Goal: Task Accomplishment & Management: Use online tool/utility

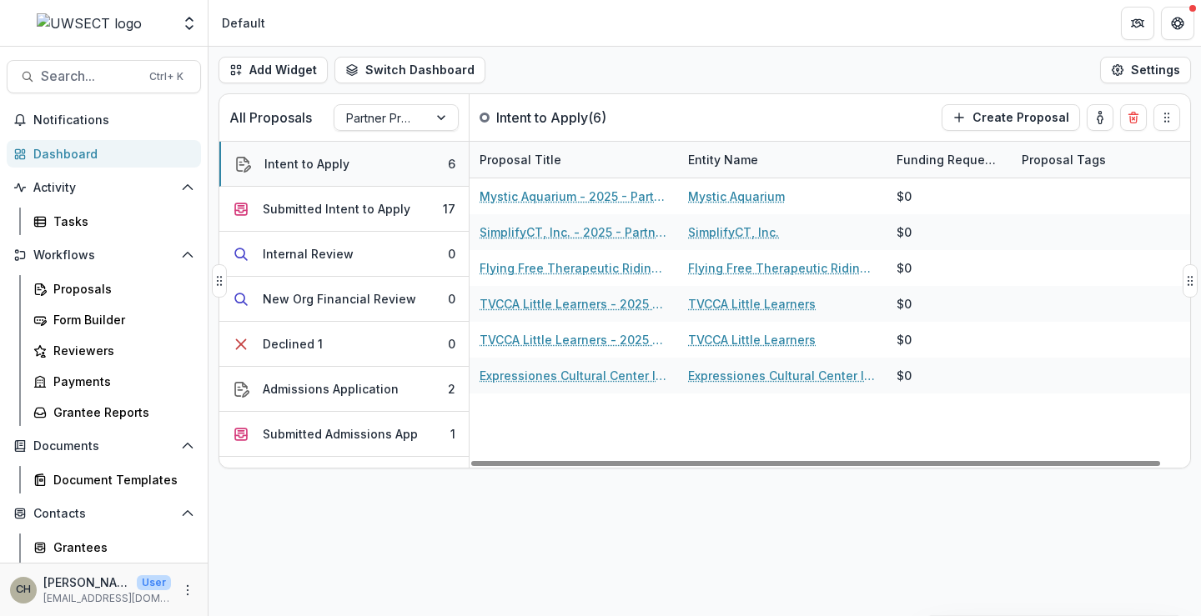
click at [323, 161] on div "Intent to Apply" at bounding box center [306, 164] width 85 height 18
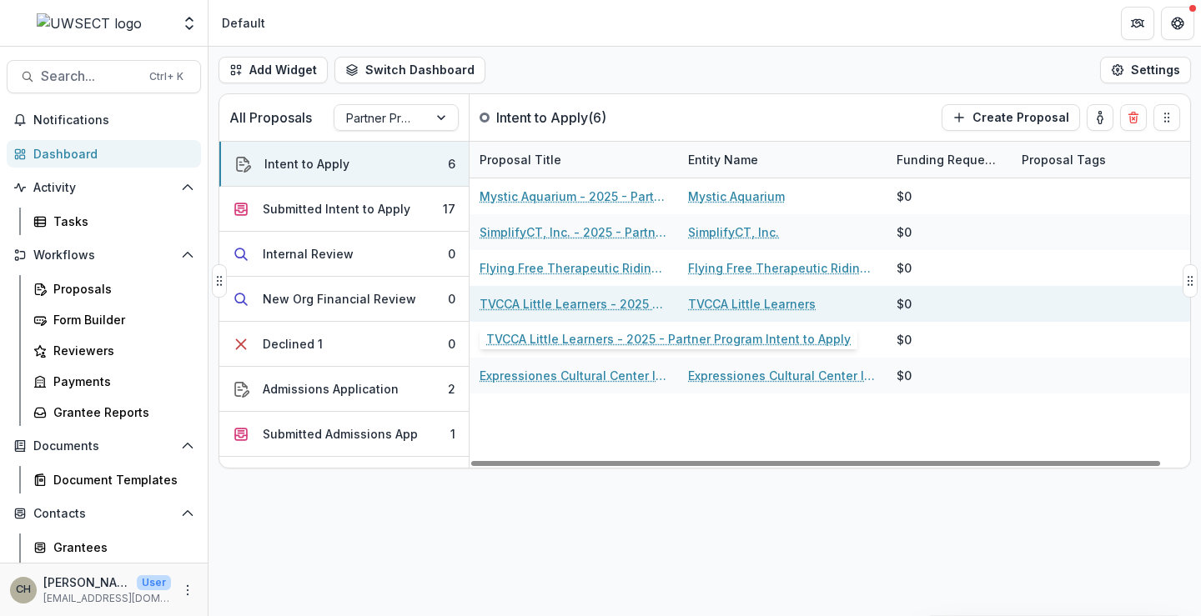
click at [539, 307] on link "TVCCA Little Learners - 2025 - Partner Program Intent to Apply" at bounding box center [574, 304] width 189 height 18
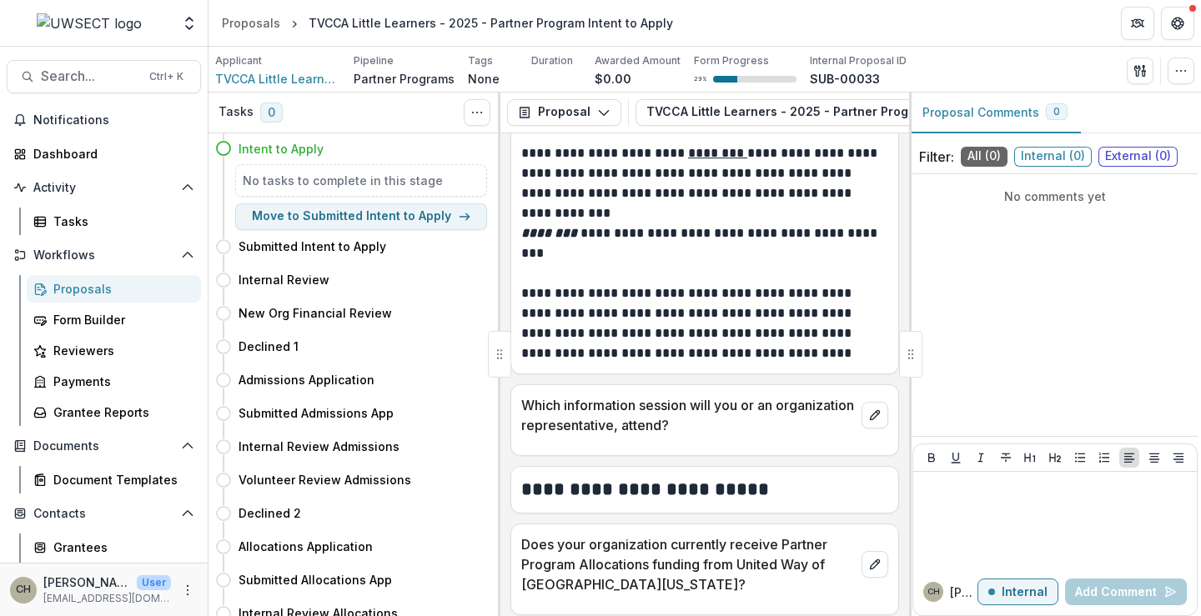
scroll to position [1091, 0]
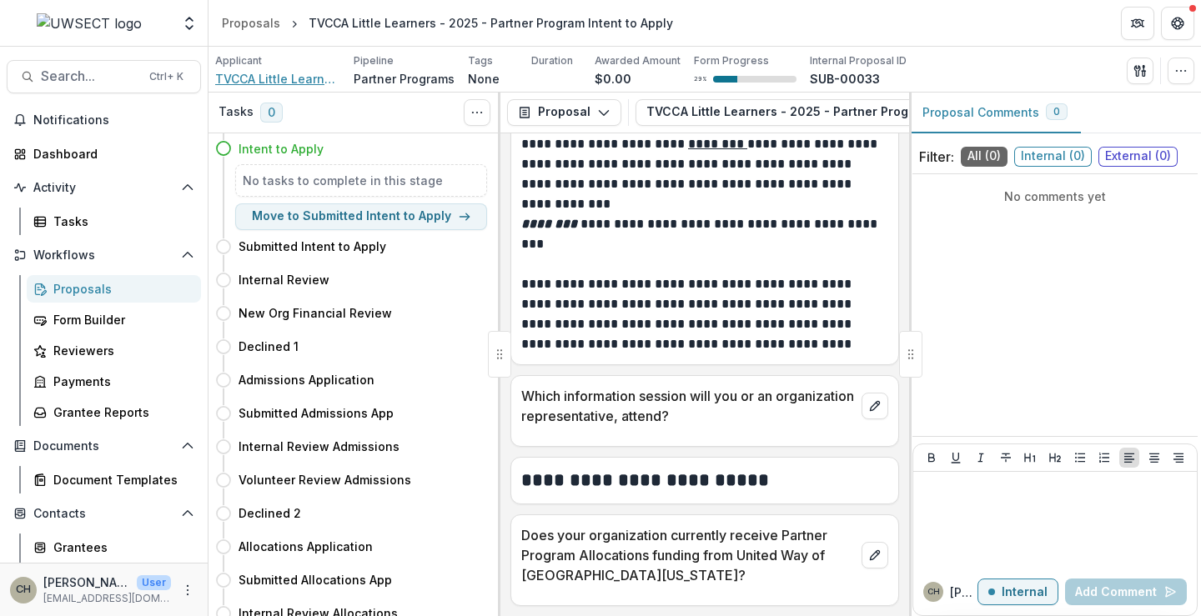
click at [266, 83] on span "TVCCA Little Learners" at bounding box center [277, 79] width 125 height 18
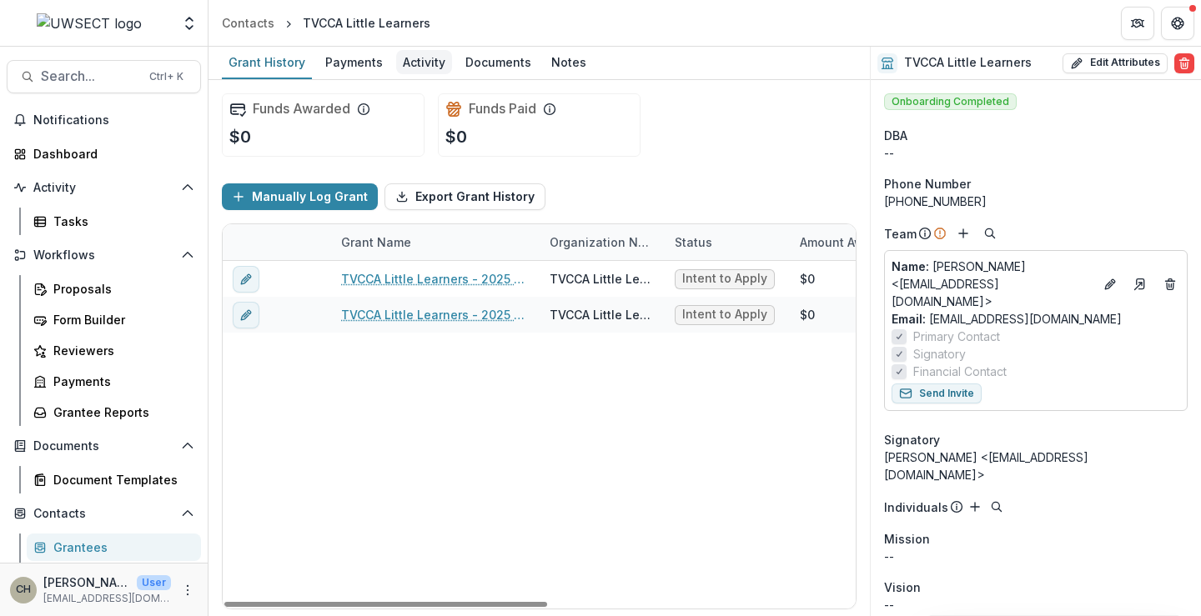
click at [420, 61] on div "Activity" at bounding box center [424, 62] width 56 height 24
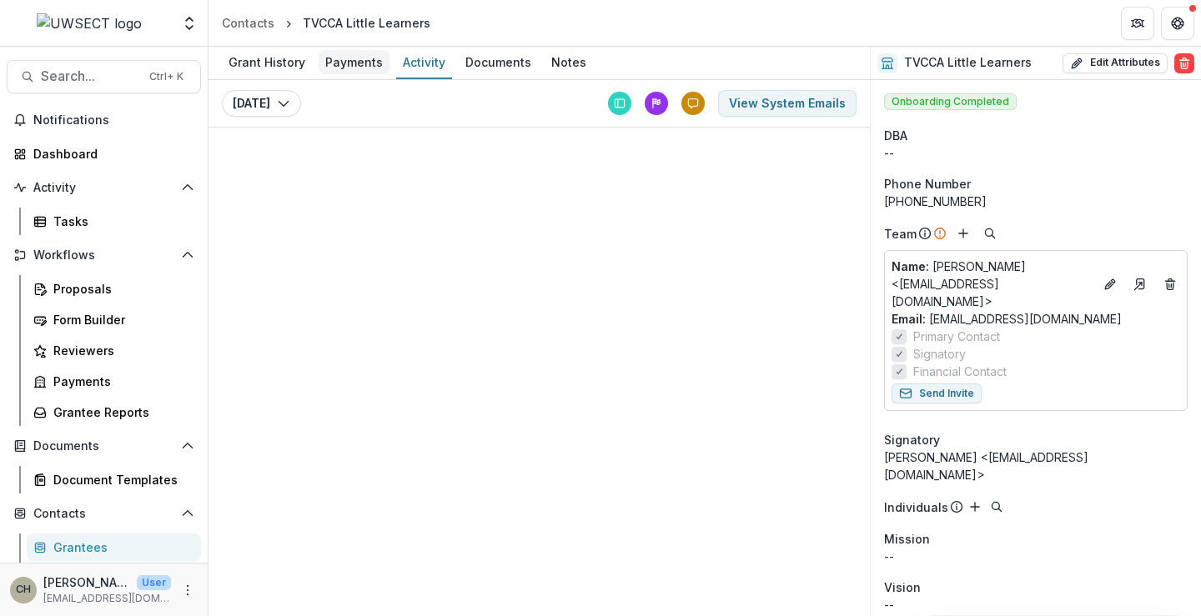
click at [366, 61] on div "Payments" at bounding box center [354, 62] width 71 height 24
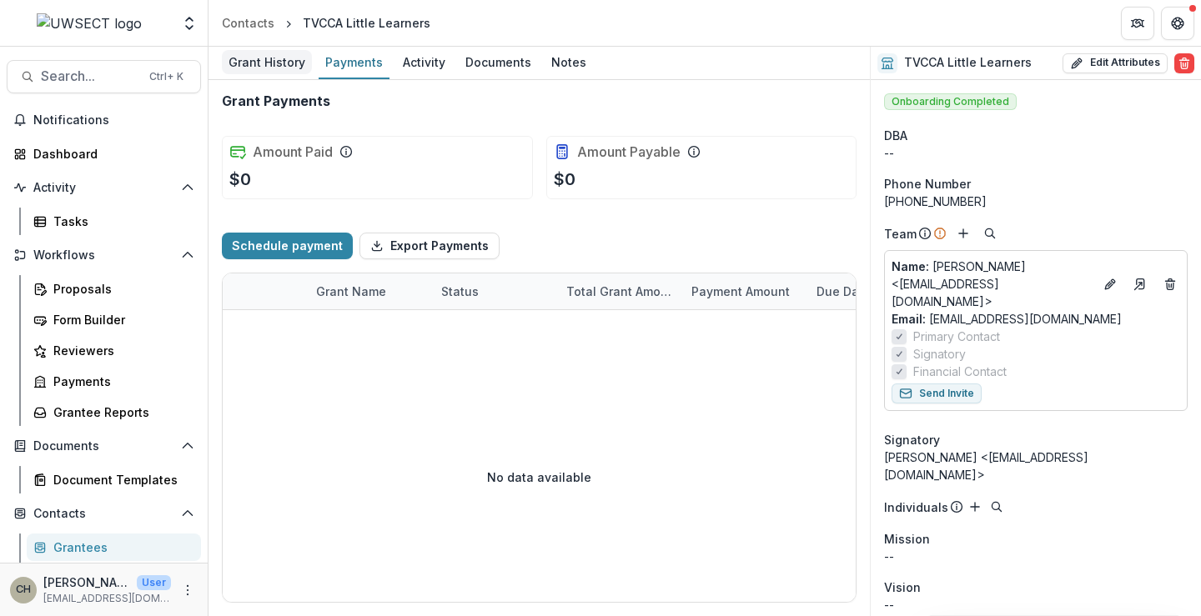
click at [242, 60] on div "Grant History" at bounding box center [267, 62] width 90 height 24
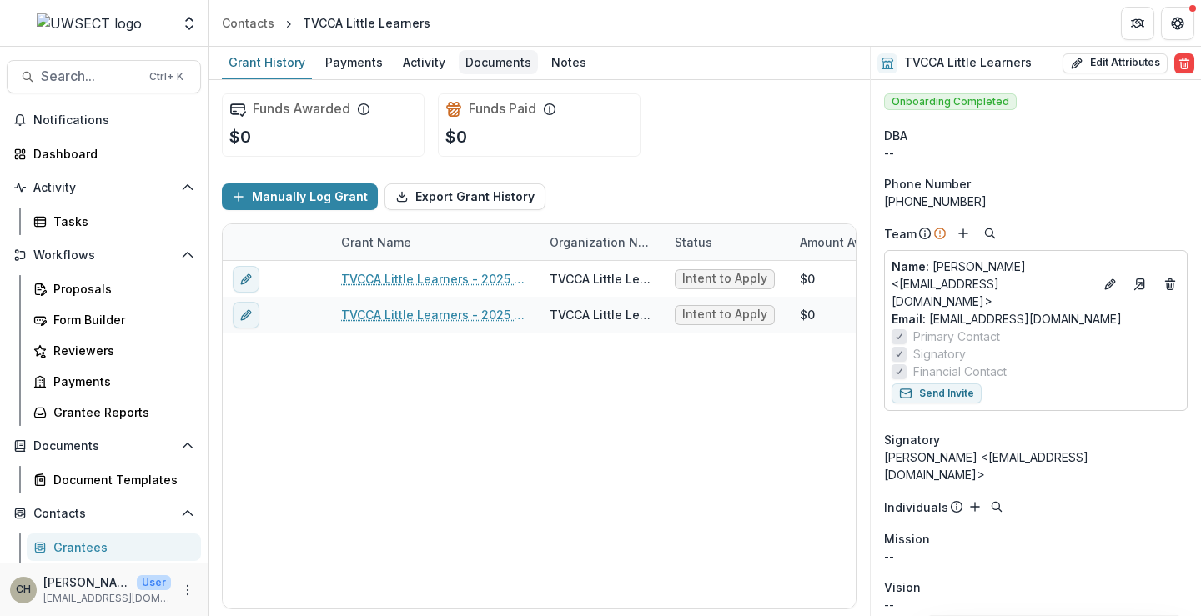
click at [486, 56] on div "Documents" at bounding box center [498, 62] width 79 height 24
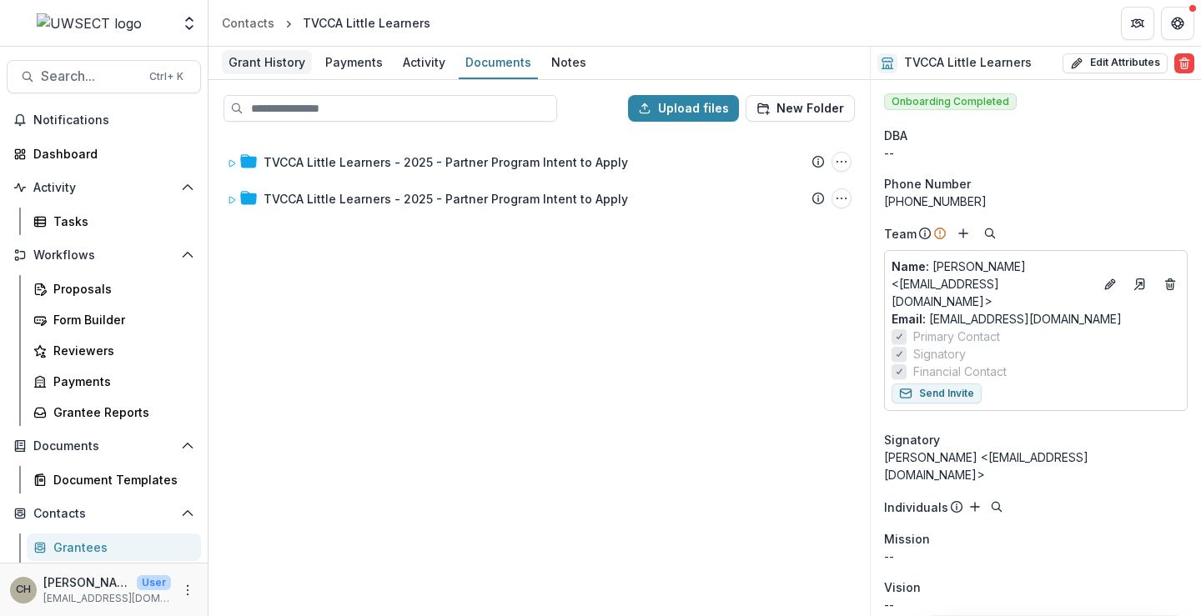
click at [260, 63] on div "Grant History" at bounding box center [267, 62] width 90 height 24
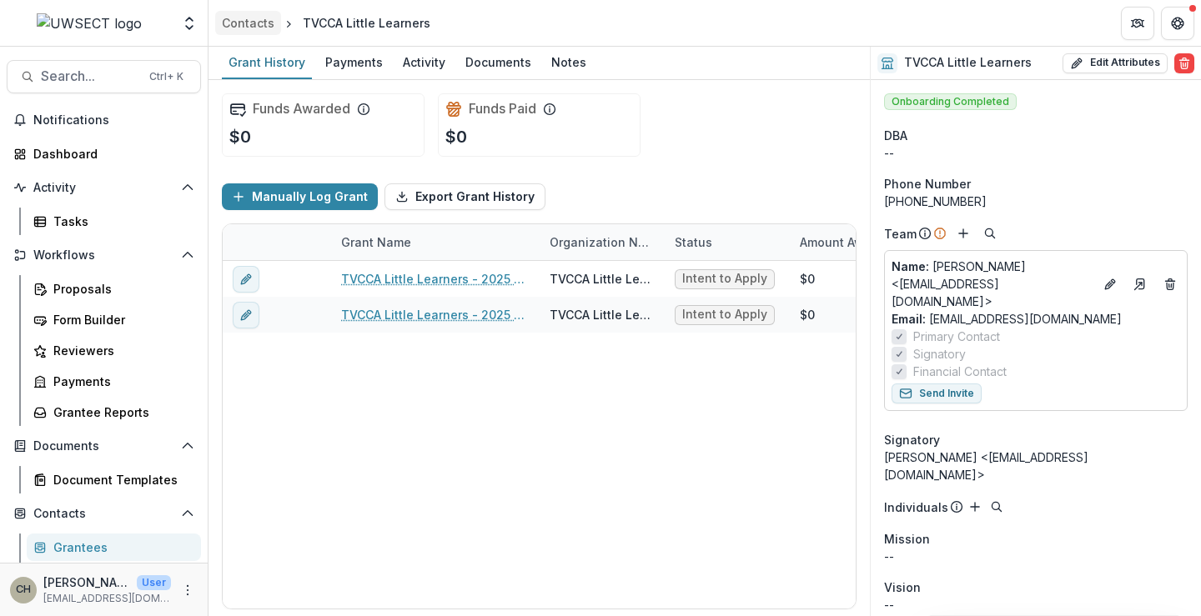
click at [255, 26] on div "Contacts" at bounding box center [248, 23] width 53 height 18
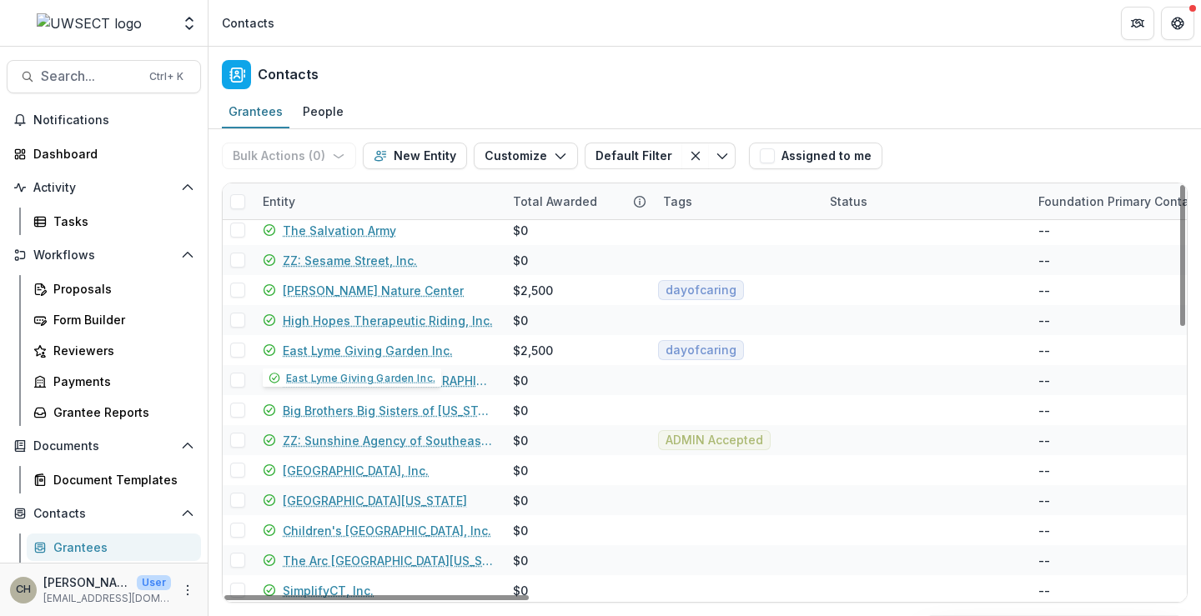
scroll to position [789, 0]
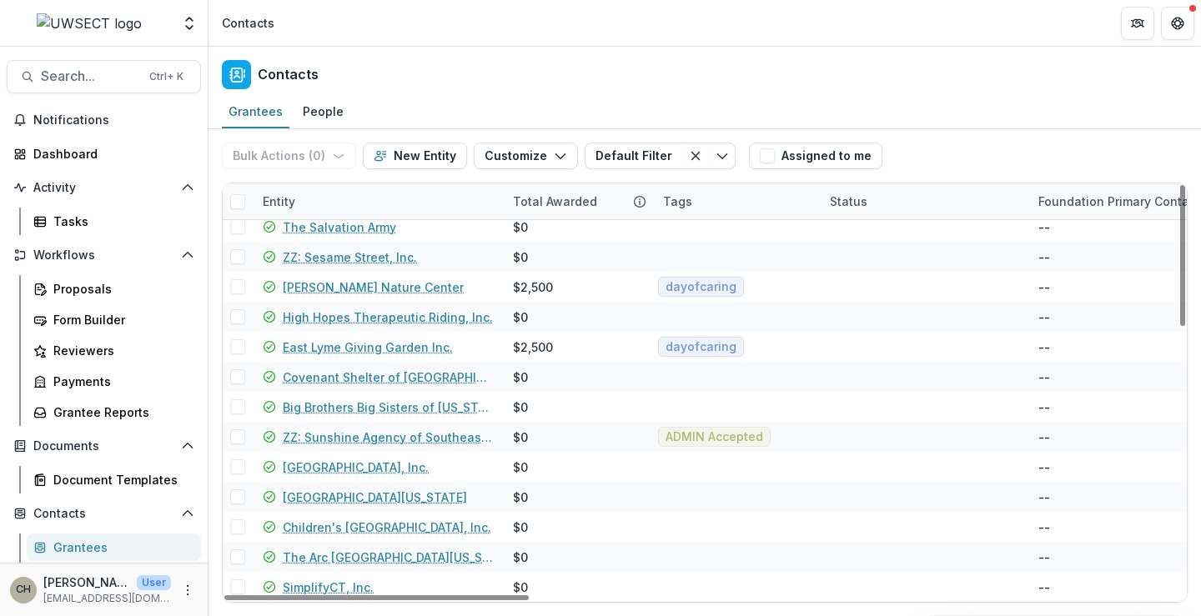
click at [312, 198] on div "Entity" at bounding box center [378, 202] width 250 height 36
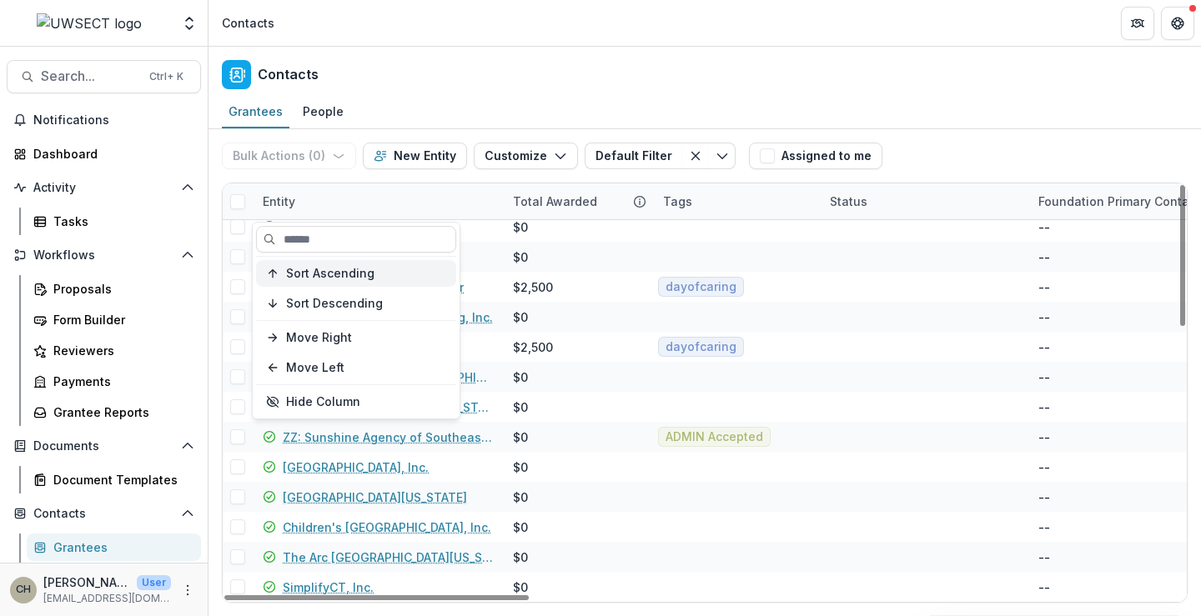
click at [326, 276] on span "Sort Ascending" at bounding box center [330, 274] width 88 height 14
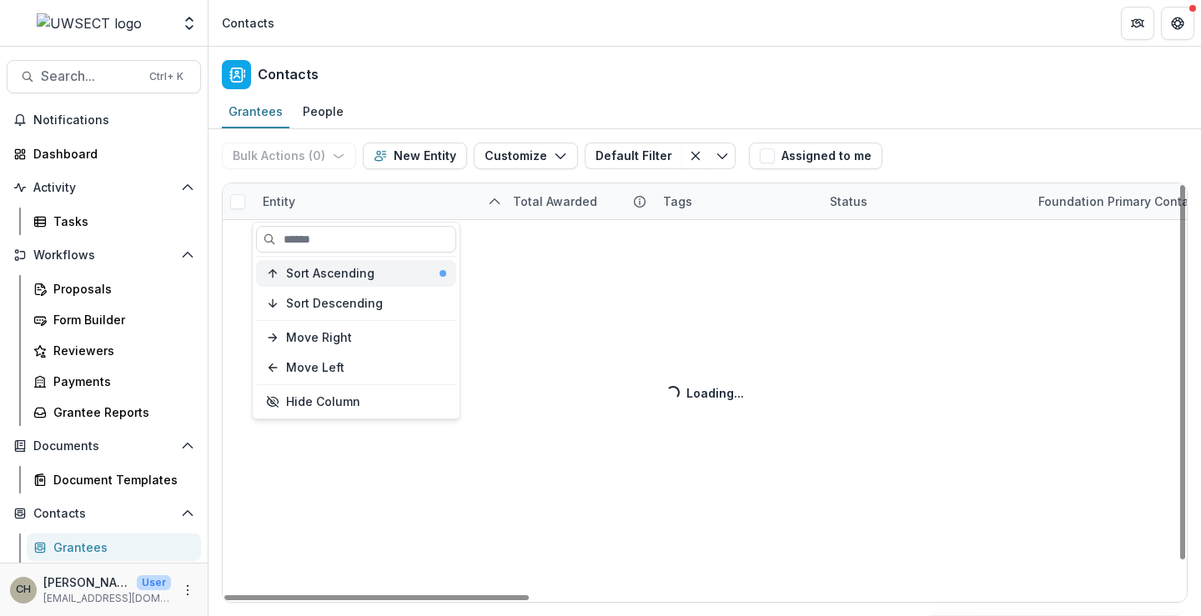
scroll to position [37, 0]
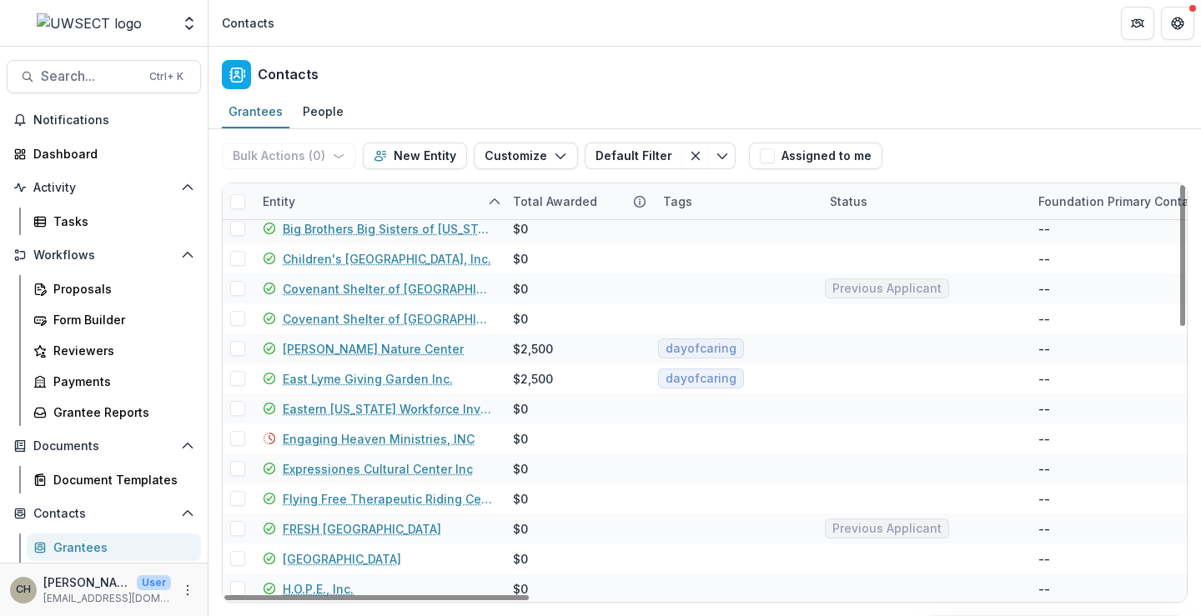
click at [948, 103] on div "Grantees People" at bounding box center [705, 112] width 993 height 33
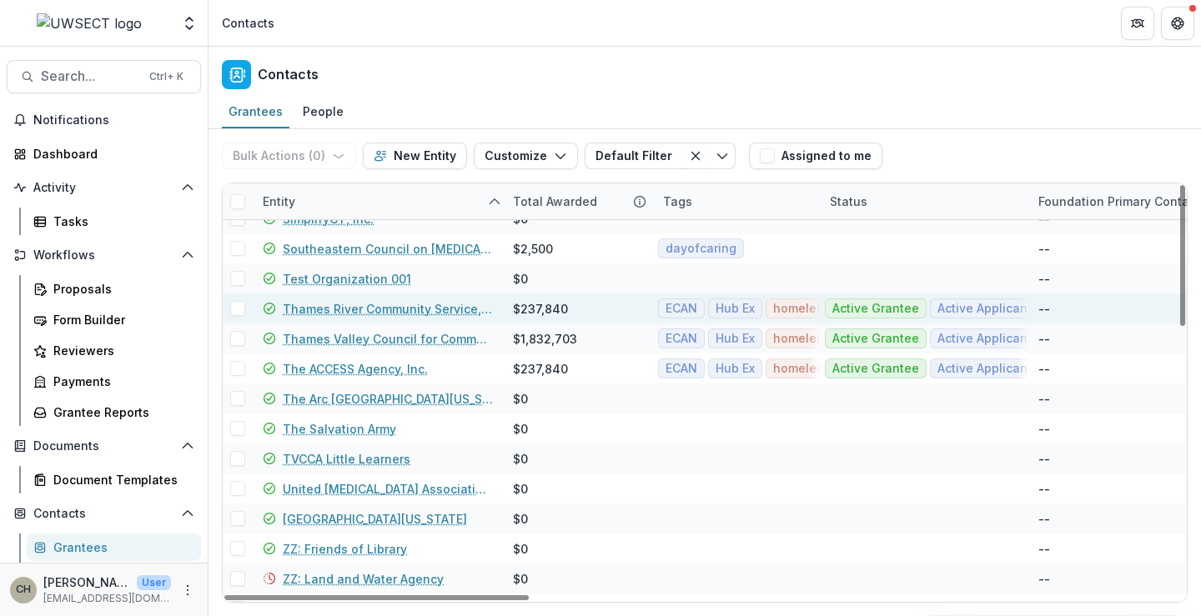
scroll to position [704, 0]
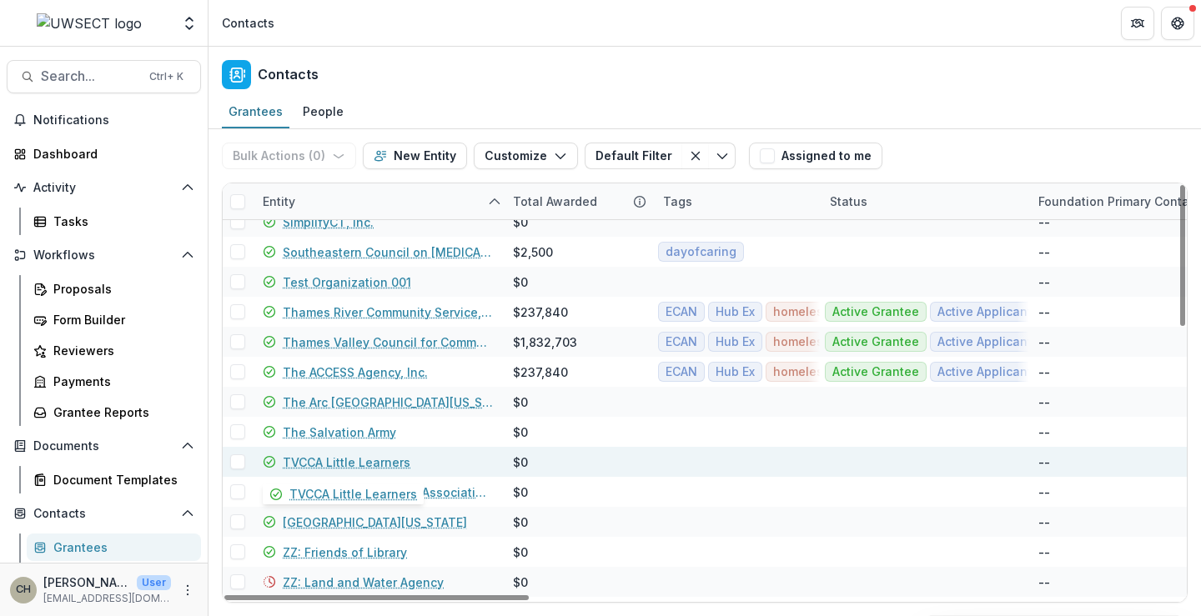
click at [382, 457] on link "TVCCA Little Learners" at bounding box center [347, 463] width 128 height 18
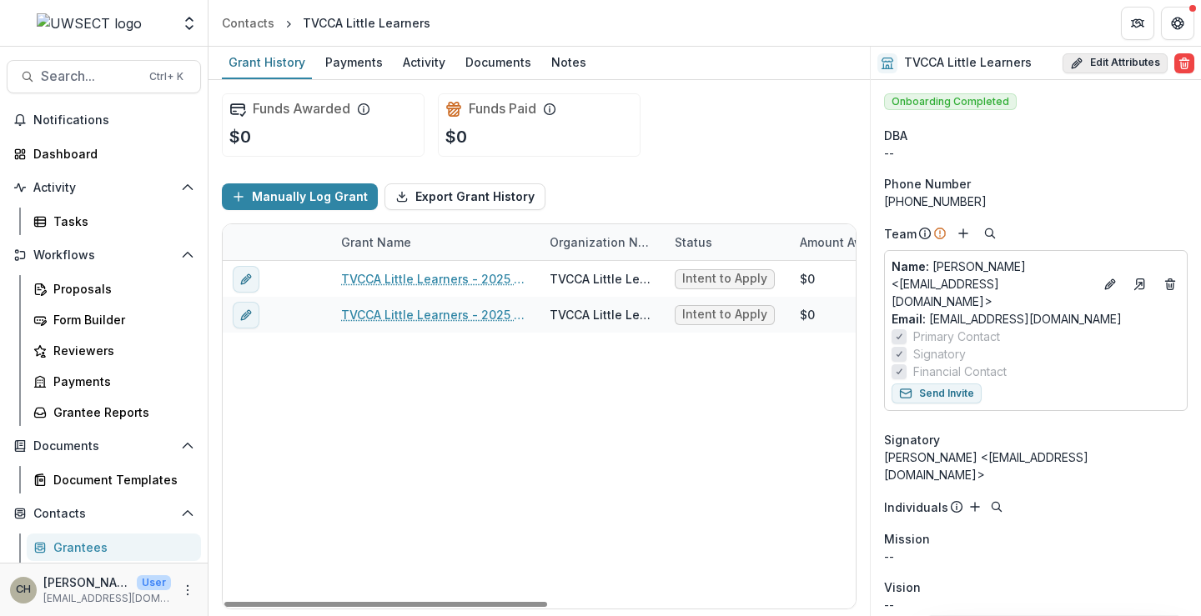
click at [1094, 67] on button "Edit Attributes" at bounding box center [1115, 63] width 105 height 20
select select
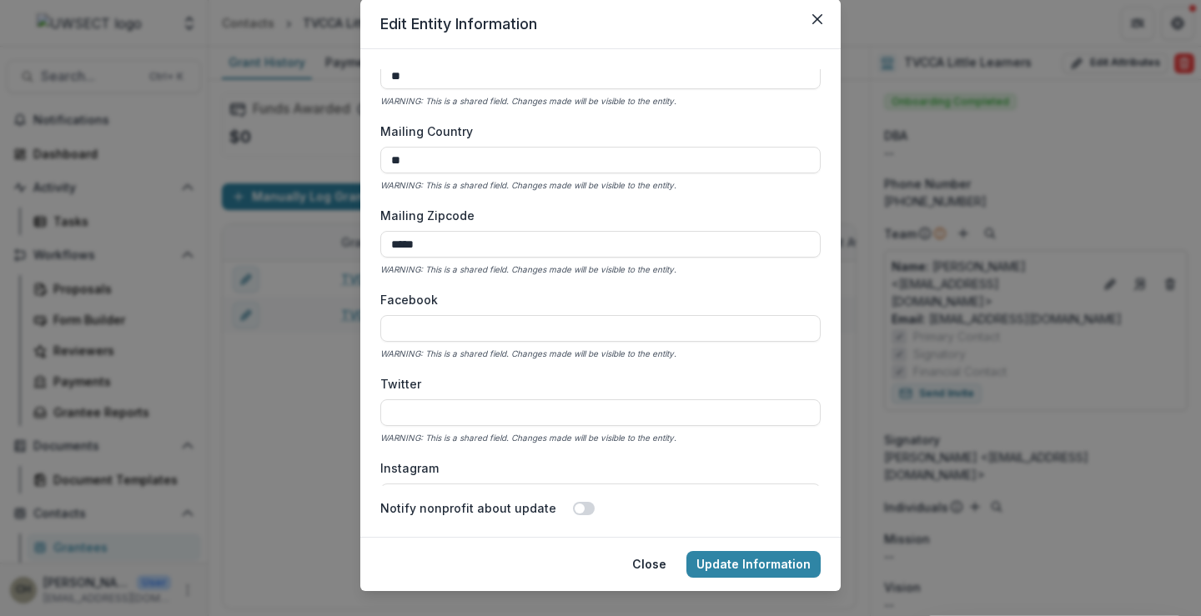
scroll to position [83, 0]
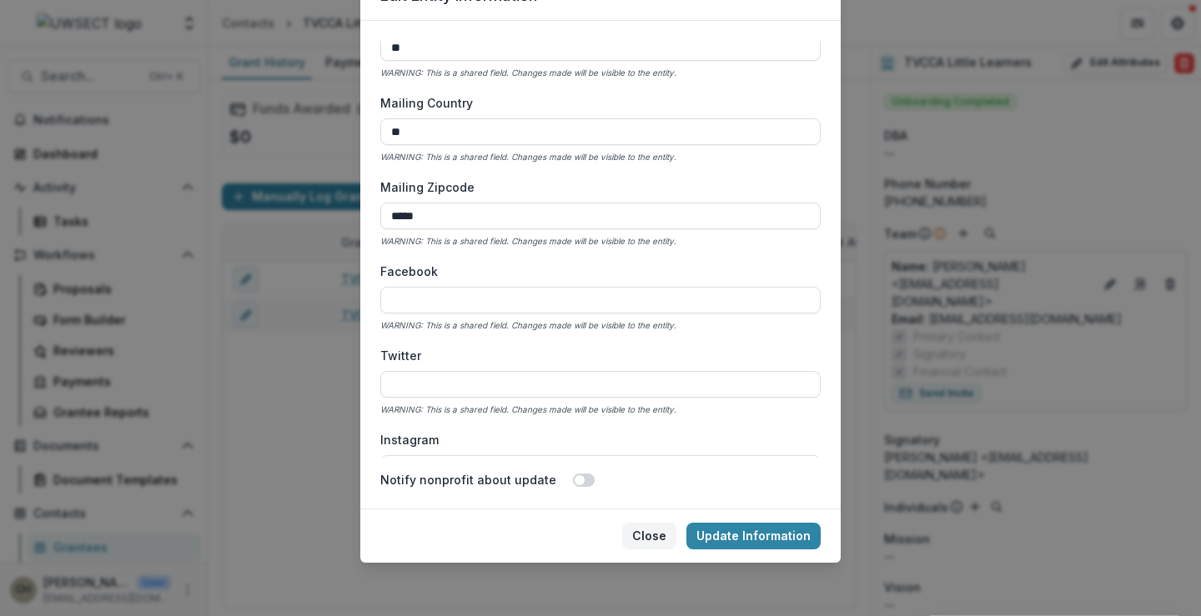
click at [662, 533] on button "Close" at bounding box center [649, 536] width 54 height 27
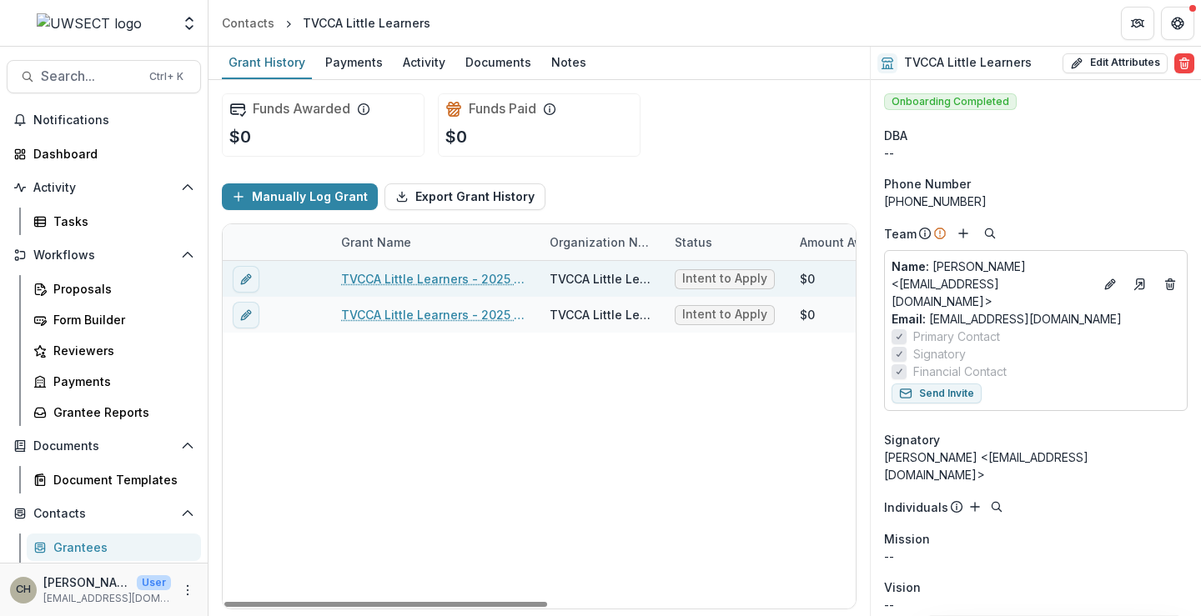
click at [388, 279] on link "TVCCA Little Learners - 2025 - Partner Program Intent to Apply" at bounding box center [435, 279] width 189 height 18
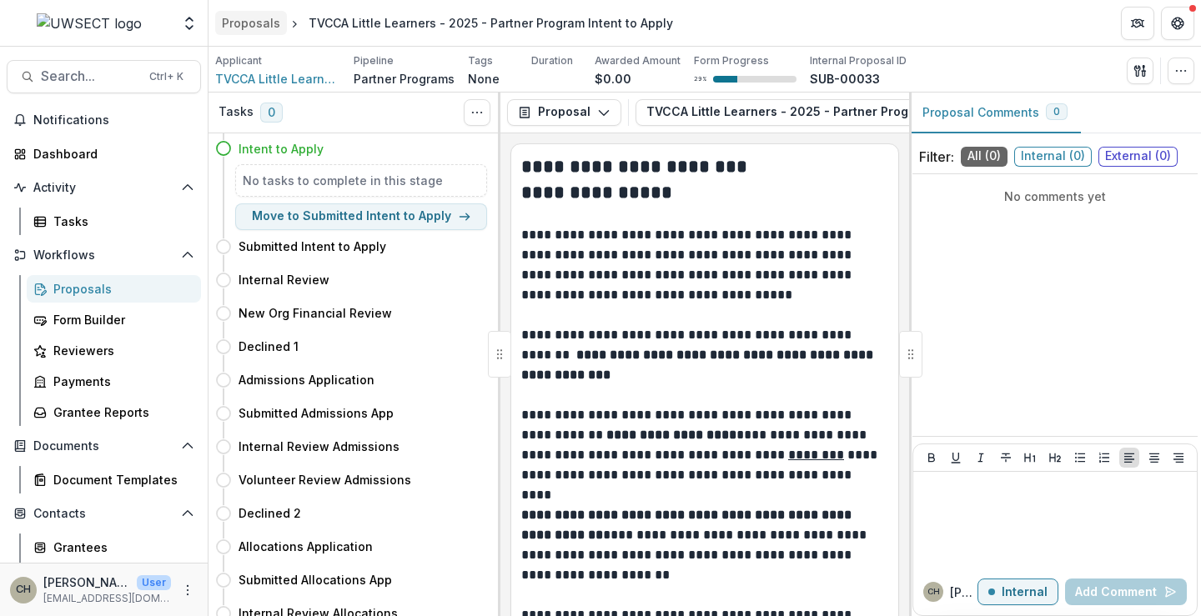
click at [274, 18] on div "Proposals" at bounding box center [251, 23] width 58 height 18
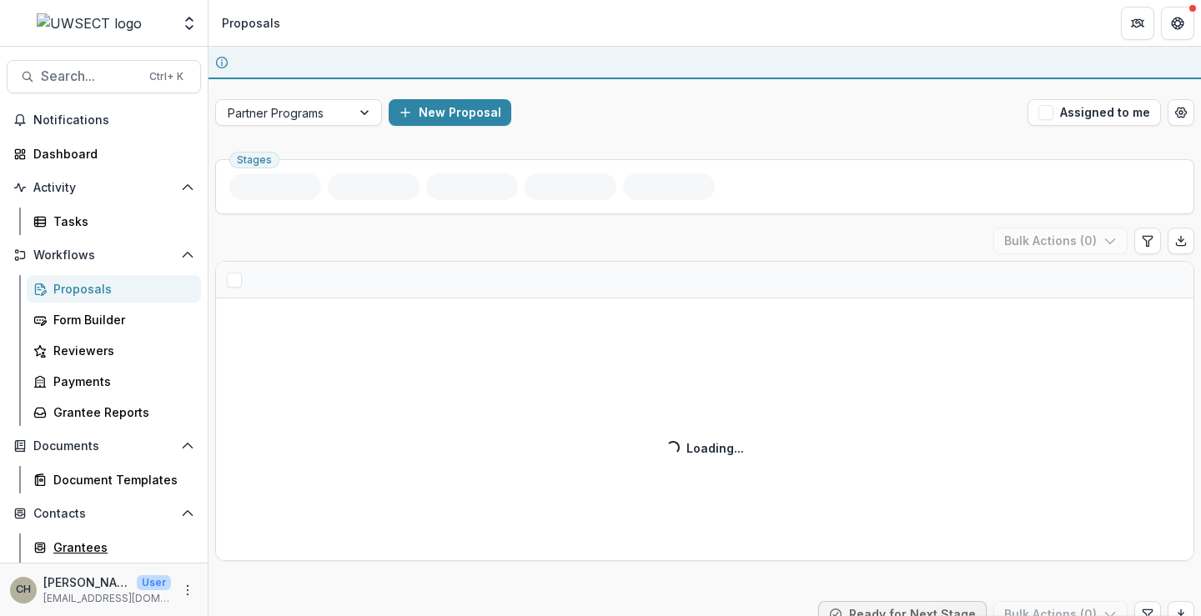
click at [73, 539] on div "Grantees" at bounding box center [120, 548] width 134 height 18
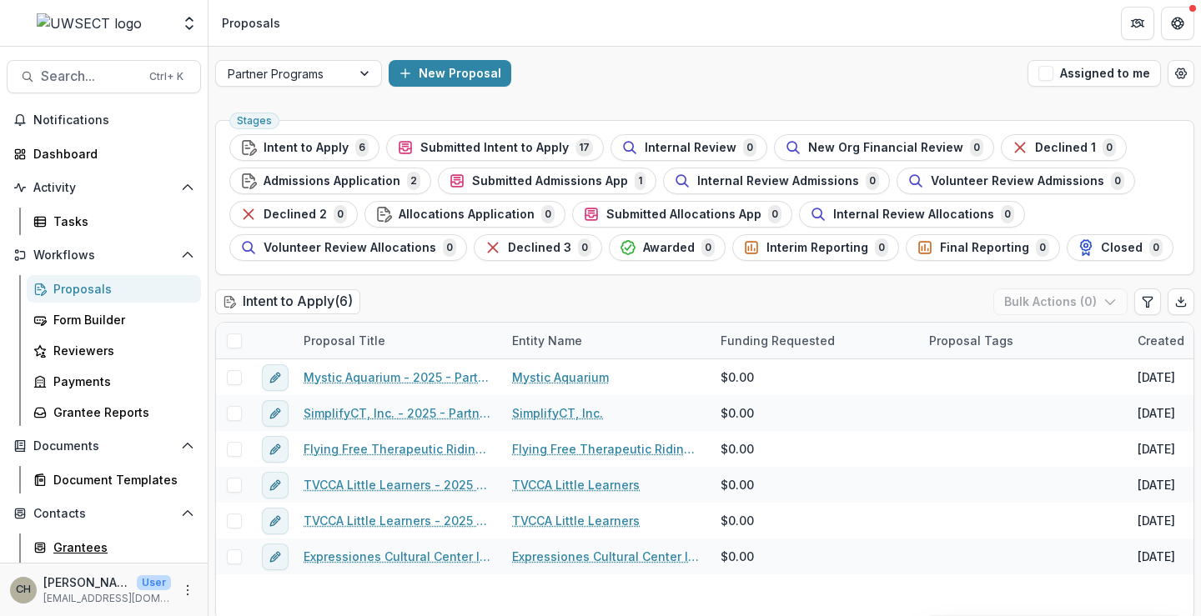
scroll to position [128, 0]
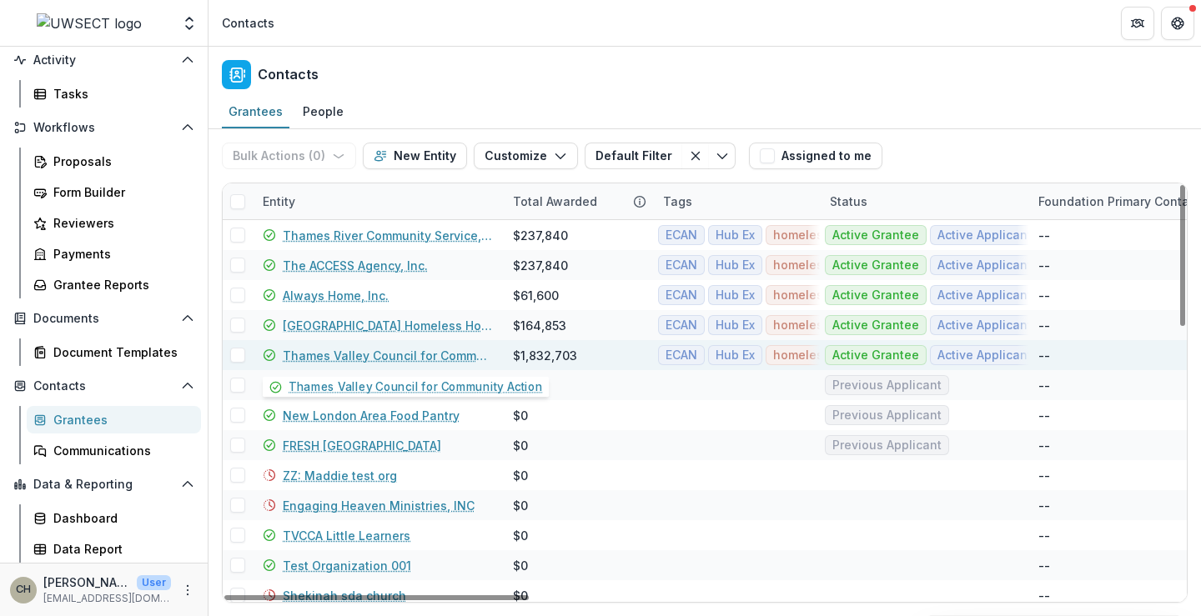
click at [348, 354] on link "Thames Valley Council for Community Action" at bounding box center [388, 356] width 210 height 18
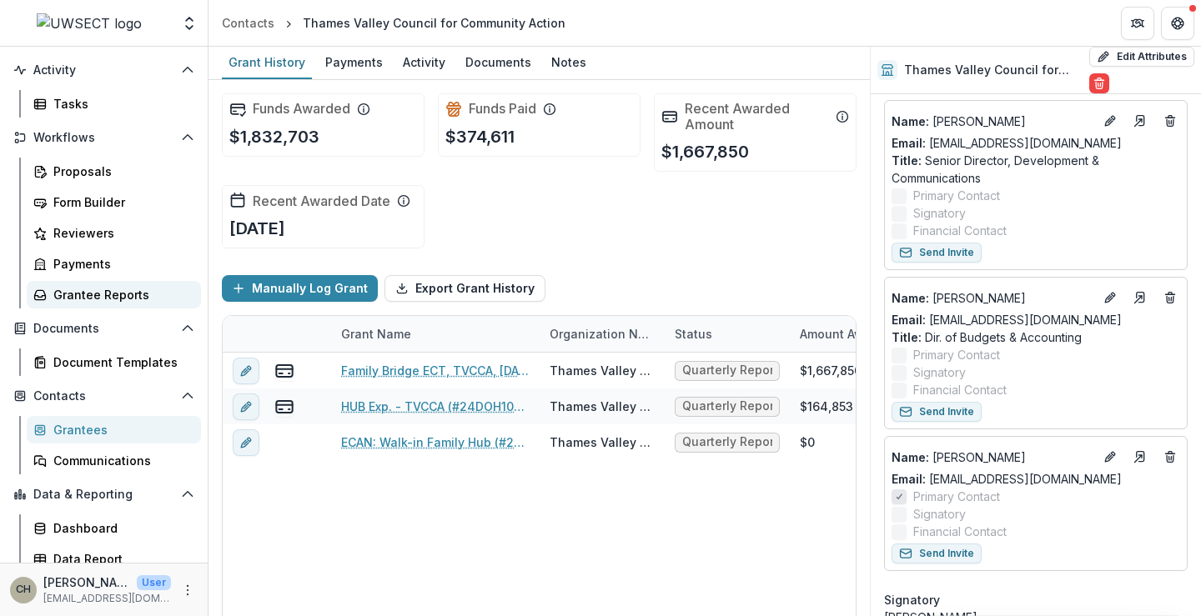
scroll to position [128, 0]
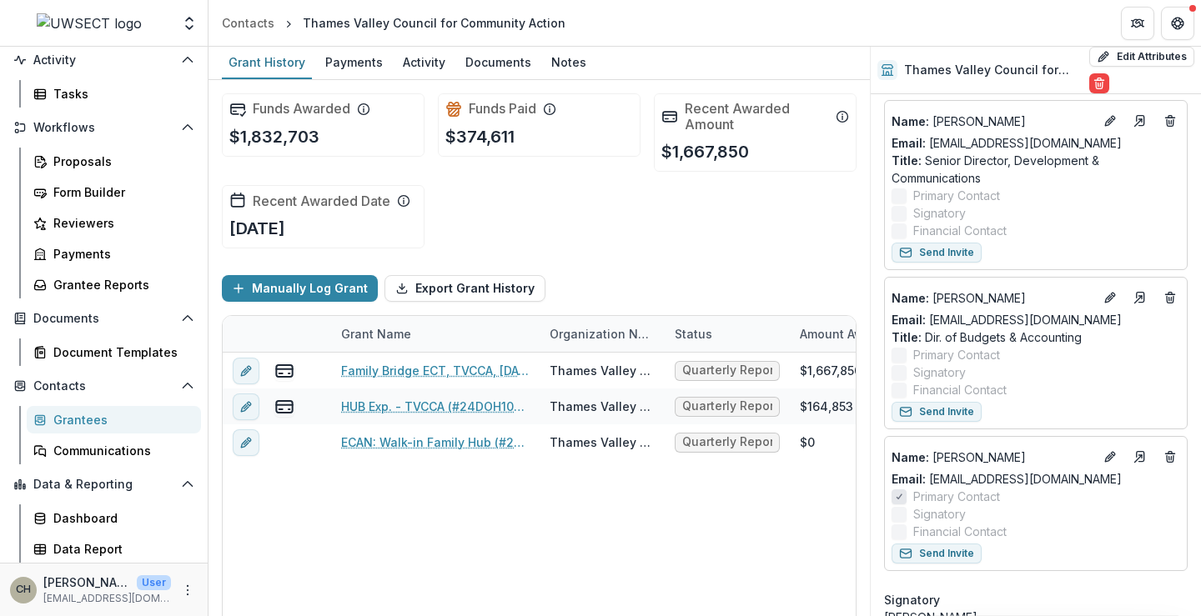
click at [98, 416] on div "Grantees" at bounding box center [120, 420] width 134 height 18
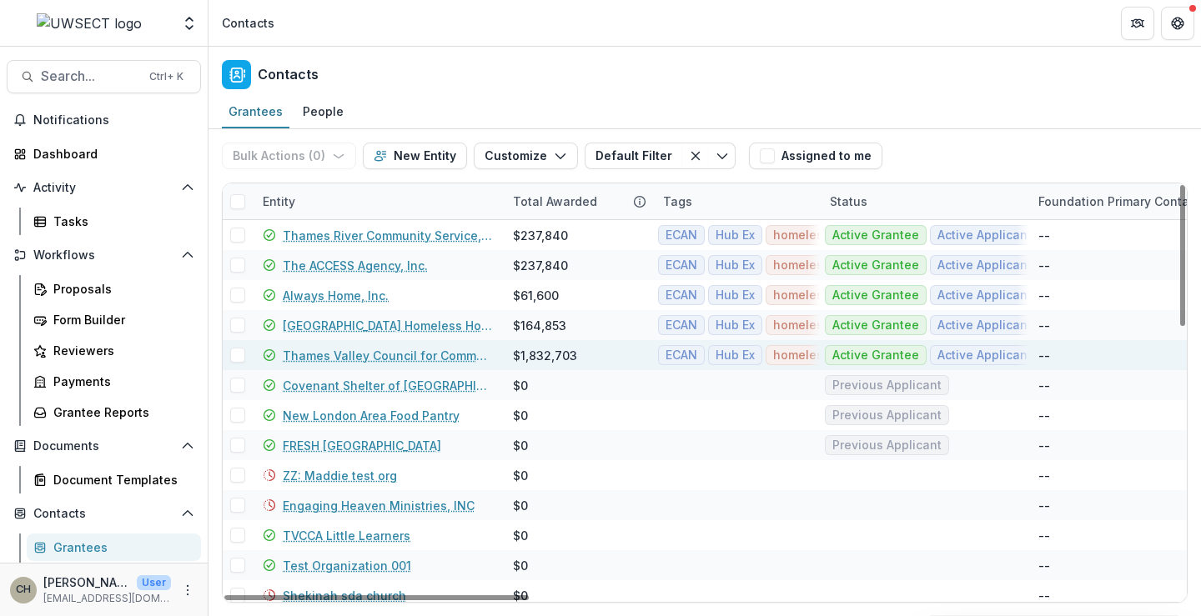
click at [238, 359] on span at bounding box center [237, 355] width 15 height 15
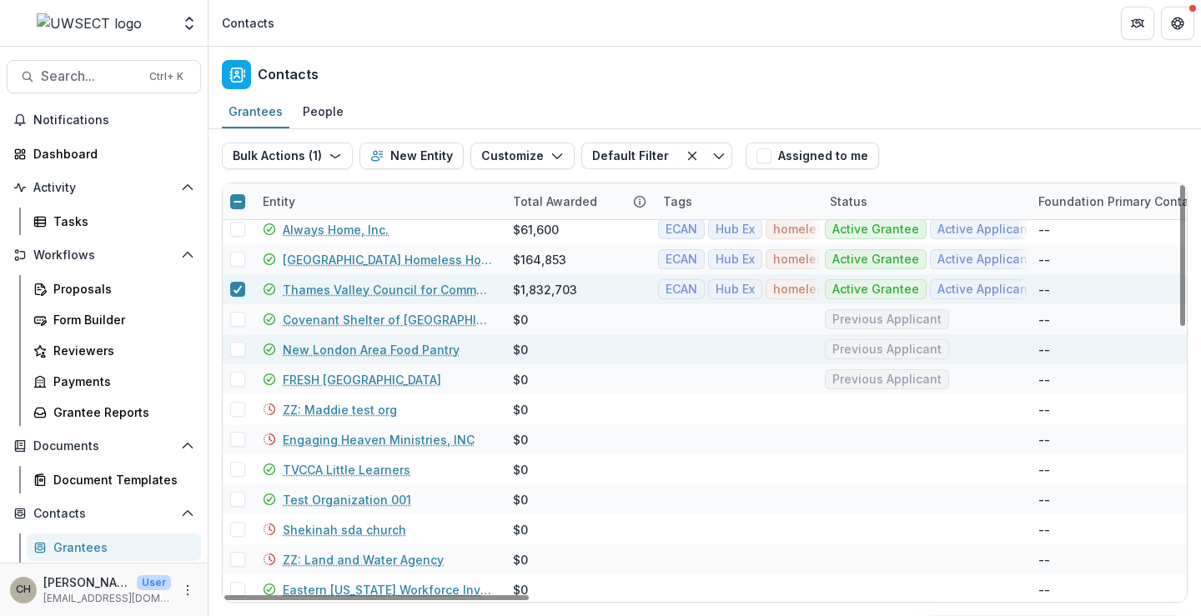
scroll to position [167, 0]
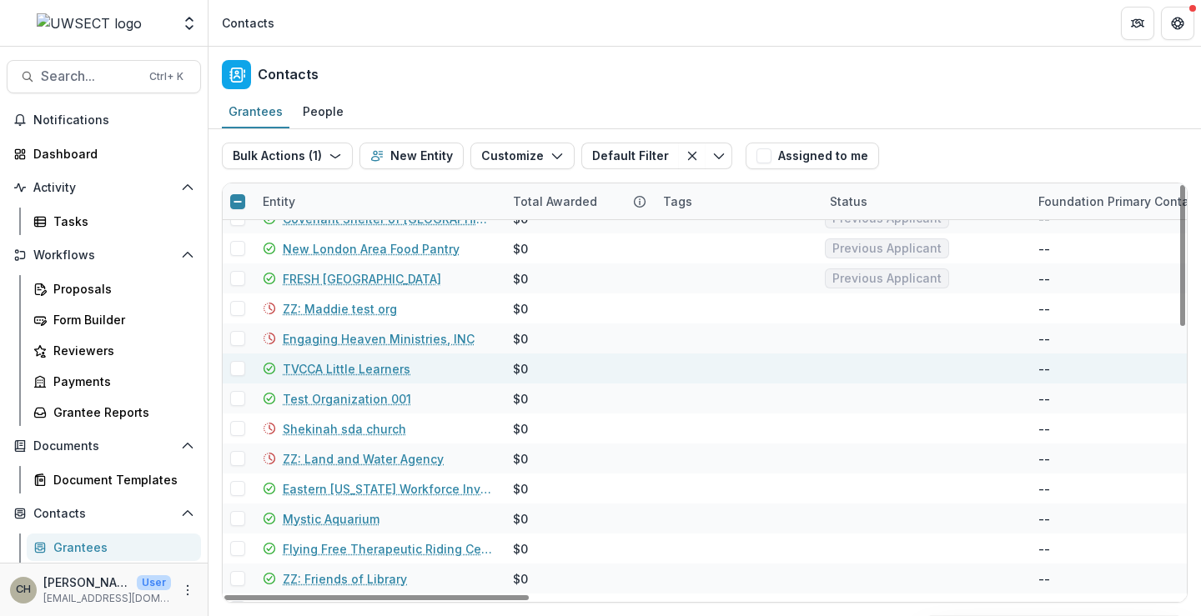
click at [245, 369] on div at bounding box center [238, 368] width 30 height 15
click at [241, 370] on span at bounding box center [237, 368] width 15 height 15
click at [511, 153] on button "Customize" at bounding box center [525, 156] width 104 height 27
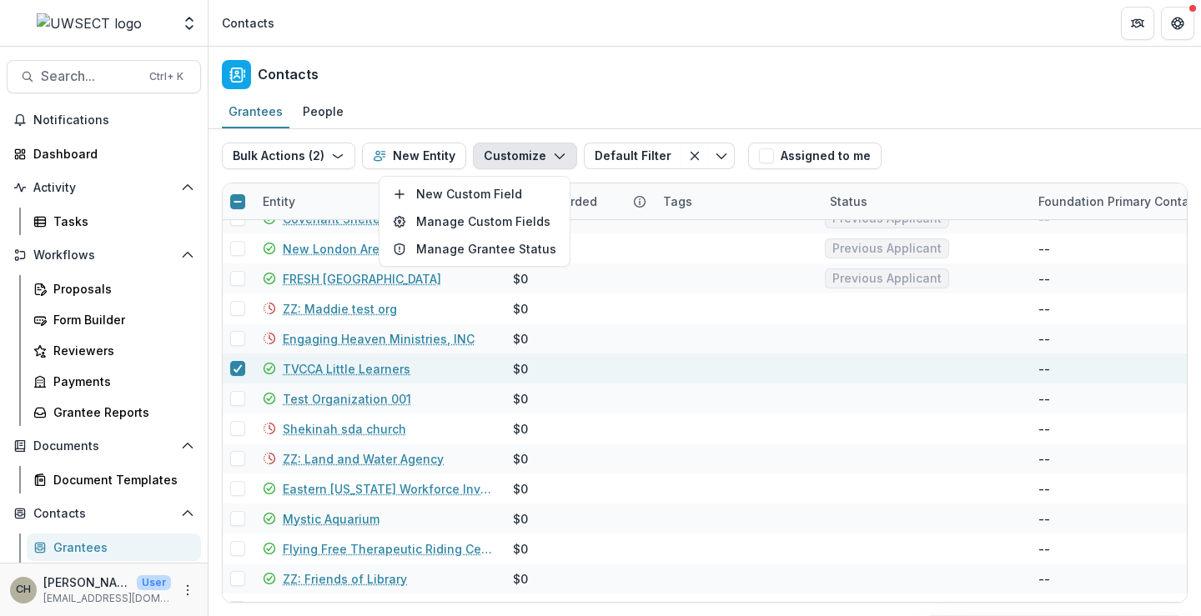
click at [511, 153] on button "Customize" at bounding box center [525, 156] width 104 height 27
click at [501, 149] on button "Customize" at bounding box center [525, 156] width 104 height 27
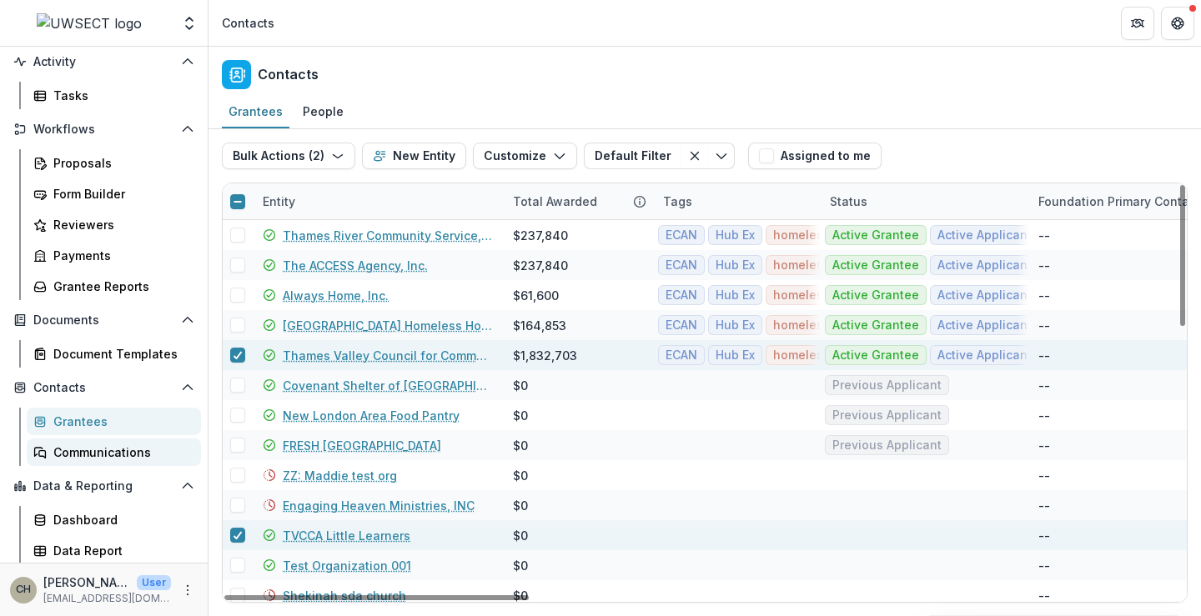
scroll to position [128, 0]
click at [93, 444] on div "Communications" at bounding box center [120, 451] width 134 height 18
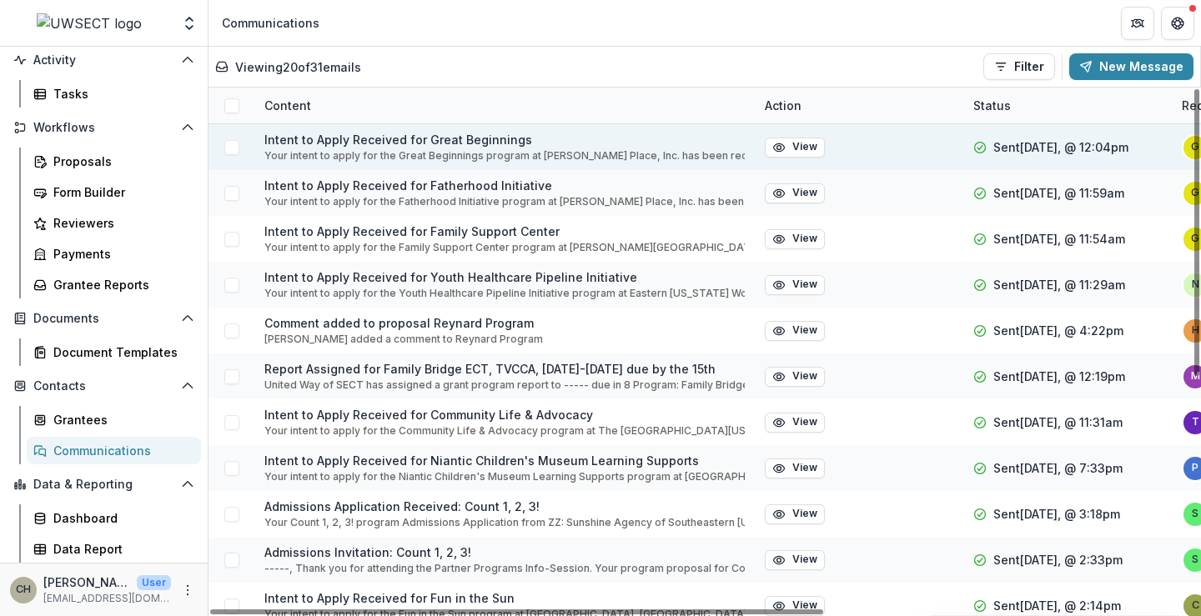
click at [406, 143] on p "Intent to Apply Received for Great Beginnings" at bounding box center [504, 140] width 481 height 18
click at [796, 146] on button "View" at bounding box center [795, 148] width 60 height 20
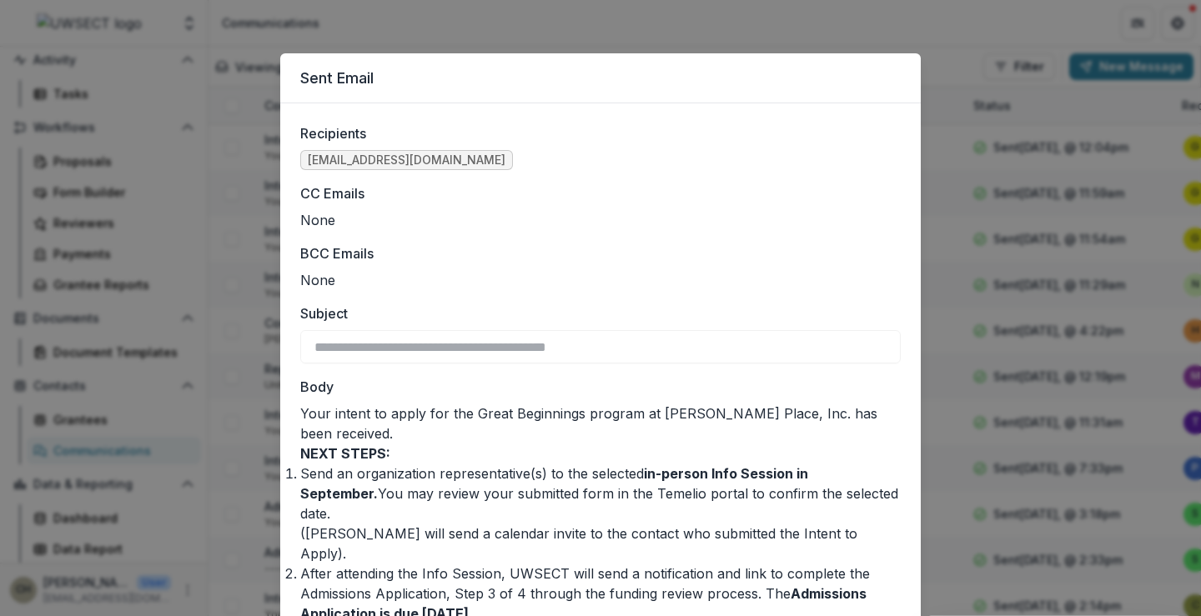
click at [978, 63] on div "**********" at bounding box center [600, 308] width 1201 height 616
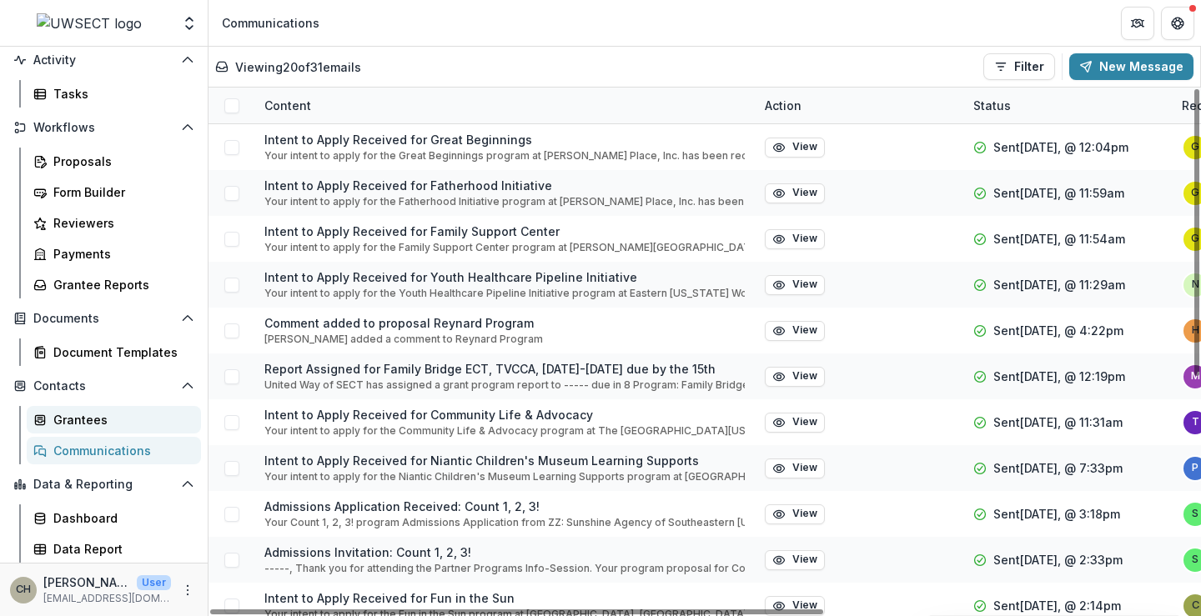
click at [121, 415] on div "Grantees" at bounding box center [120, 420] width 134 height 18
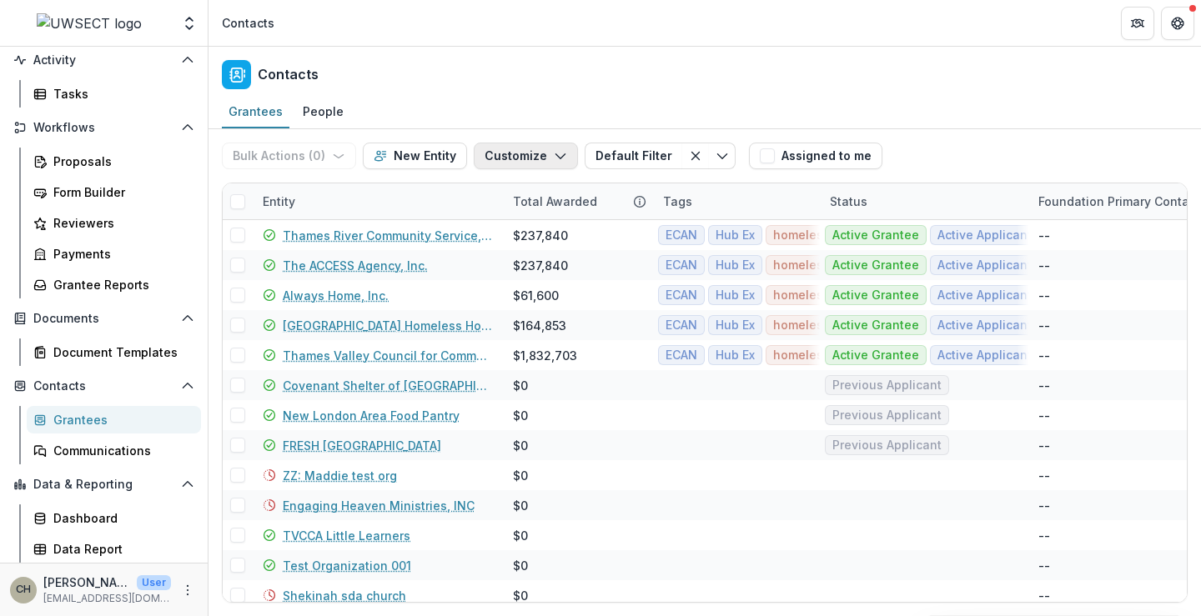
click at [556, 148] on button "Customize" at bounding box center [526, 156] width 104 height 27
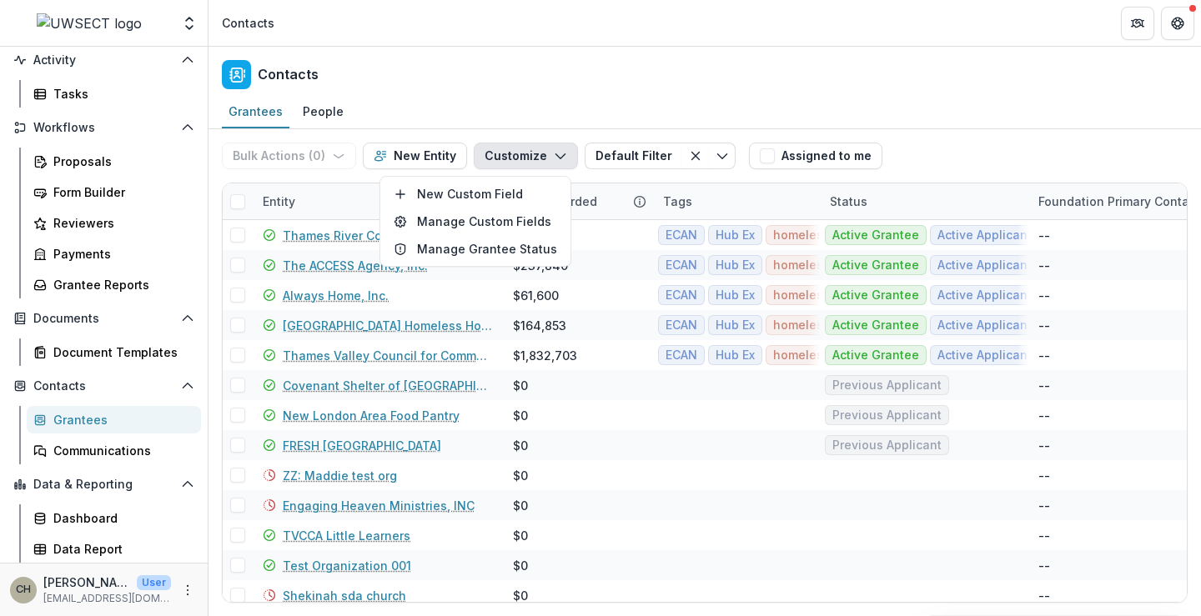
click at [443, 97] on div "Grantees People" at bounding box center [705, 112] width 993 height 33
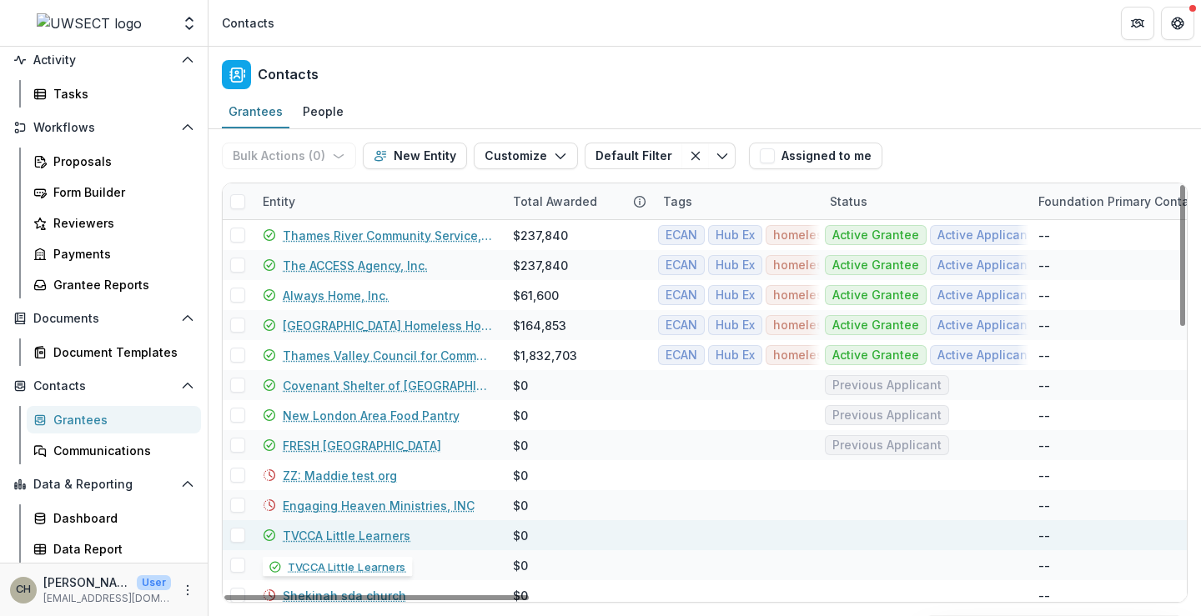
click at [333, 537] on link "TVCCA Little Learners" at bounding box center [347, 536] width 128 height 18
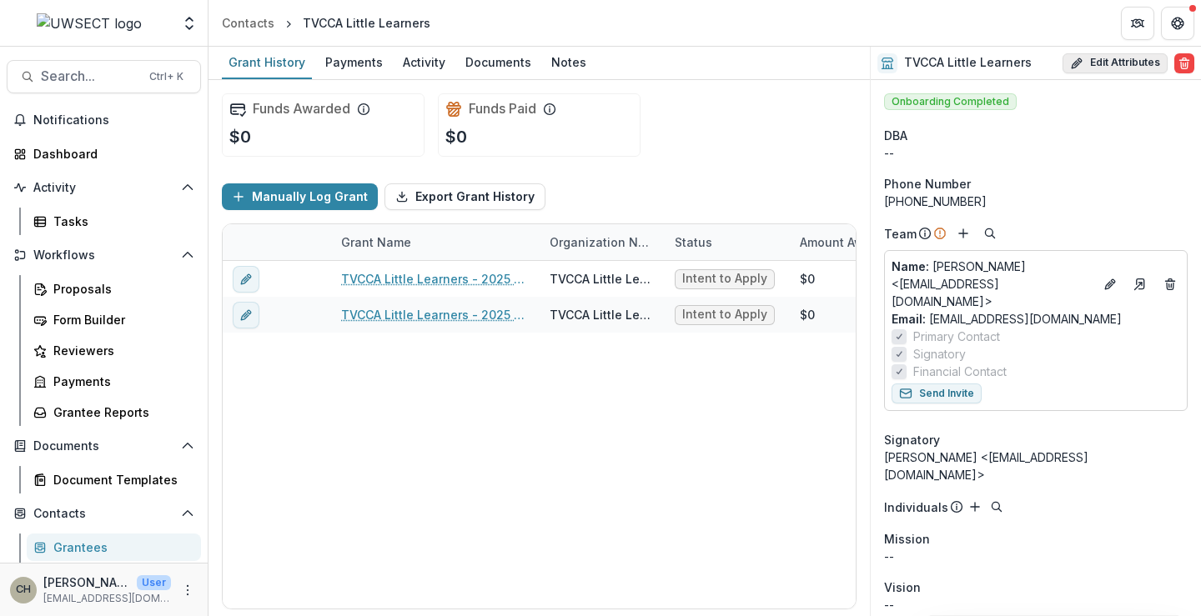
click at [1097, 67] on button "Edit Attributes" at bounding box center [1115, 63] width 105 height 20
select select
type input "**********"
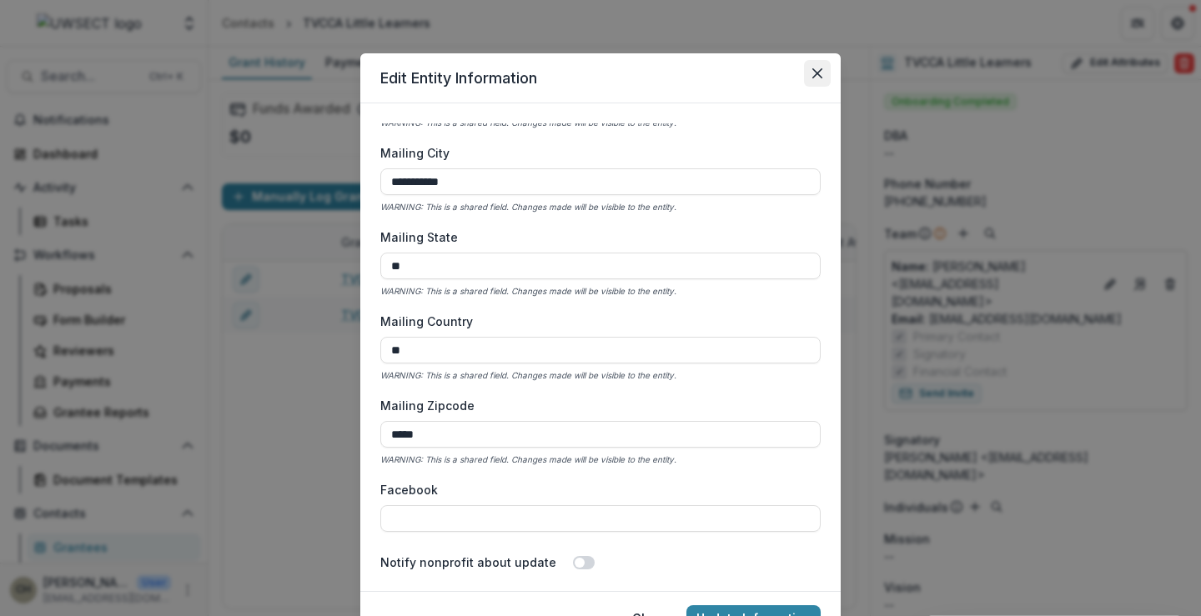
click at [813, 74] on icon "Close" at bounding box center [818, 73] width 10 height 10
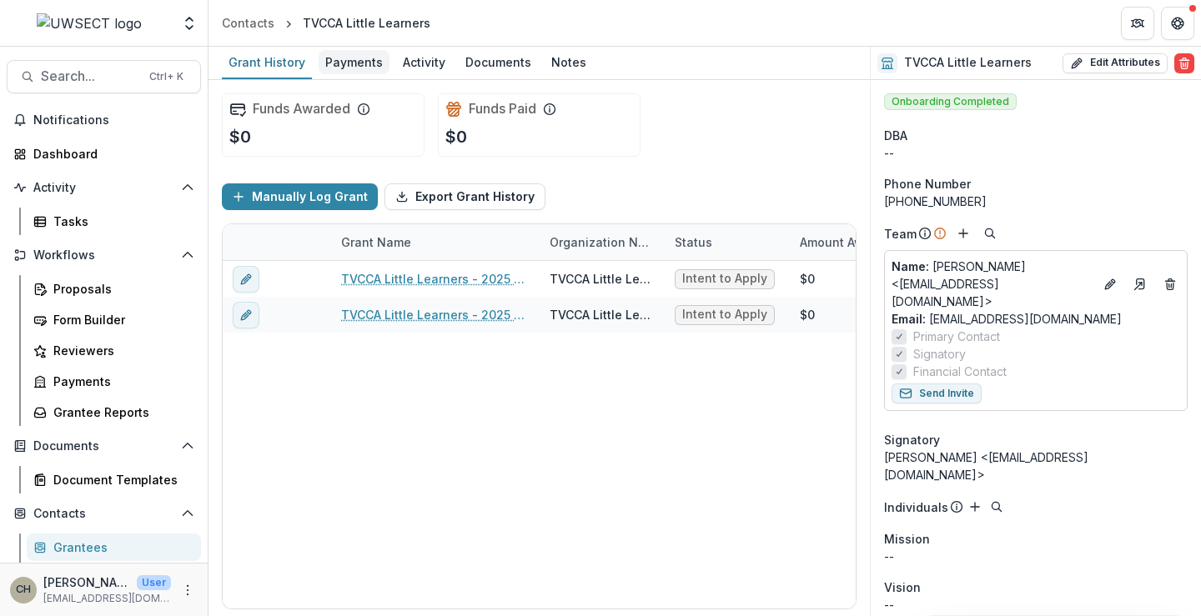
click at [353, 67] on div "Payments" at bounding box center [354, 62] width 71 height 24
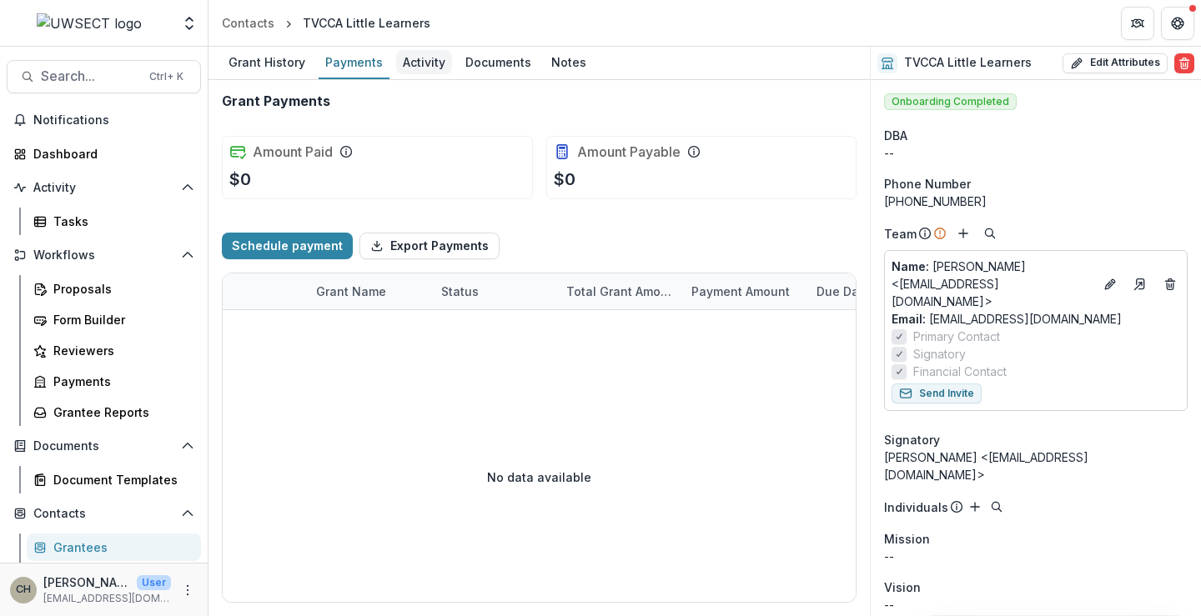
click at [438, 67] on div "Activity" at bounding box center [424, 62] width 56 height 24
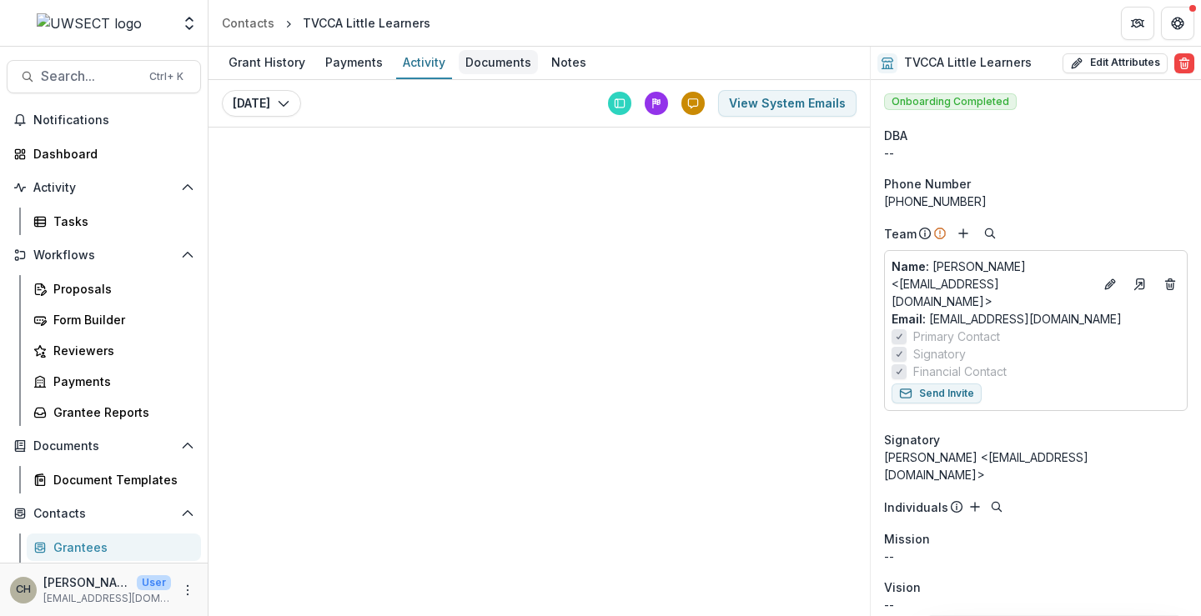
click at [496, 63] on div "Documents" at bounding box center [498, 62] width 79 height 24
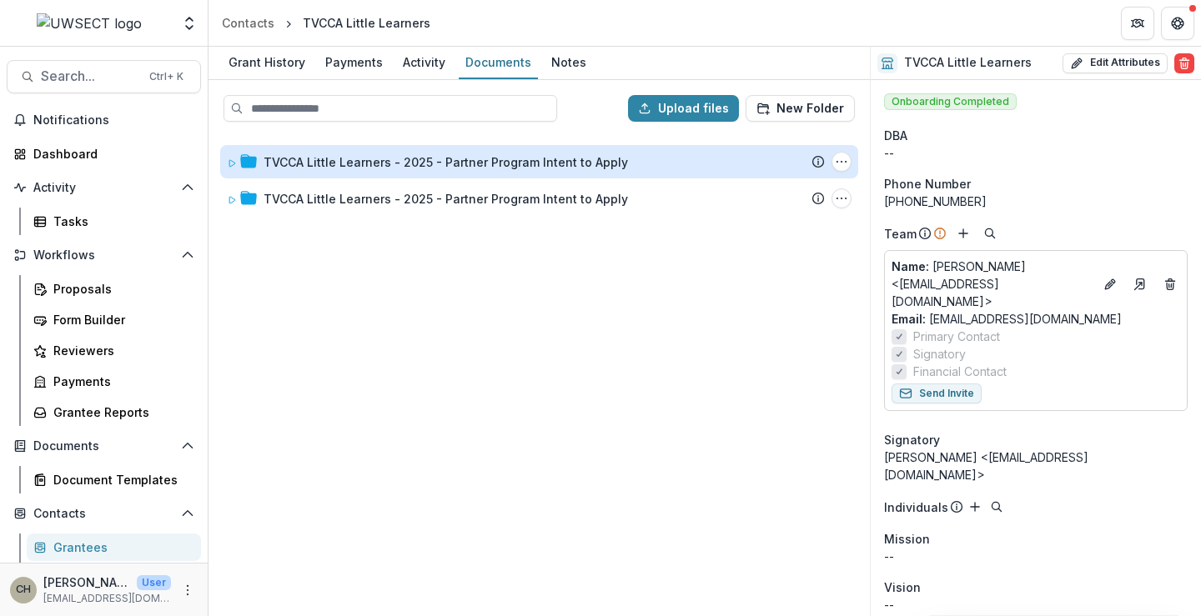
click at [511, 164] on div "TVCCA Little Learners - 2025 - Partner Program Intent to Apply" at bounding box center [446, 162] width 365 height 18
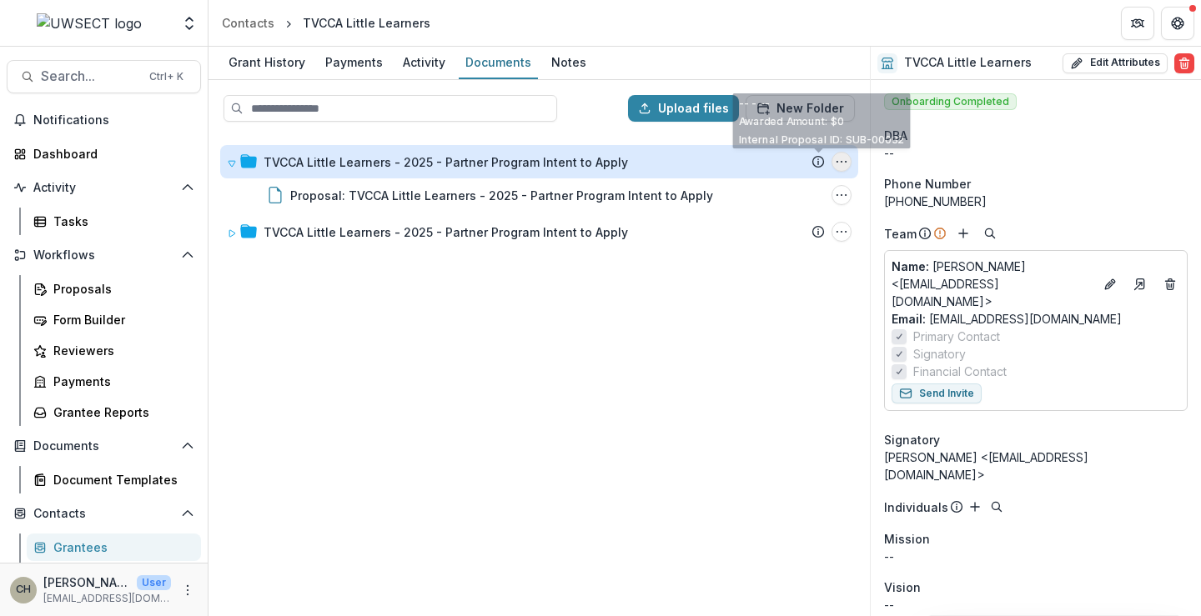
click at [840, 158] on icon "TVCCA Little Learners - 2025 - Partner Program Intent to Apply Options" at bounding box center [841, 161] width 13 height 13
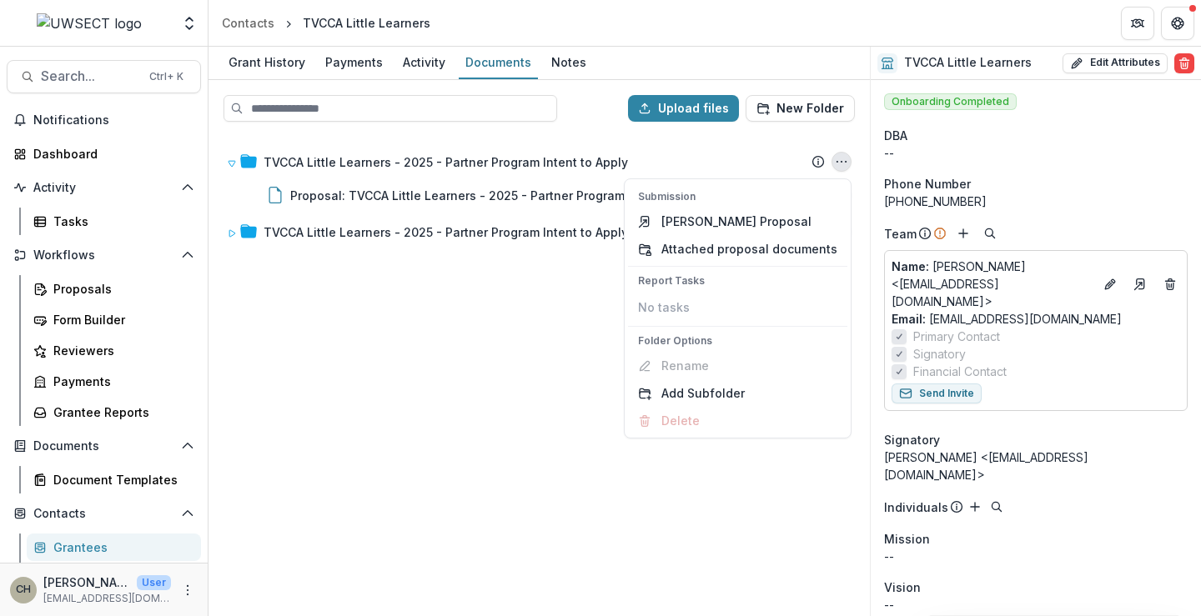
click at [347, 371] on div "TVCCA Little Learners - 2025 - Partner Program Intent to Apply Submission Temel…" at bounding box center [539, 375] width 658 height 480
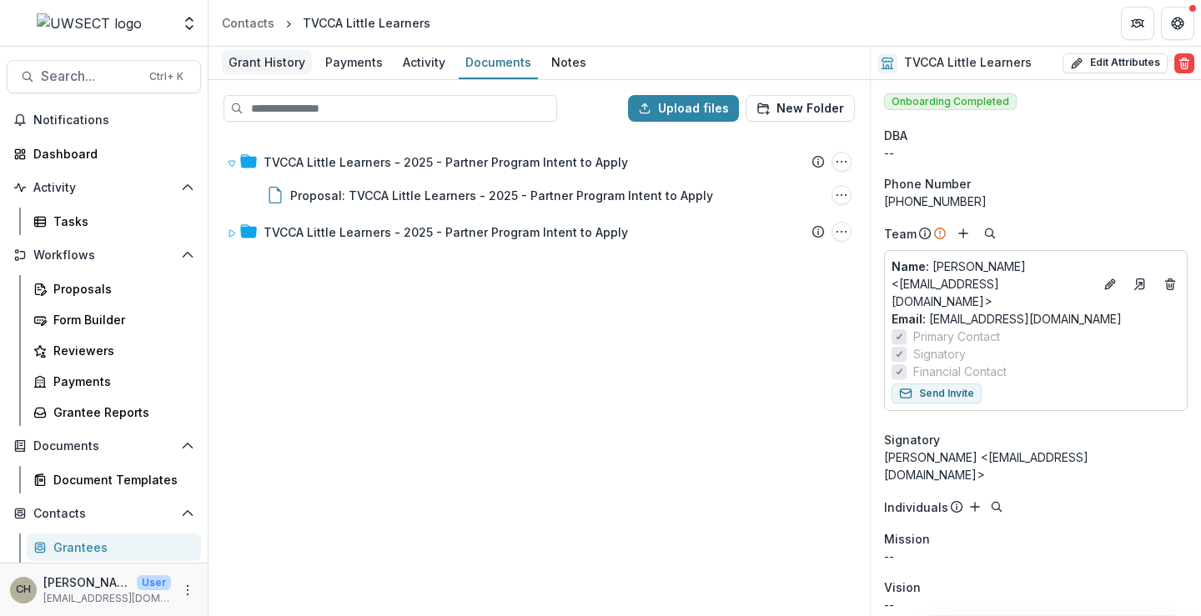
click at [275, 68] on div "Grant History" at bounding box center [267, 62] width 90 height 24
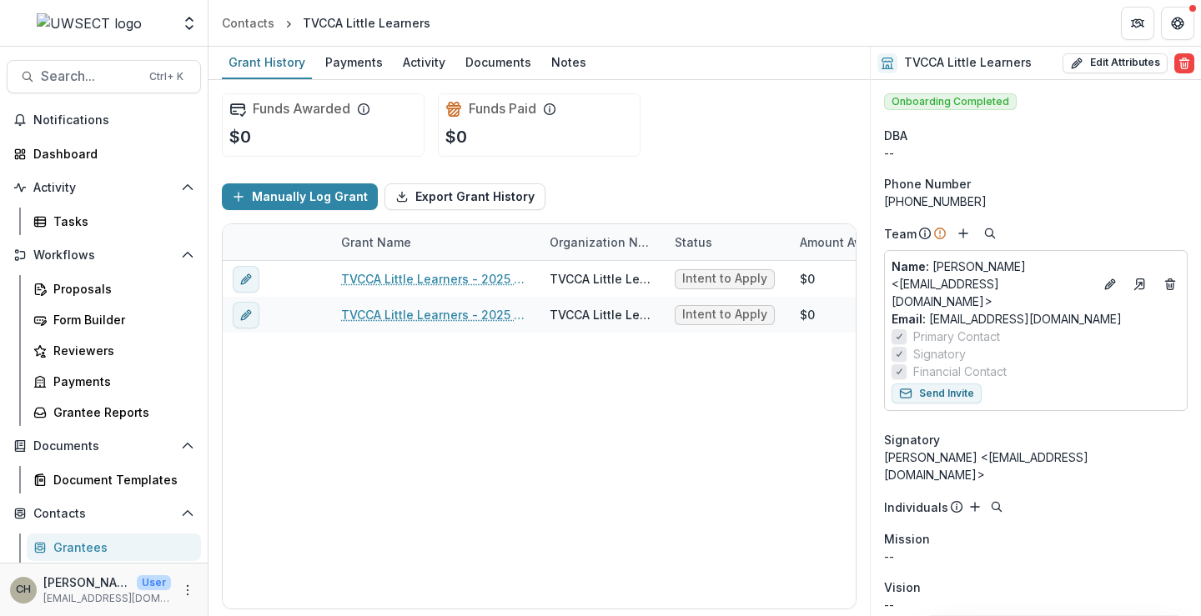
click at [343, 28] on div "TVCCA Little Learners" at bounding box center [367, 23] width 128 height 18
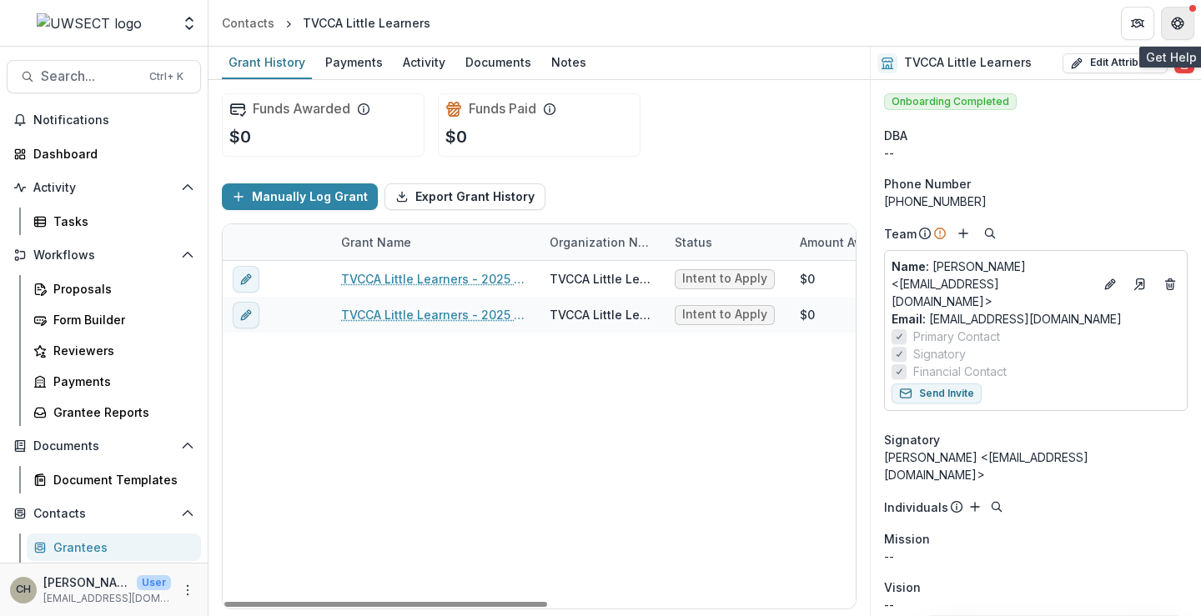
click at [1180, 25] on icon "Get Help" at bounding box center [1180, 25] width 2 height 2
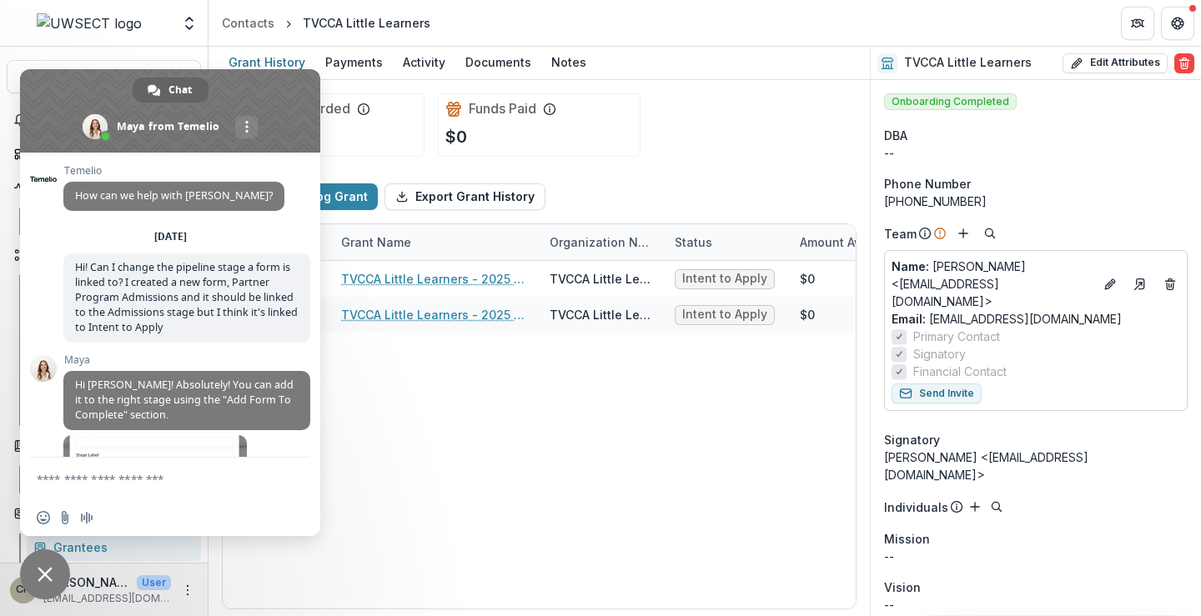
scroll to position [2211, 0]
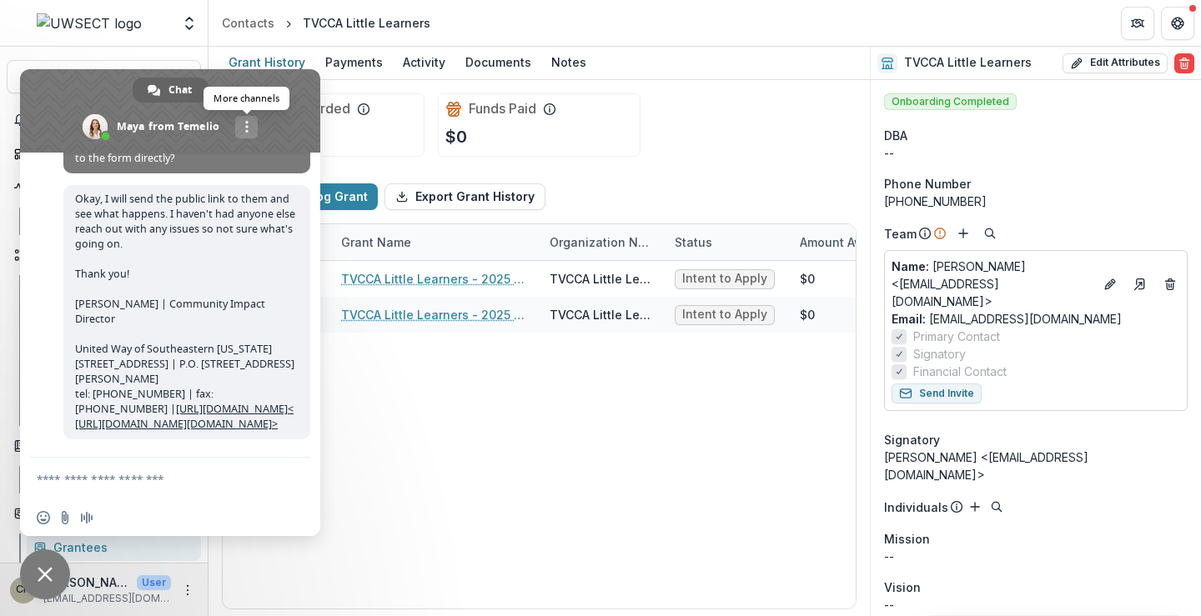
click at [250, 126] on link "More channels" at bounding box center [246, 127] width 23 height 23
click at [209, 103] on span at bounding box center [170, 110] width 300 height 83
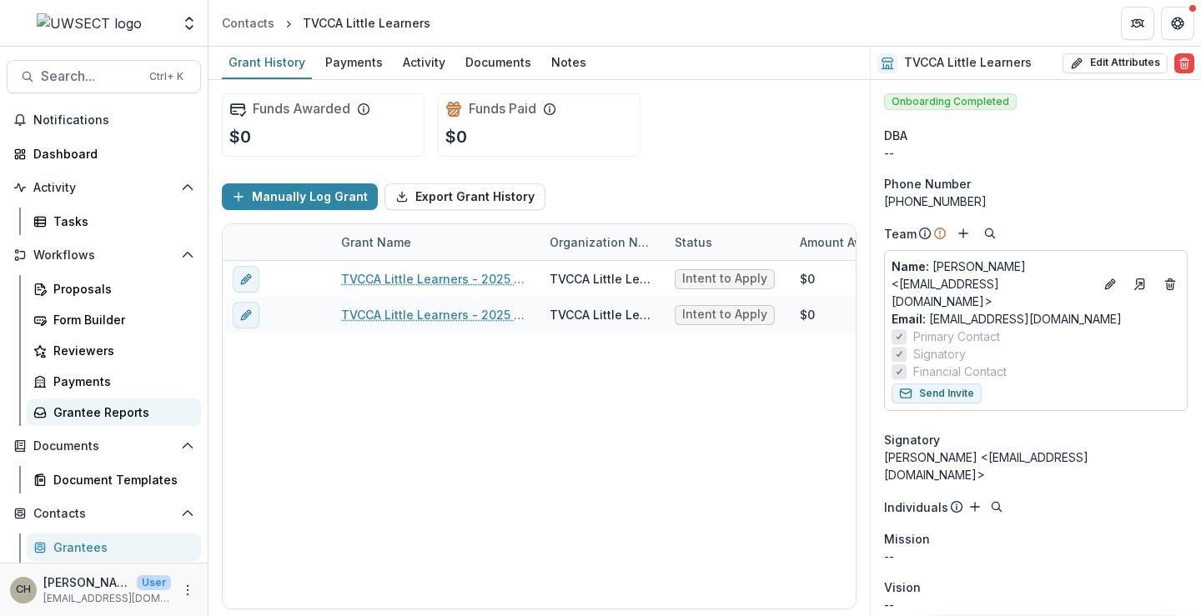
click at [90, 412] on div "Grantee Reports" at bounding box center [120, 413] width 134 height 18
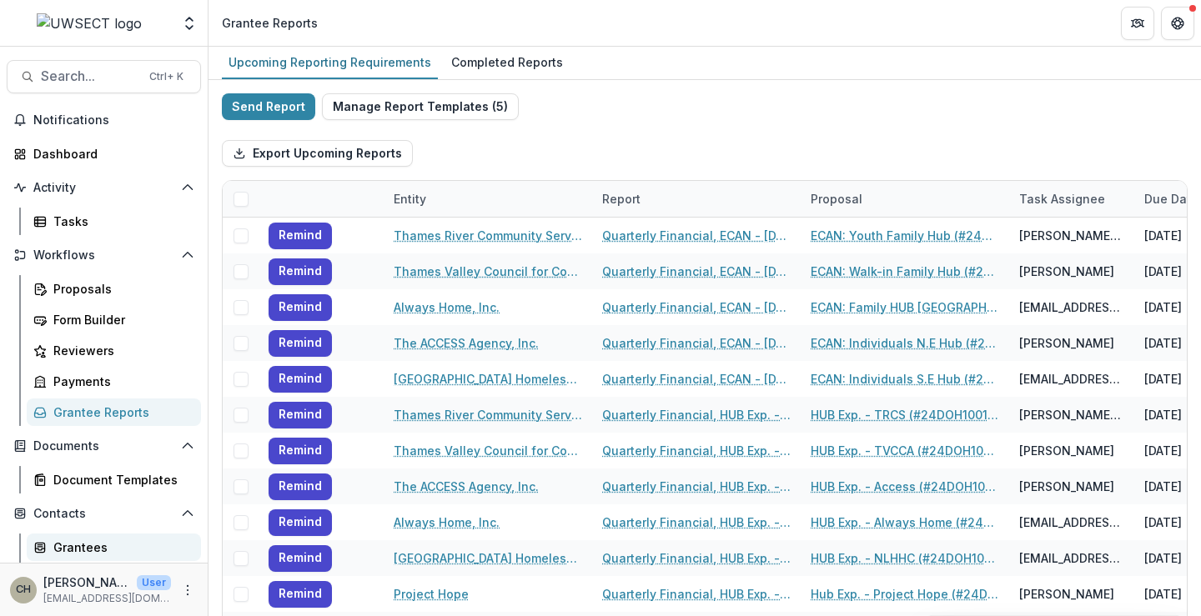
click at [100, 553] on div "Grantees" at bounding box center [120, 548] width 134 height 18
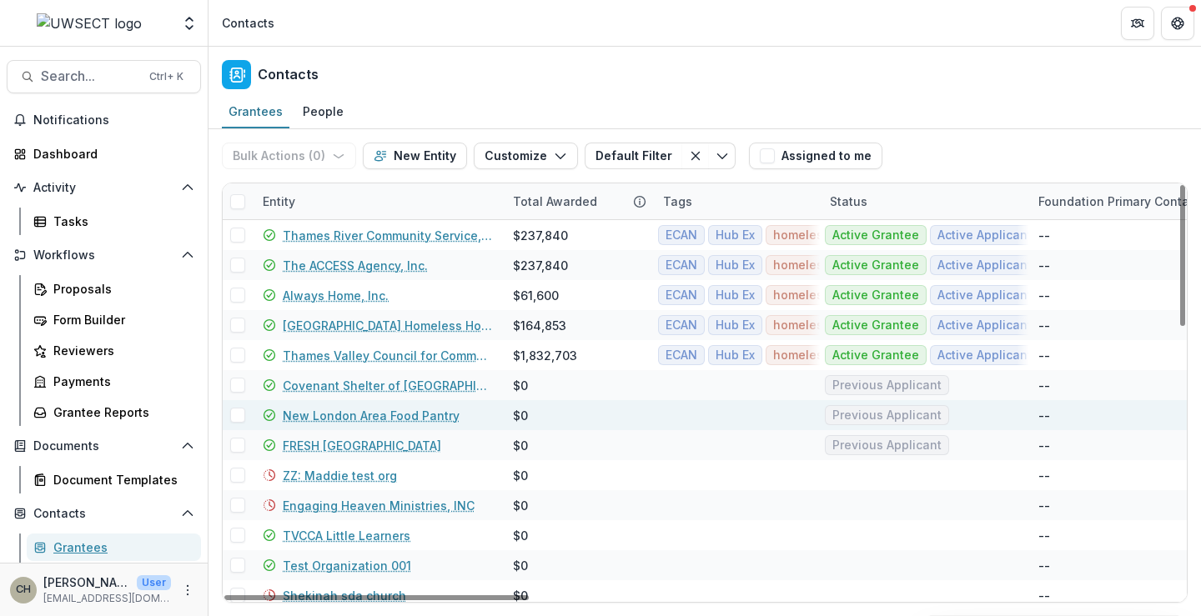
scroll to position [83, 0]
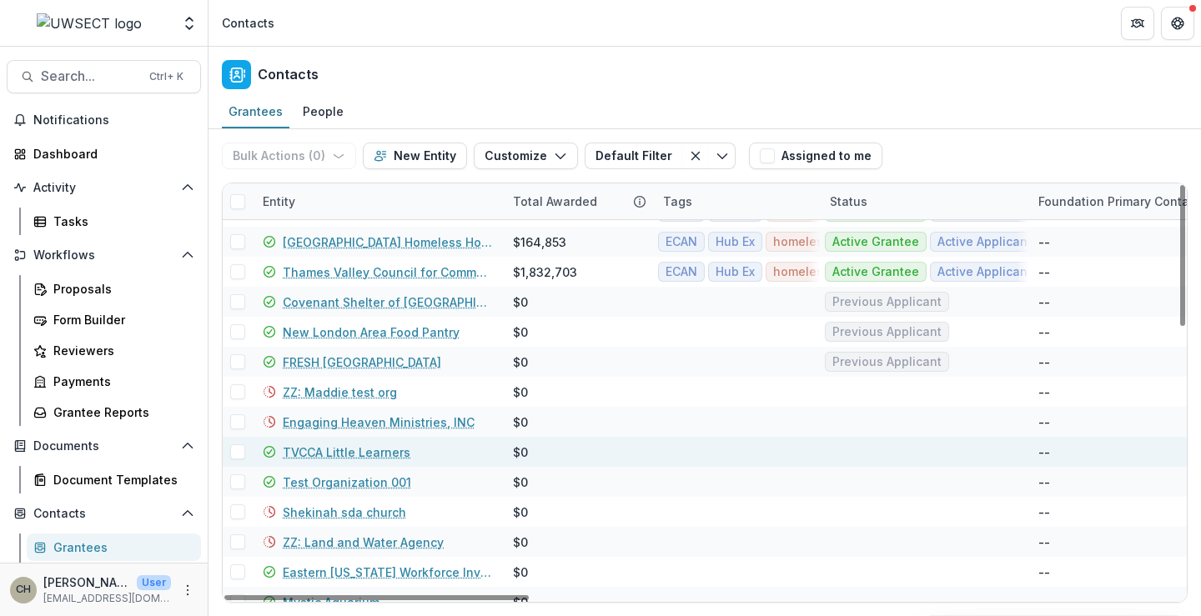
click at [240, 455] on span at bounding box center [237, 452] width 15 height 15
click at [240, 455] on icon at bounding box center [238, 452] width 10 height 8
click at [240, 455] on span at bounding box center [237, 452] width 15 height 15
click at [337, 154] on icon "button" at bounding box center [335, 155] width 13 height 13
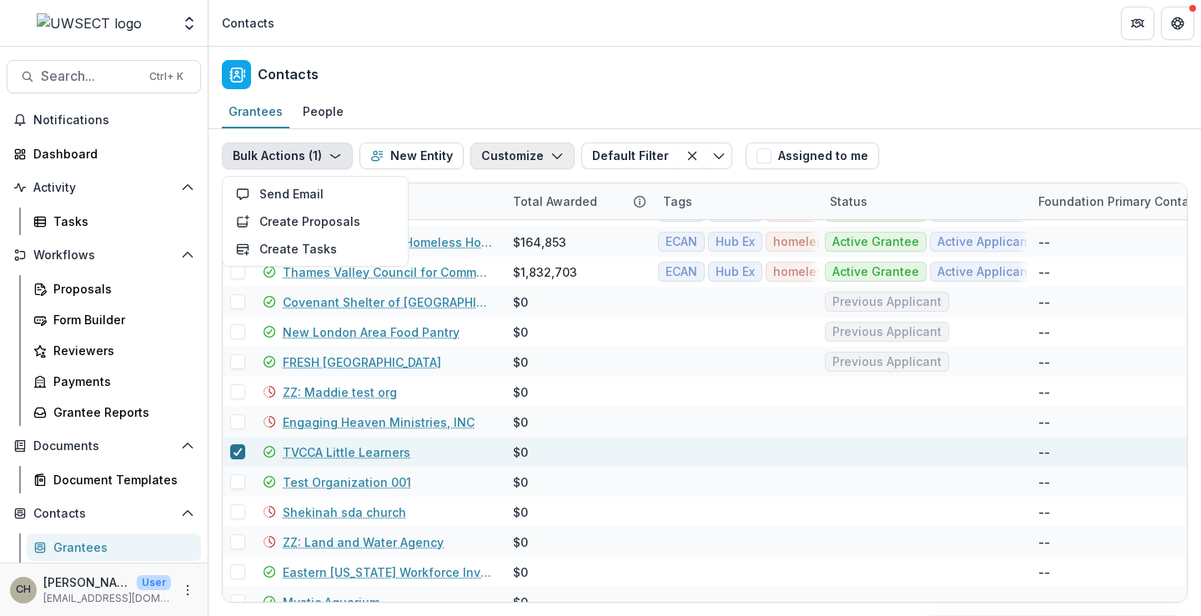
click at [540, 157] on button "Customize" at bounding box center [522, 156] width 104 height 27
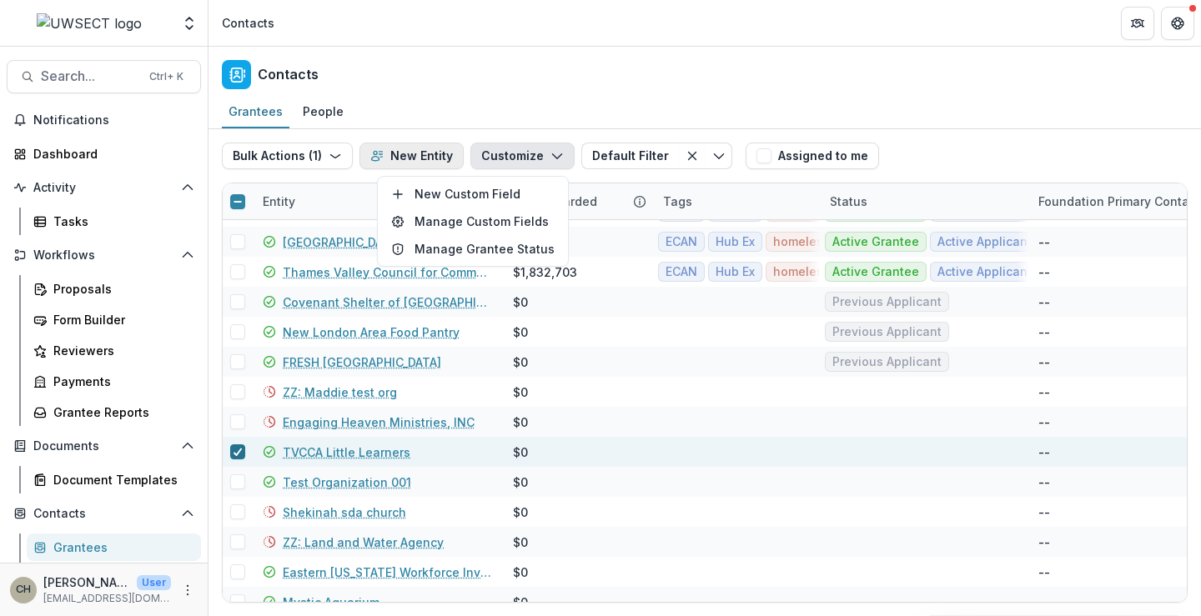
click at [420, 153] on button "New Entity" at bounding box center [412, 156] width 104 height 27
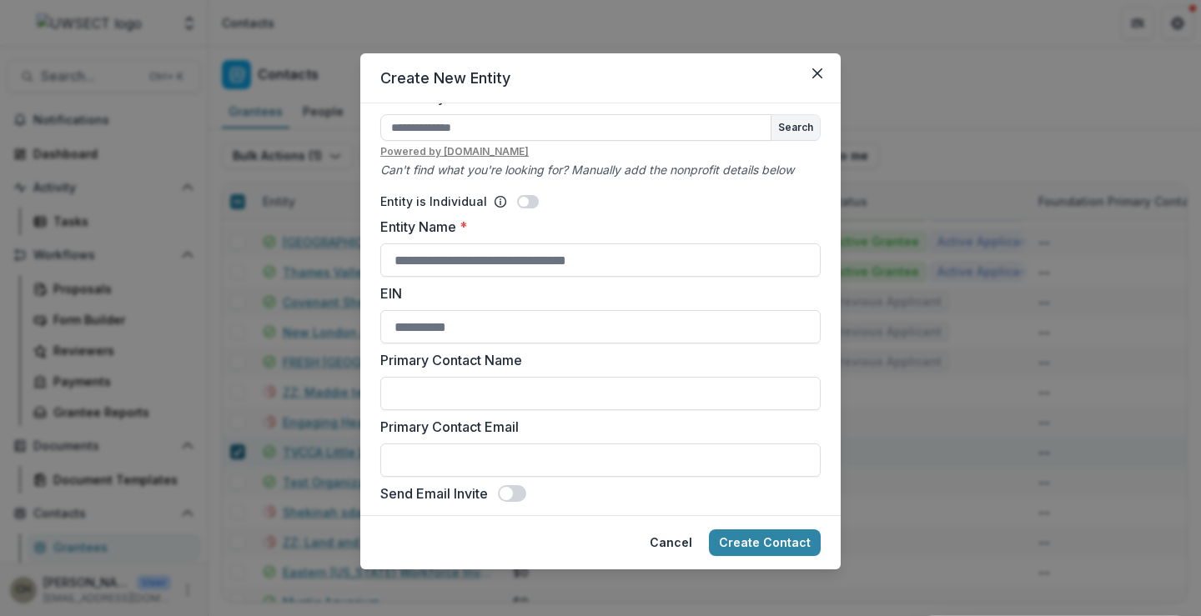
scroll to position [44, 0]
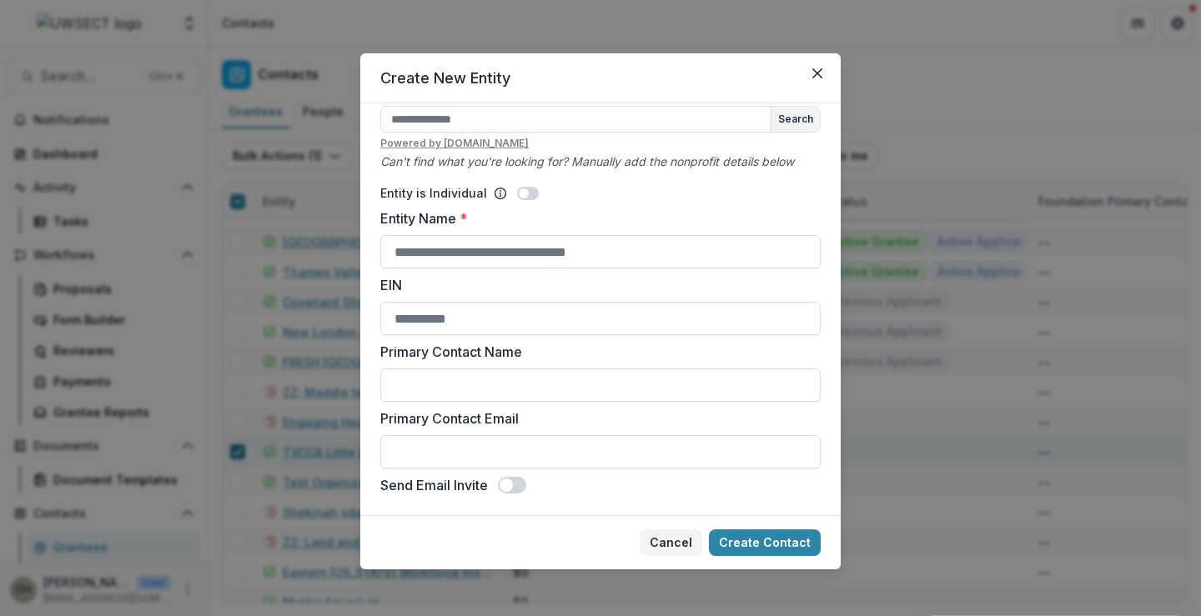
click at [687, 544] on button "Cancel" at bounding box center [671, 543] width 63 height 27
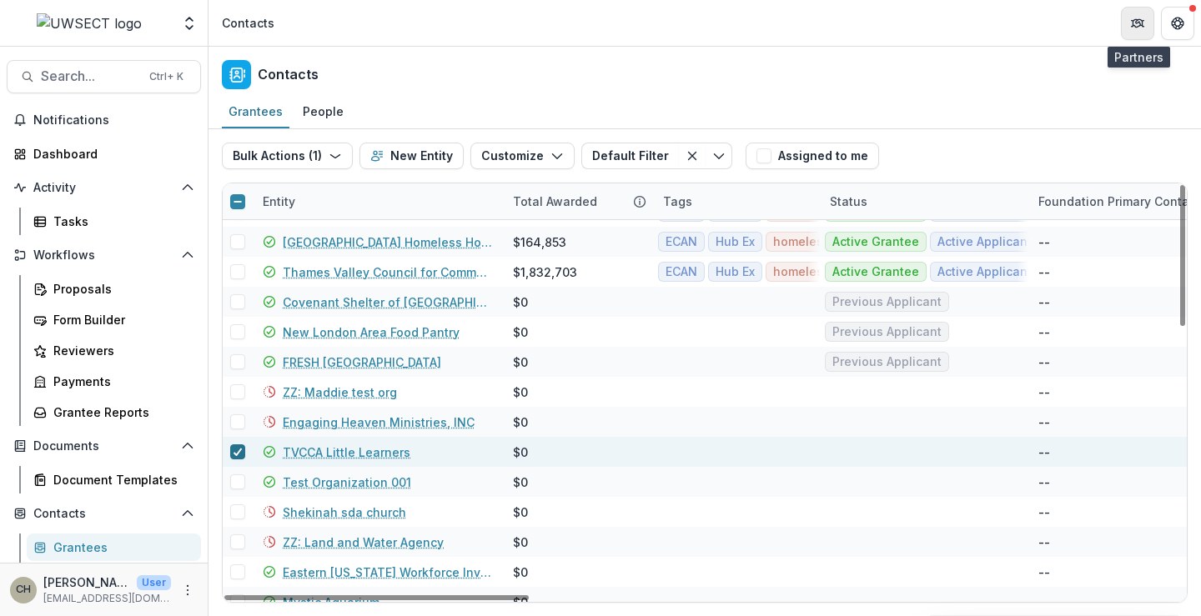
click at [1146, 32] on button "Partners" at bounding box center [1137, 23] width 33 height 33
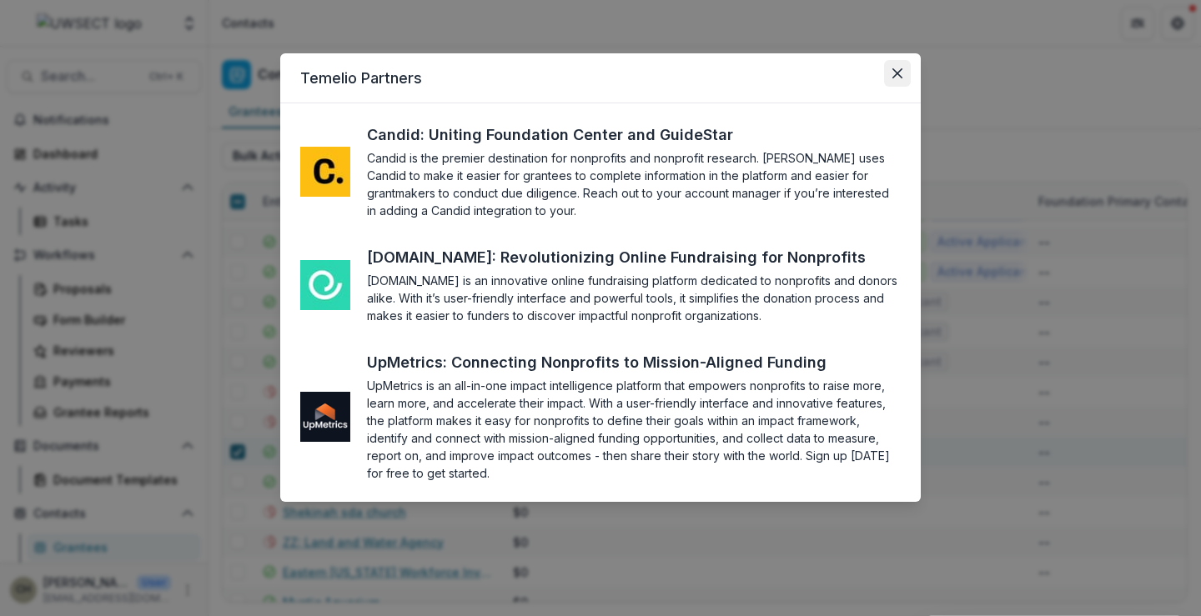
click at [893, 73] on icon "Close" at bounding box center [898, 73] width 10 height 10
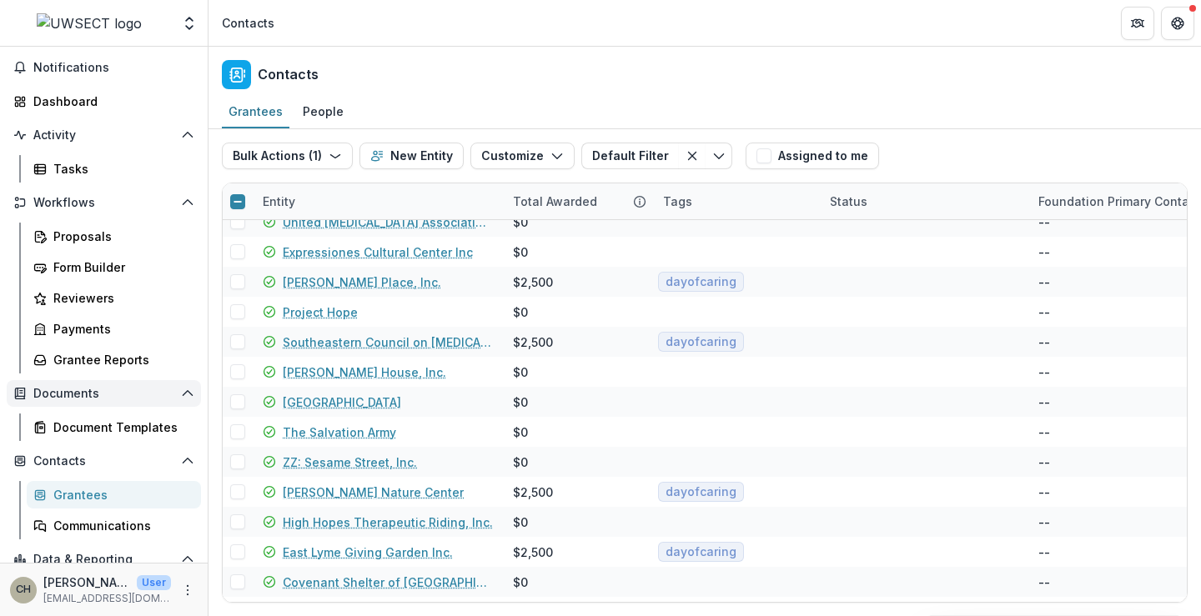
scroll to position [0, 0]
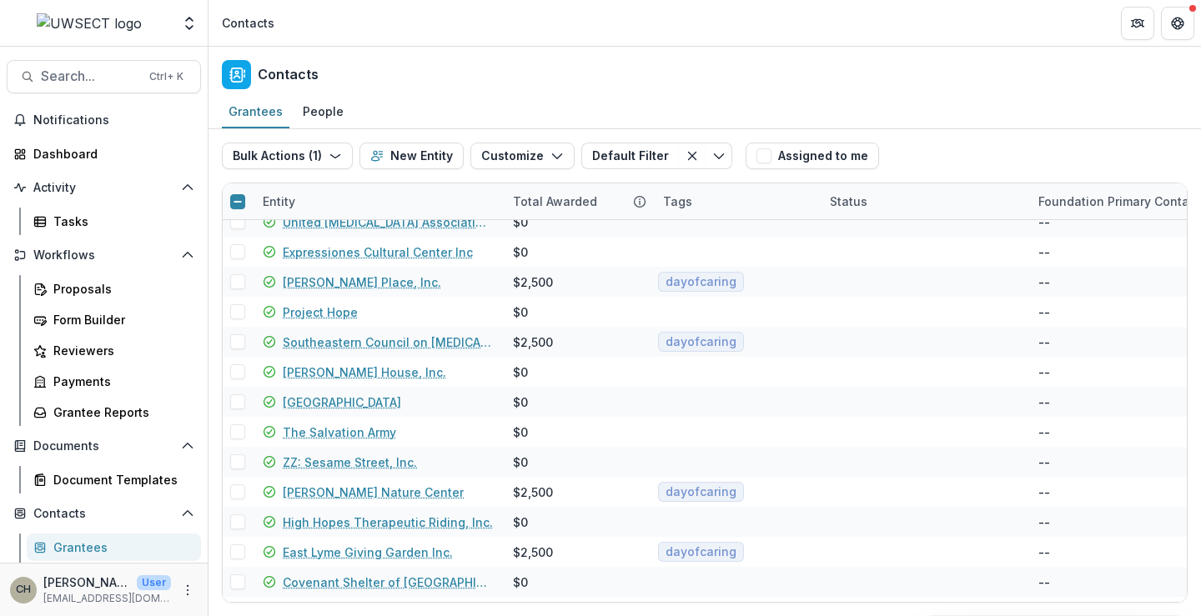
click at [88, 30] on img at bounding box center [89, 23] width 105 height 20
click at [71, 159] on div "Dashboard" at bounding box center [110, 154] width 154 height 18
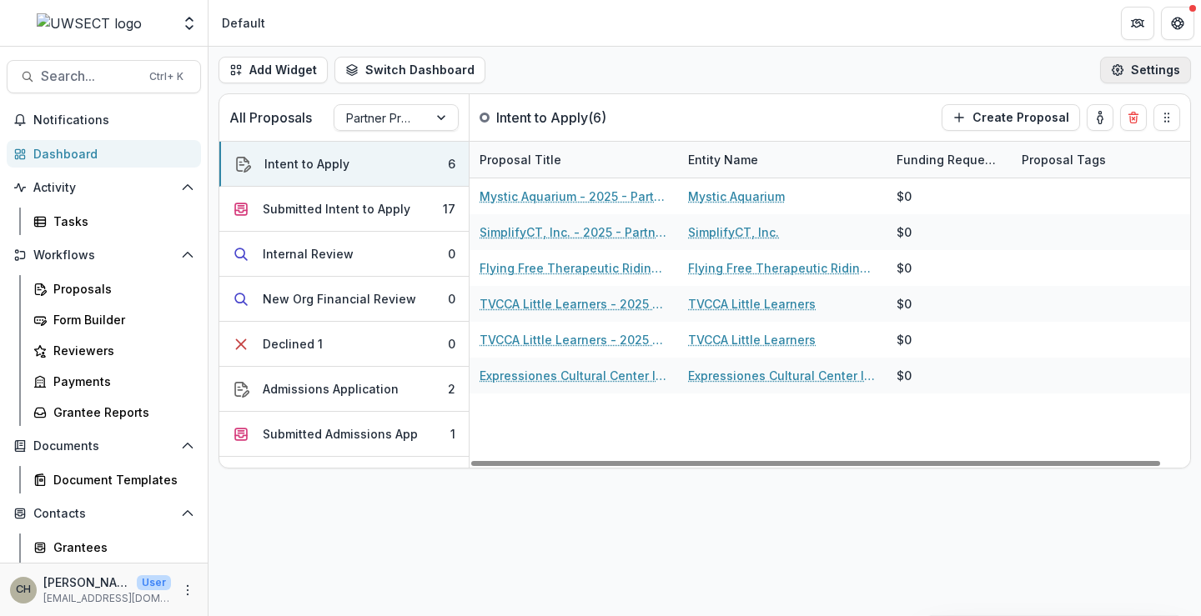
click at [1150, 72] on button "Settings" at bounding box center [1145, 70] width 91 height 27
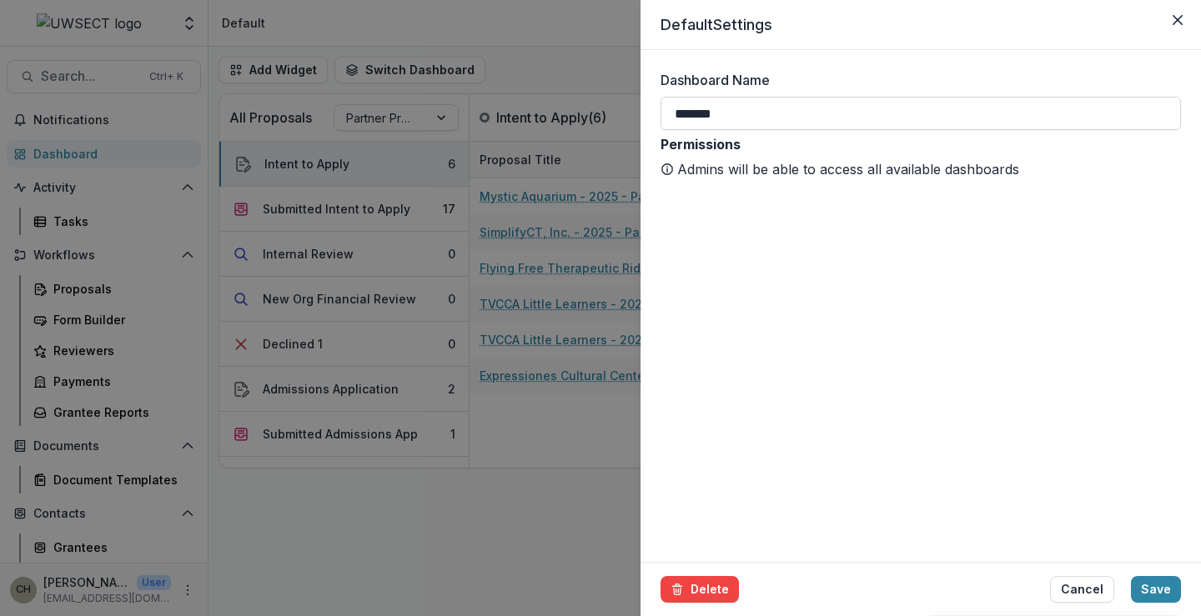
click at [1109, 105] on input "*******" at bounding box center [921, 113] width 521 height 33
click at [1185, 14] on button "Close" at bounding box center [1178, 20] width 27 height 27
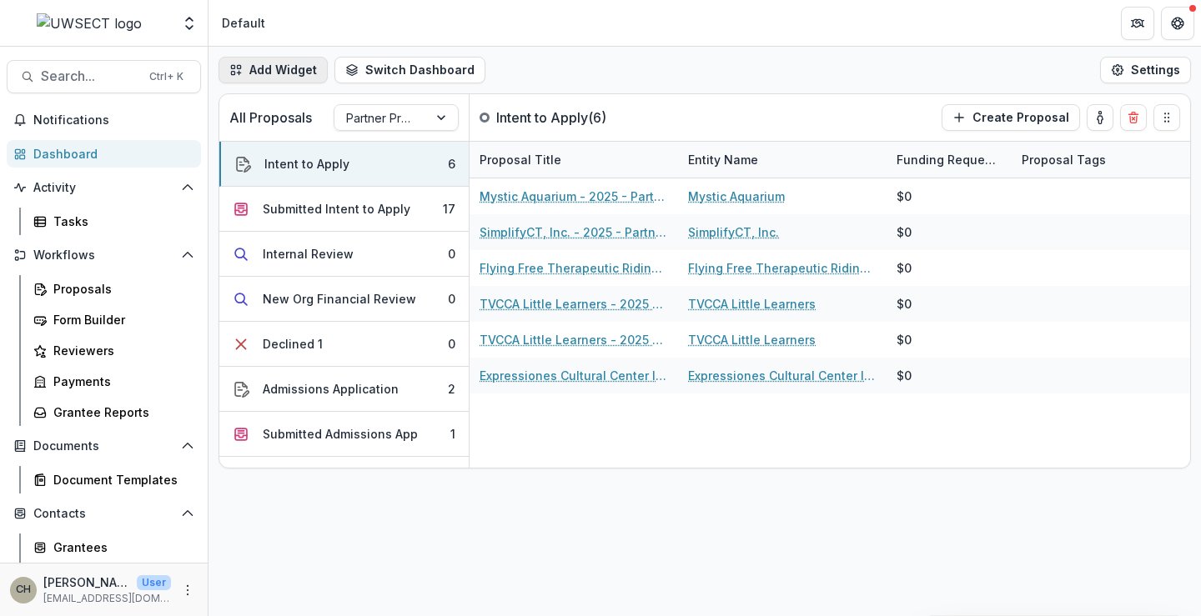
click at [256, 68] on button "Add Widget" at bounding box center [273, 70] width 109 height 27
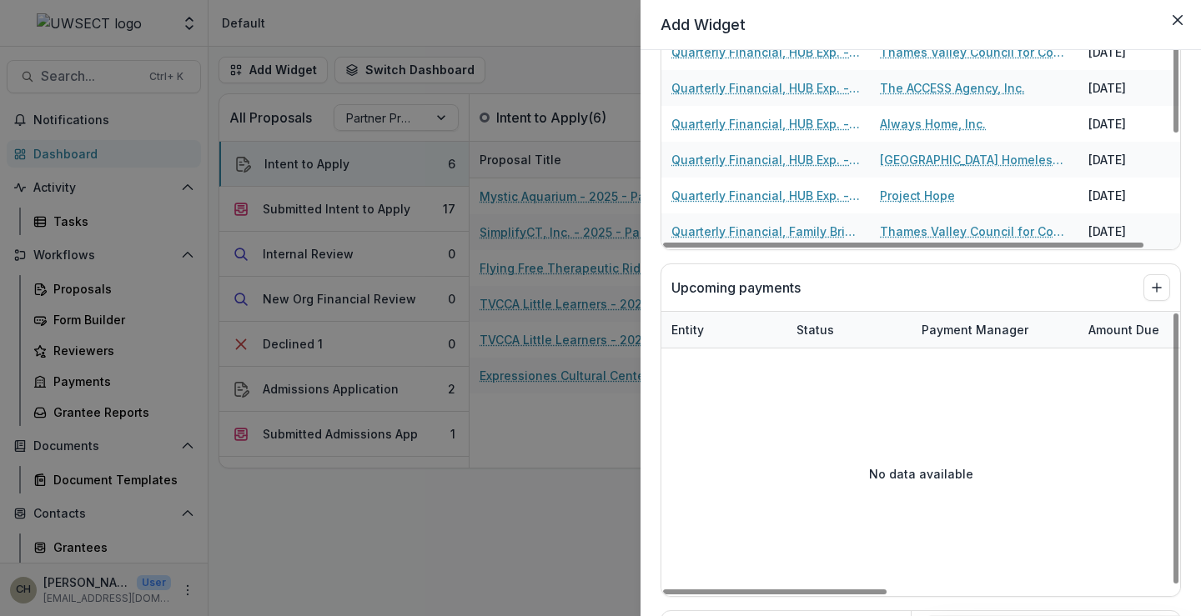
scroll to position [3, 0]
click at [1175, 23] on icon "Close" at bounding box center [1178, 20] width 10 height 10
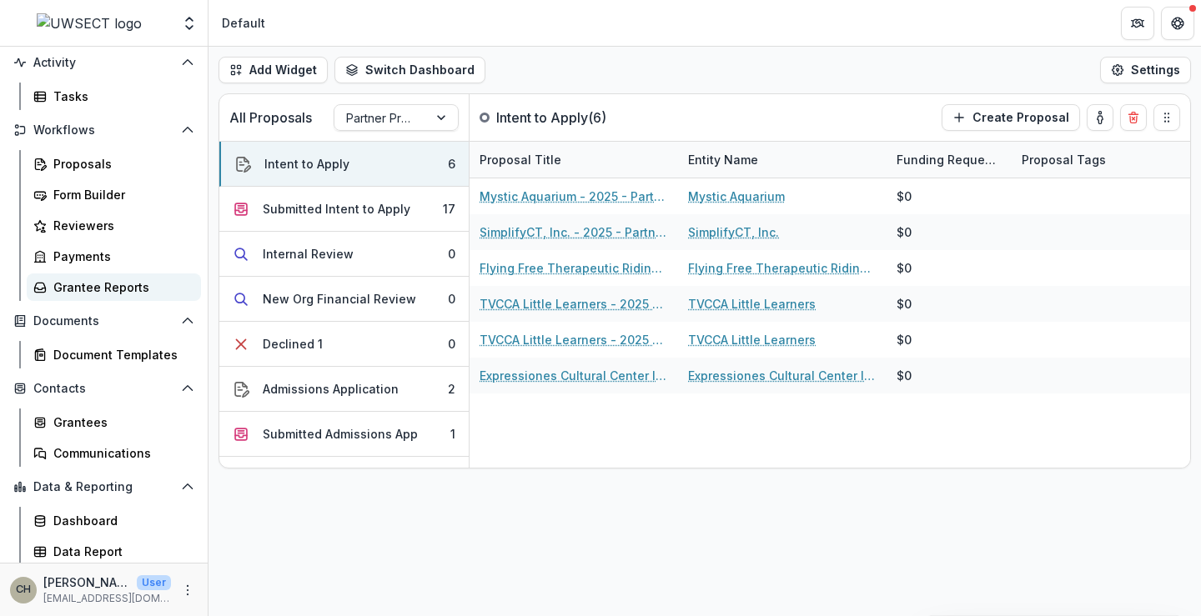
scroll to position [128, 0]
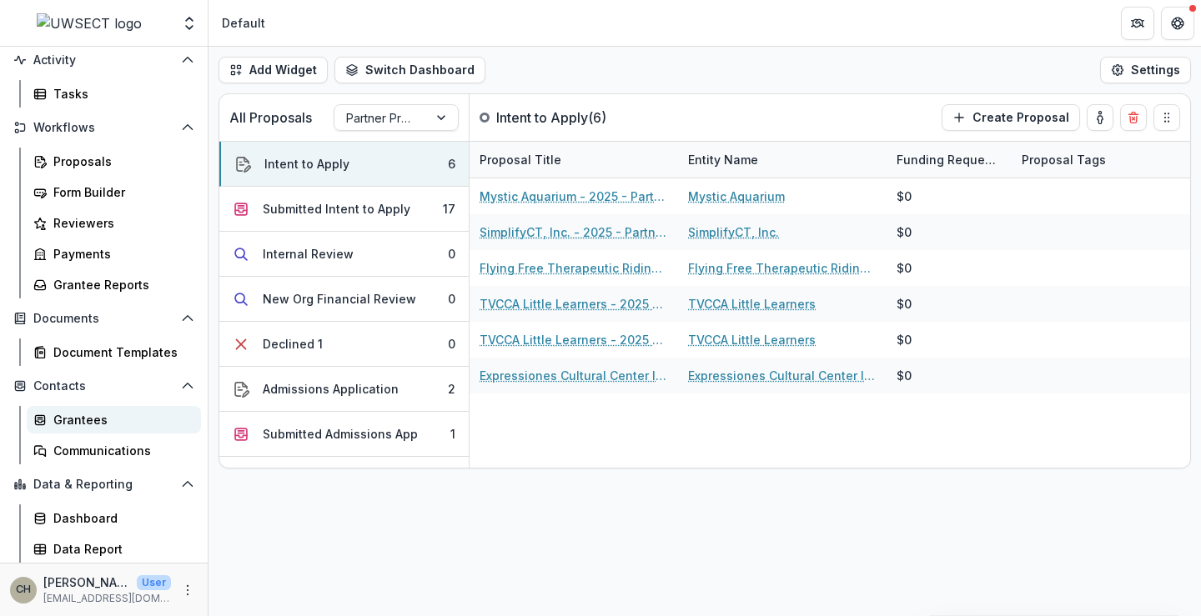
click at [85, 420] on div "Grantees" at bounding box center [120, 420] width 134 height 18
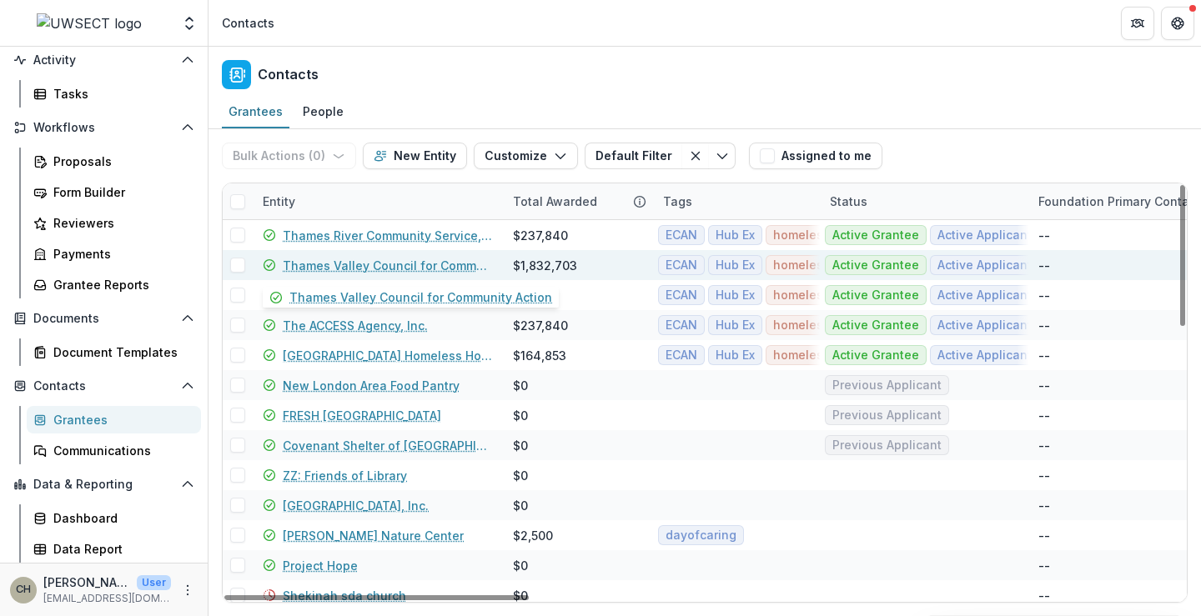
click at [336, 265] on link "Thames Valley Council for Community Action" at bounding box center [388, 266] width 210 height 18
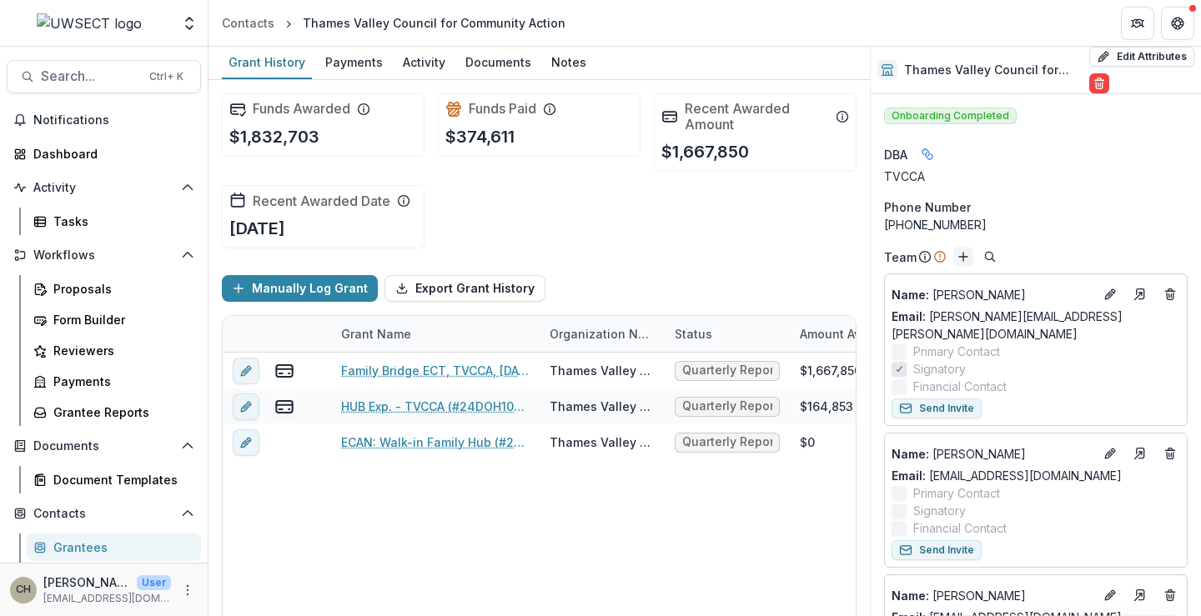
click at [958, 258] on icon "Add" at bounding box center [963, 256] width 13 height 13
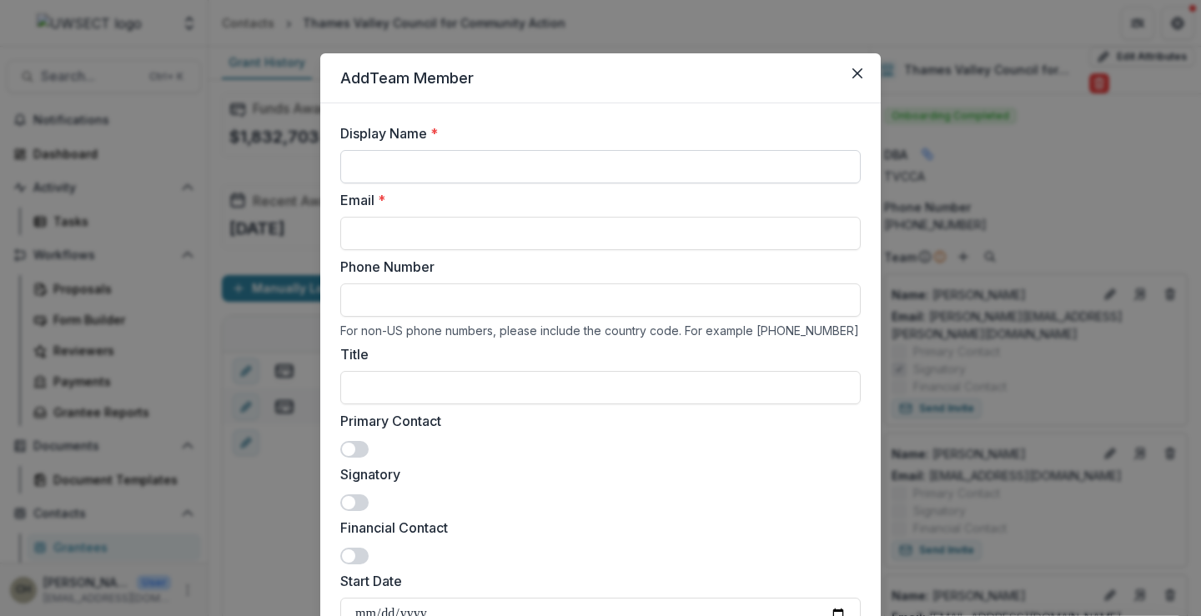
click at [406, 167] on input "Display Name *" at bounding box center [600, 166] width 521 height 33
type input "*****"
click at [394, 238] on input "Email *" at bounding box center [600, 233] width 521 height 33
paste input "**********"
type input "**********"
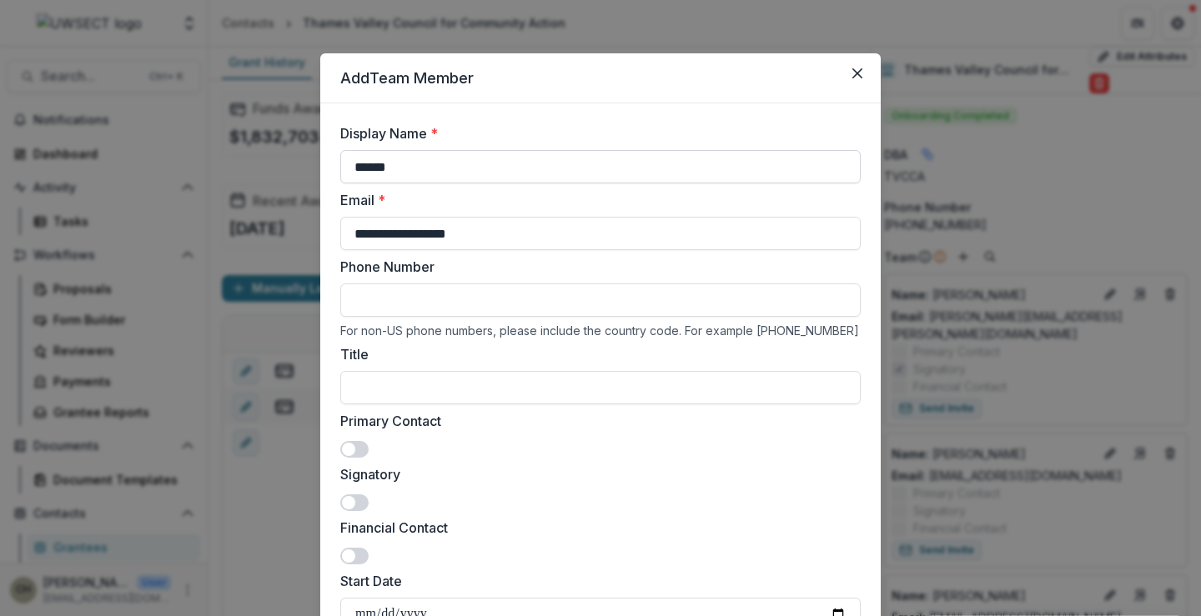
click at [410, 163] on input "*****" at bounding box center [600, 166] width 521 height 33
type input "**********"
click at [469, 383] on input "Title" at bounding box center [600, 387] width 521 height 33
click at [451, 385] on input "Title" at bounding box center [600, 387] width 521 height 33
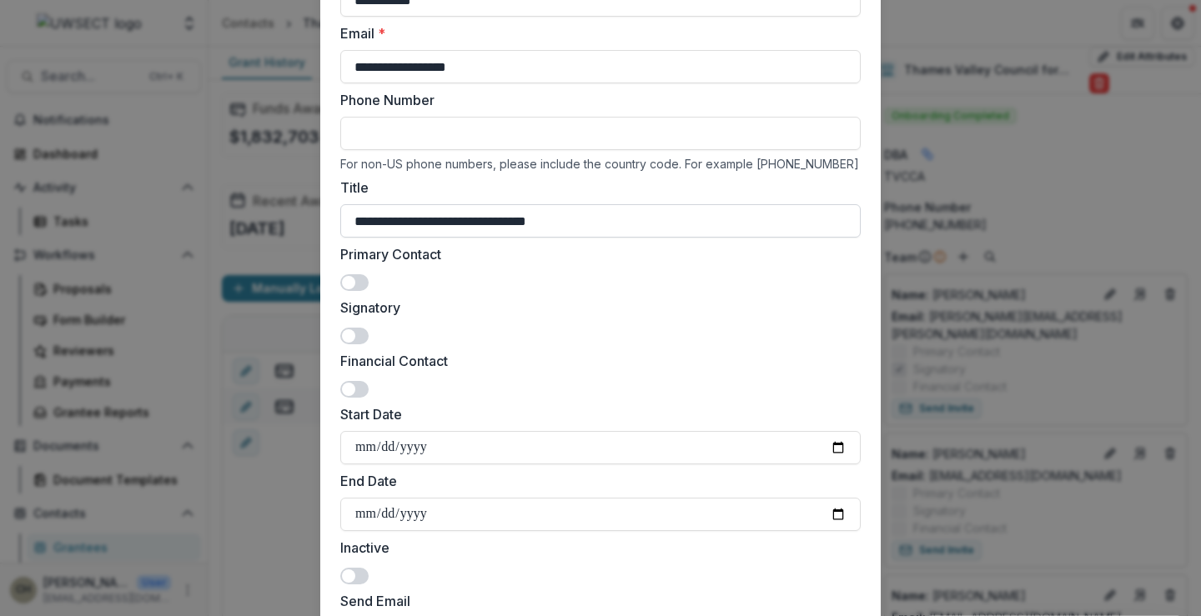
scroll to position [316, 0]
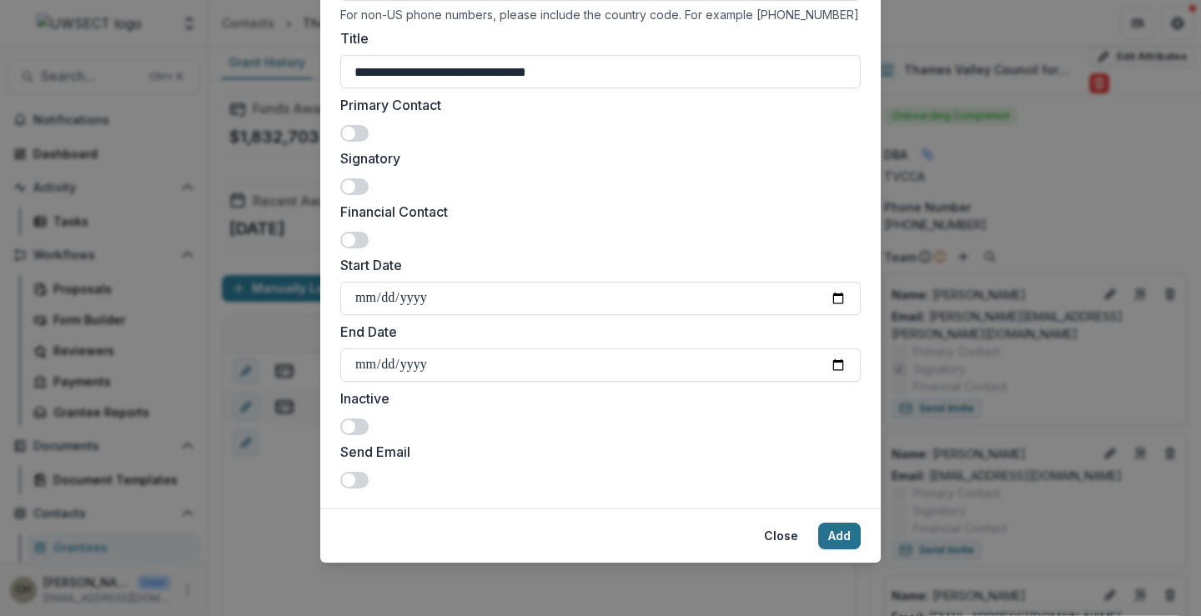
type input "**********"
click at [828, 532] on button "Add" at bounding box center [839, 536] width 43 height 27
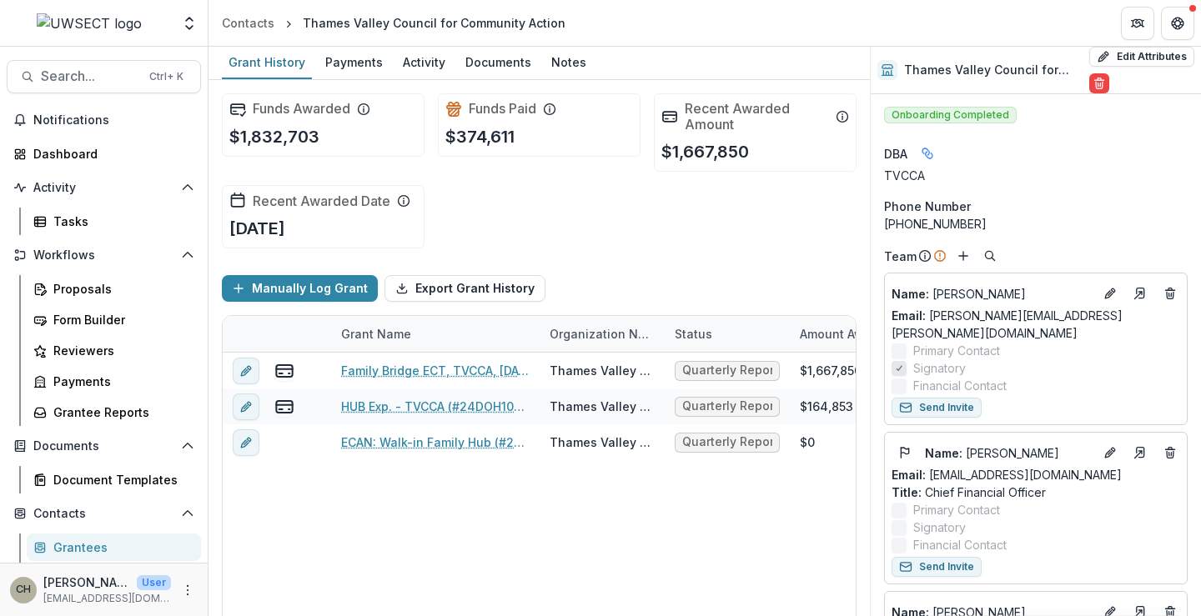
scroll to position [0, 0]
click at [250, 17] on div "Contacts" at bounding box center [248, 23] width 53 height 18
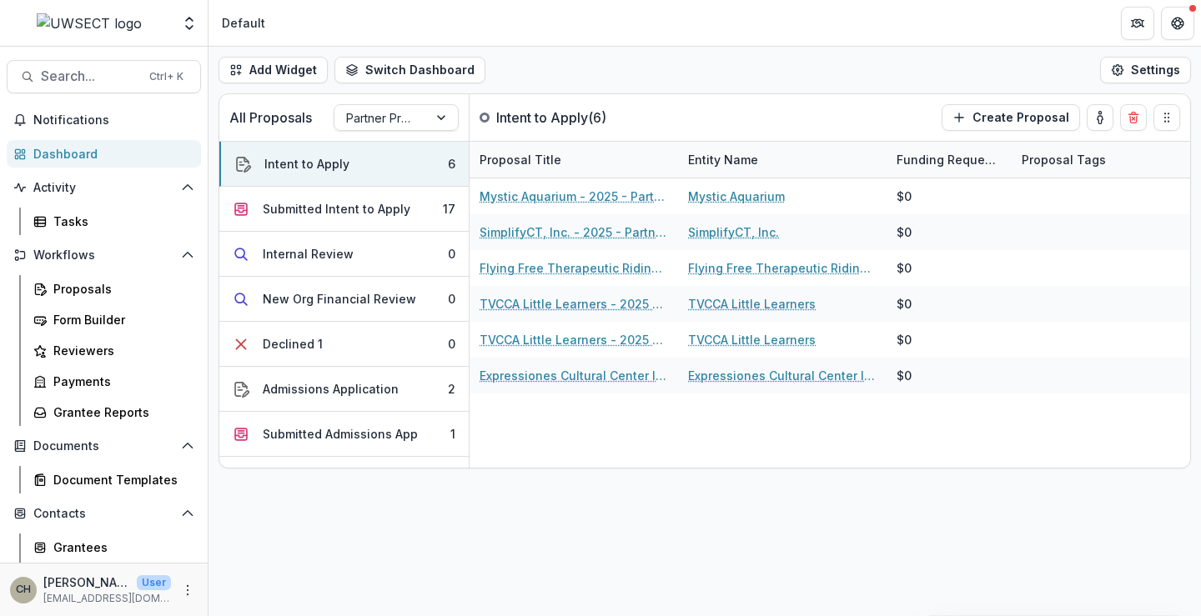
scroll to position [128, 0]
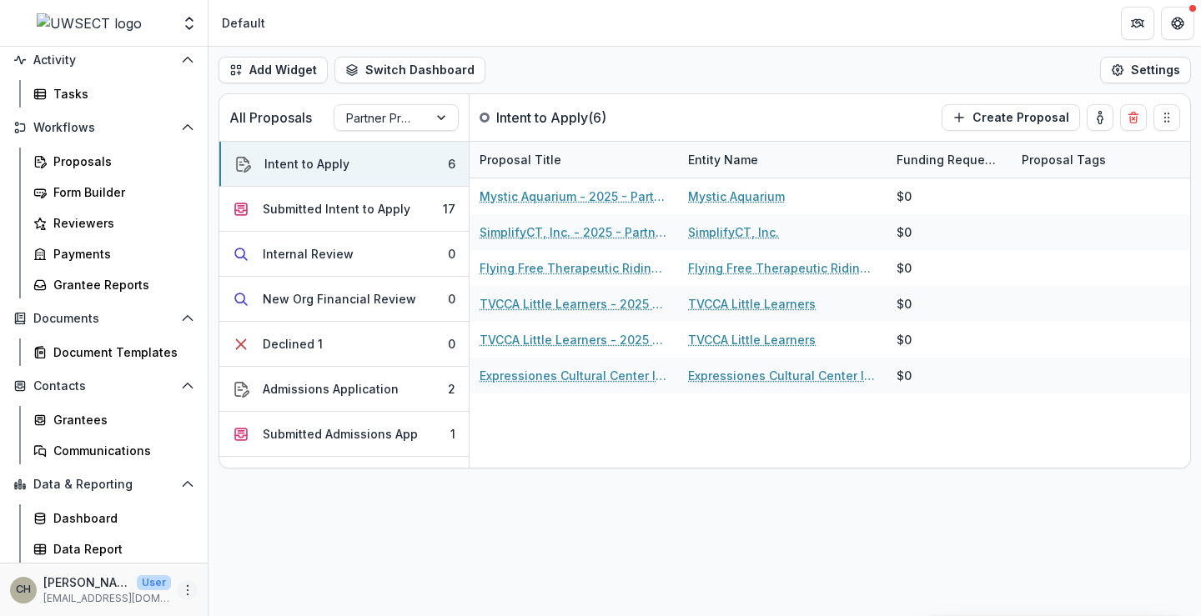
click at [181, 591] on icon "More" at bounding box center [187, 590] width 13 height 13
click at [285, 553] on link "User Settings" at bounding box center [293, 555] width 179 height 28
select select "****"
select select "********"
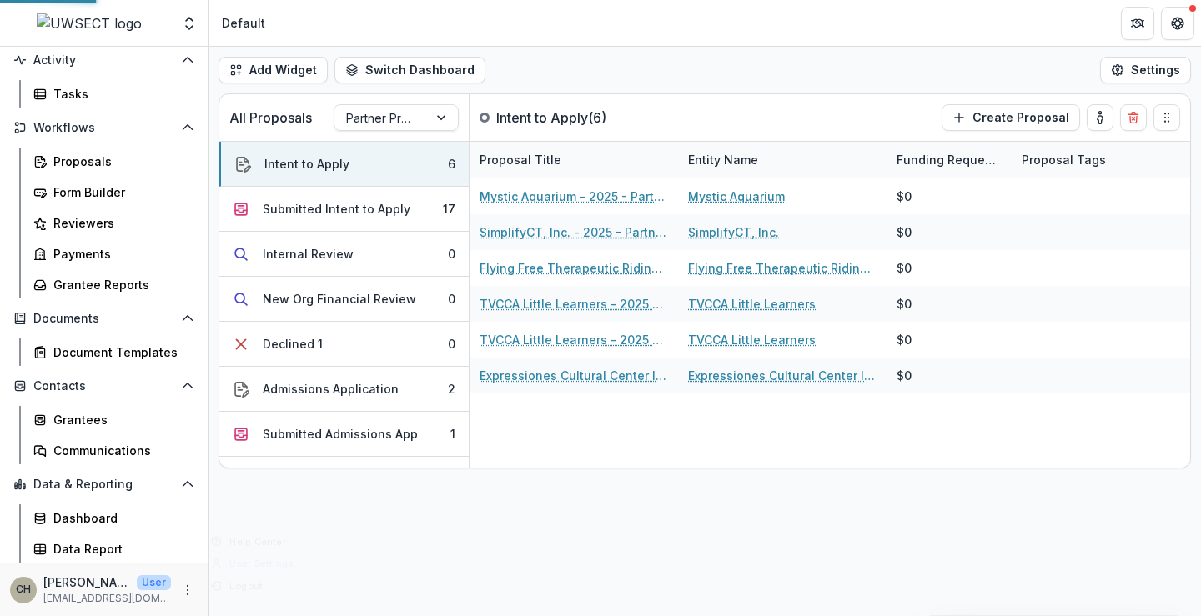
select select "********"
select select "**********"
select select "****"
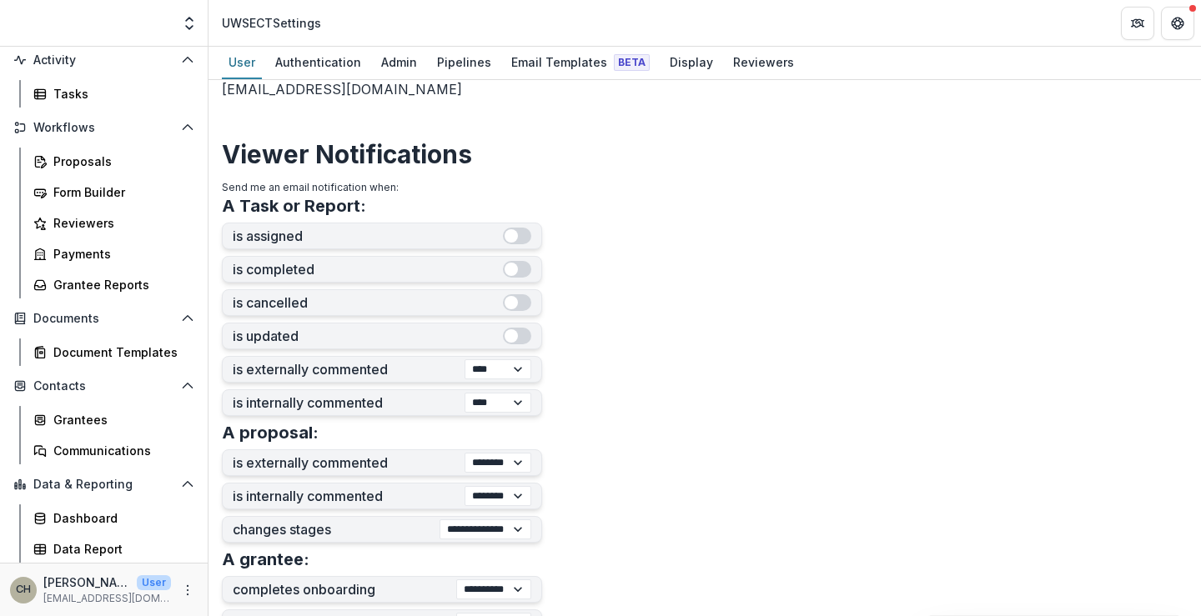
scroll to position [236, 0]
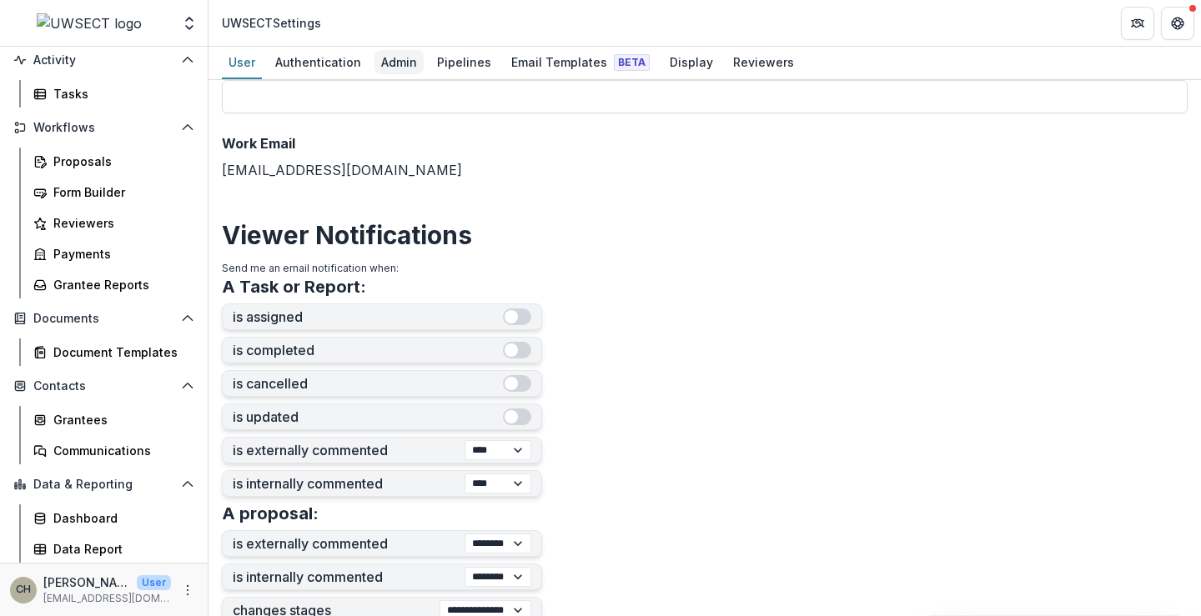
click at [396, 65] on div "Admin" at bounding box center [399, 62] width 49 height 24
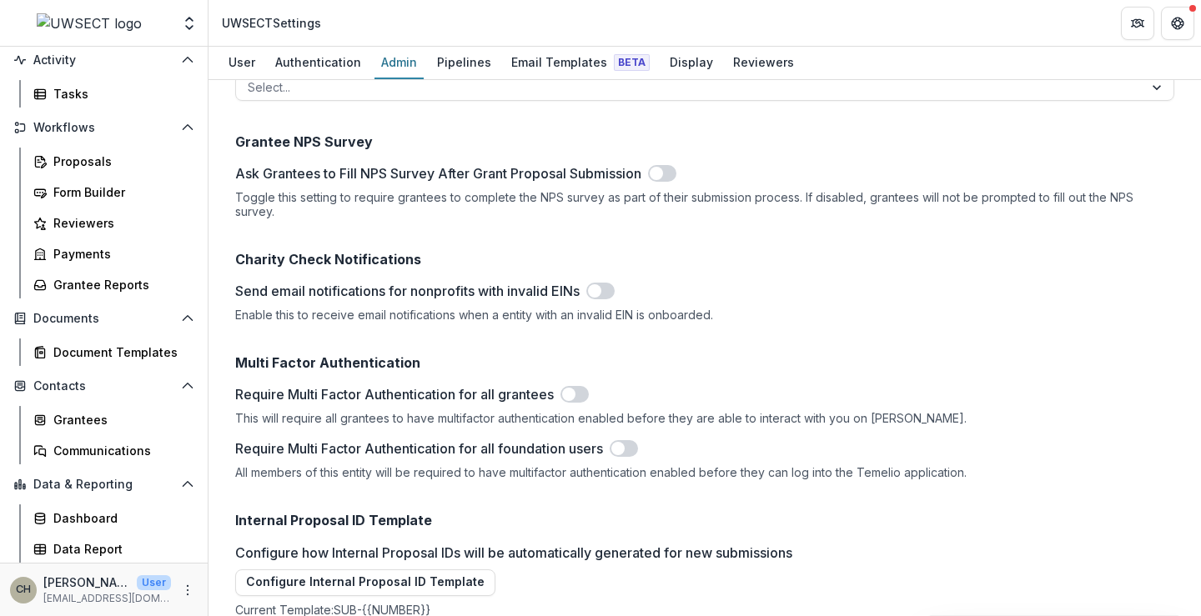
scroll to position [1487, 0]
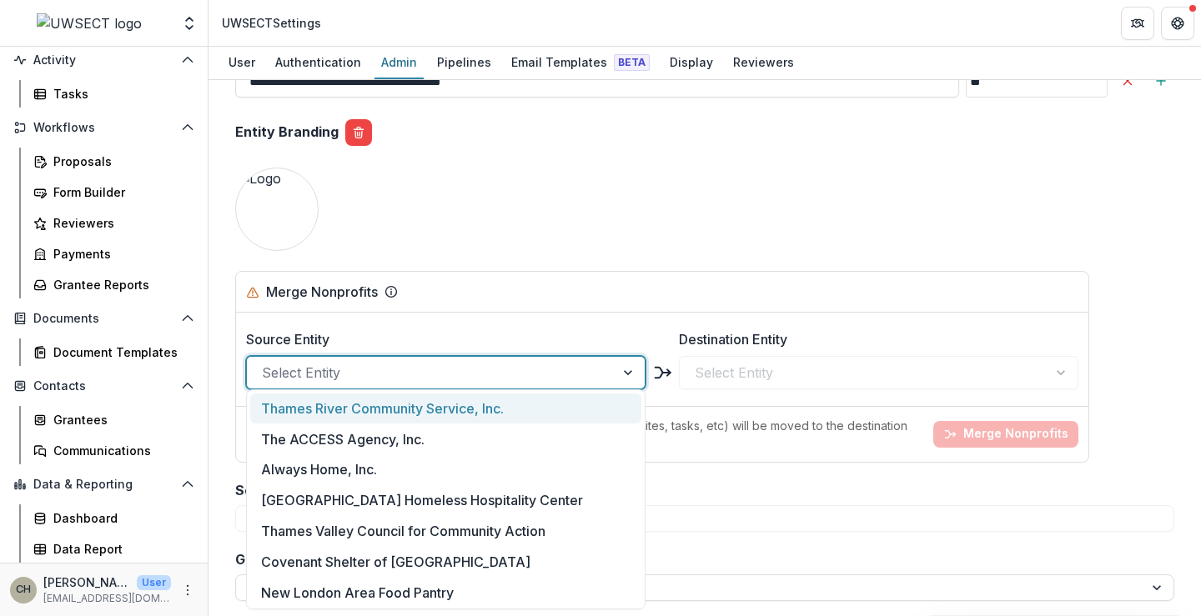
click at [424, 361] on div at bounding box center [431, 372] width 338 height 23
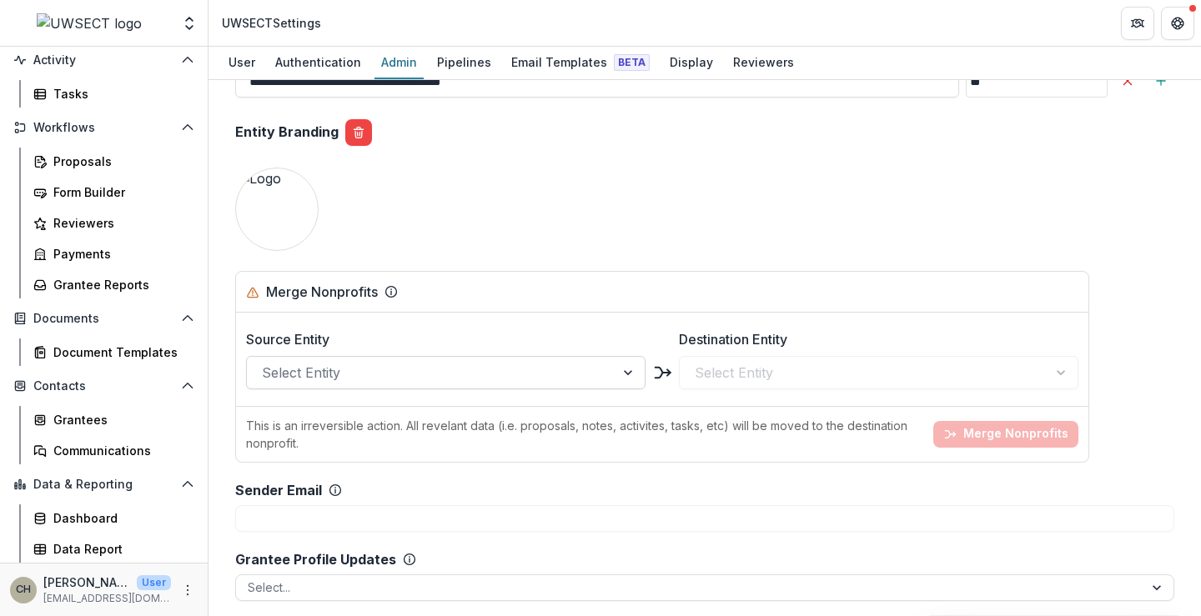
click at [377, 369] on div at bounding box center [431, 372] width 338 height 23
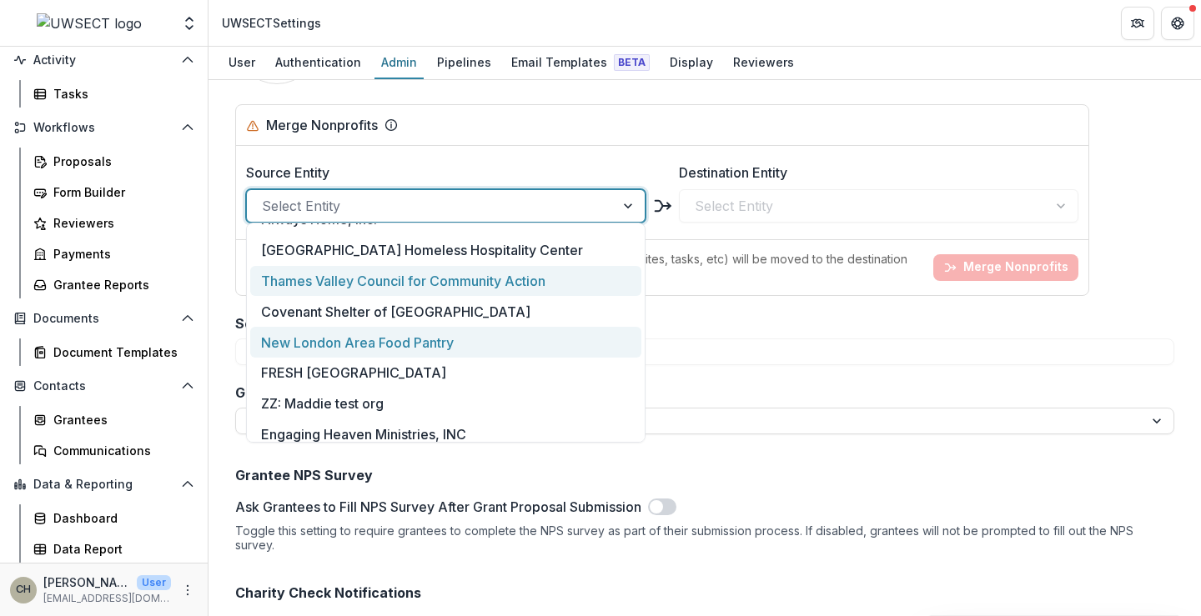
scroll to position [167, 0]
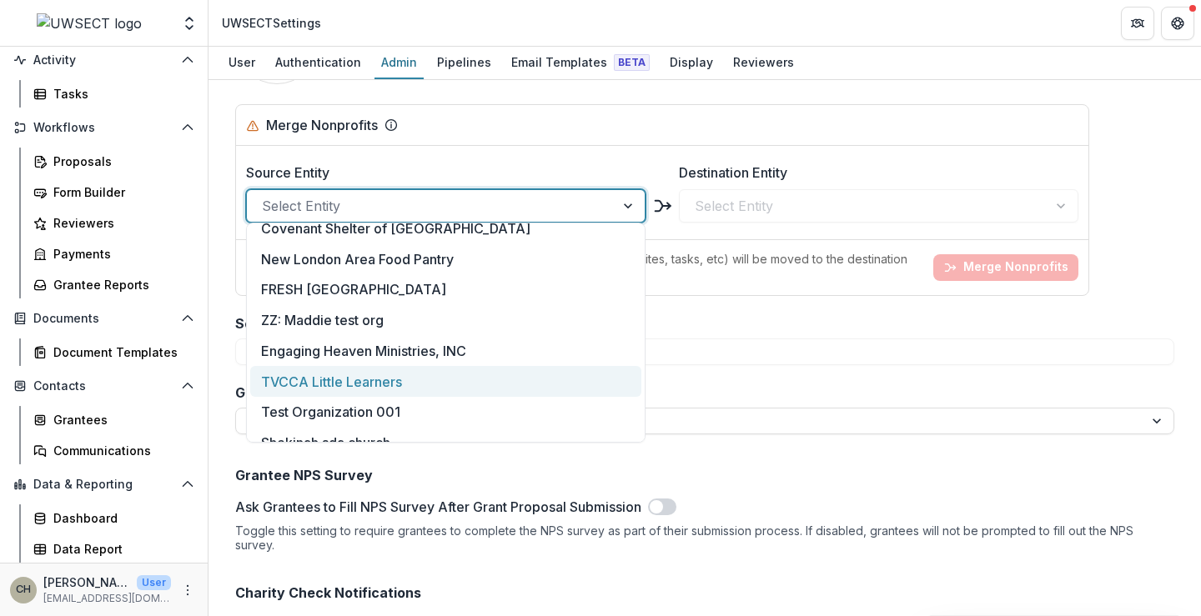
click at [380, 375] on div "TVCCA Little Learners" at bounding box center [445, 381] width 391 height 31
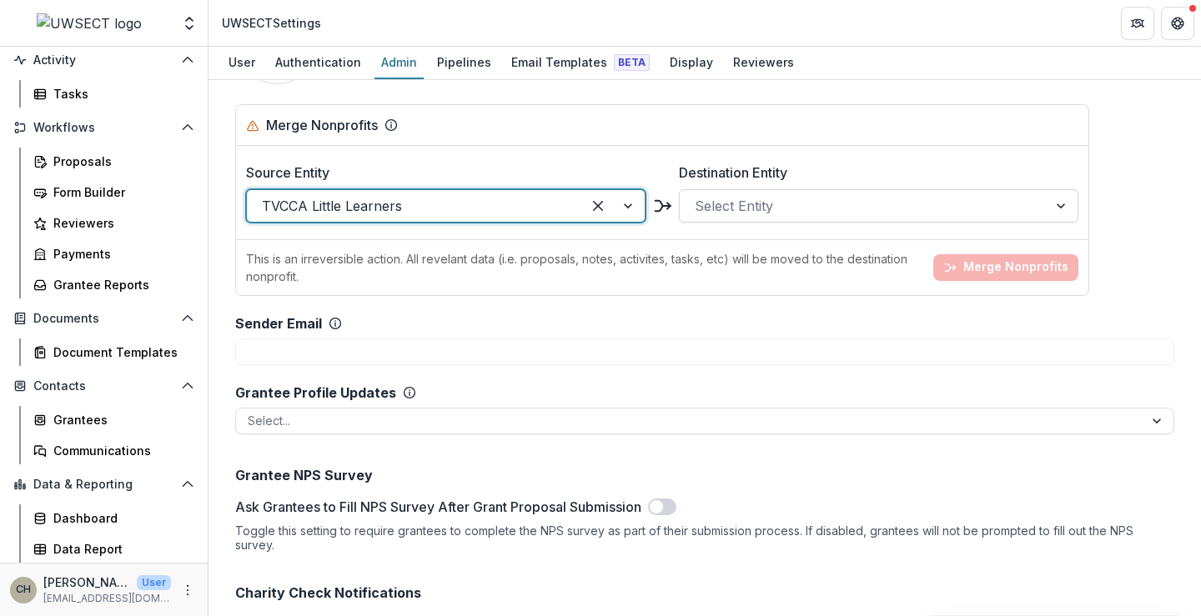
click at [741, 208] on div at bounding box center [864, 205] width 338 height 23
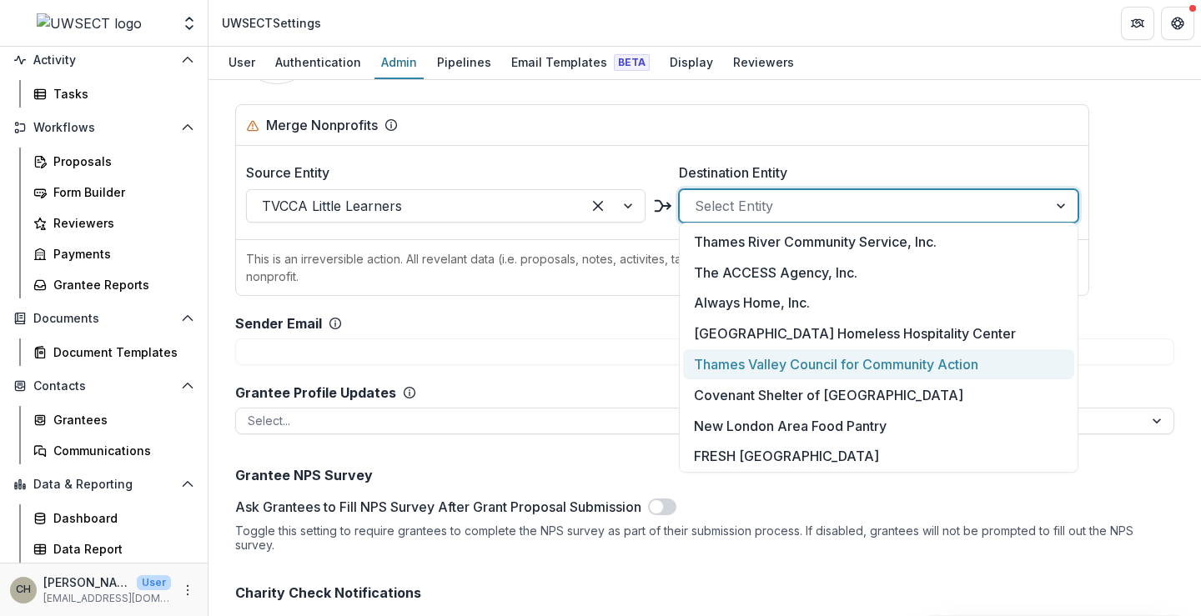
click at [757, 354] on div "Thames Valley Council for Community Action" at bounding box center [878, 365] width 391 height 31
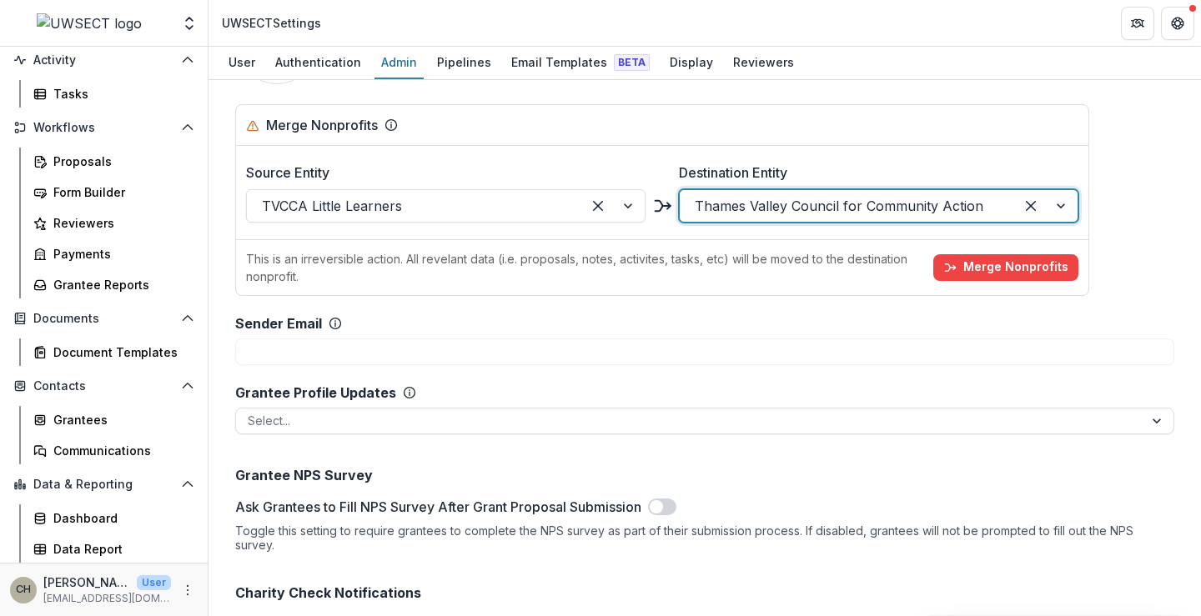
click at [677, 281] on div "This is an irreversible action. All revelant data (i.e. proposals, notes, activ…" at bounding box center [662, 267] width 853 height 56
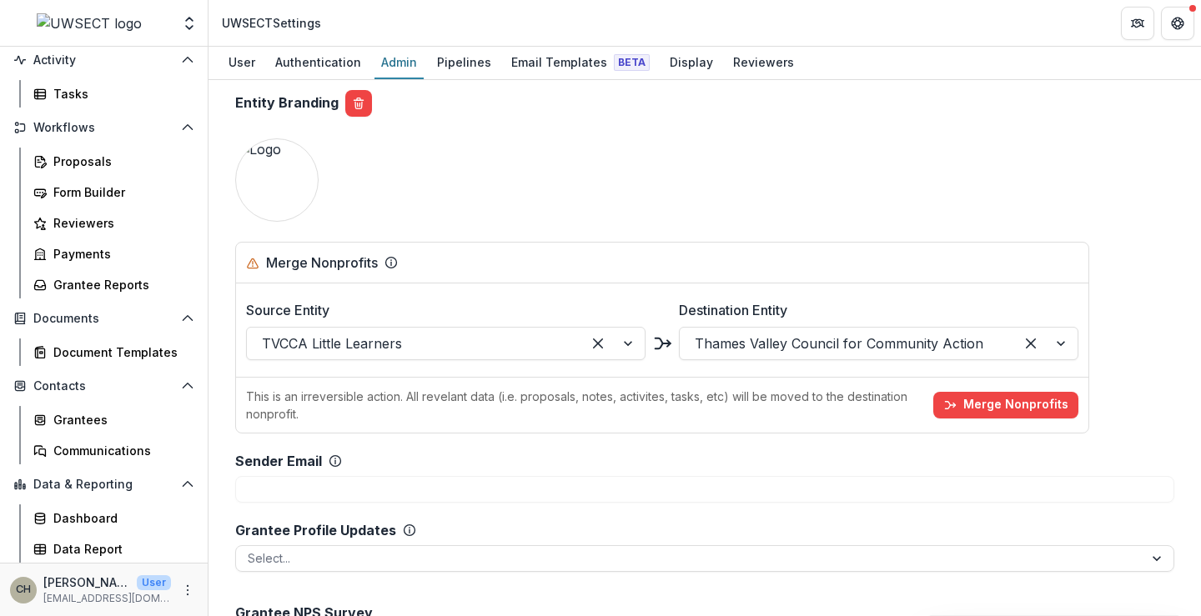
scroll to position [1487, 0]
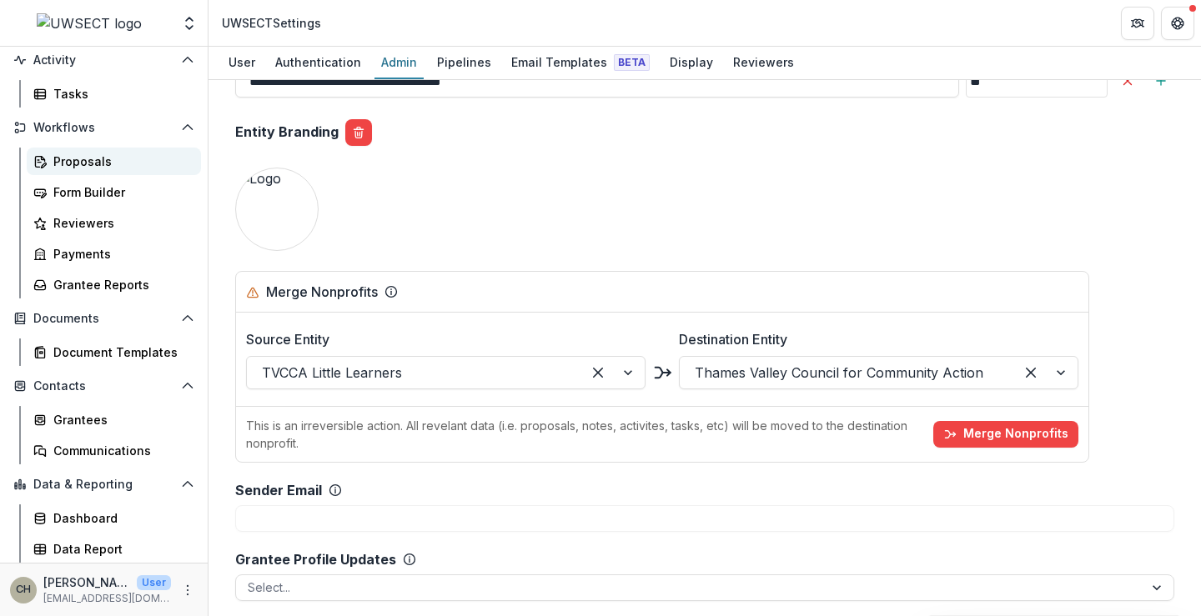
click at [98, 160] on div "Proposals" at bounding box center [120, 162] width 134 height 18
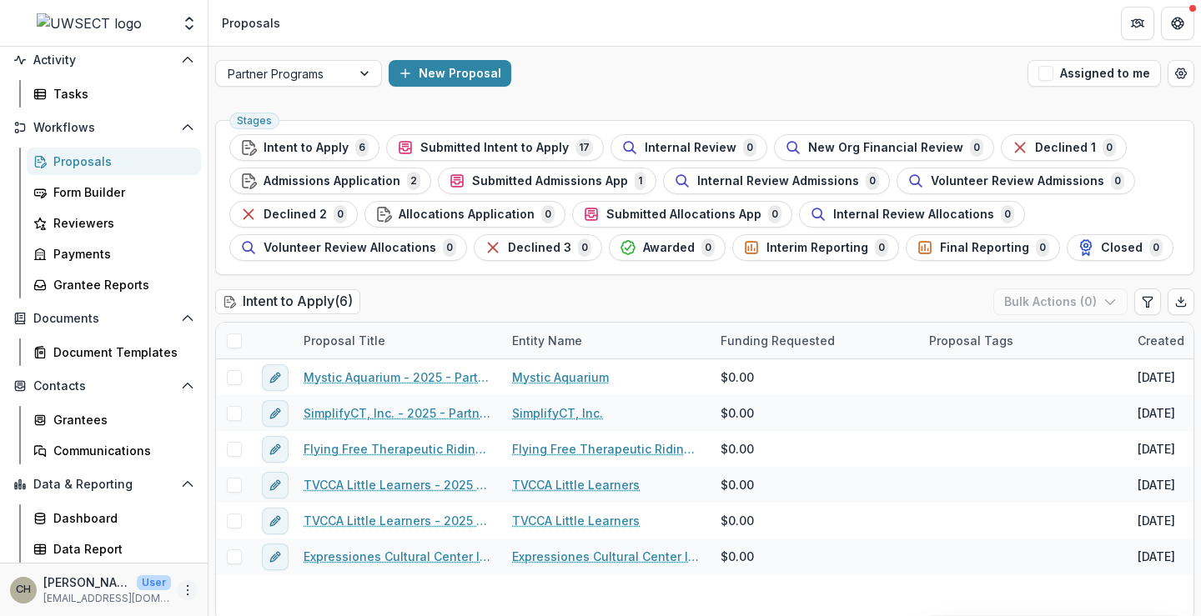
click at [181, 589] on icon "More" at bounding box center [187, 590] width 13 height 13
click at [258, 560] on link "User Settings" at bounding box center [293, 555] width 179 height 28
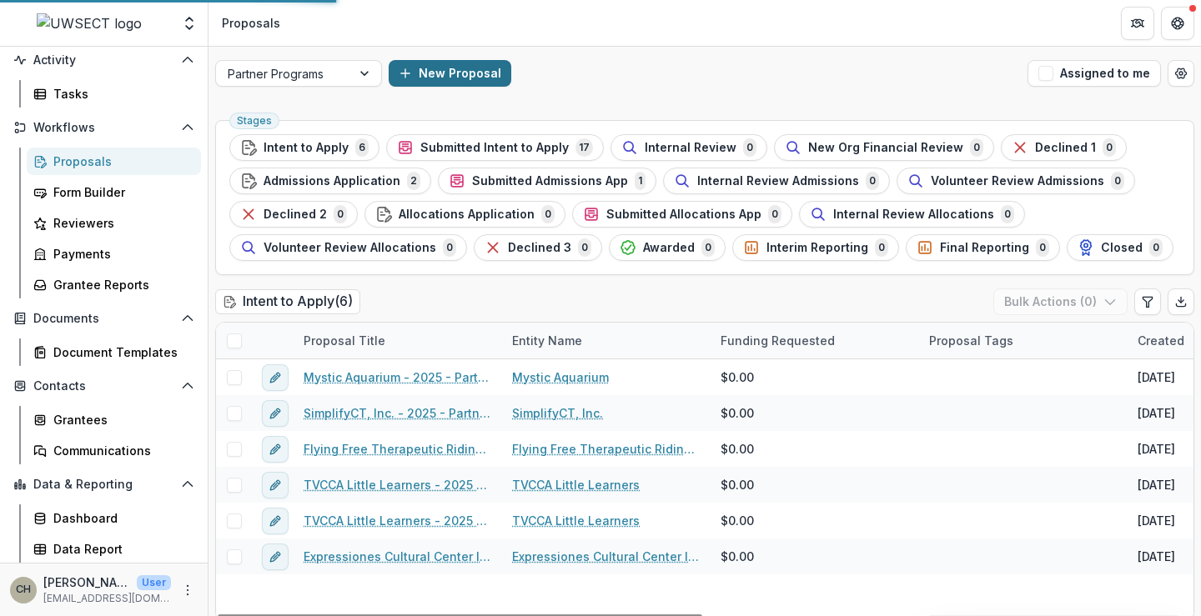
select select "****"
select select "********"
select select "**********"
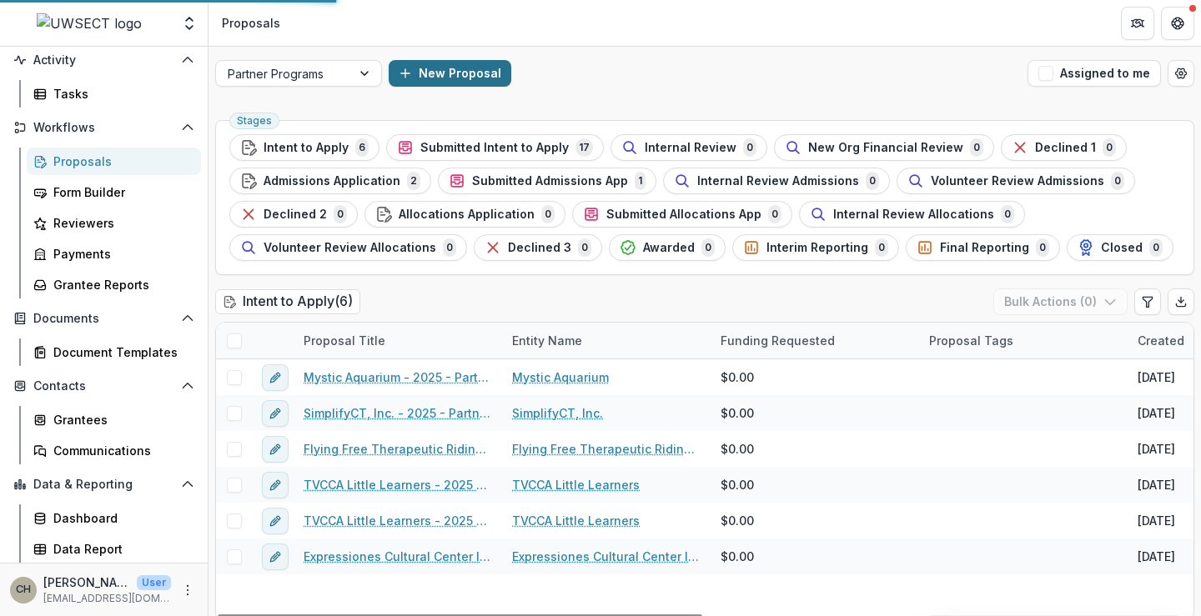
select select "**********"
select select "****"
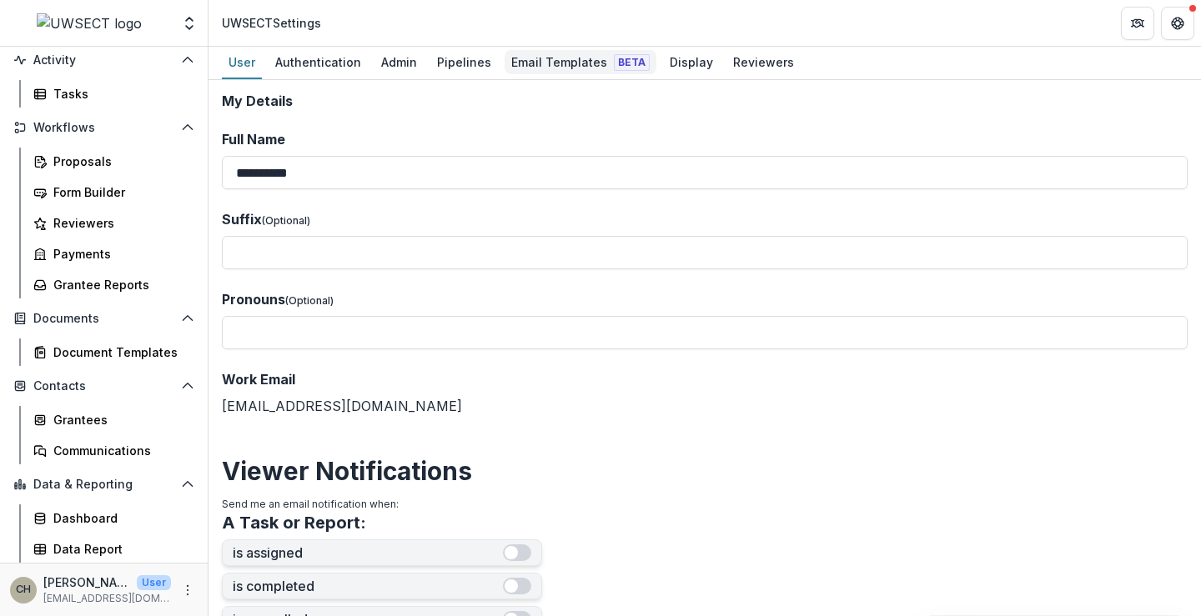
click at [556, 51] on div "Email Templates Beta" at bounding box center [581, 62] width 152 height 24
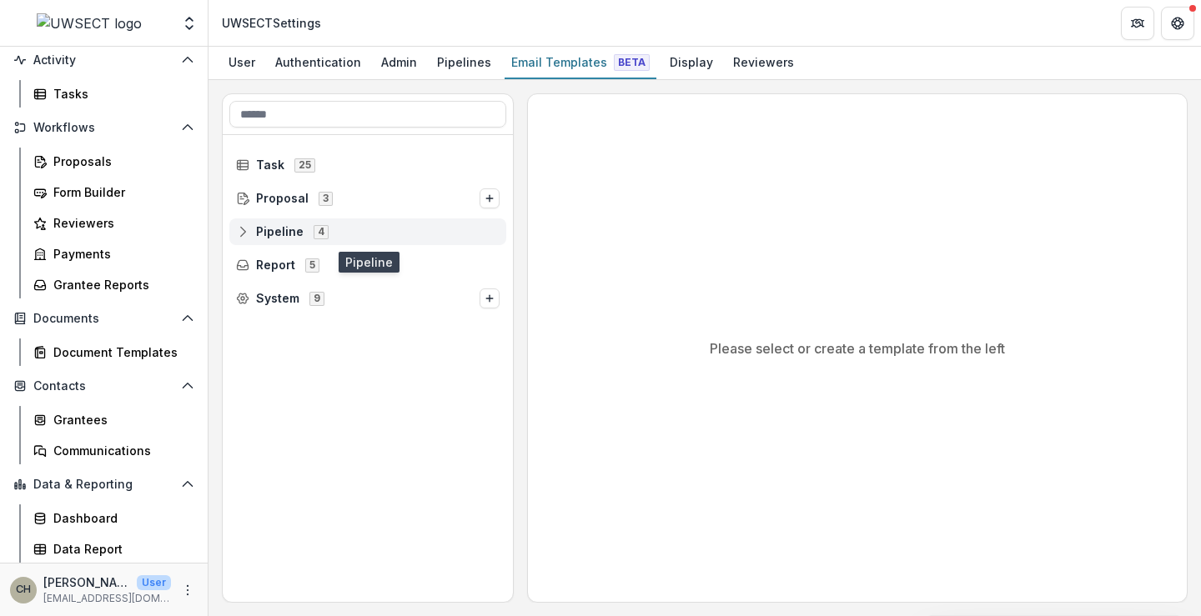
click at [263, 230] on span "Pipeline" at bounding box center [280, 232] width 48 height 14
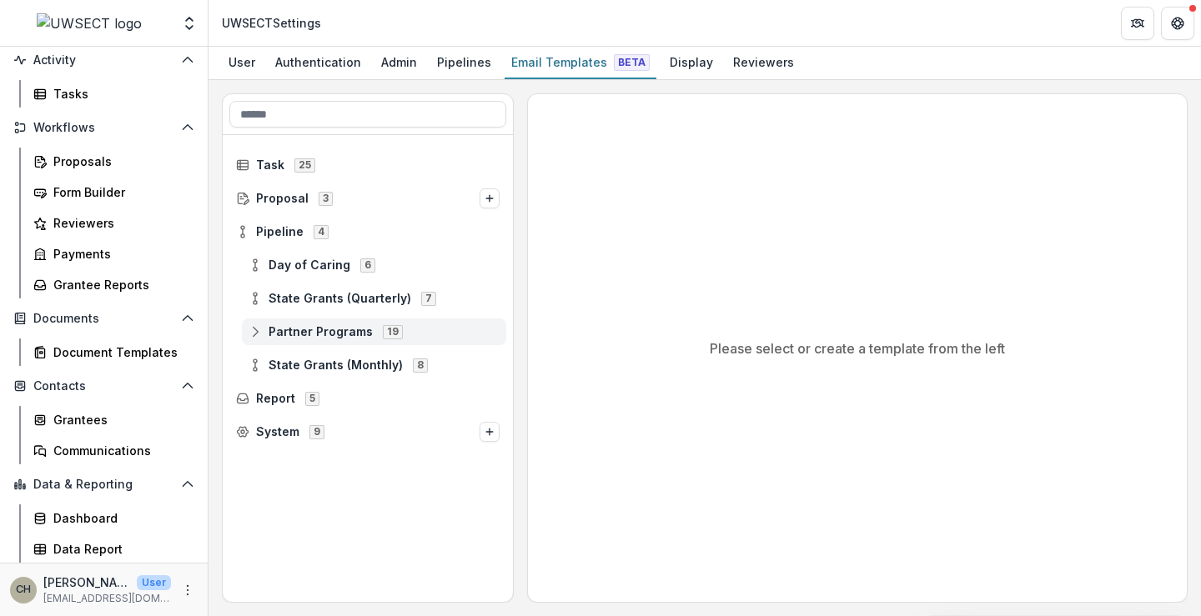
click at [299, 333] on span "Partner Programs" at bounding box center [321, 332] width 104 height 14
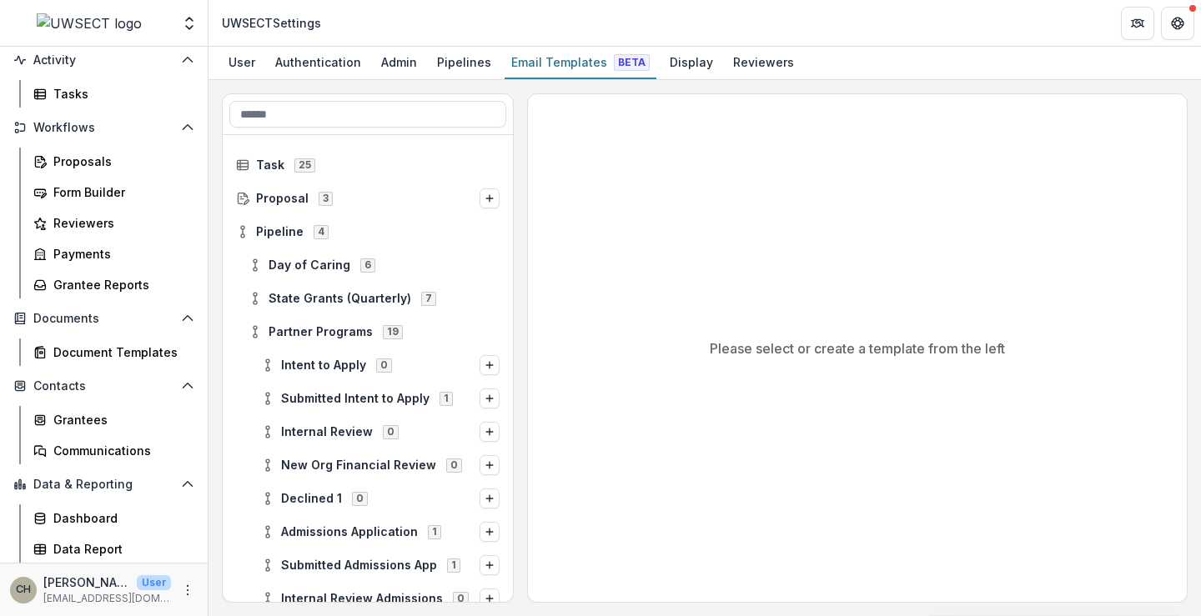
scroll to position [83, 0]
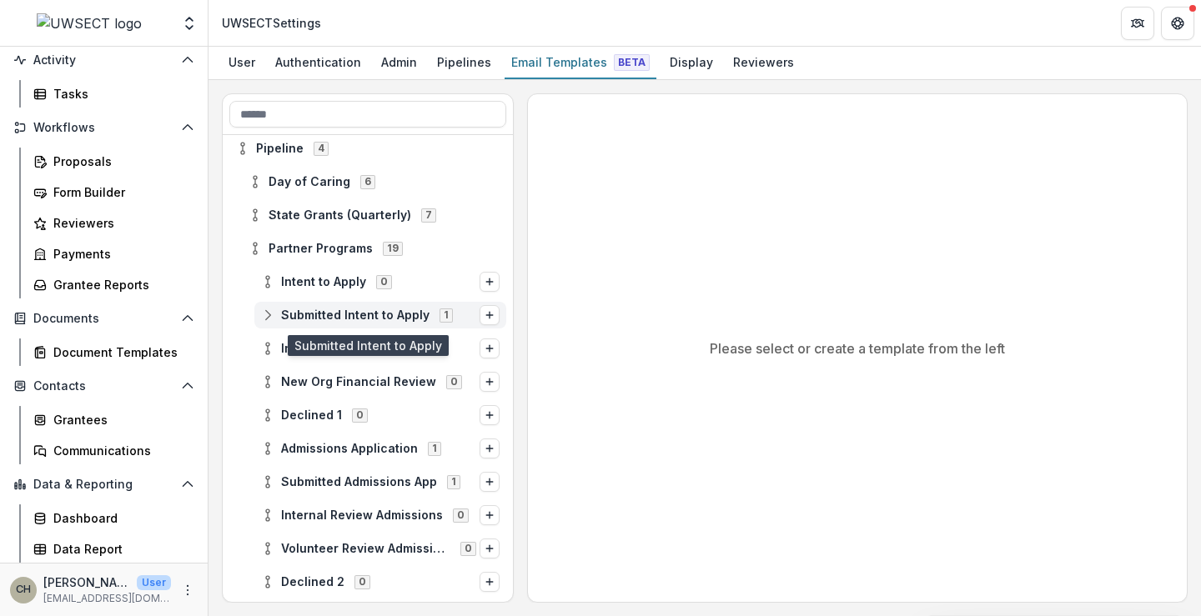
click at [383, 313] on span "Submitted Intent to Apply" at bounding box center [355, 316] width 148 height 14
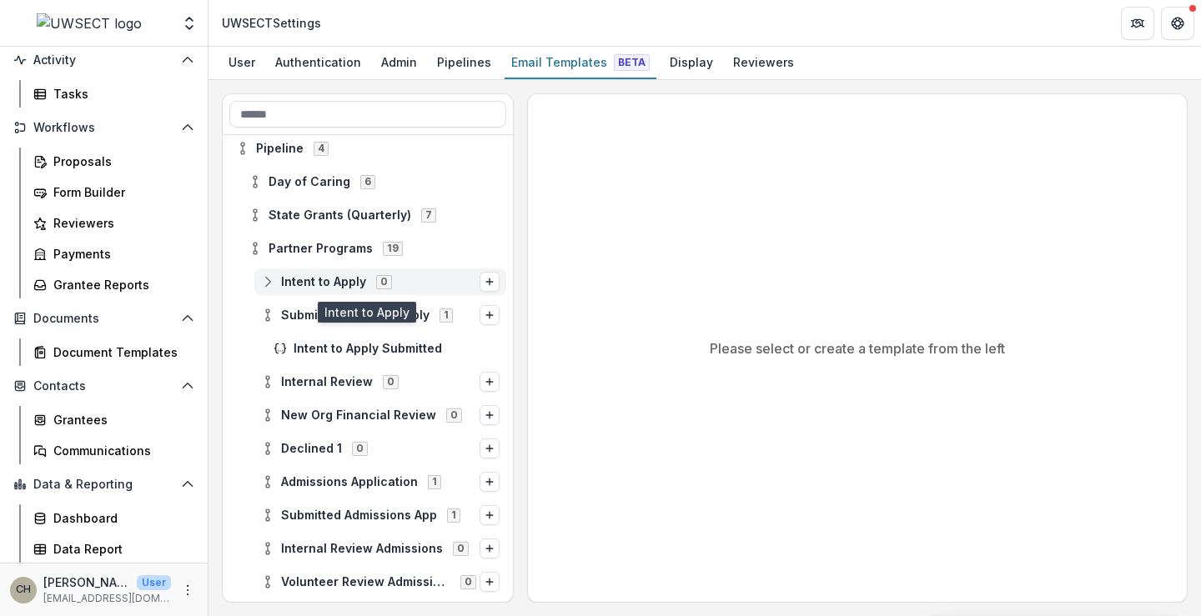
click at [319, 284] on span "Intent to Apply" at bounding box center [323, 282] width 85 height 14
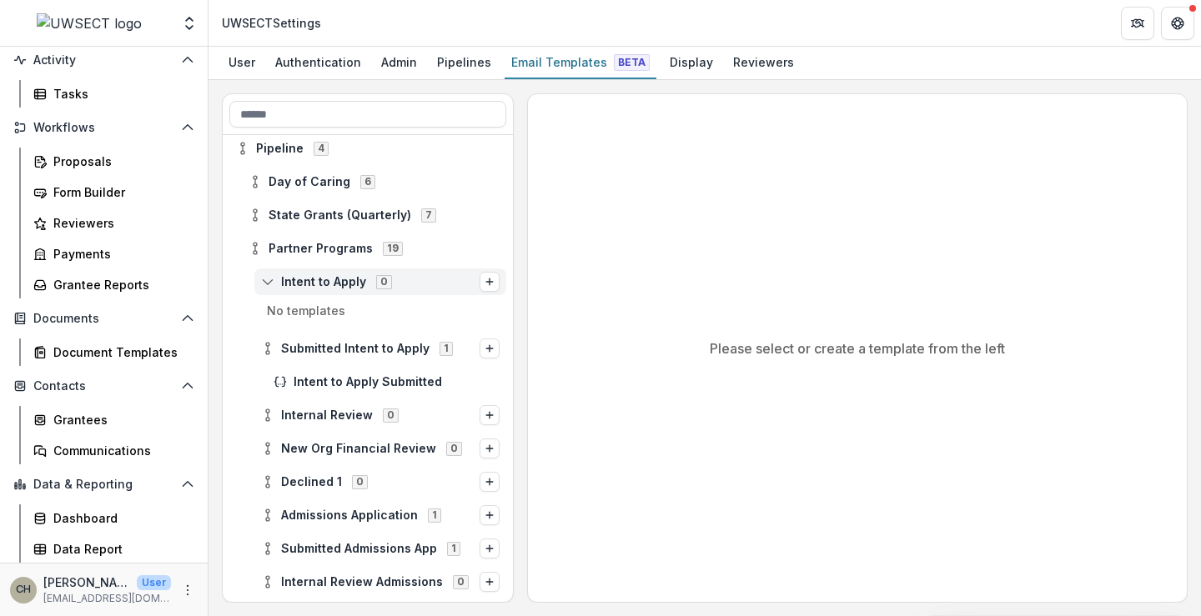
click at [319, 284] on span "Intent to Apply" at bounding box center [323, 282] width 85 height 14
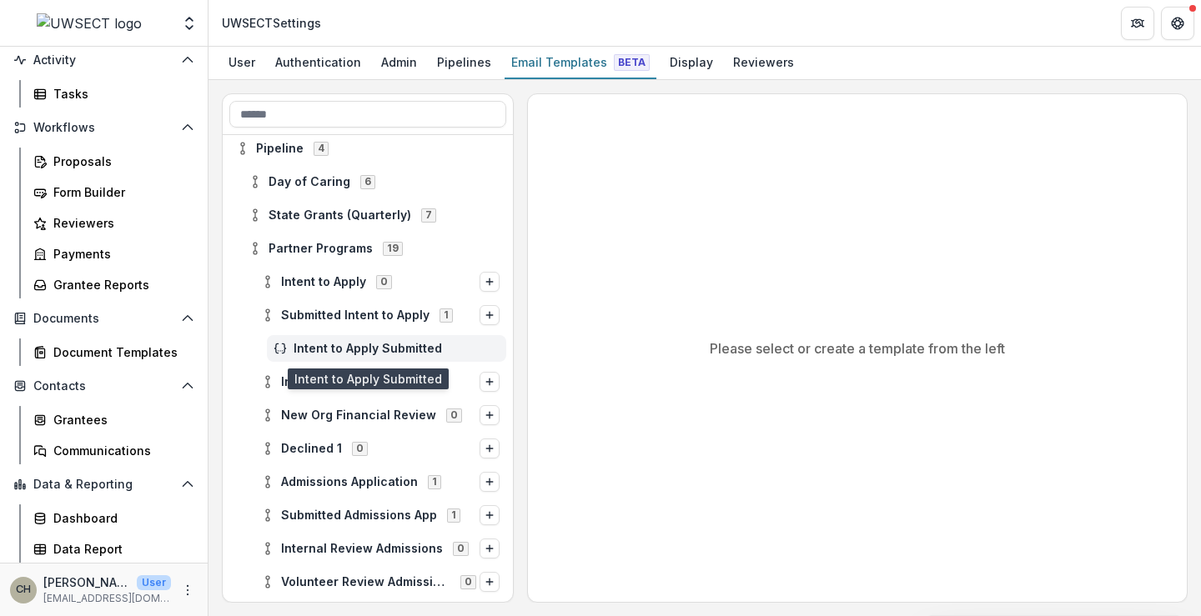
click at [333, 342] on span "Intent to Apply Submitted" at bounding box center [397, 349] width 206 height 14
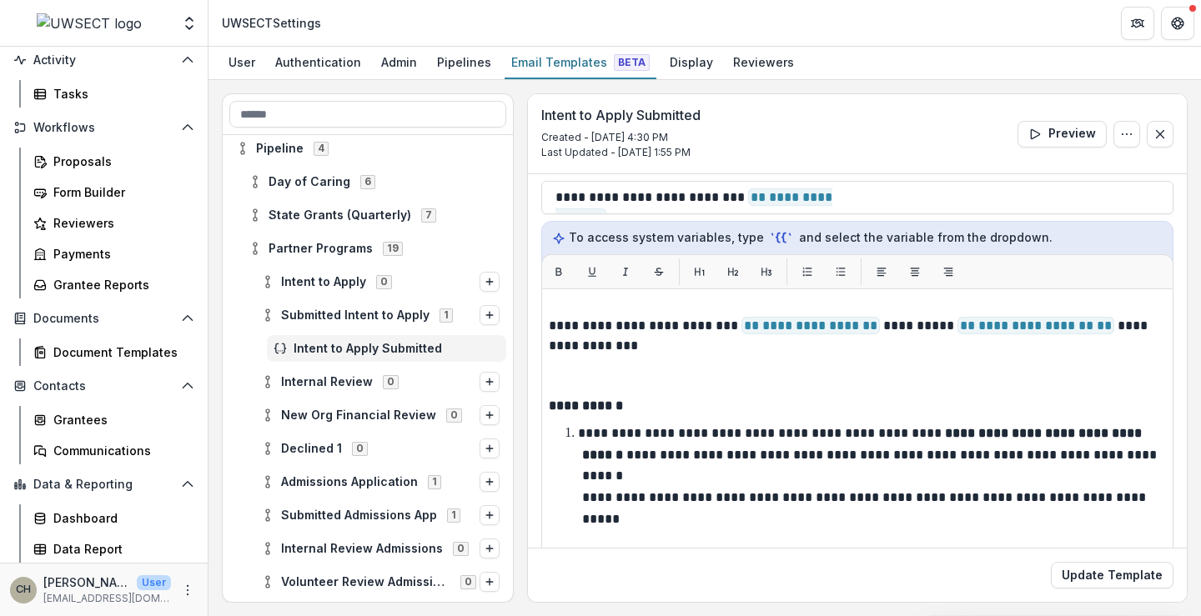
scroll to position [86, 0]
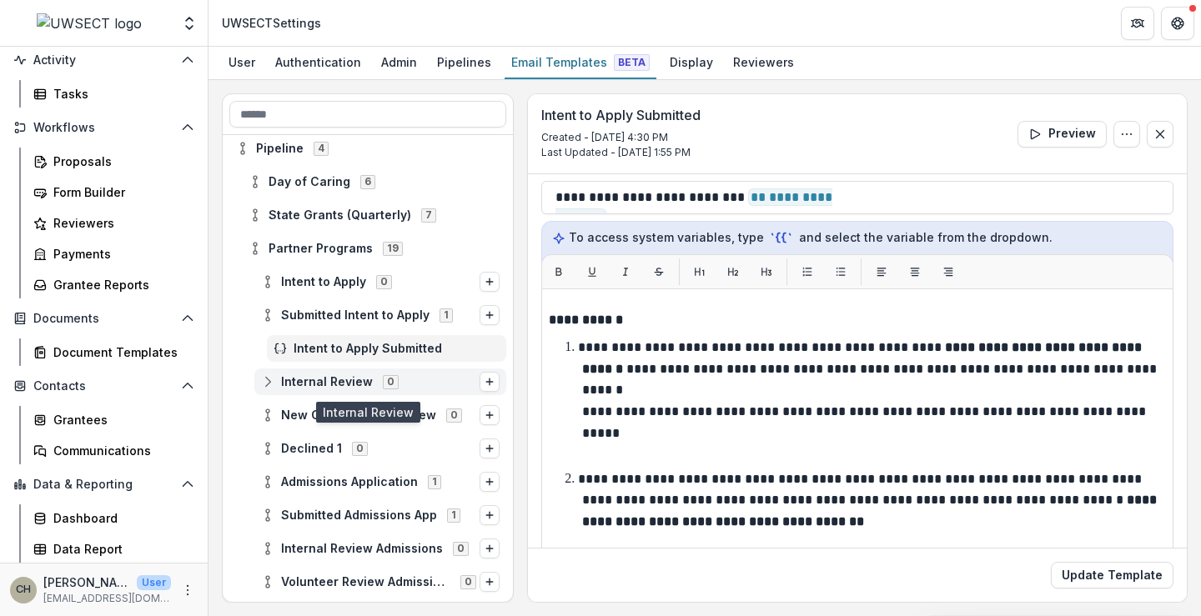
click at [267, 382] on icon at bounding box center [267, 381] width 13 height 13
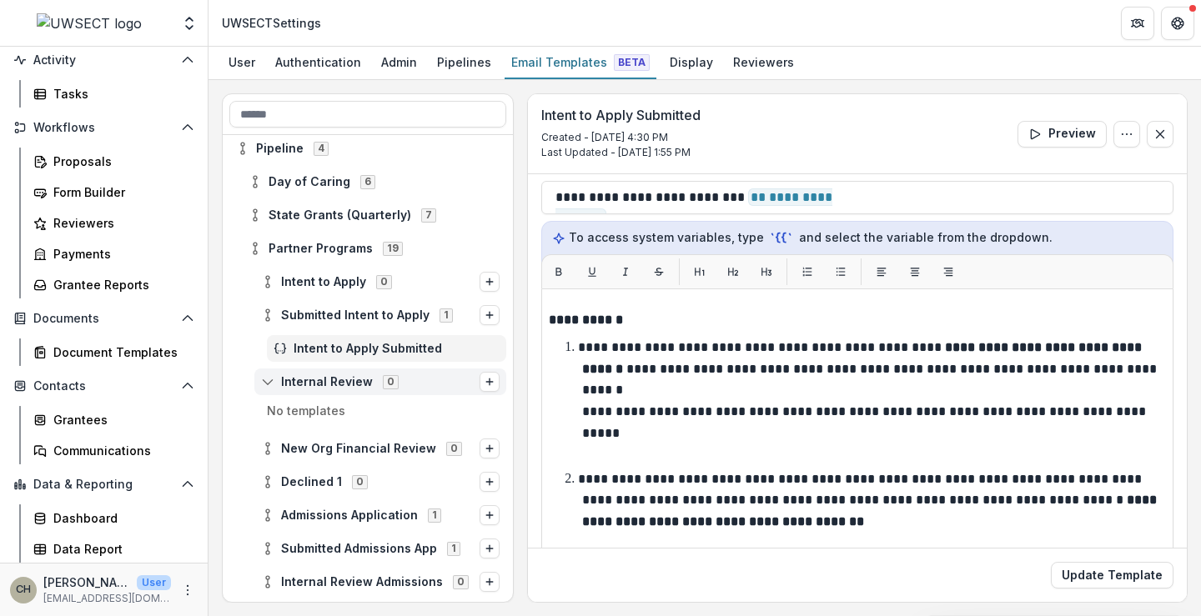
click at [306, 381] on span "Internal Review" at bounding box center [327, 382] width 92 height 14
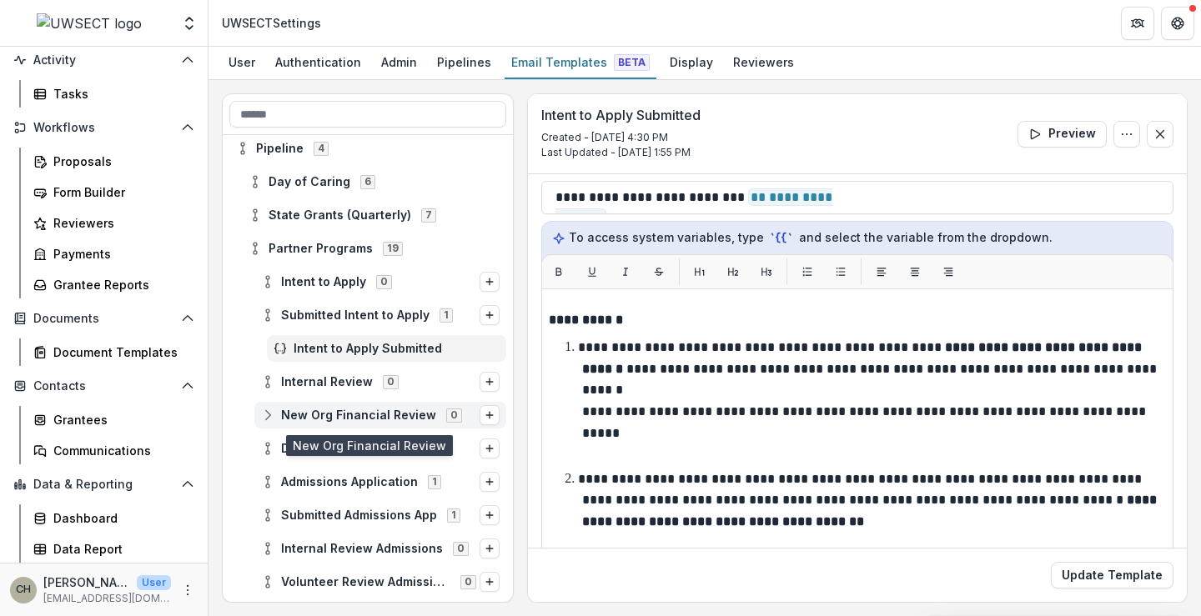
click at [309, 405] on div "New Org Financial Review 0" at bounding box center [380, 415] width 252 height 27
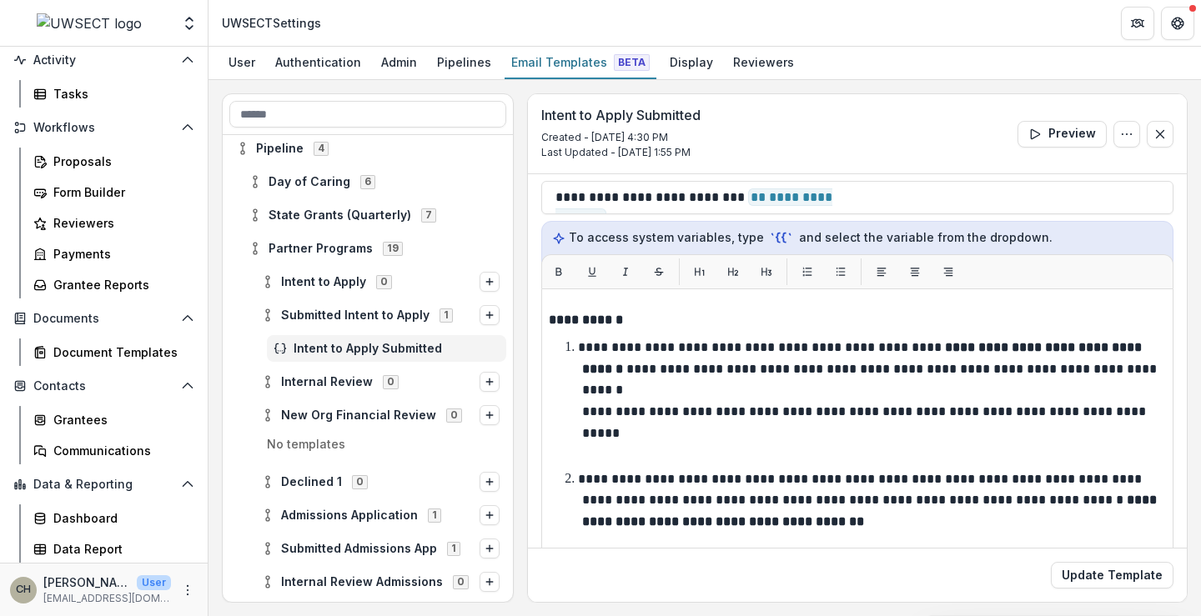
scroll to position [167, 0]
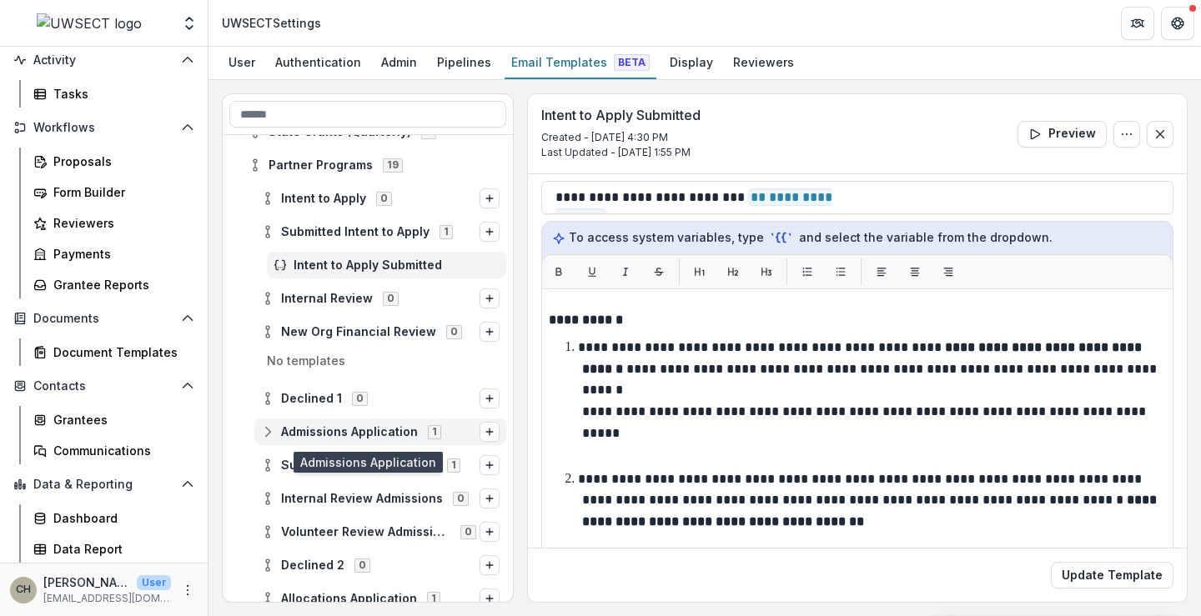
click at [381, 430] on span "Admissions Application" at bounding box center [349, 432] width 137 height 14
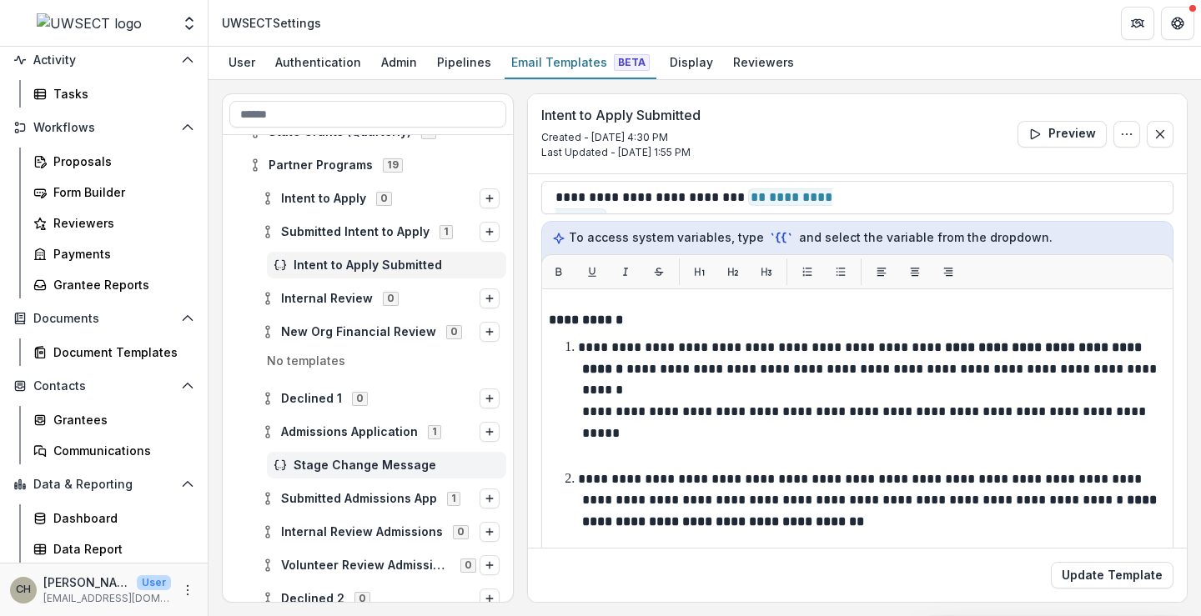
click at [380, 456] on div "Stage Change Message" at bounding box center [386, 465] width 239 height 27
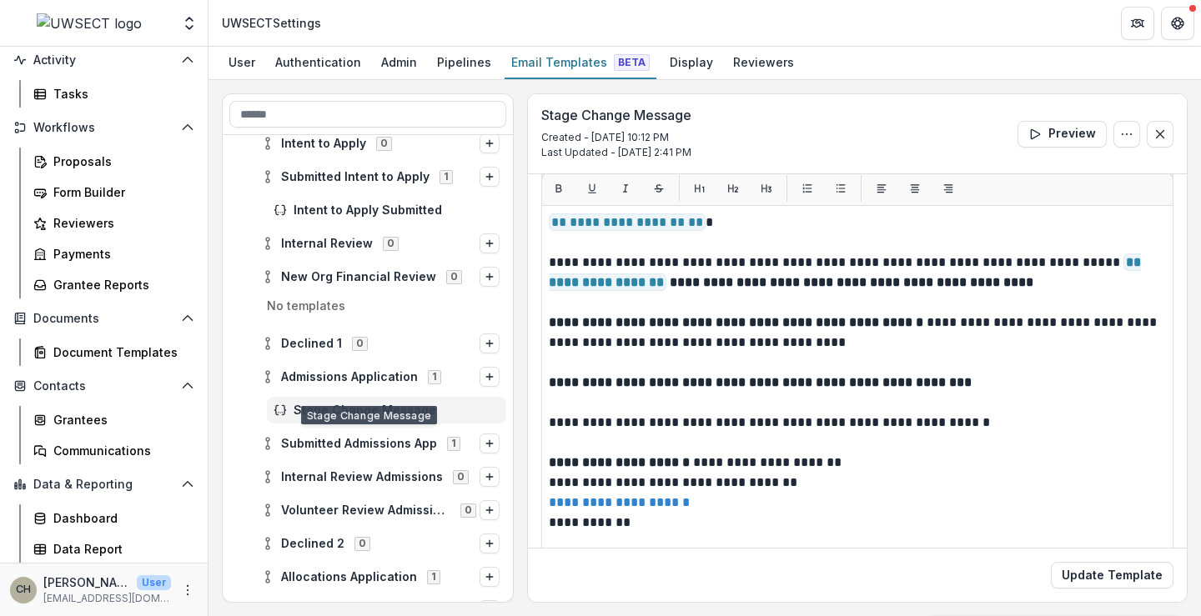
scroll to position [250, 0]
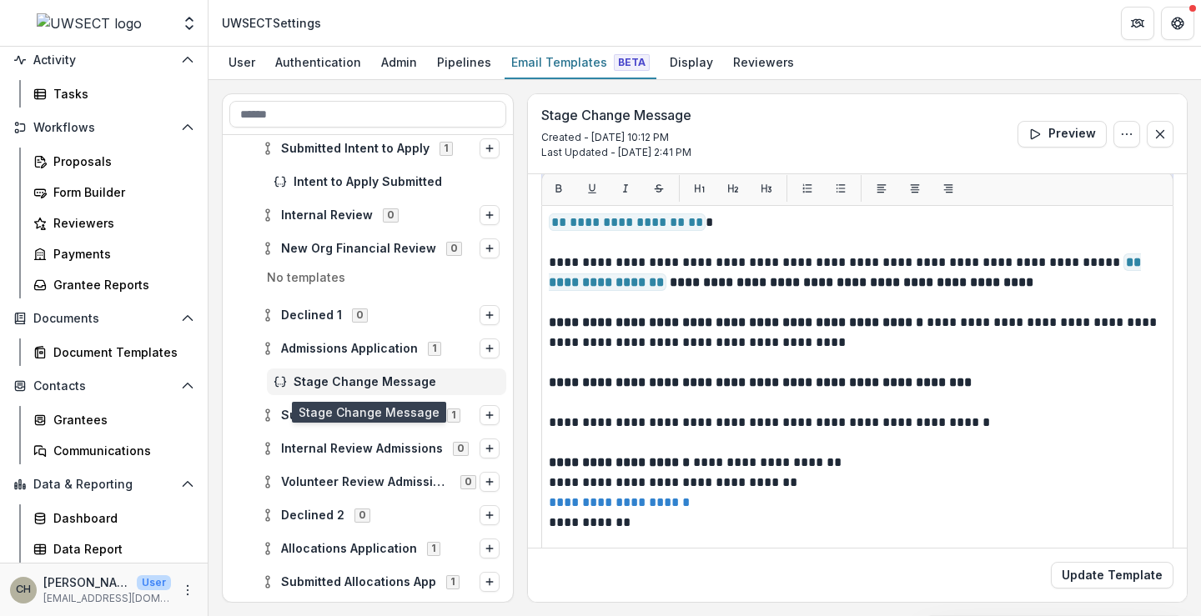
click at [367, 385] on span "Stage Change Message" at bounding box center [397, 382] width 206 height 14
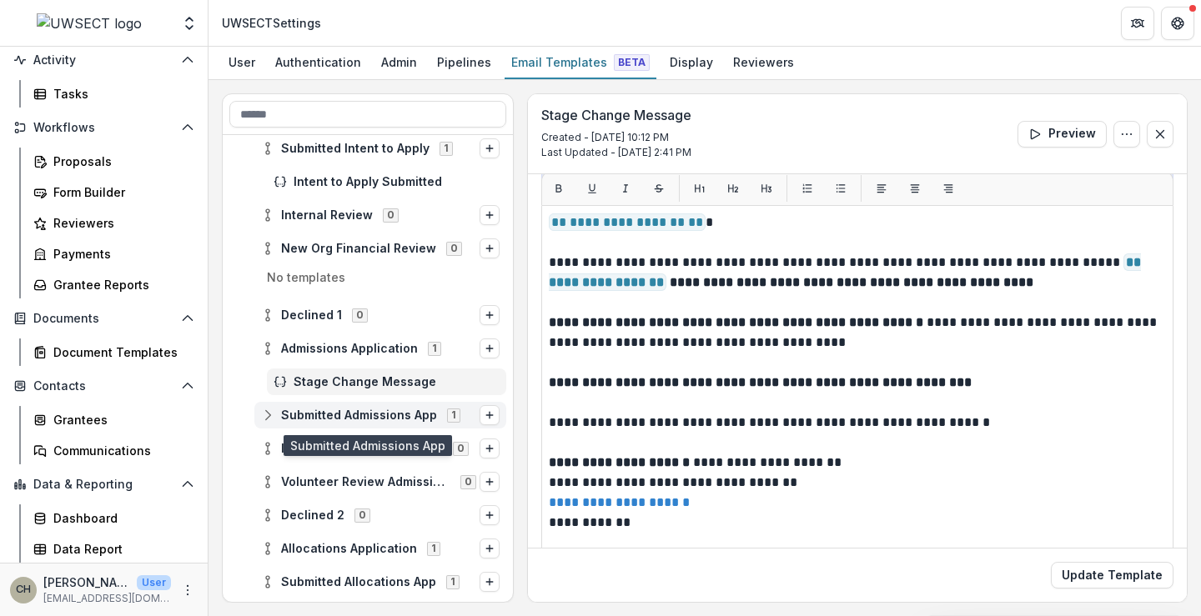
click at [356, 407] on div "Submitted Admissions App 1" at bounding box center [380, 415] width 252 height 27
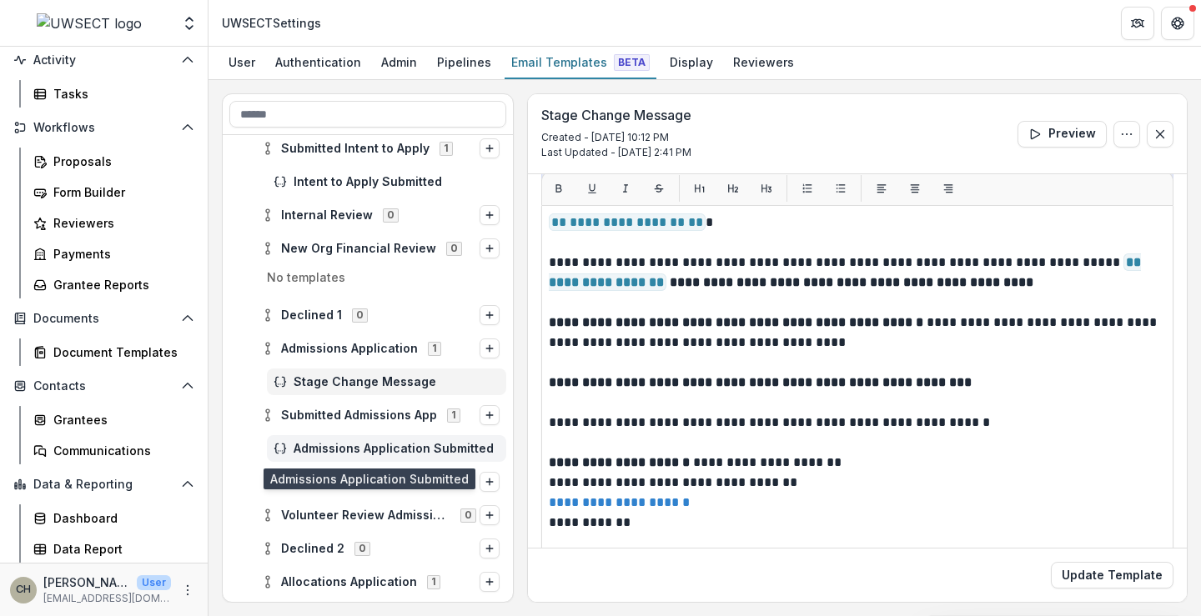
click at [355, 445] on span "Admissions Application Submitted" at bounding box center [397, 449] width 206 height 14
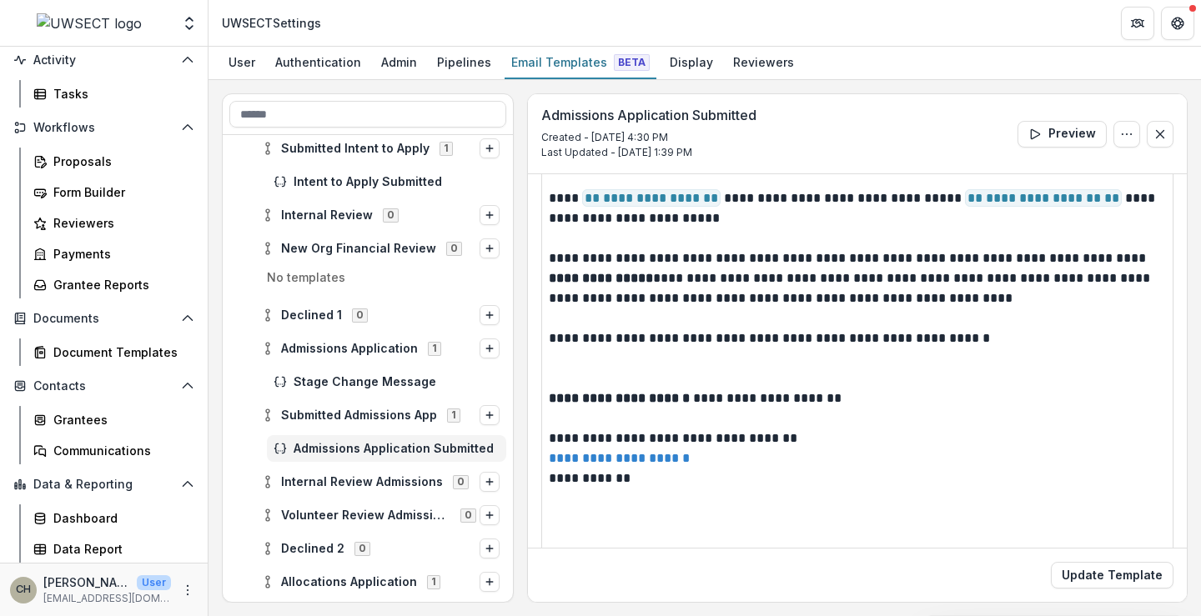
scroll to position [334, 0]
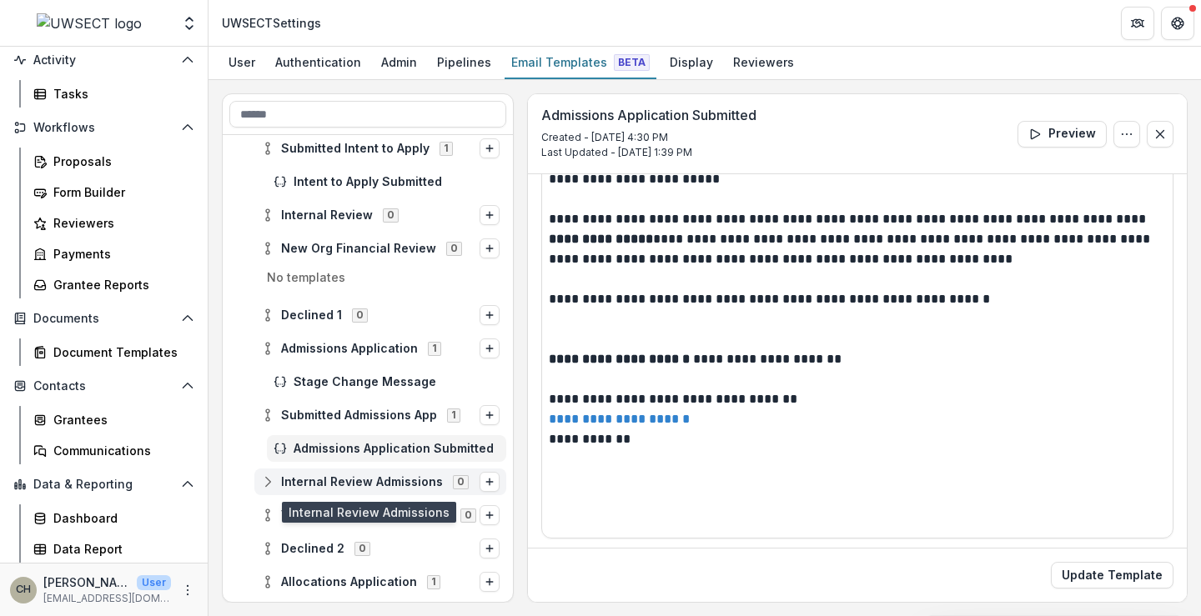
click at [380, 476] on span "Internal Review Admissions" at bounding box center [362, 482] width 162 height 14
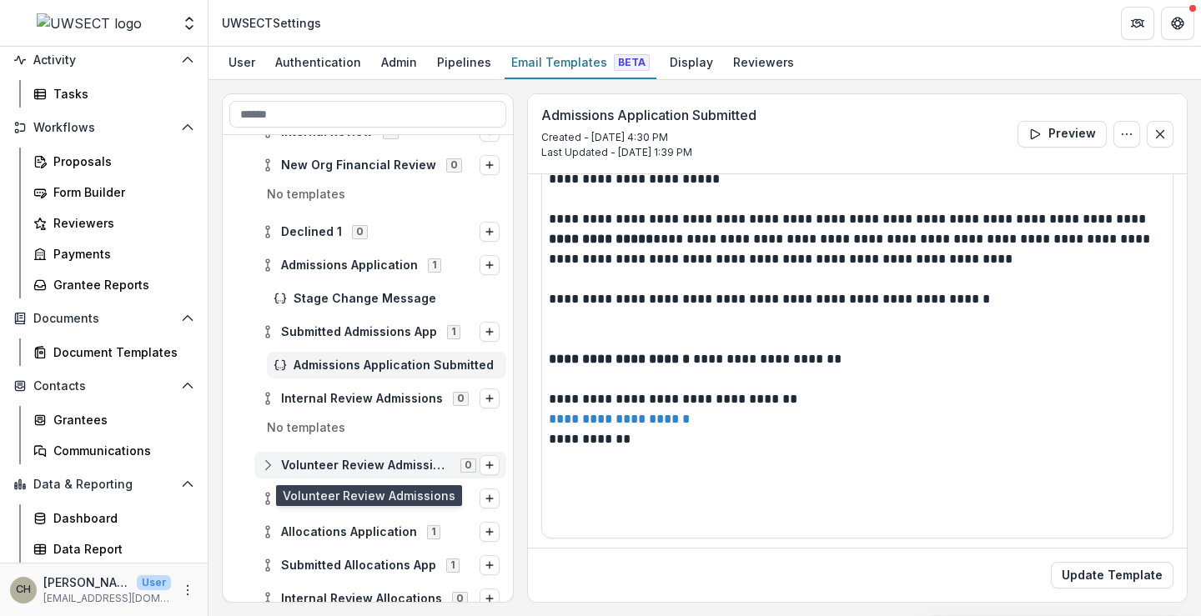
click at [384, 468] on span "Volunteer Review Admissions" at bounding box center [365, 466] width 169 height 14
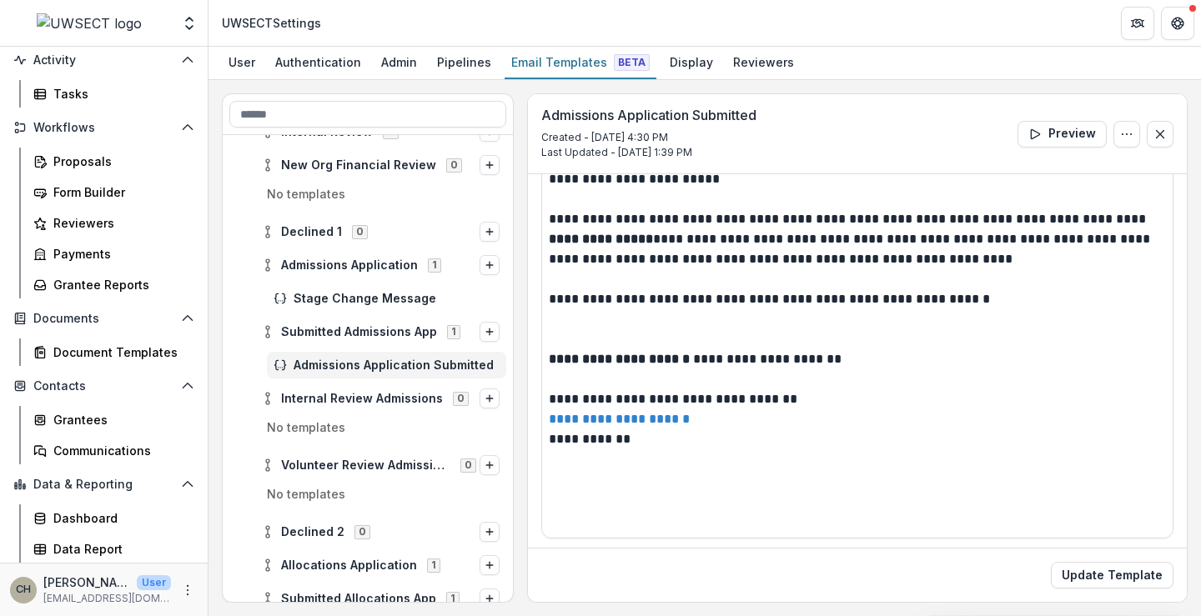
scroll to position [417, 0]
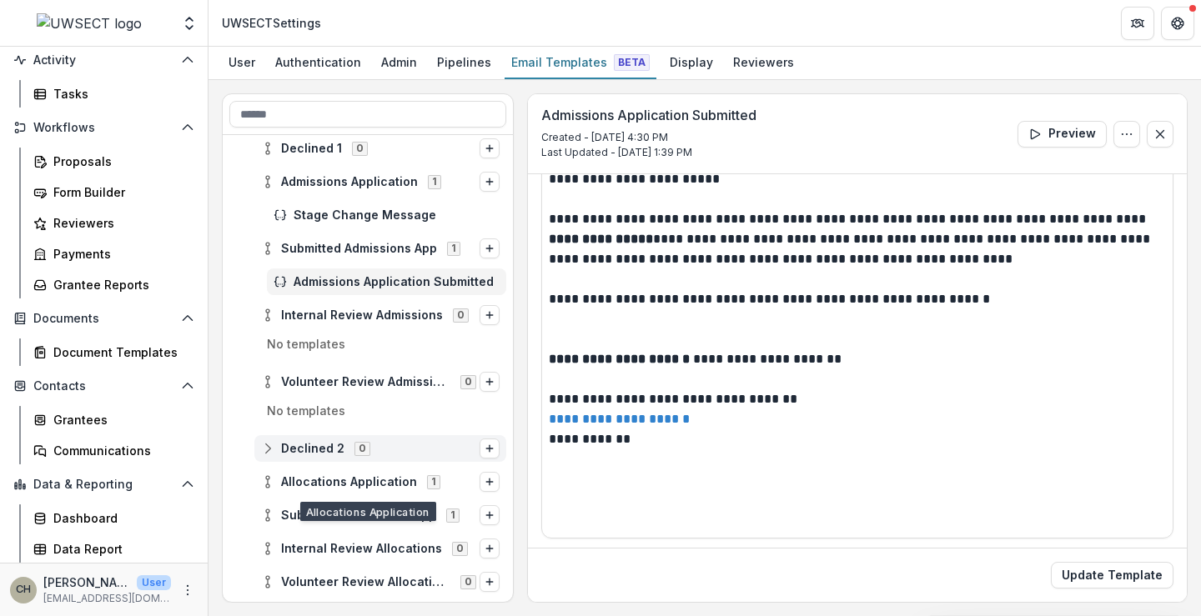
click at [322, 453] on span "Declined 2" at bounding box center [312, 449] width 63 height 14
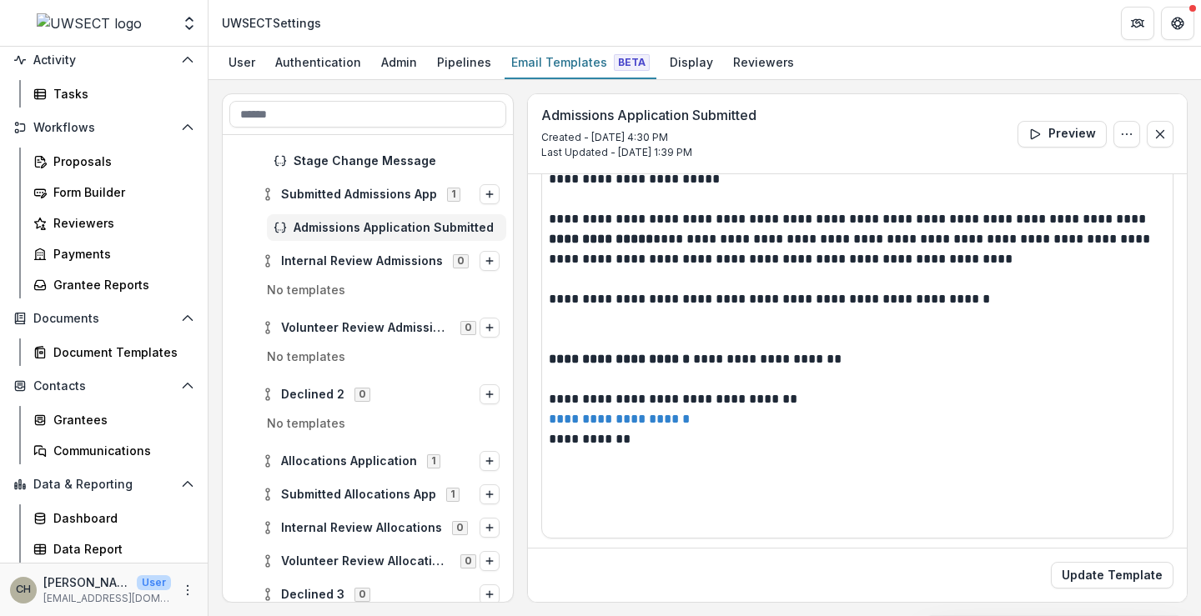
scroll to position [501, 0]
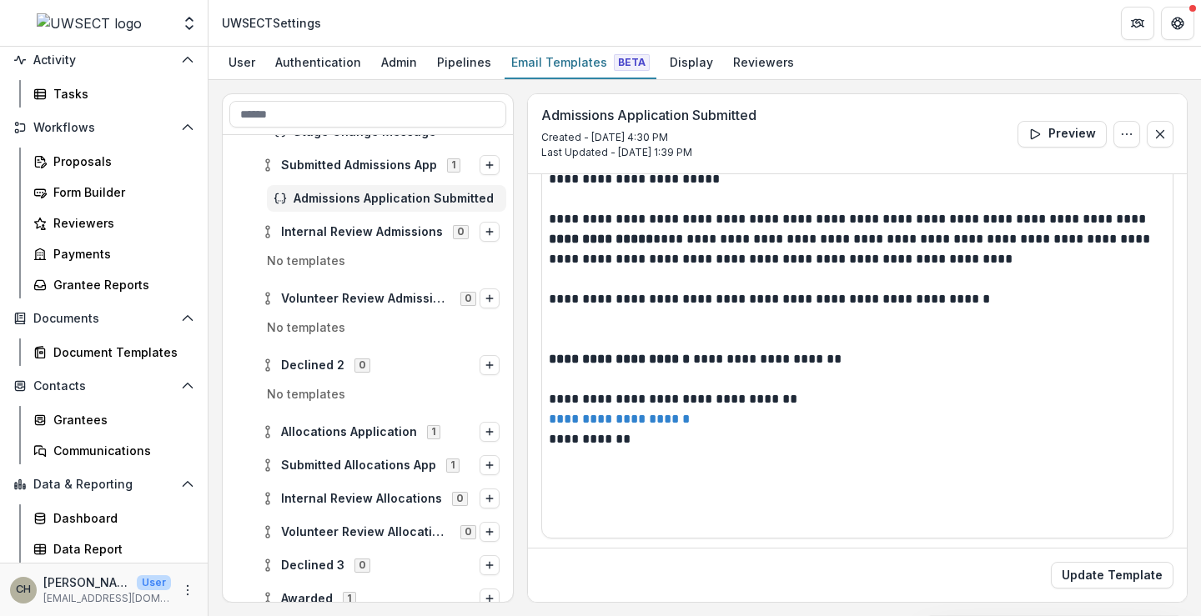
click at [349, 430] on span "Allocations Application" at bounding box center [349, 432] width 136 height 14
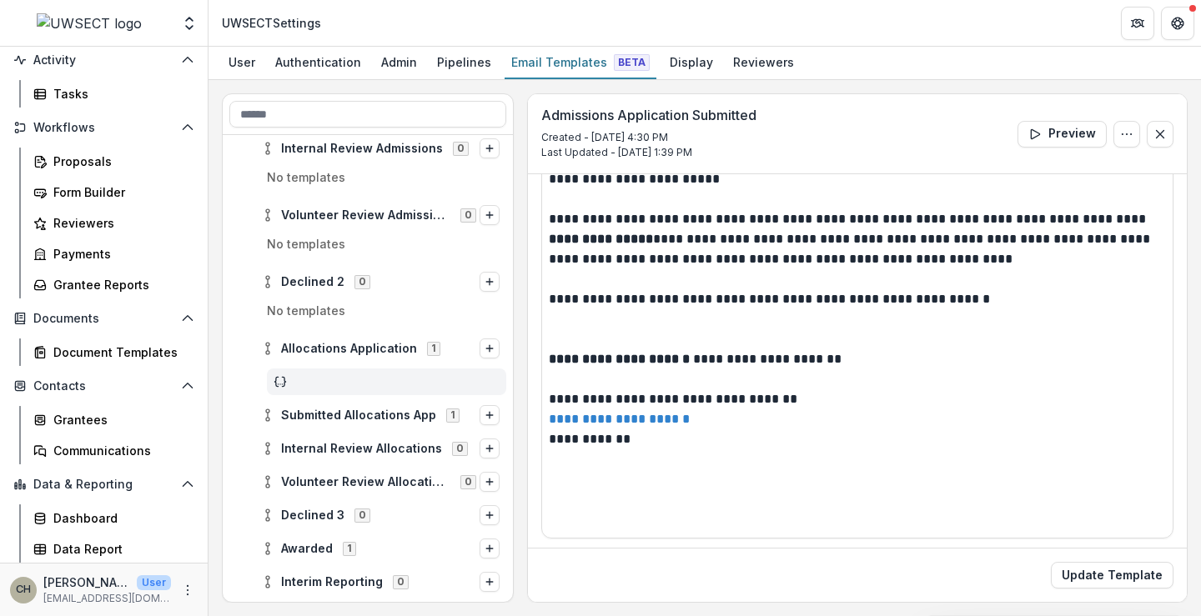
click at [319, 382] on div at bounding box center [386, 382] width 239 height 27
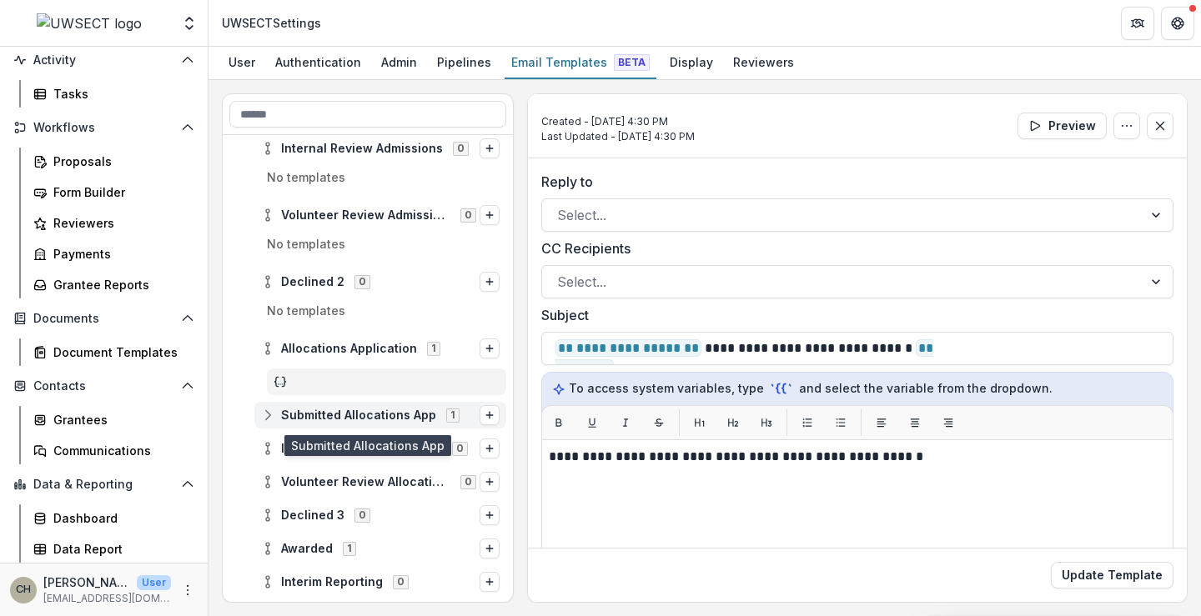
click at [389, 414] on span "Submitted Allocations App" at bounding box center [358, 416] width 155 height 14
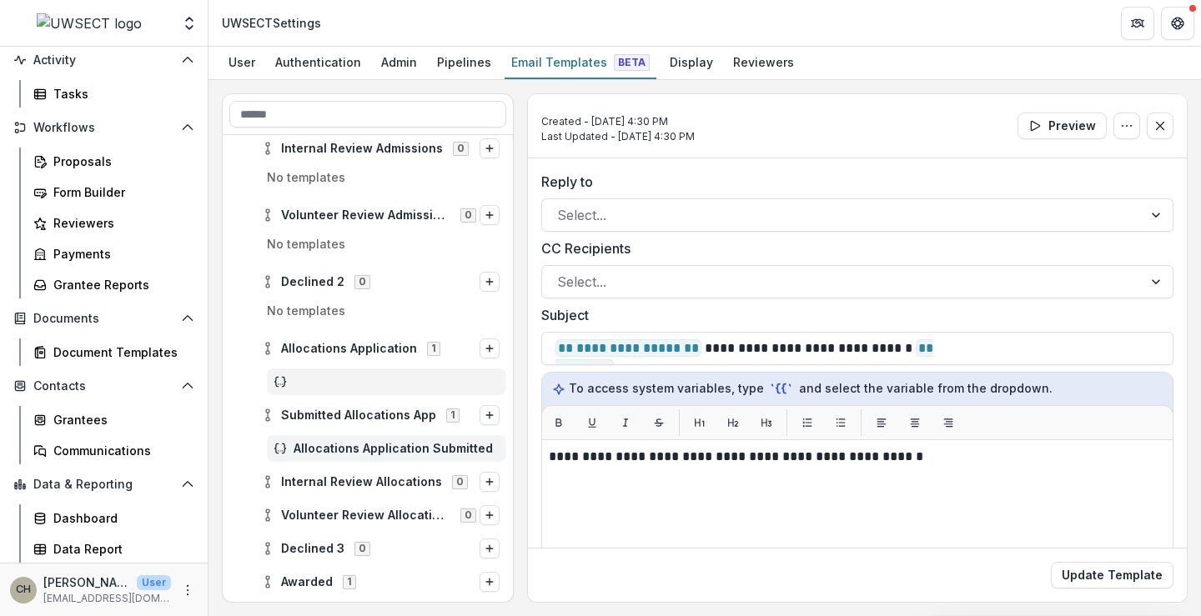
click at [365, 443] on span "Allocations Application Submitted" at bounding box center [397, 449] width 206 height 14
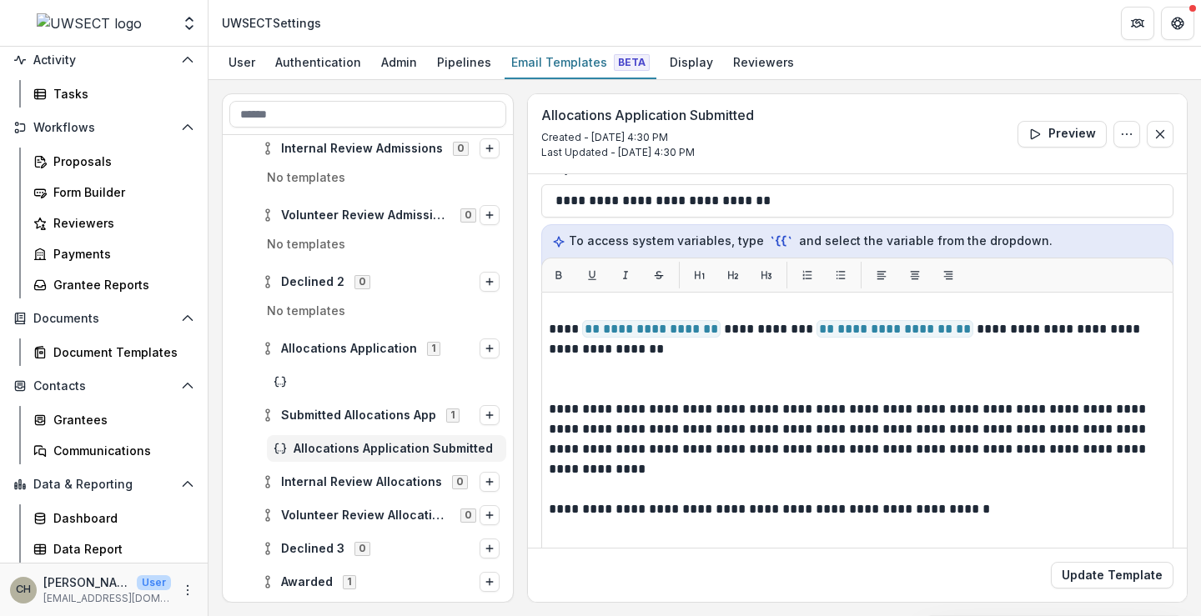
scroll to position [167, 0]
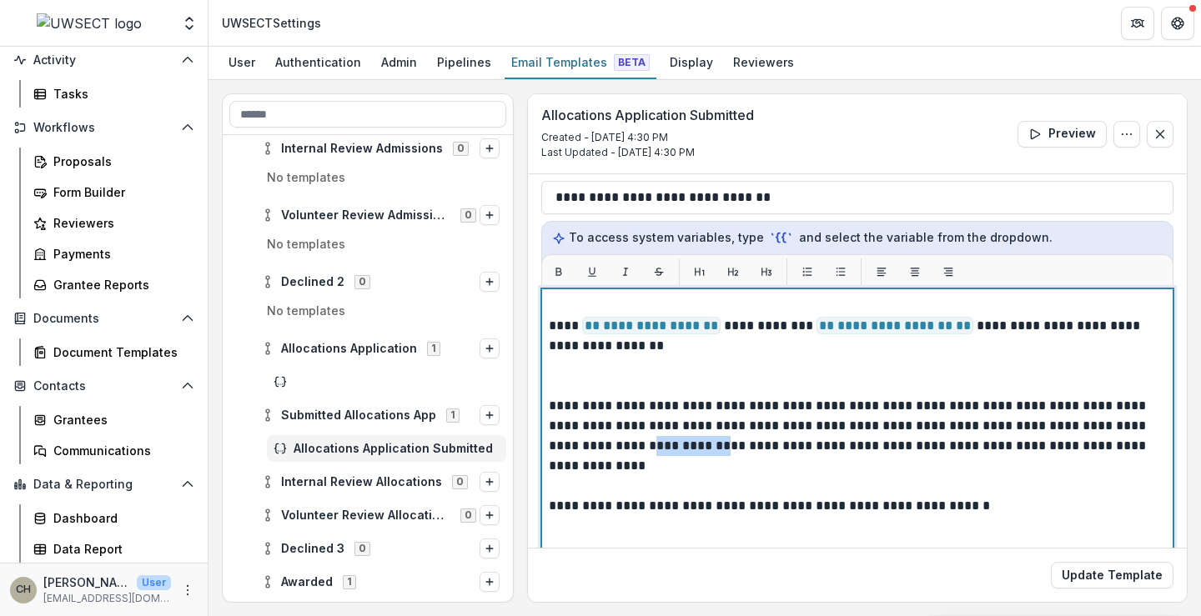
drag, startPoint x: 715, startPoint y: 449, endPoint x: 641, endPoint y: 450, distance: 74.2
click at [641, 450] on p "**********" at bounding box center [855, 436] width 612 height 80
click at [814, 445] on p "**********" at bounding box center [855, 436] width 612 height 80
drag, startPoint x: 970, startPoint y: 444, endPoint x: 910, endPoint y: 445, distance: 60.1
click at [910, 445] on p "**********" at bounding box center [855, 436] width 612 height 80
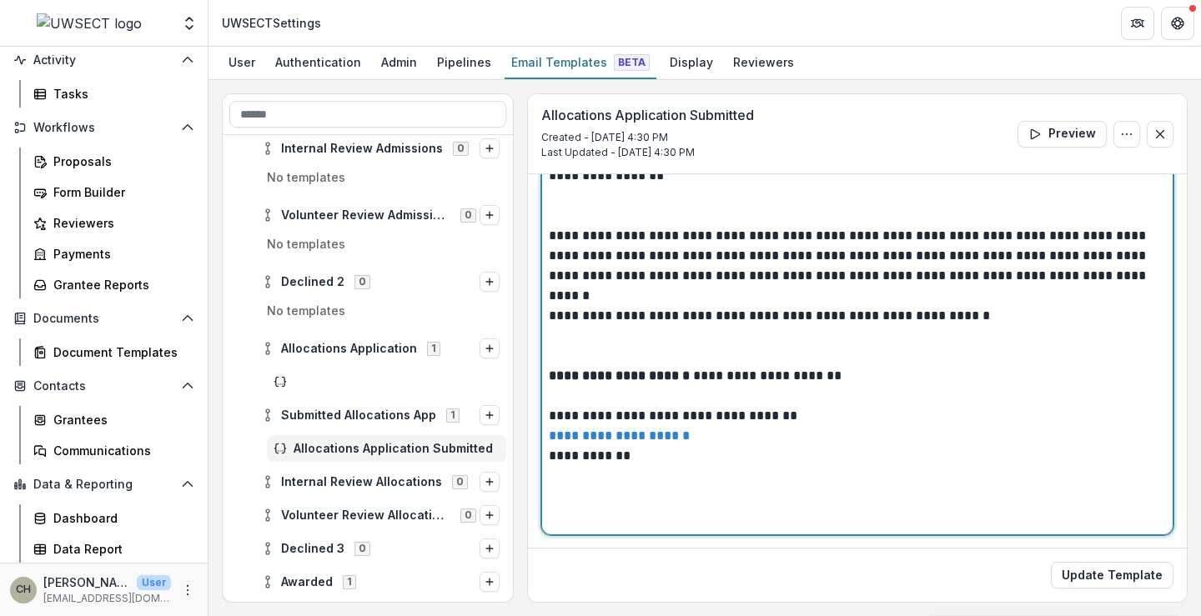
scroll to position [338, 0]
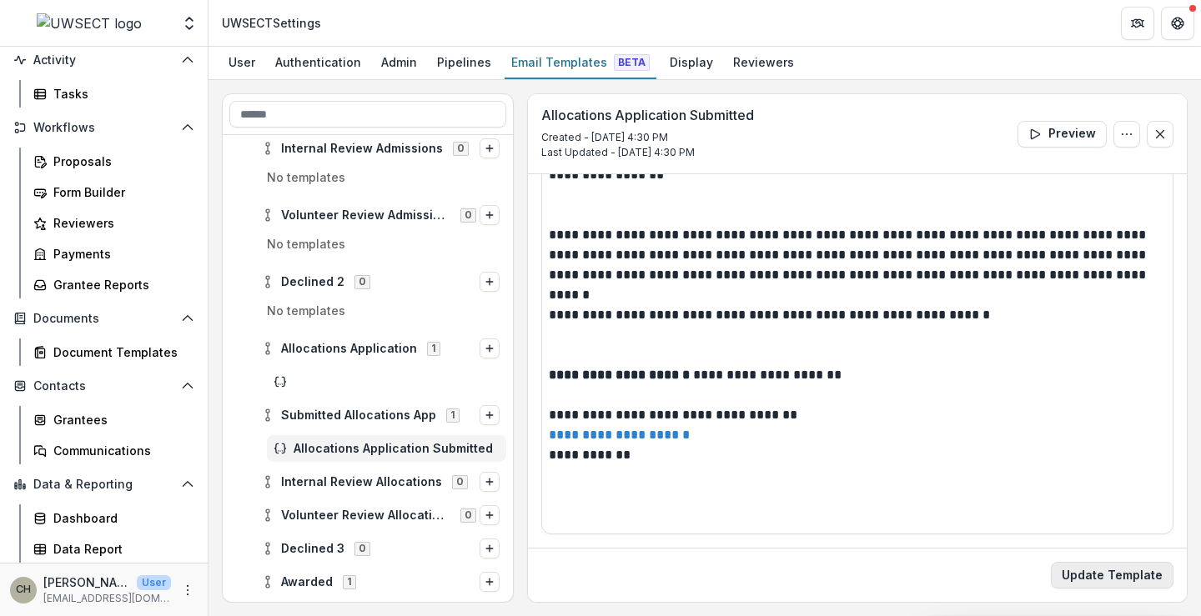
click at [1075, 579] on button "Update Template" at bounding box center [1112, 575] width 123 height 27
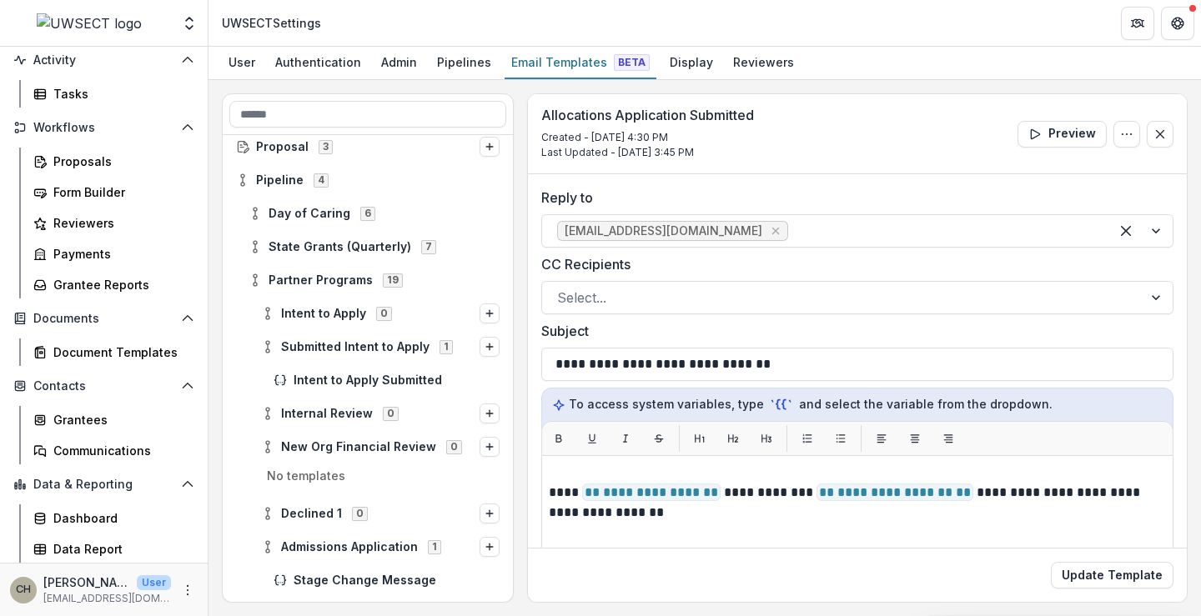
scroll to position [0, 0]
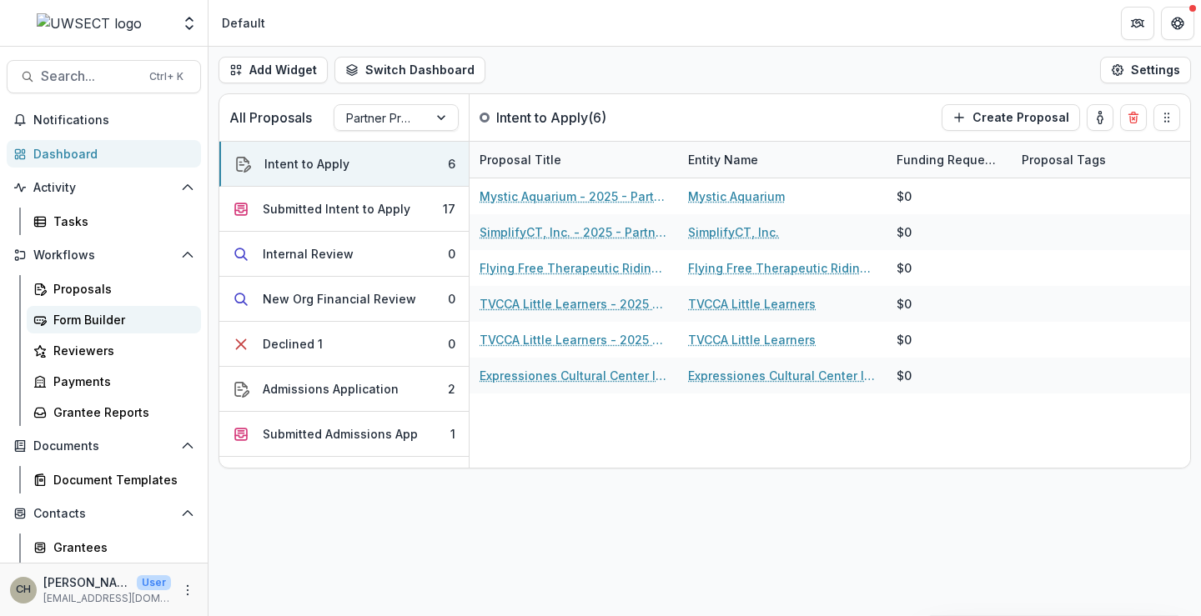
click at [114, 325] on div "Form Builder" at bounding box center [120, 320] width 134 height 18
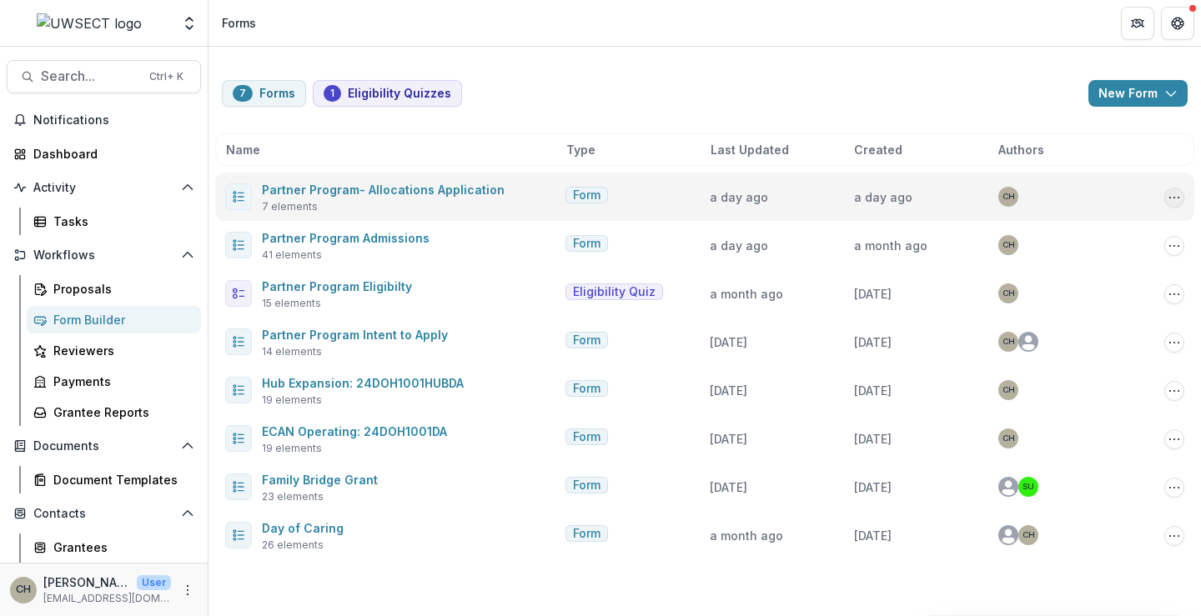
click at [1171, 198] on icon "Options" at bounding box center [1174, 197] width 13 height 13
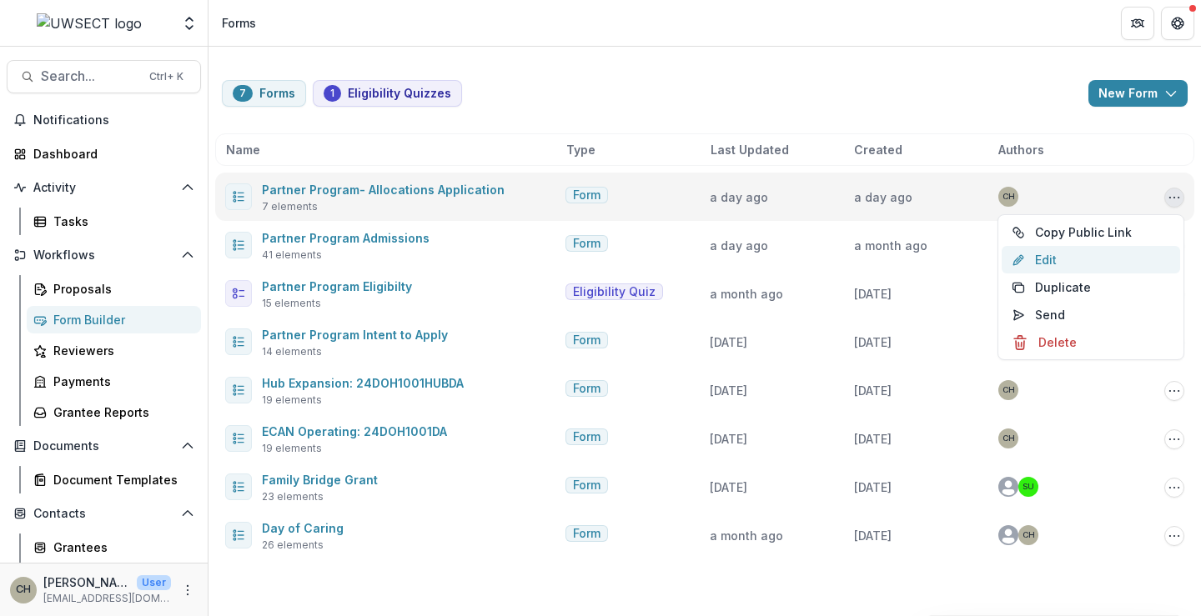
click at [1059, 257] on link "Edit" at bounding box center [1091, 260] width 179 height 28
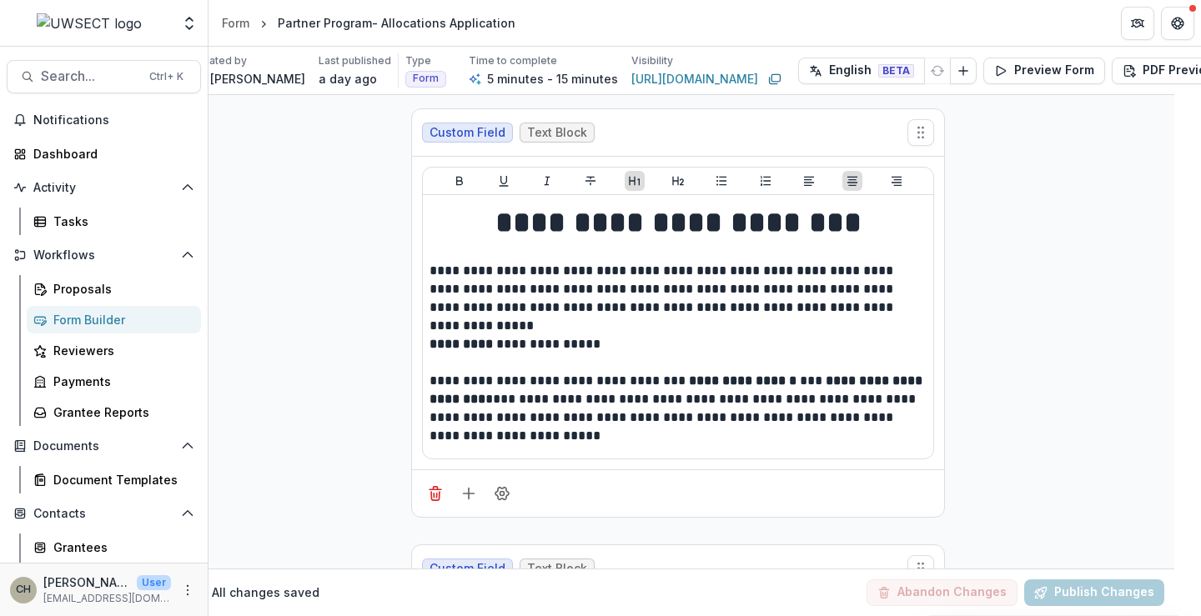
scroll to position [0, 48]
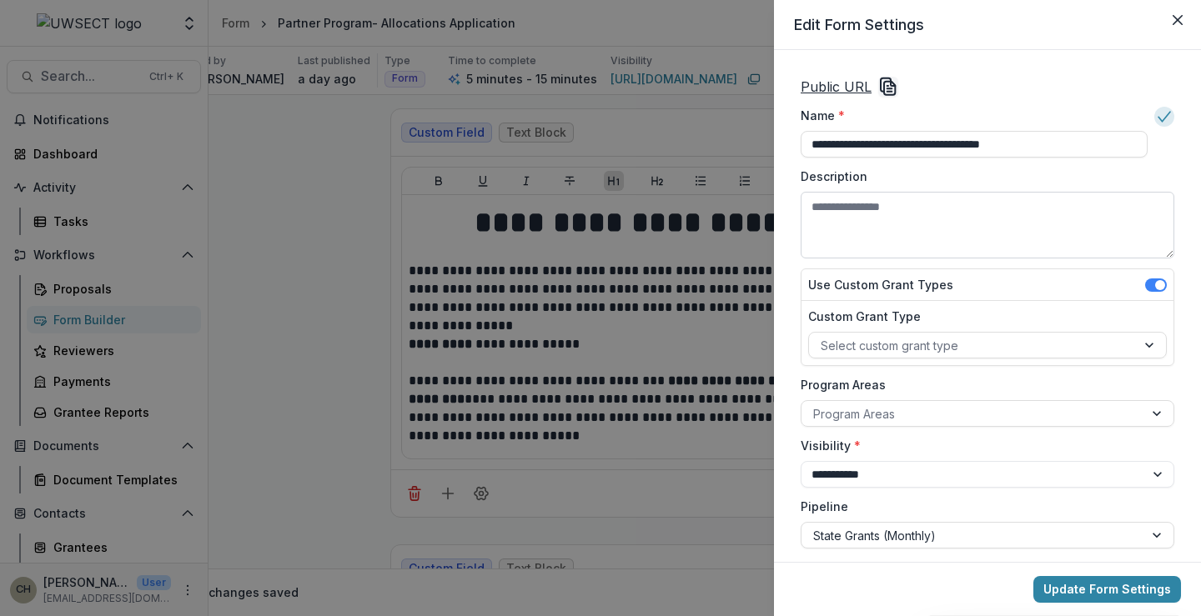
scroll to position [83, 0]
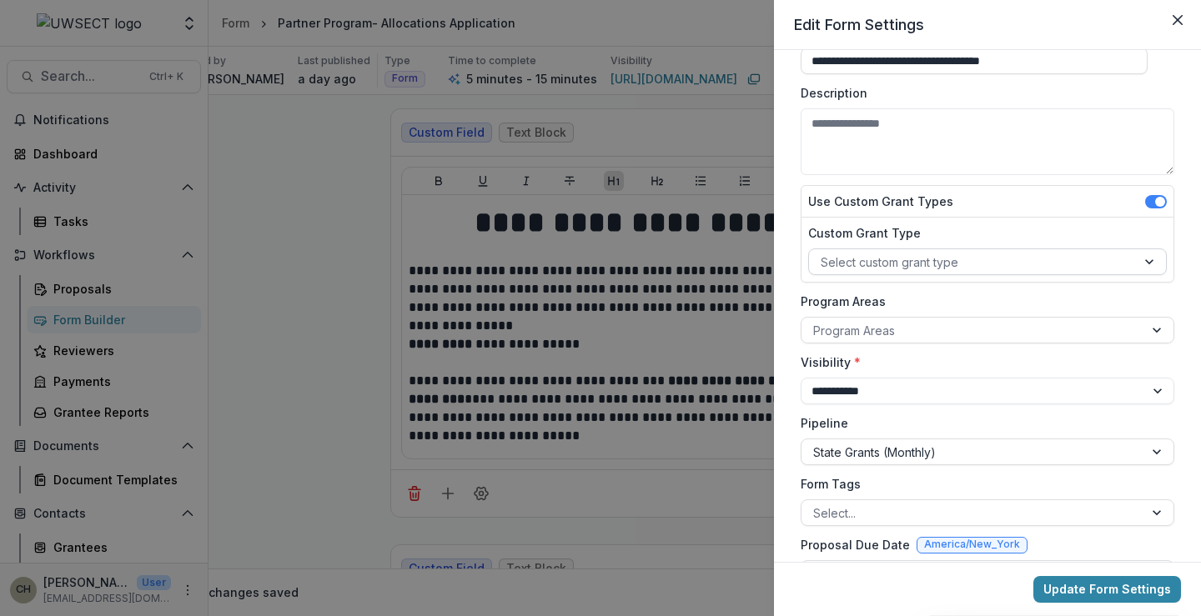
click at [924, 266] on div at bounding box center [973, 262] width 304 height 21
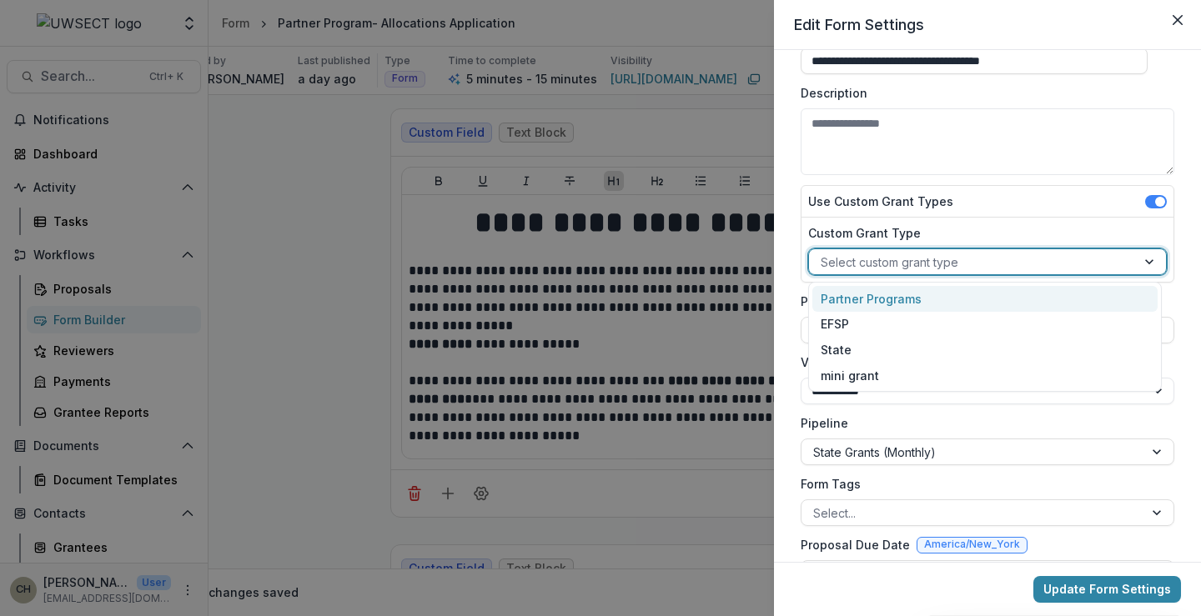
click at [880, 303] on div "Partner Programs" at bounding box center [985, 299] width 345 height 26
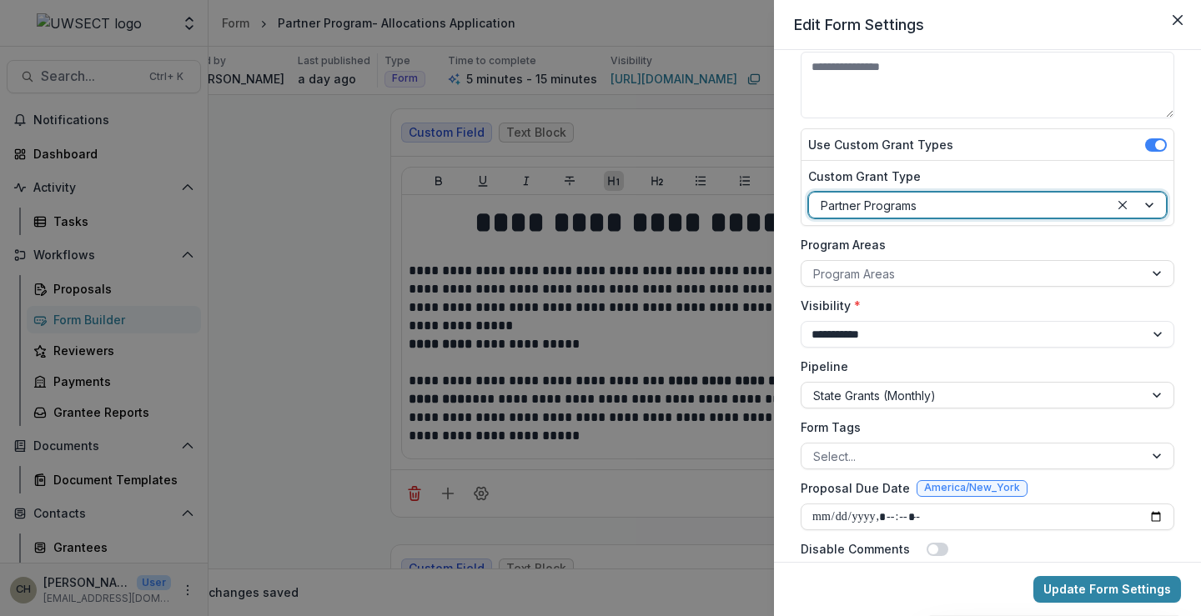
scroll to position [167, 0]
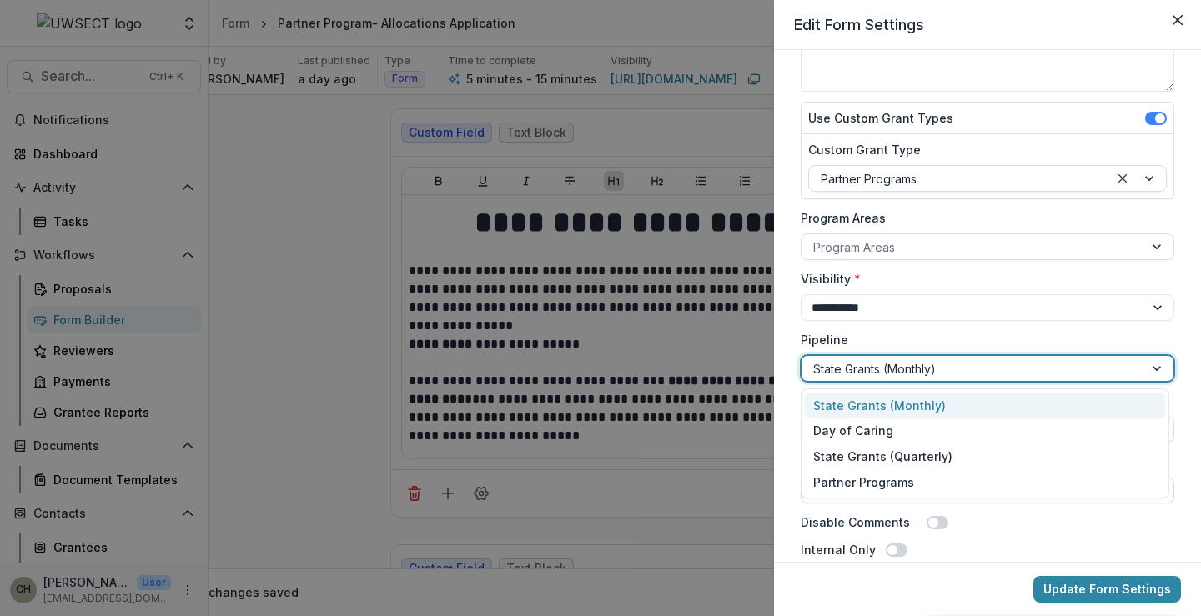
click at [868, 368] on div at bounding box center [972, 369] width 319 height 21
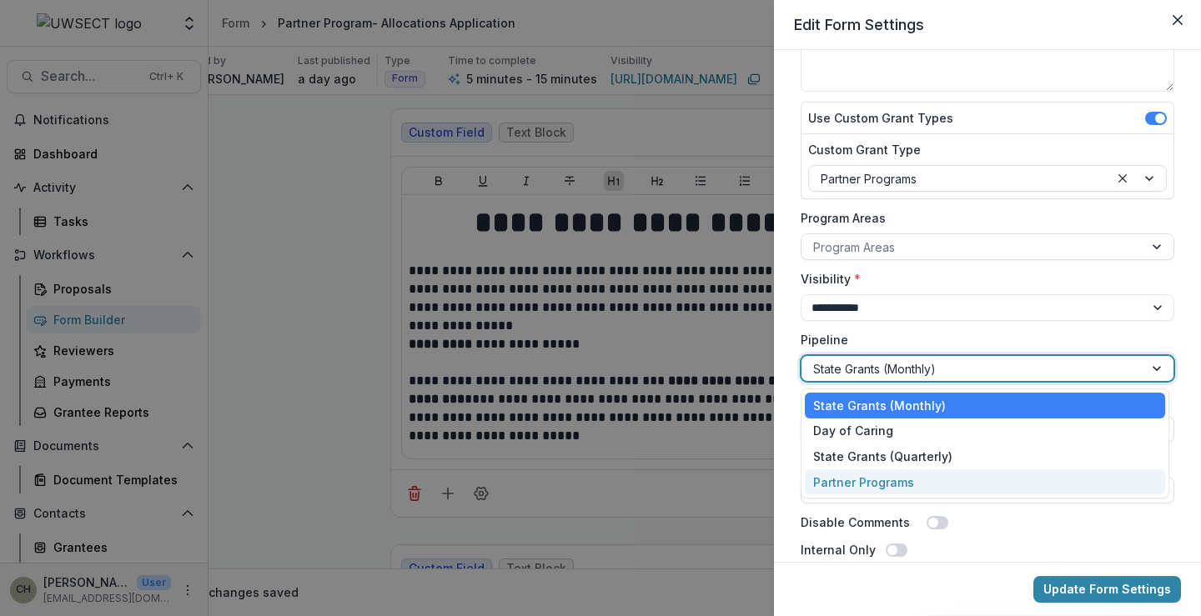
click at [862, 482] on div "Partner Programs" at bounding box center [985, 483] width 360 height 26
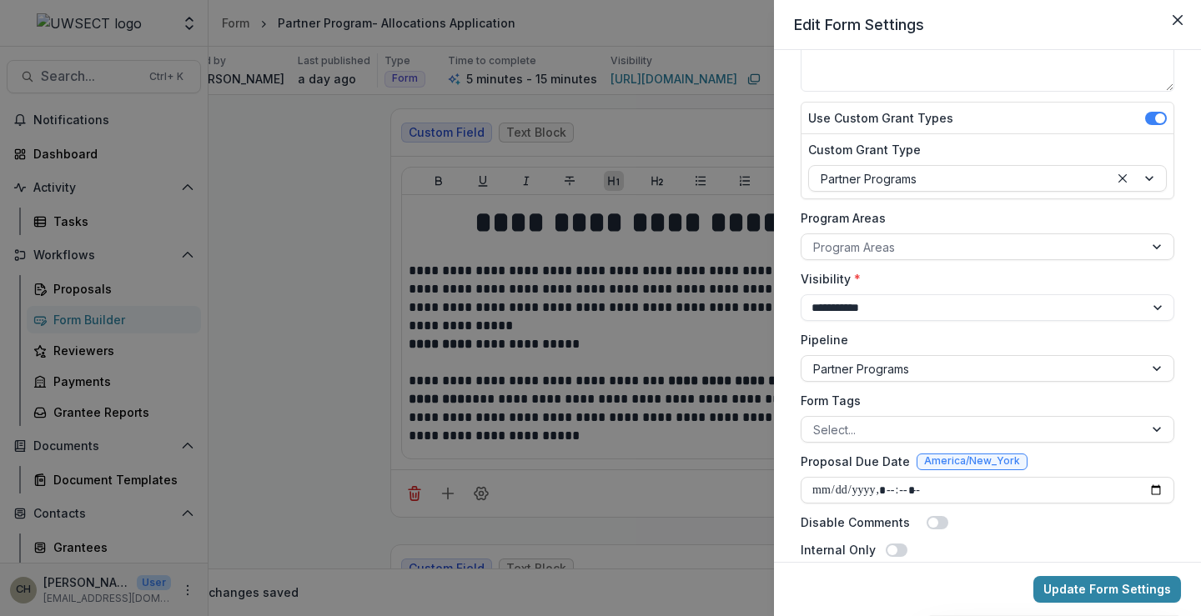
click at [910, 330] on div "**********" at bounding box center [987, 512] width 387 height 1219
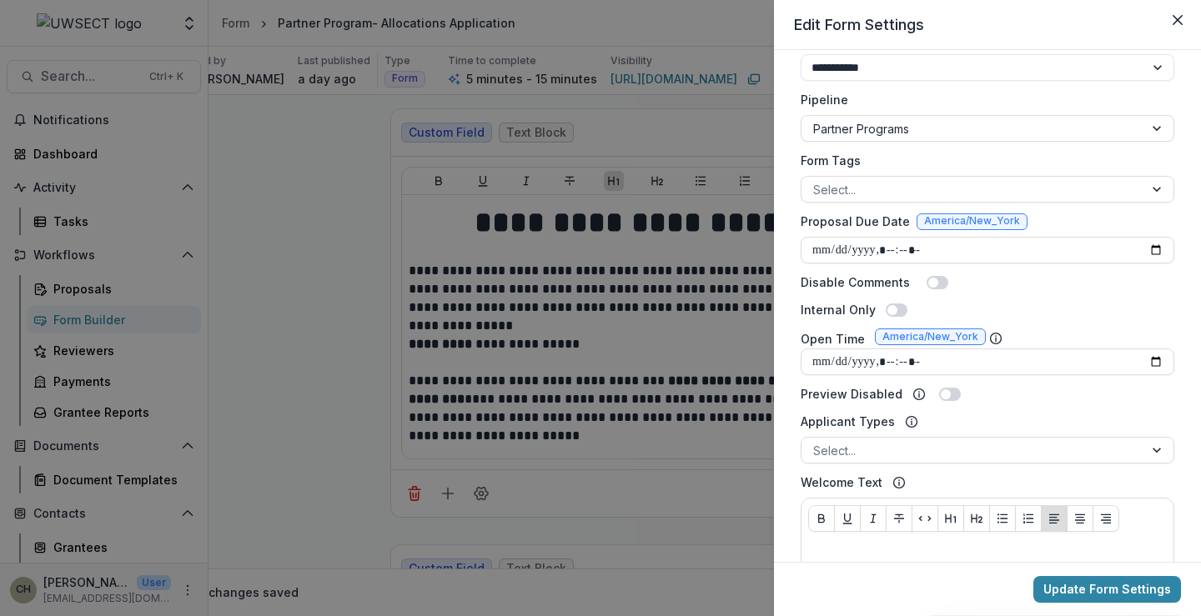
scroll to position [417, 0]
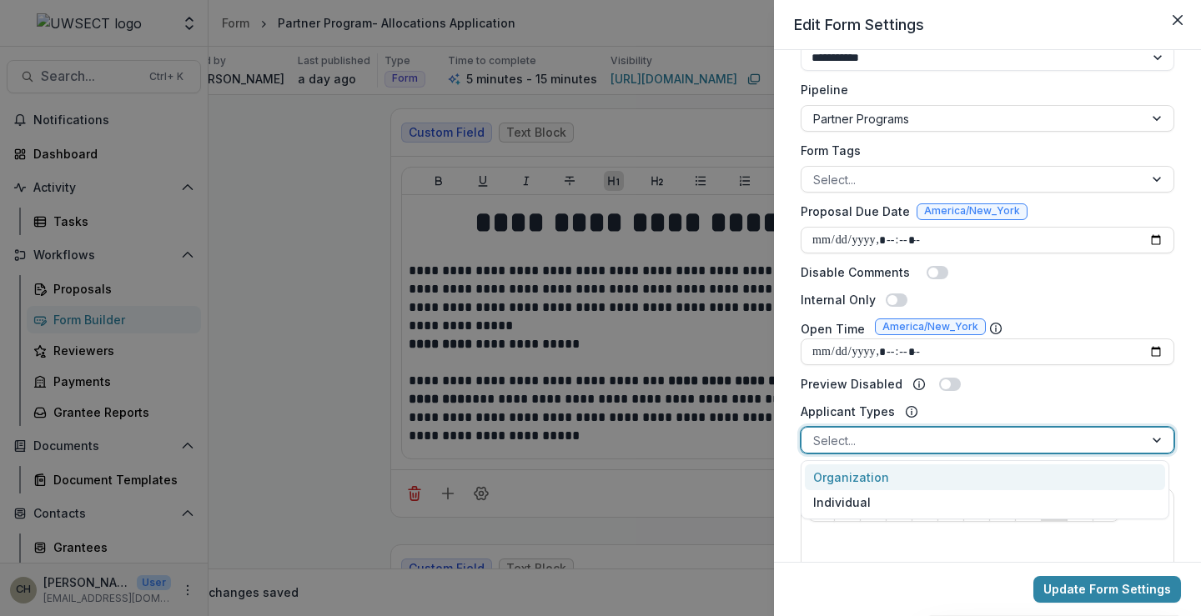
click at [883, 440] on div at bounding box center [972, 440] width 319 height 21
click at [849, 471] on div "Organization" at bounding box center [985, 478] width 360 height 26
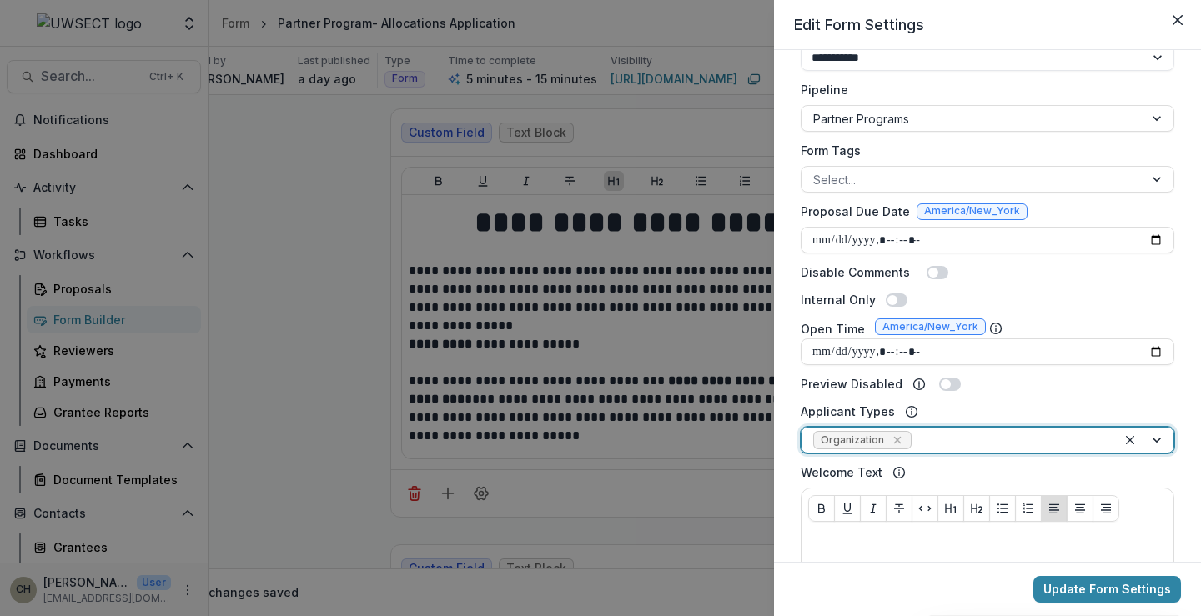
click at [1003, 399] on div "**********" at bounding box center [987, 262] width 387 height 1219
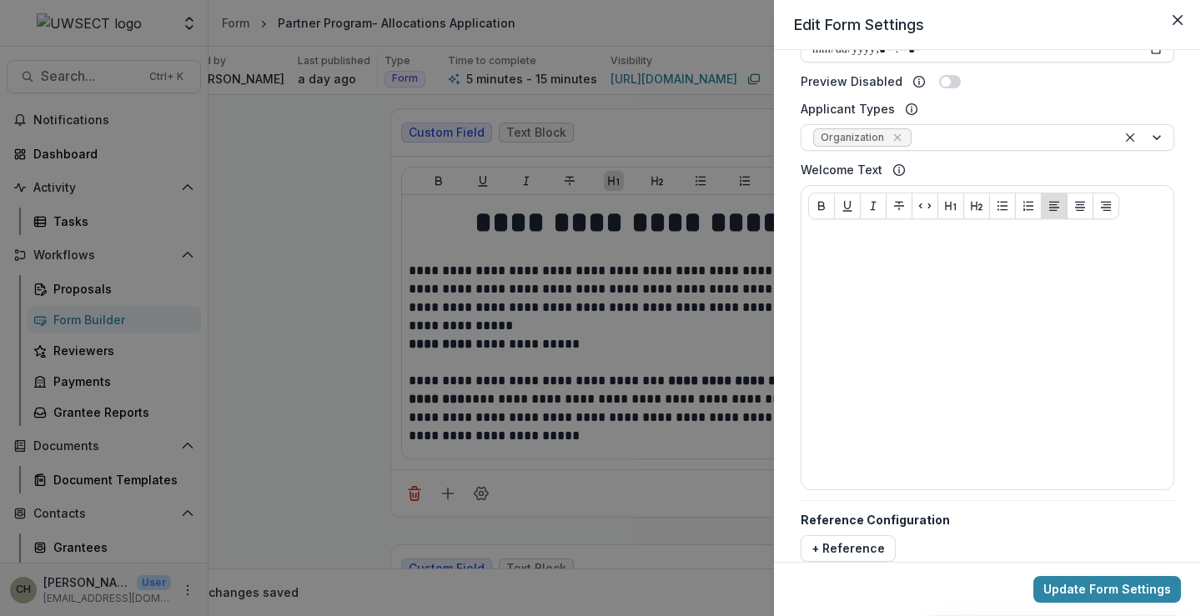
scroll to position [747, 0]
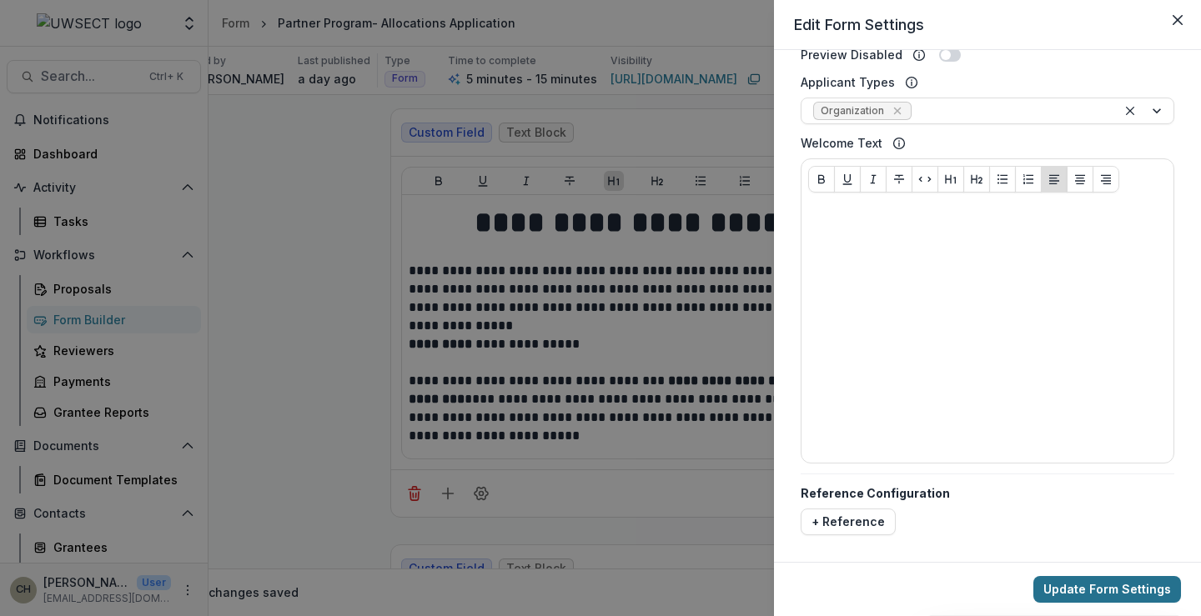
click at [1124, 584] on button "Update Form Settings" at bounding box center [1108, 589] width 148 height 27
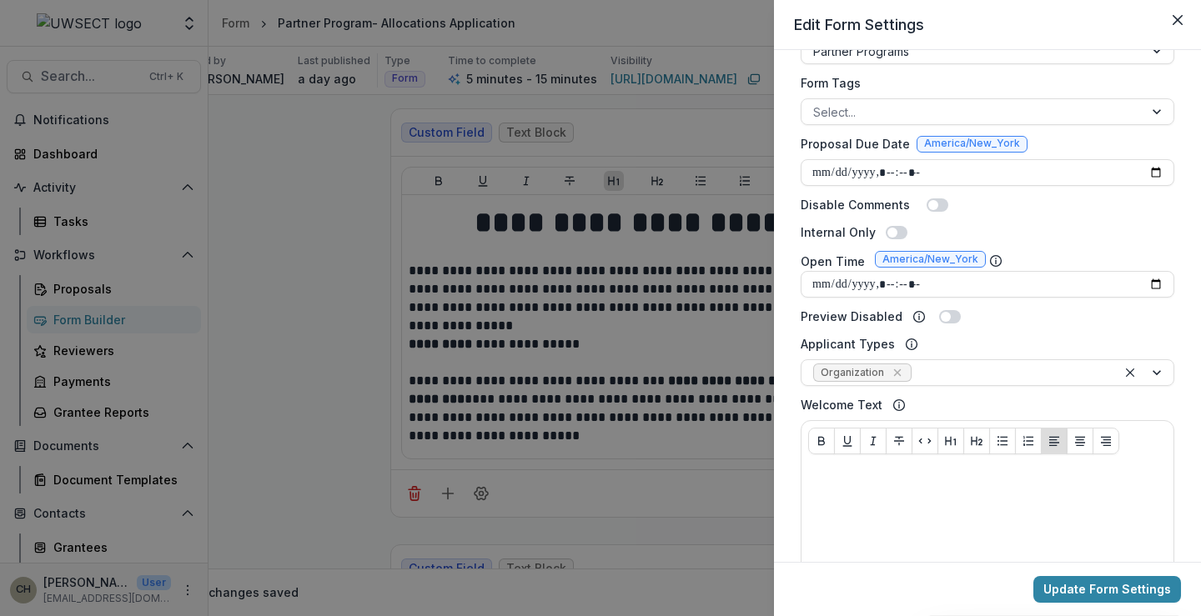
scroll to position [330, 0]
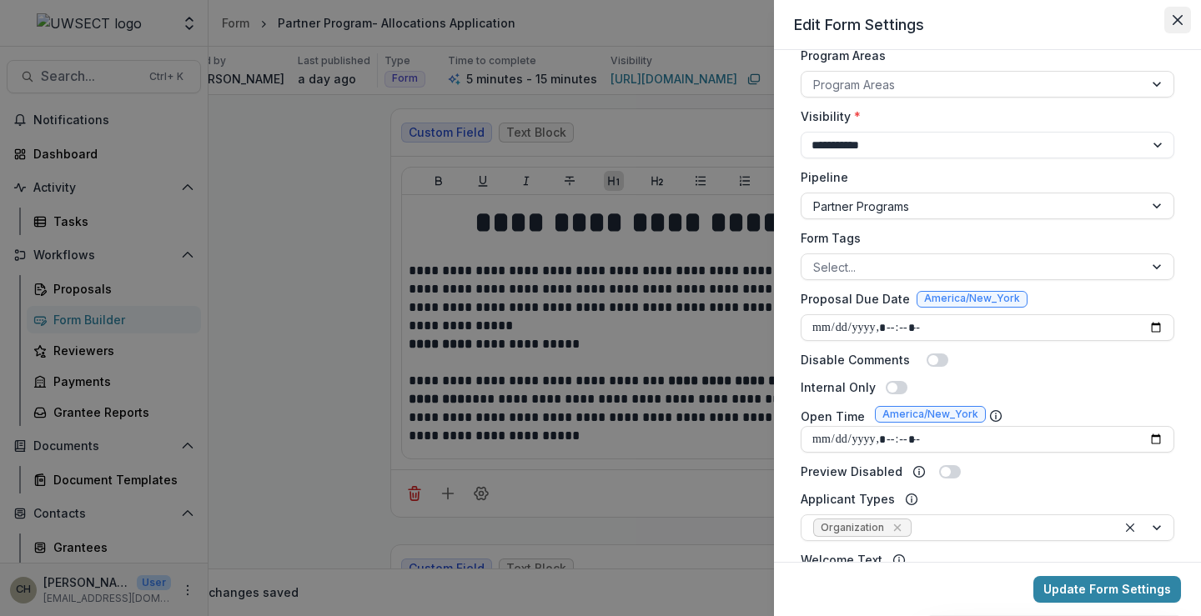
click at [1171, 18] on button "Close" at bounding box center [1178, 20] width 27 height 27
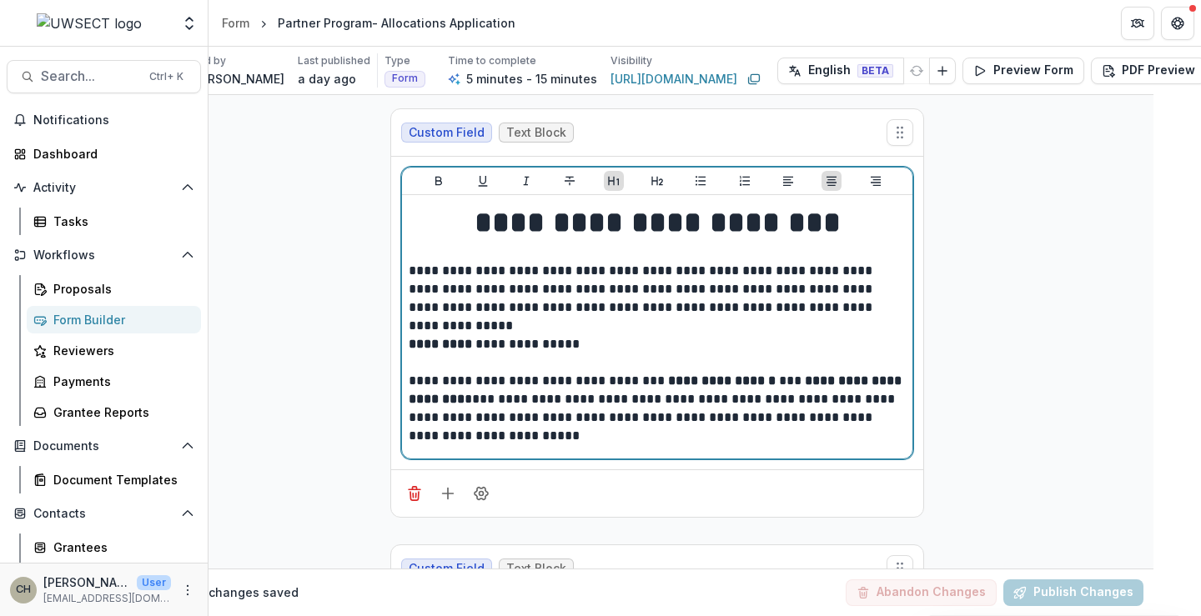
click at [507, 440] on p "**********" at bounding box center [657, 408] width 497 height 73
drag, startPoint x: 504, startPoint y: 440, endPoint x: 519, endPoint y: 425, distance: 21.8
click at [505, 440] on p "**********" at bounding box center [657, 408] width 497 height 73
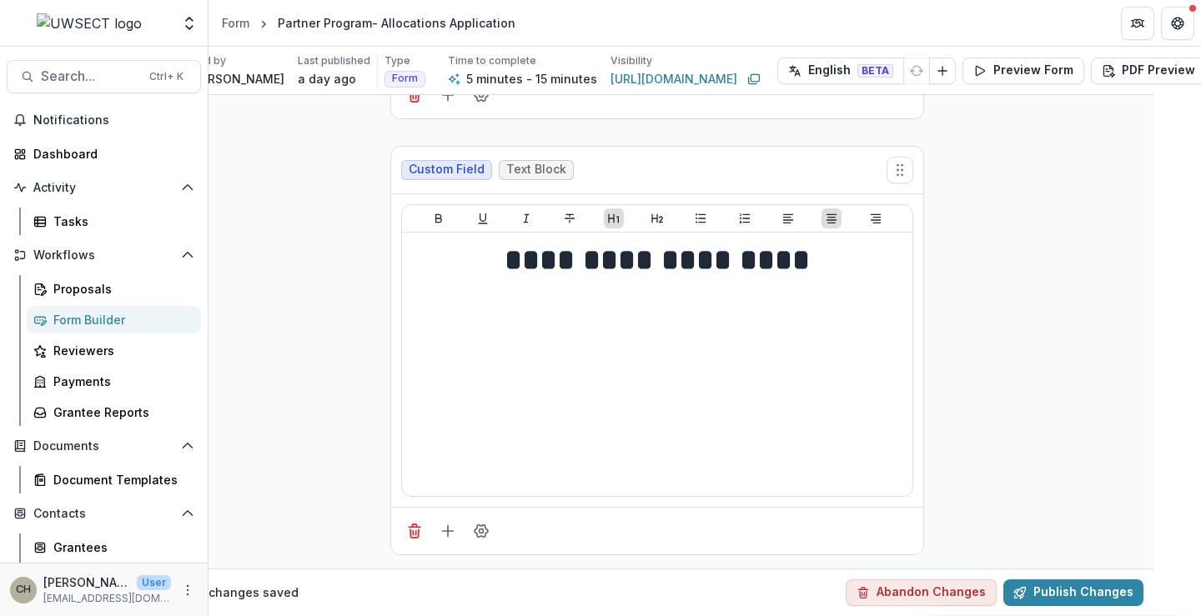
scroll to position [2145, 48]
click at [442, 523] on icon "Add field" at bounding box center [448, 531] width 17 height 17
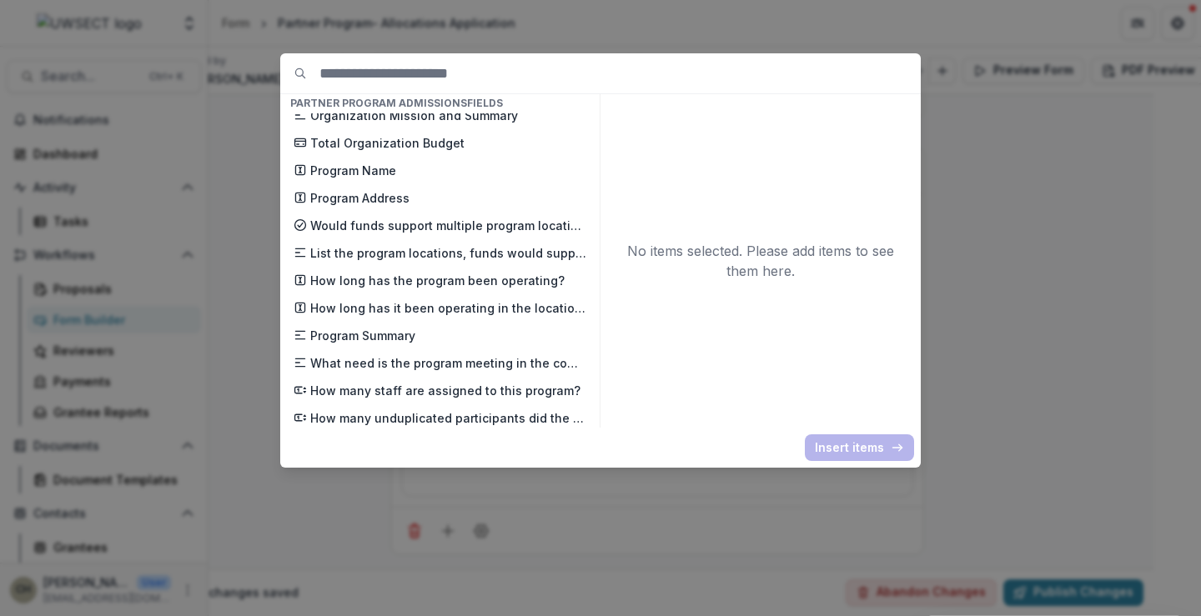
scroll to position [918, 0]
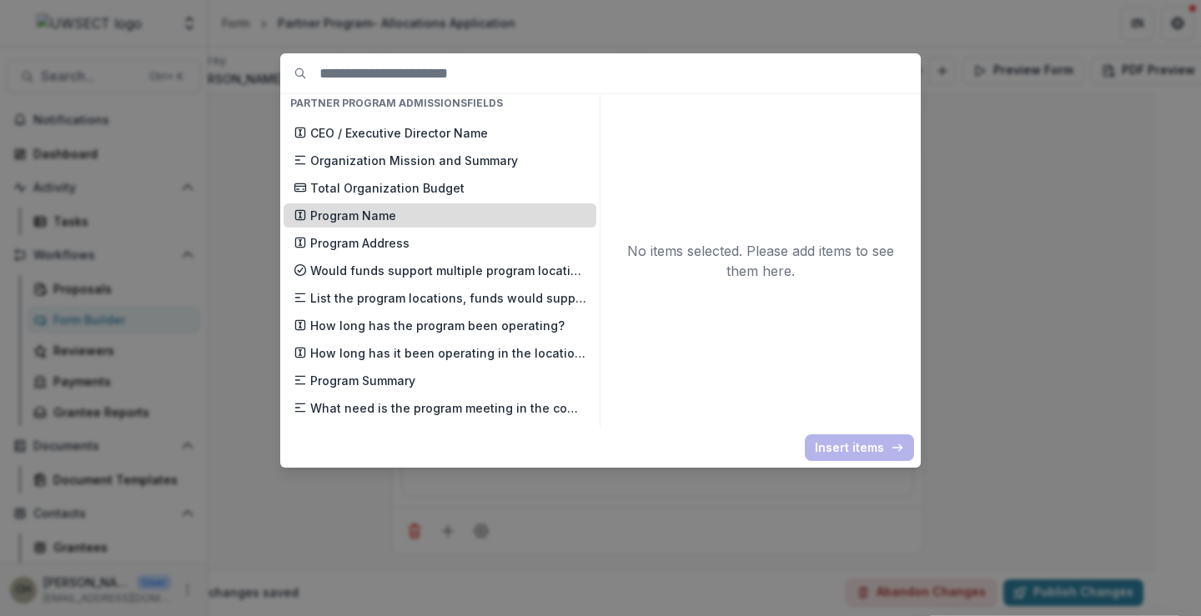
click at [425, 207] on p "Program Name" at bounding box center [448, 216] width 276 height 18
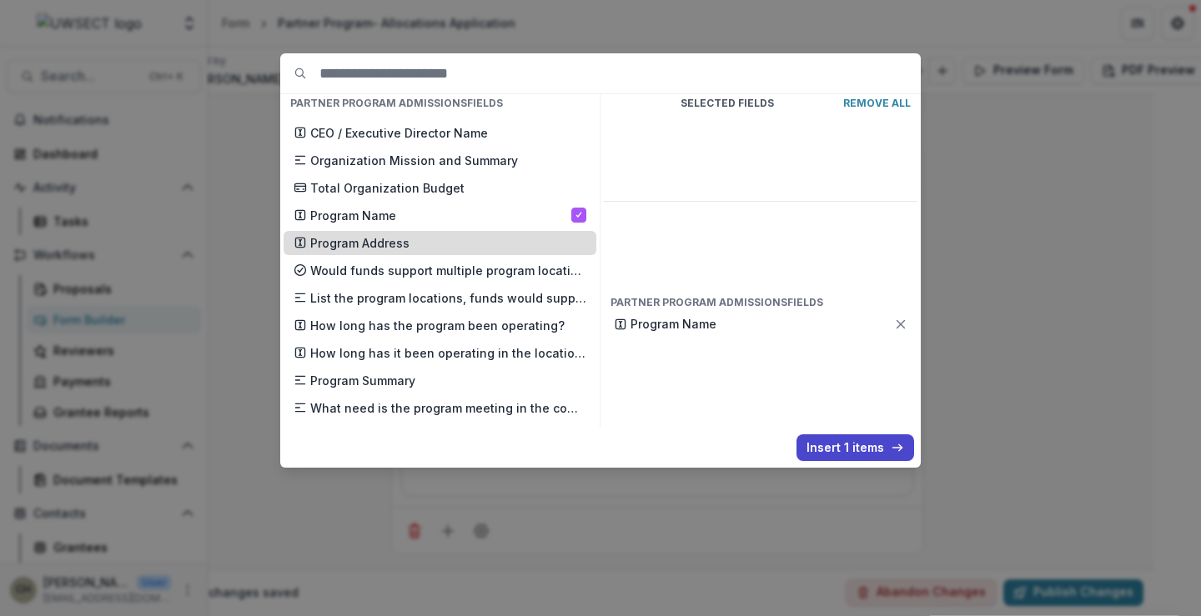
click at [417, 246] on p "Program Address" at bounding box center [448, 243] width 276 height 18
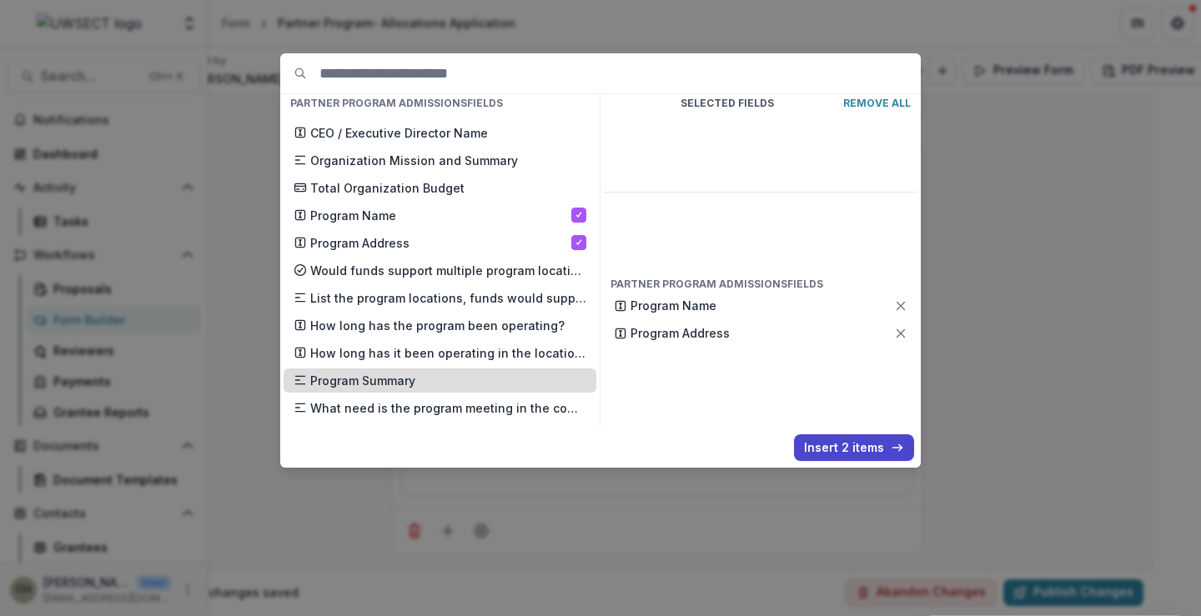
click at [412, 380] on p "Program Summary" at bounding box center [448, 381] width 276 height 18
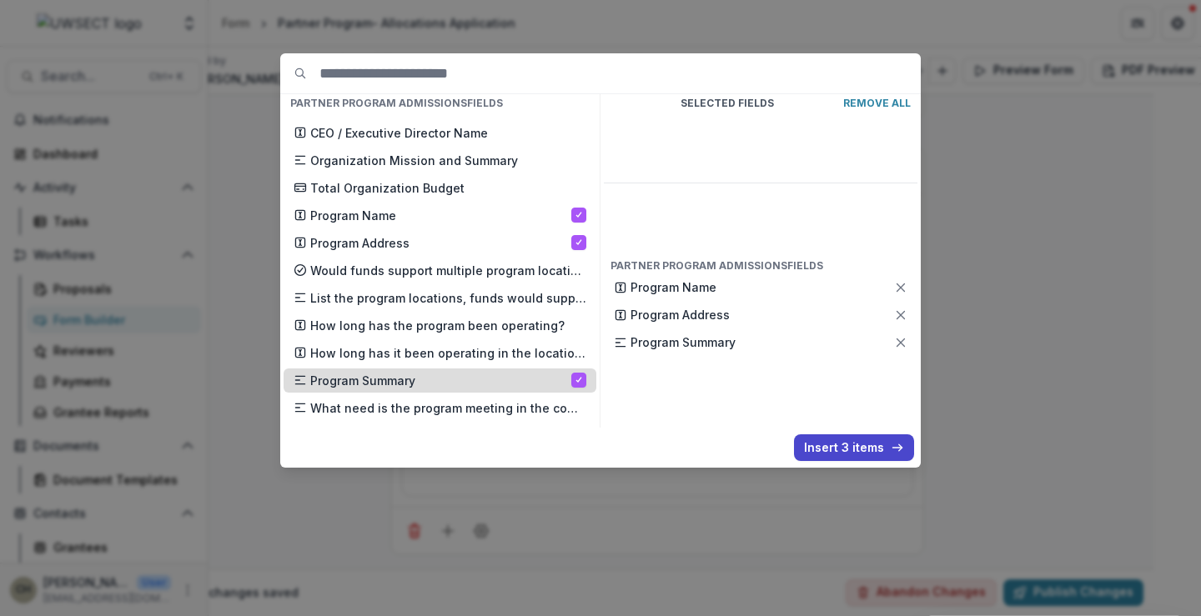
scroll to position [1001, 0]
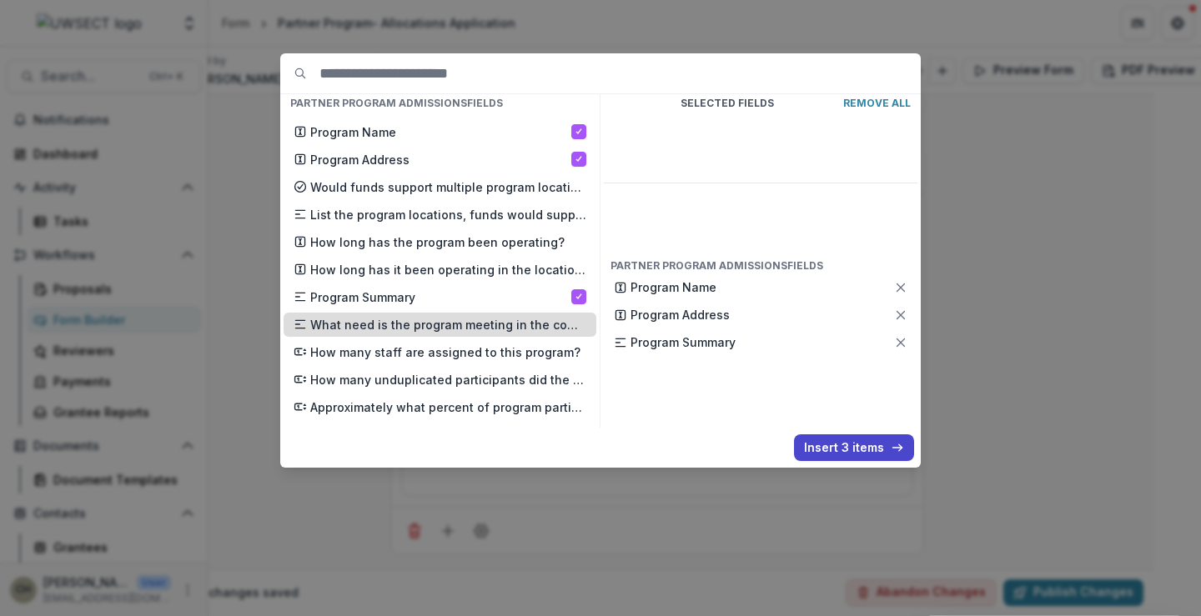
click at [443, 326] on p "What need is the program meeting in the community?" at bounding box center [448, 325] width 276 height 18
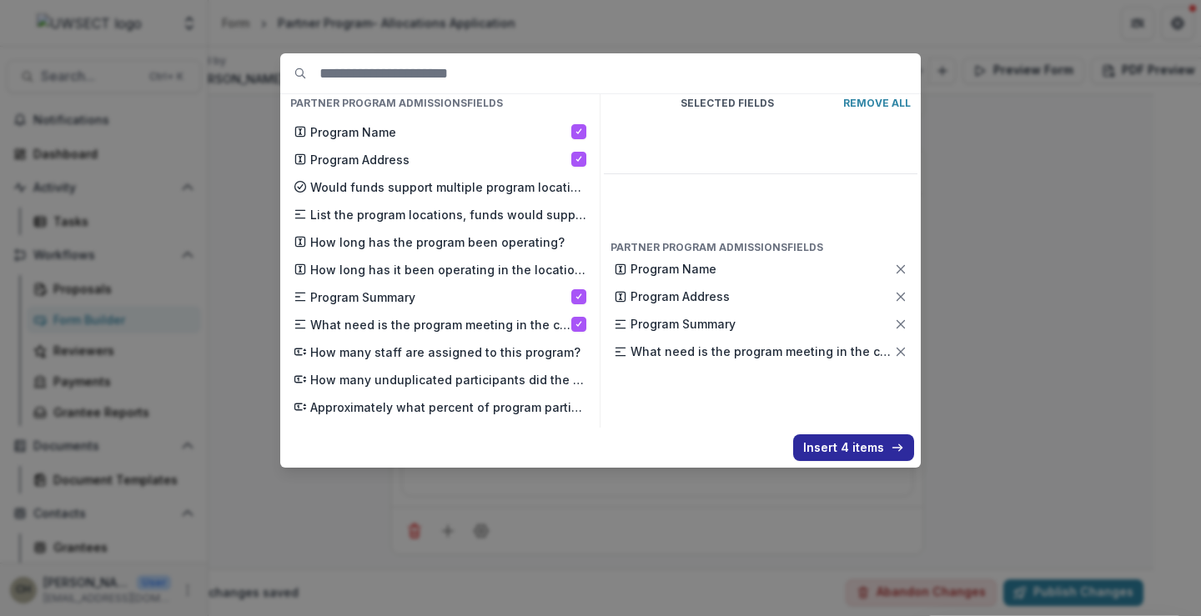
click at [838, 445] on button "Insert 4 items" at bounding box center [853, 448] width 121 height 27
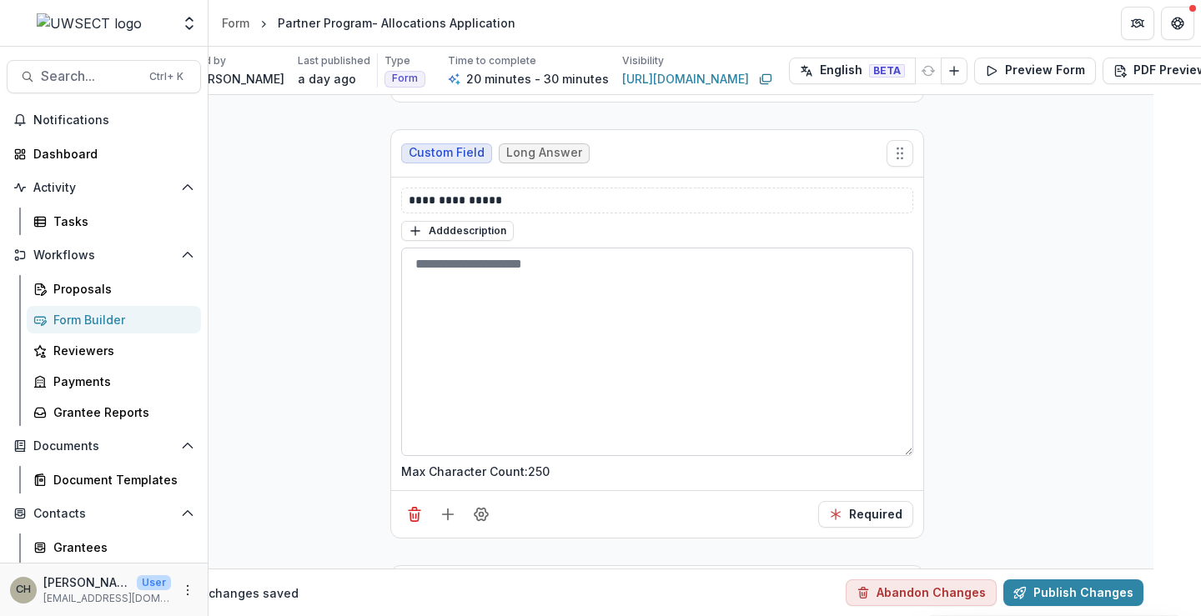
scroll to position [3199, 48]
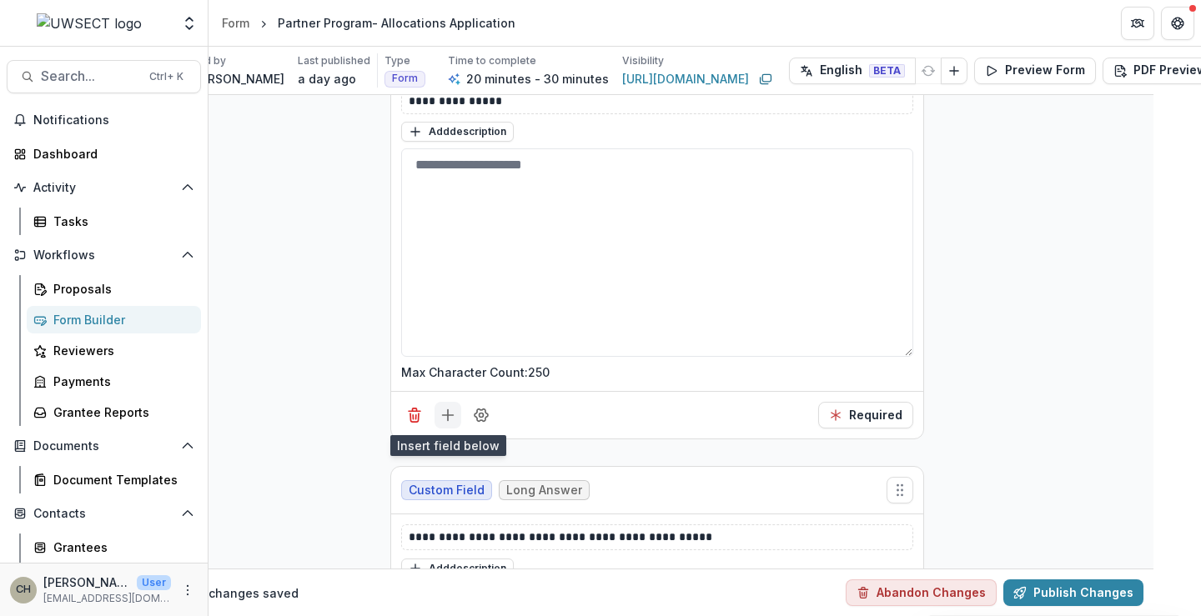
click at [444, 418] on icon "Add field" at bounding box center [448, 415] width 17 height 17
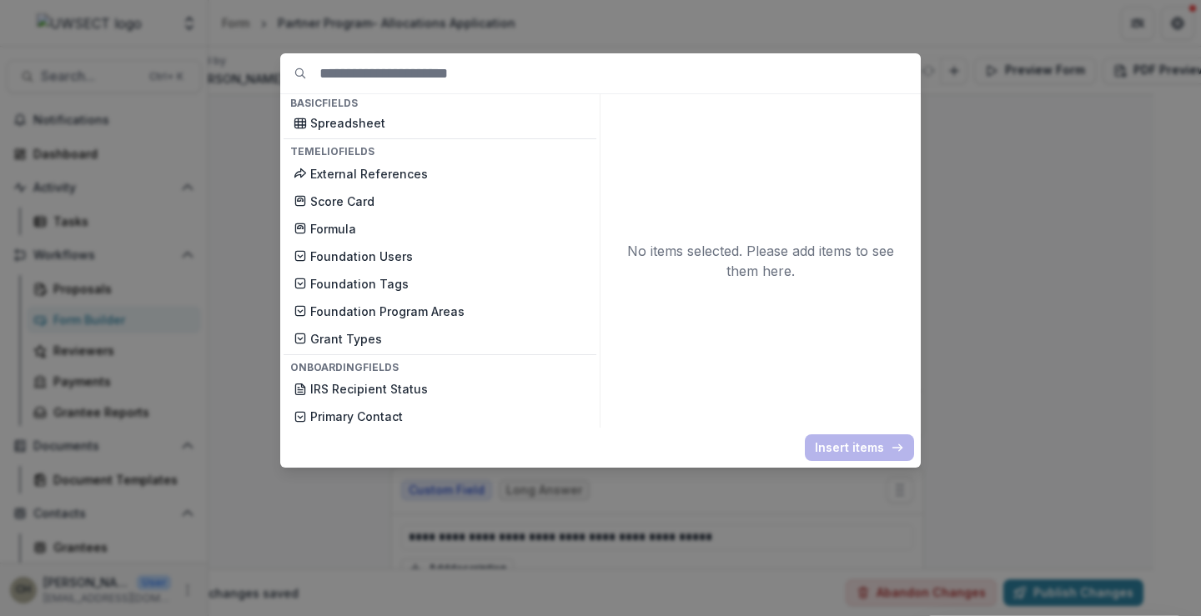
scroll to position [1001, 0]
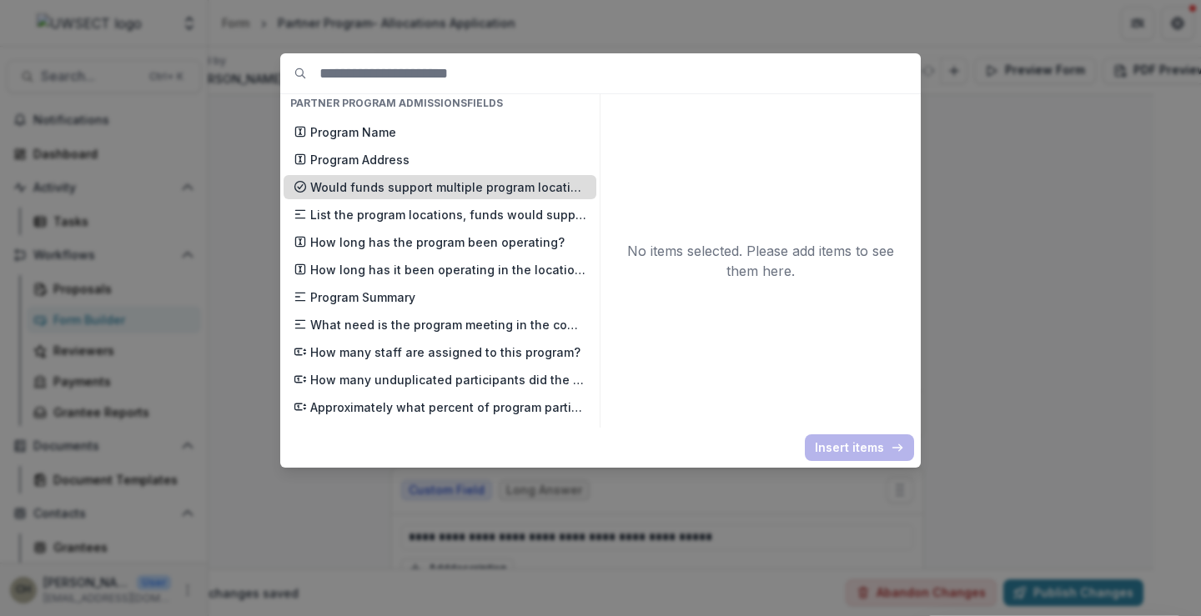
click at [406, 189] on p "Would funds support multiple program locations?" at bounding box center [448, 188] width 276 height 18
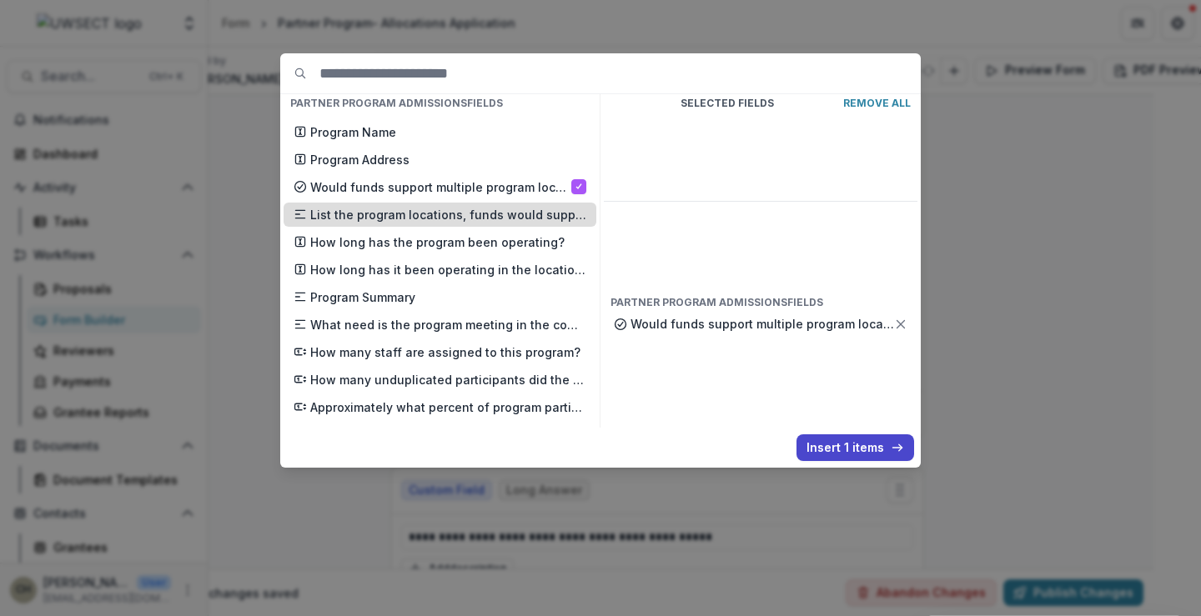
click at [407, 209] on p "List the program locations, funds would support." at bounding box center [448, 215] width 276 height 18
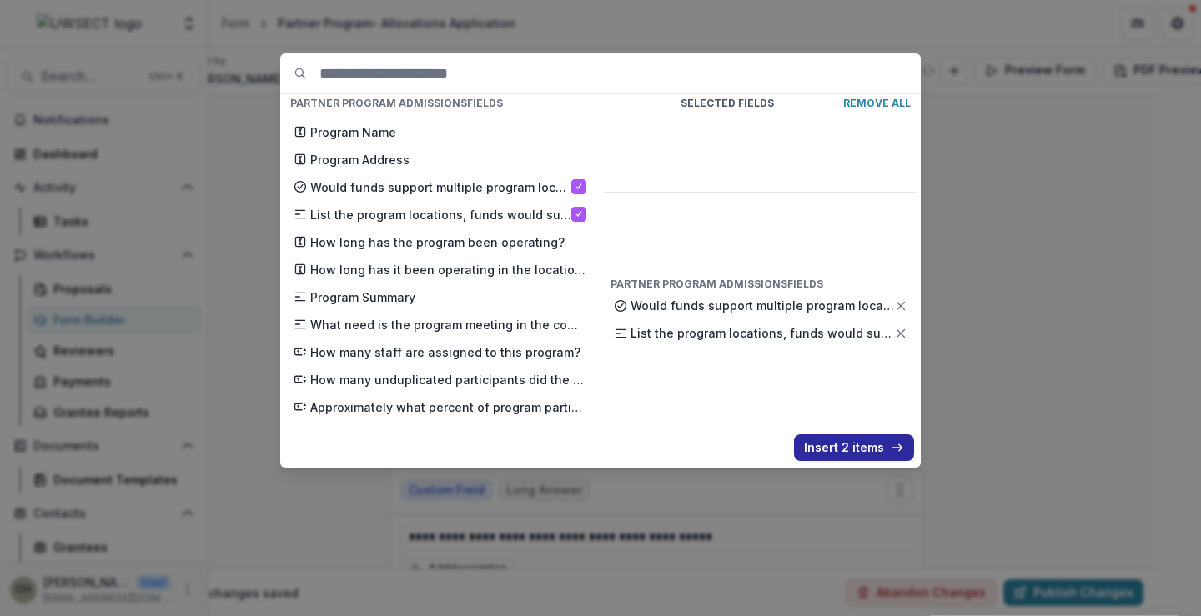
click at [838, 440] on button "Insert 2 items" at bounding box center [854, 448] width 120 height 27
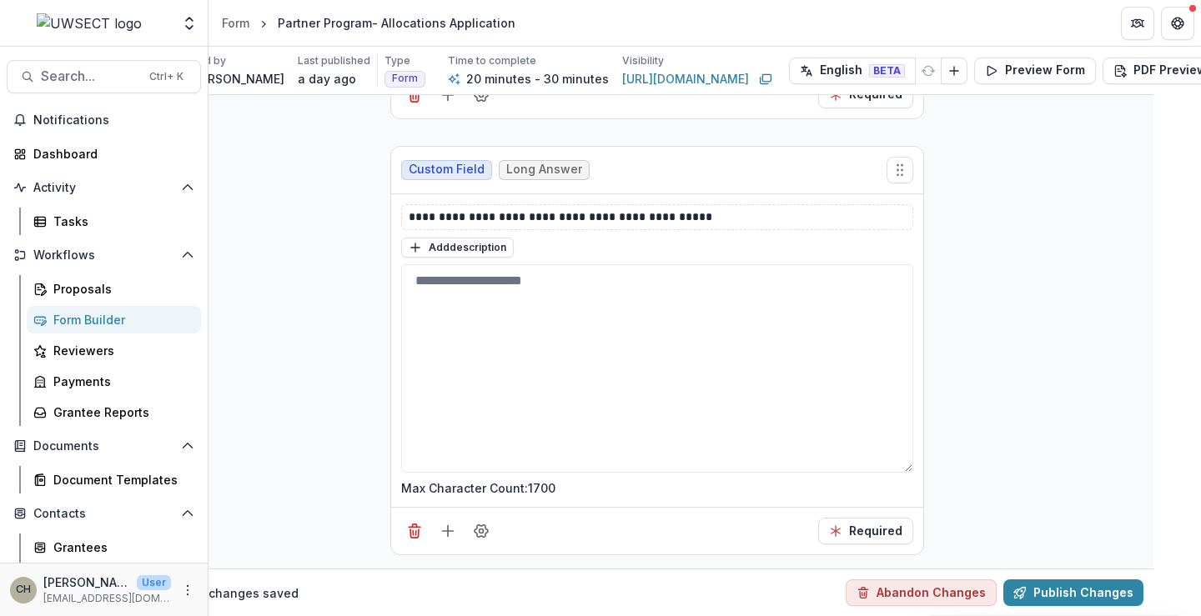
scroll to position [4243, 48]
click at [441, 523] on icon "Add field" at bounding box center [448, 531] width 17 height 17
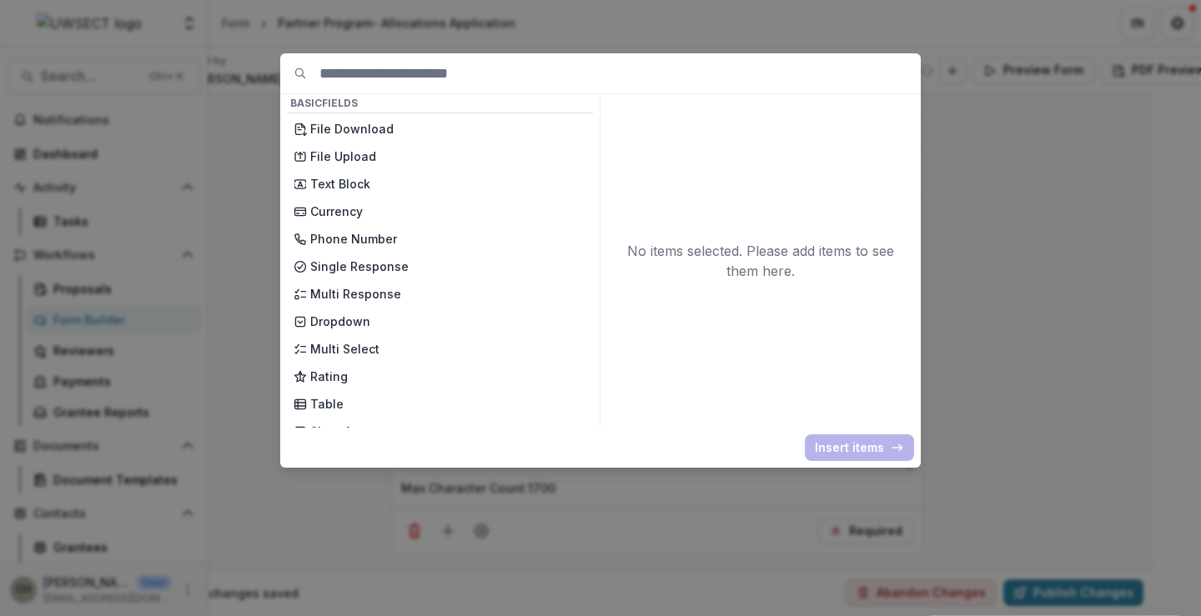
scroll to position [0, 0]
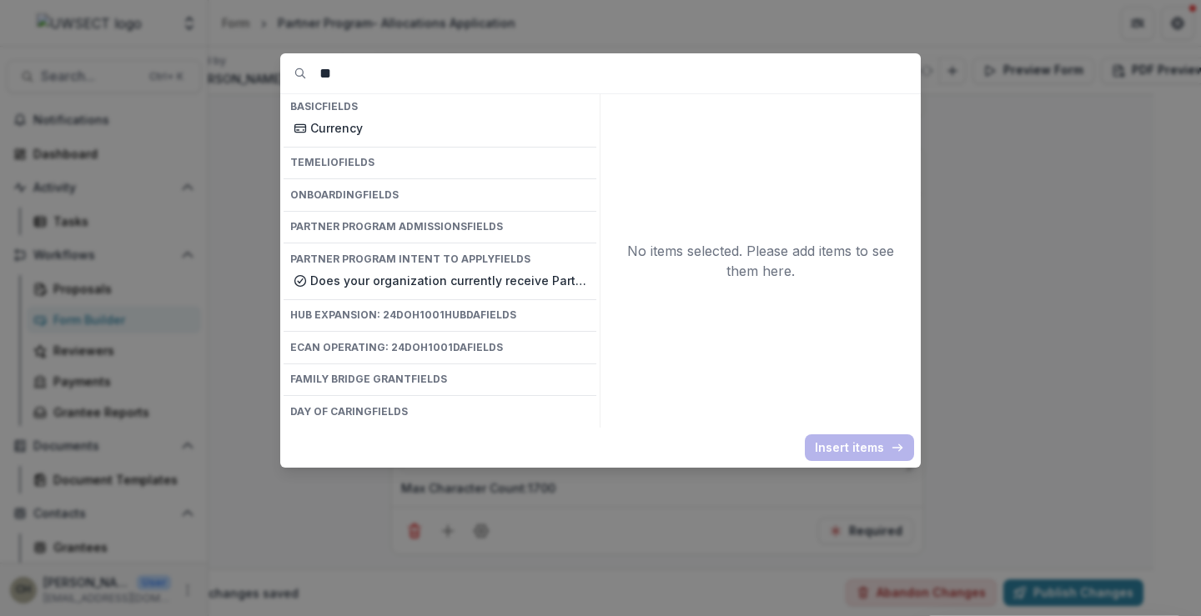
type input "*"
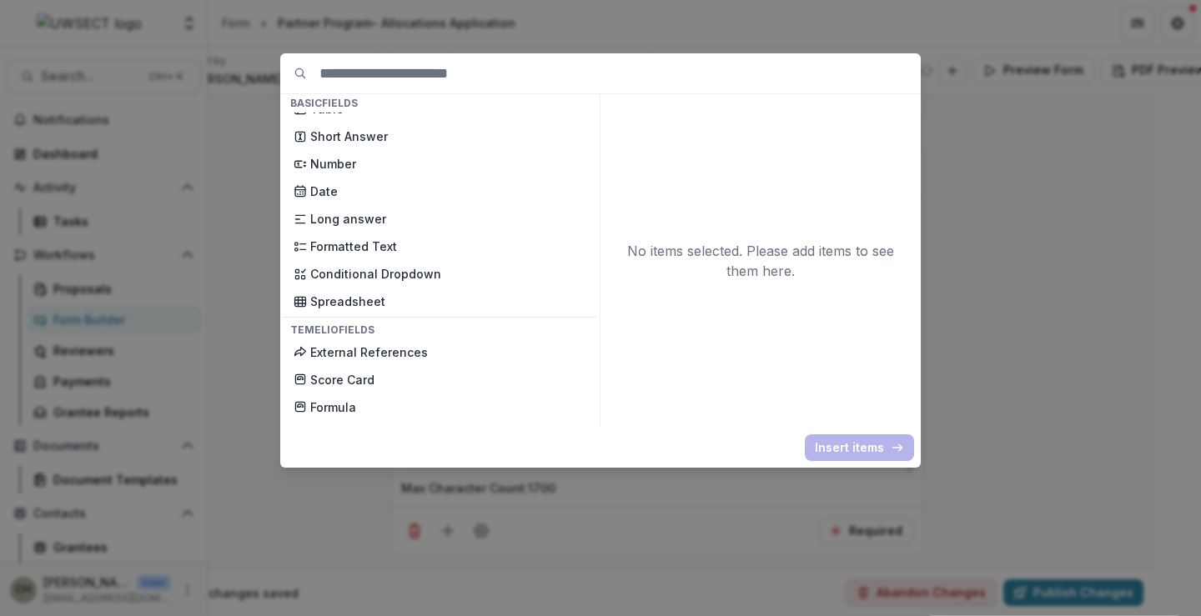
scroll to position [250, 0]
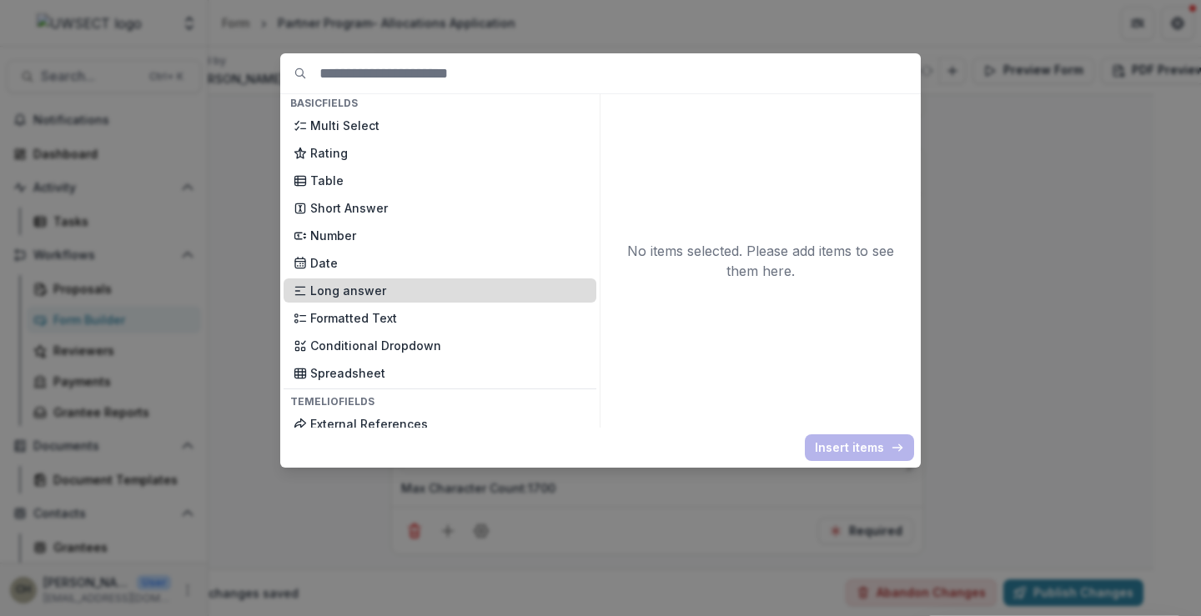
click at [371, 294] on p "Long answer" at bounding box center [448, 291] width 276 height 18
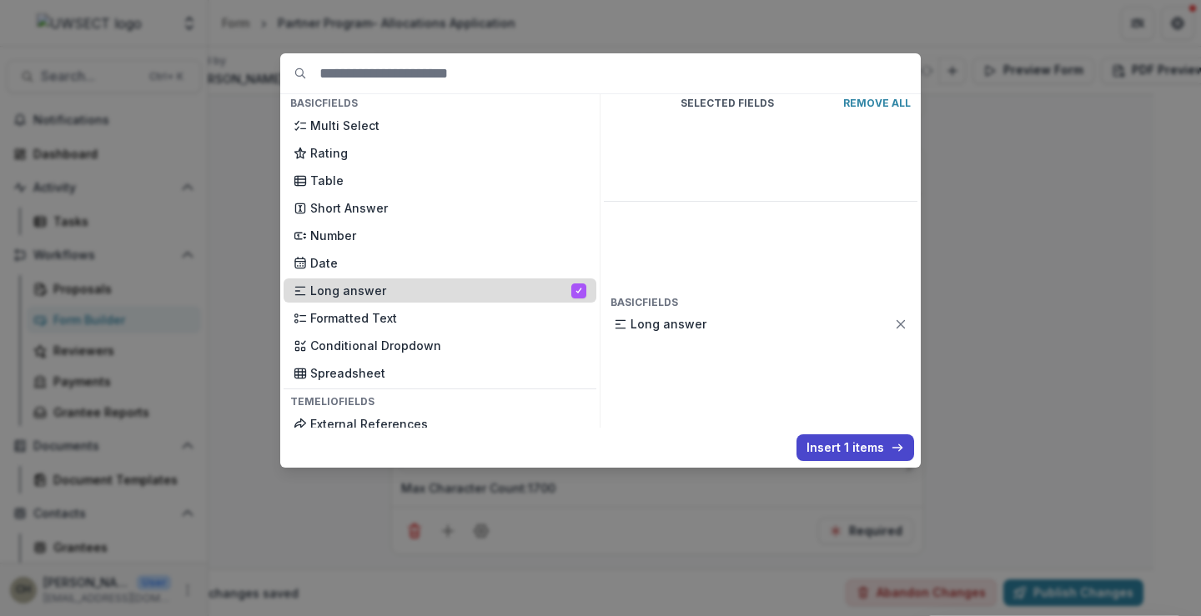
click at [387, 295] on p "Long answer" at bounding box center [440, 291] width 261 height 18
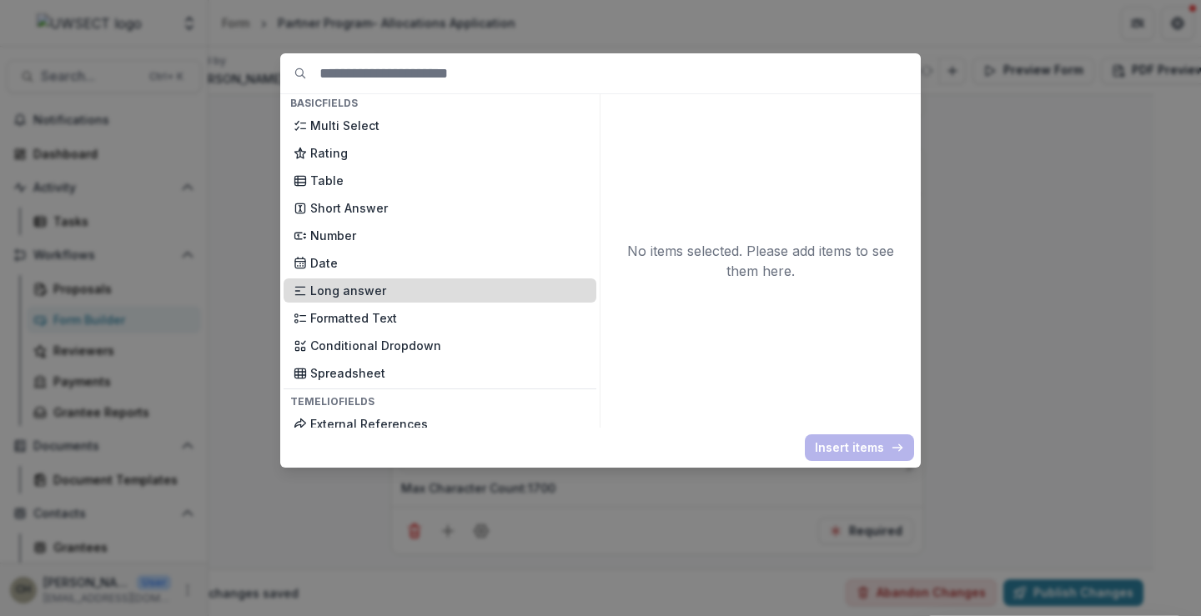
click at [387, 295] on p "Long answer" at bounding box center [448, 291] width 276 height 18
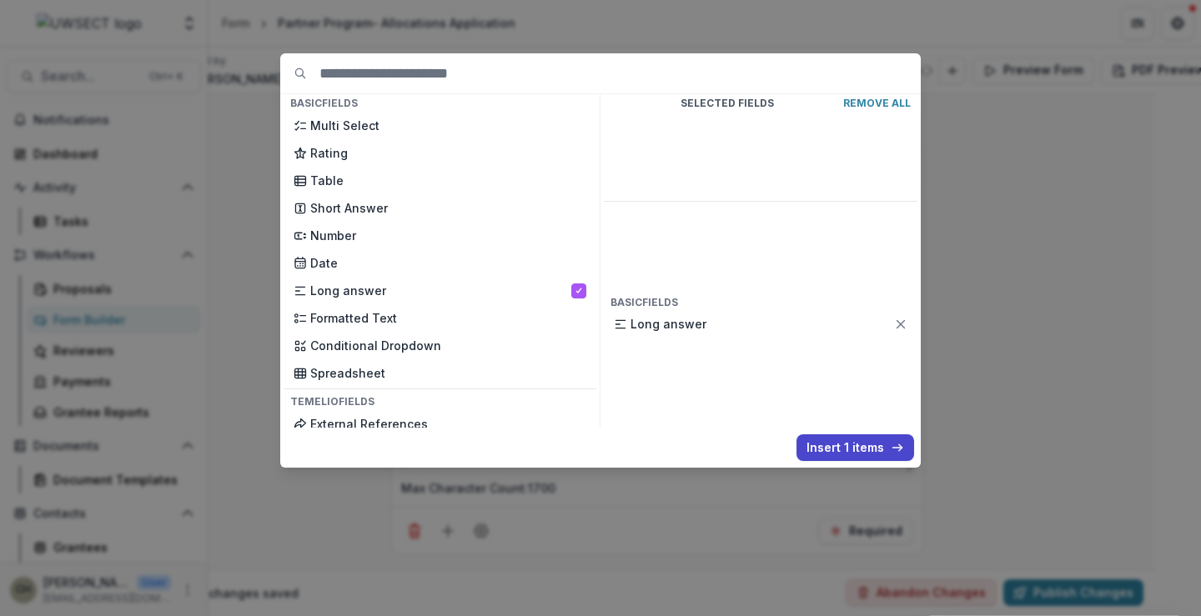
drag, startPoint x: 858, startPoint y: 449, endPoint x: 794, endPoint y: 350, distance: 117.1
click at [855, 449] on button "Insert 1 items" at bounding box center [856, 448] width 118 height 27
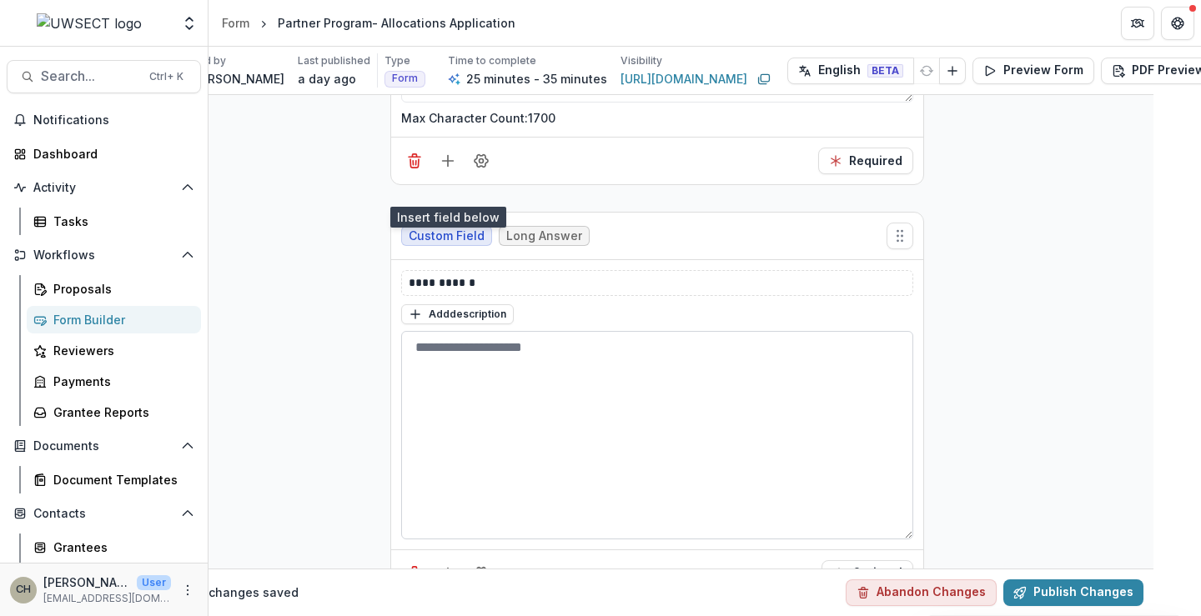
scroll to position [4656, 48]
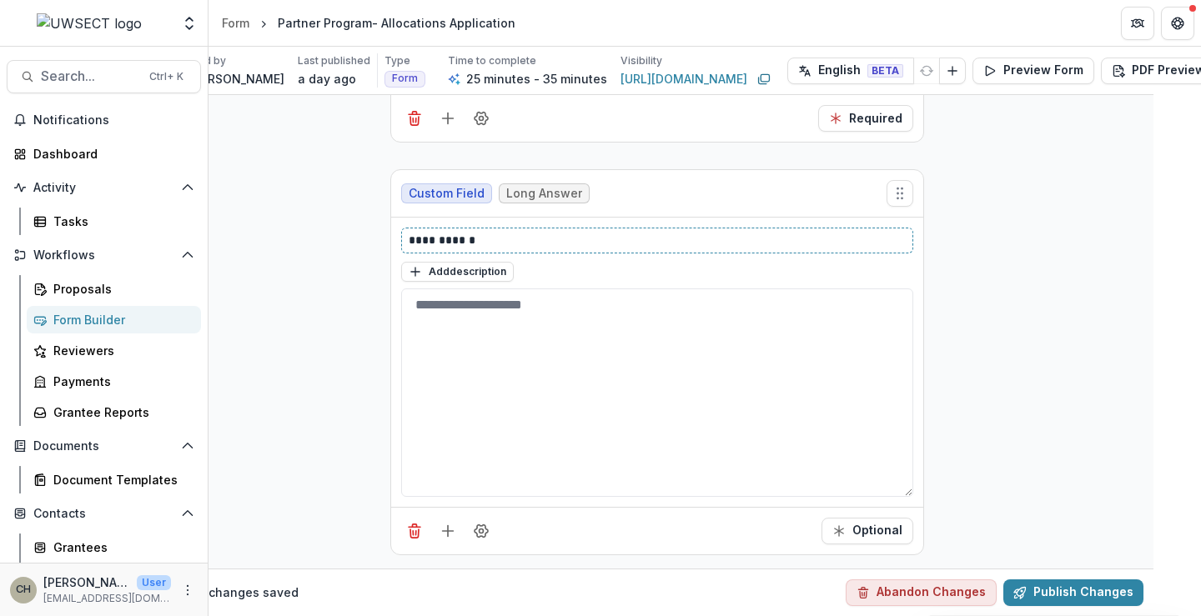
click at [547, 236] on p "**********" at bounding box center [657, 241] width 497 height 18
click at [485, 523] on icon "Field Settings" at bounding box center [481, 531] width 17 height 17
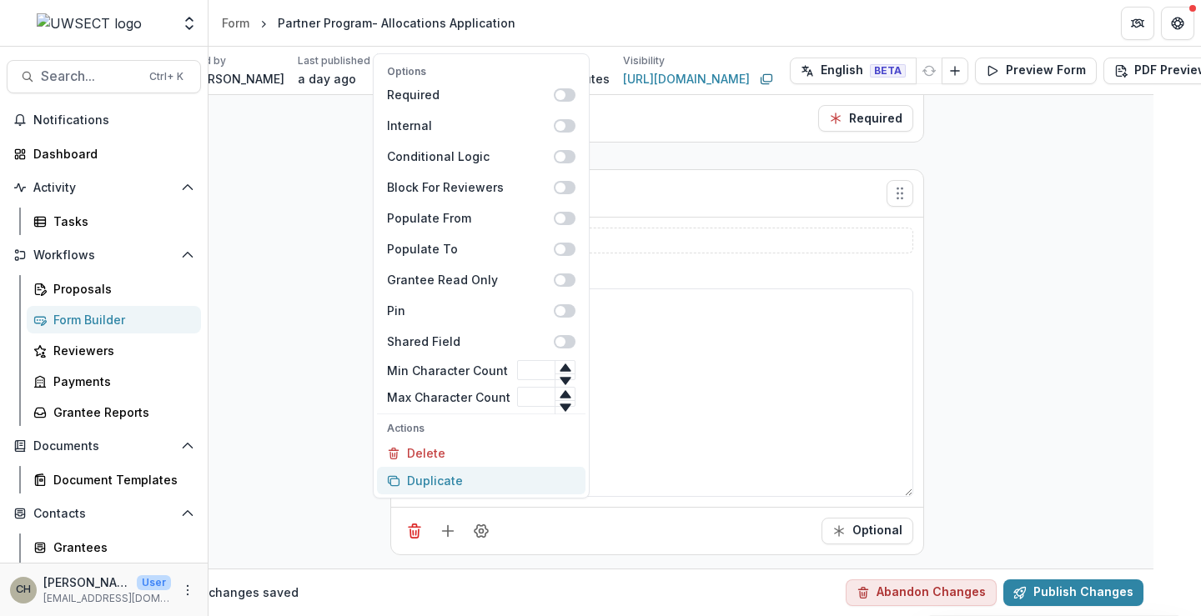
click at [482, 481] on button "Duplicate" at bounding box center [481, 481] width 209 height 28
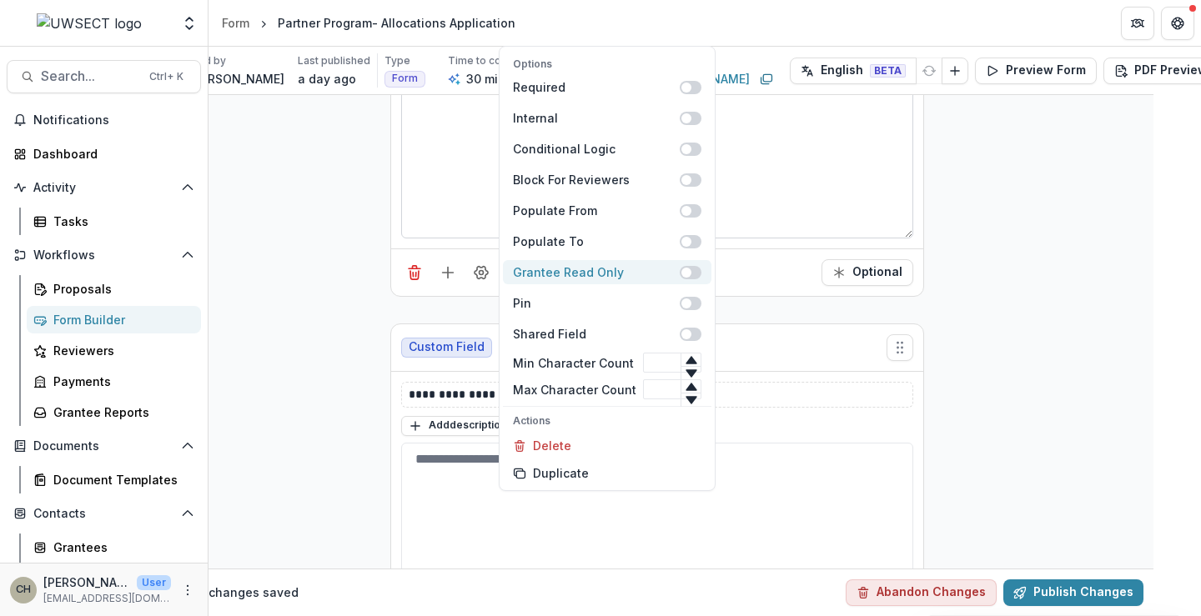
scroll to position [4906, 48]
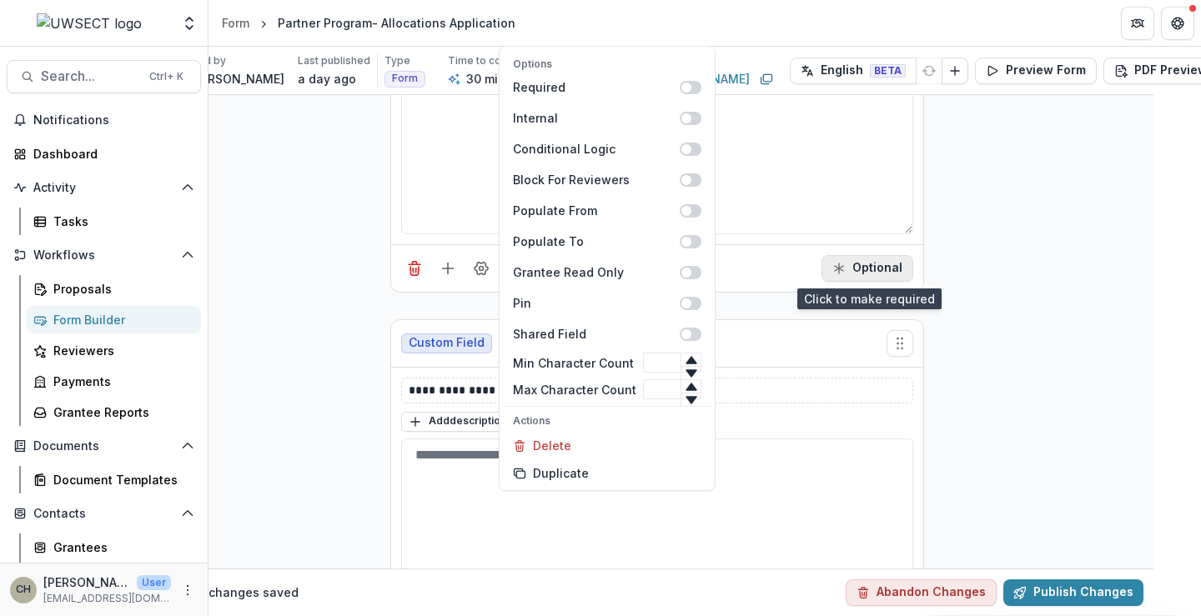
click at [890, 259] on button "Optional" at bounding box center [868, 268] width 92 height 27
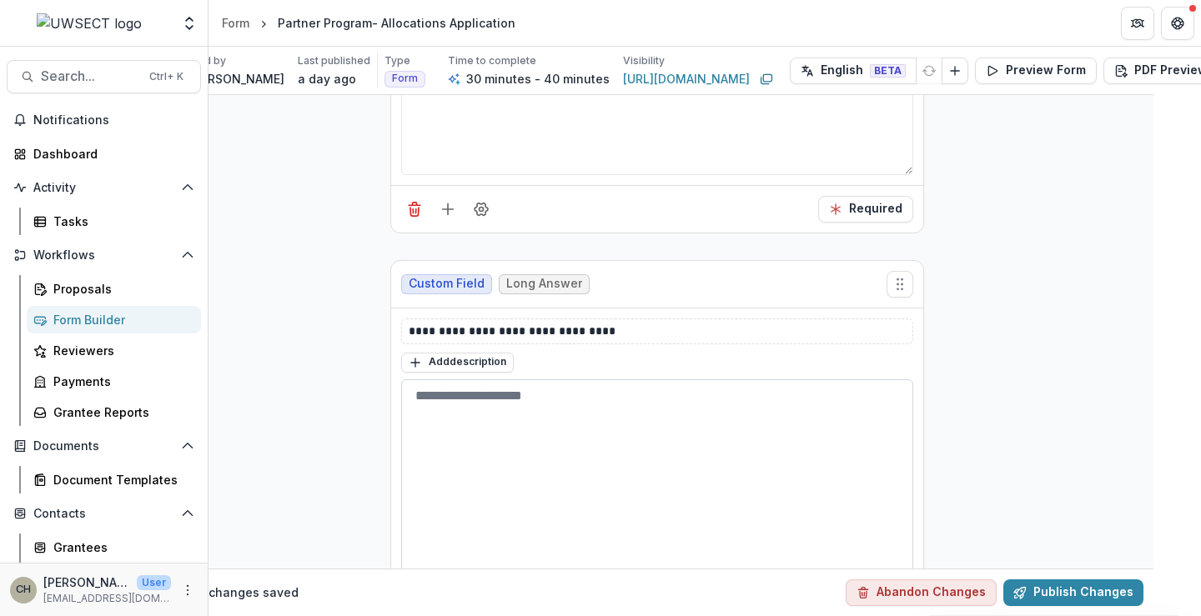
scroll to position [4989, 48]
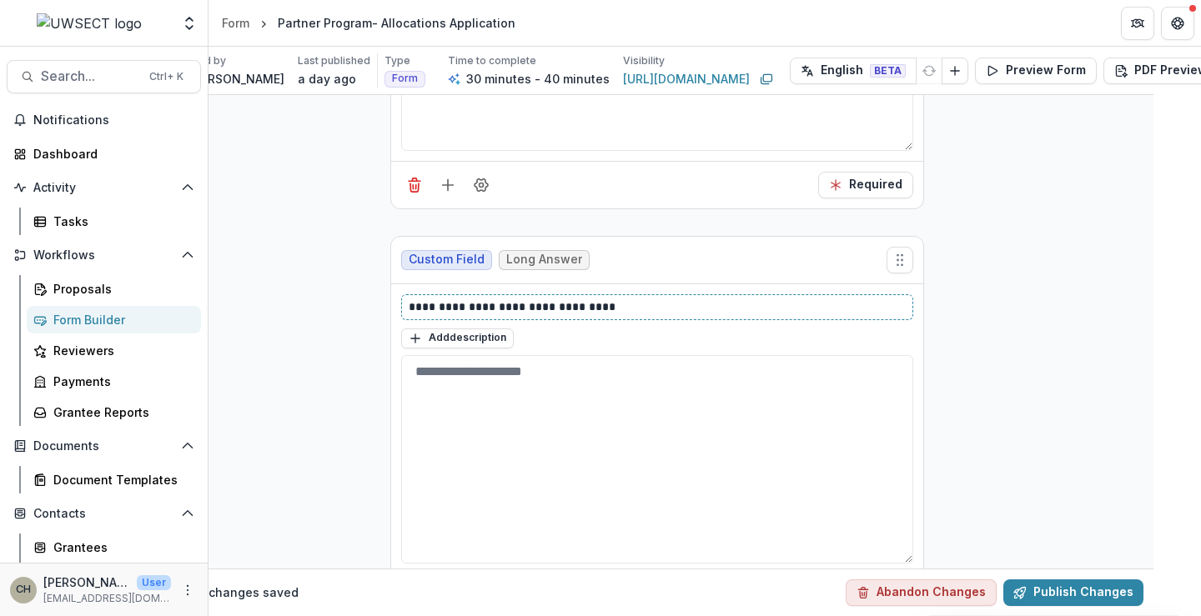
click at [569, 311] on p "**********" at bounding box center [657, 308] width 497 height 18
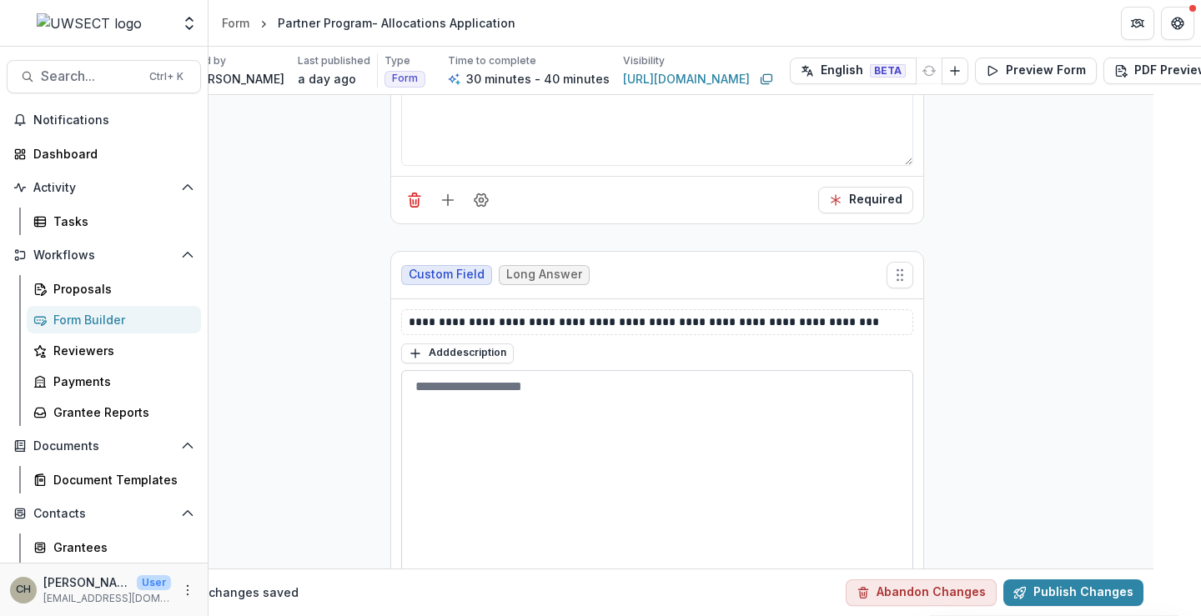
scroll to position [5069, 48]
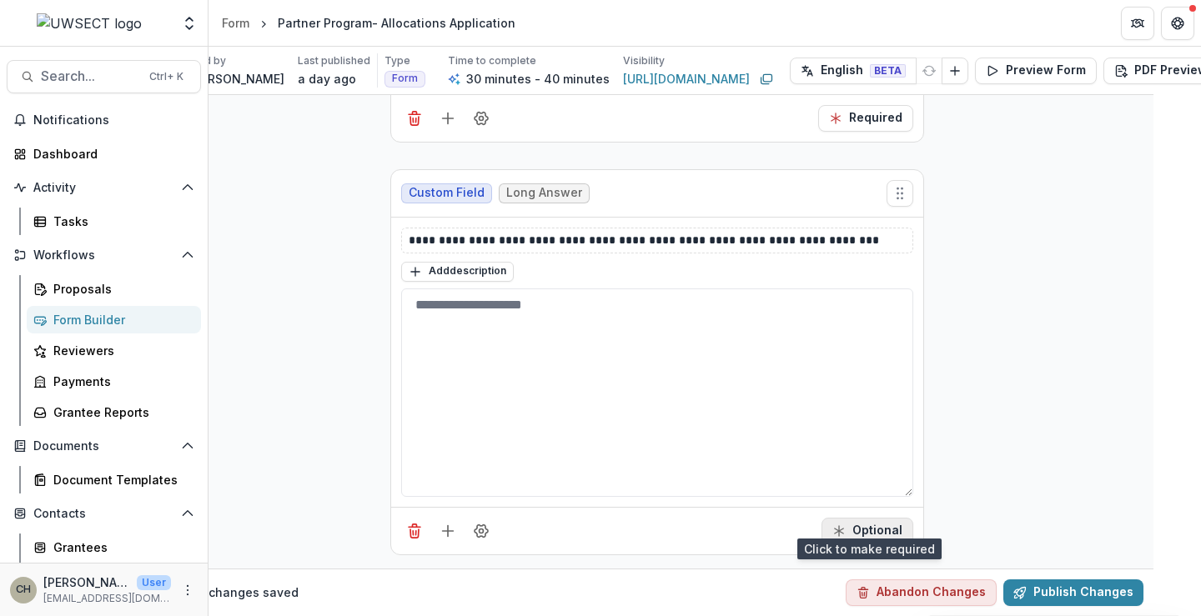
click at [847, 525] on button "Optional" at bounding box center [868, 531] width 92 height 27
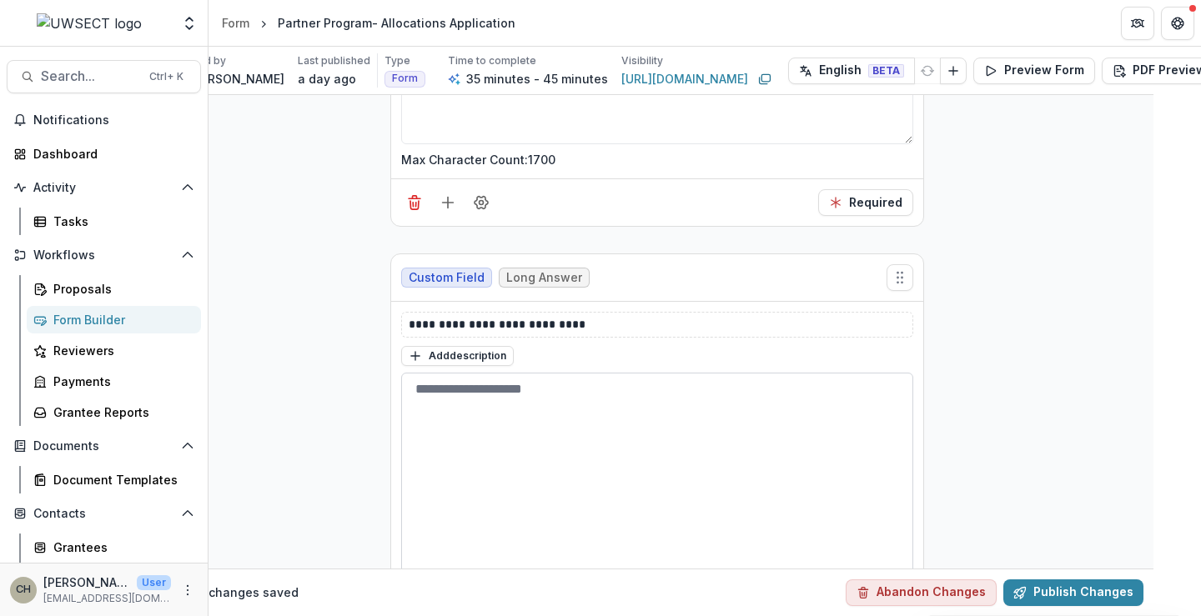
scroll to position [4485, 48]
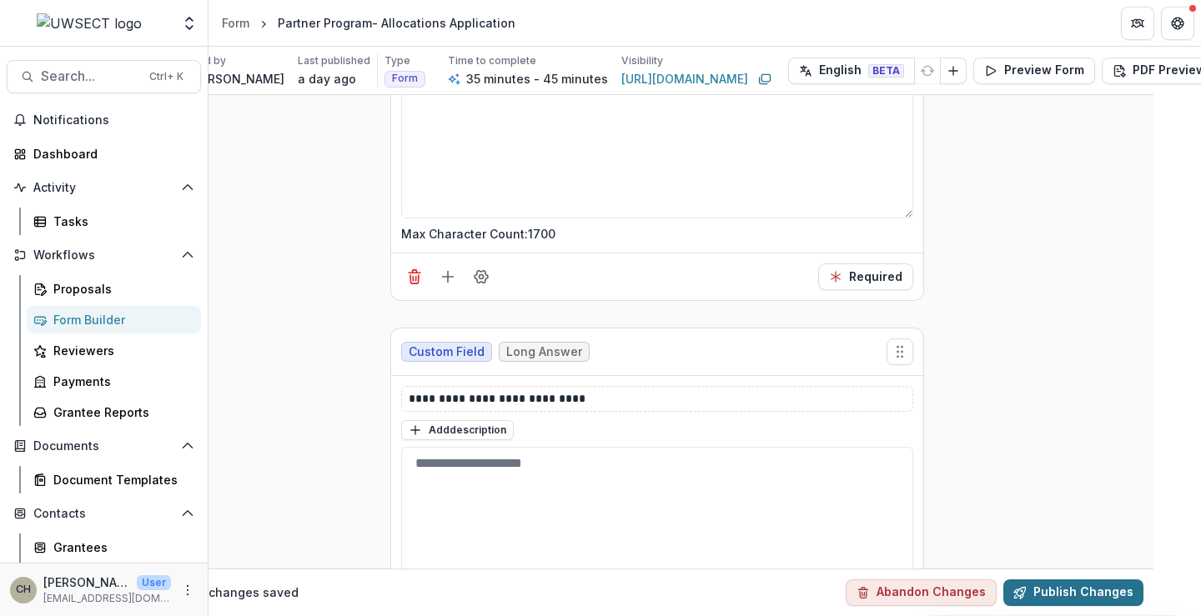
click at [1089, 580] on button "Publish Changes" at bounding box center [1074, 593] width 140 height 27
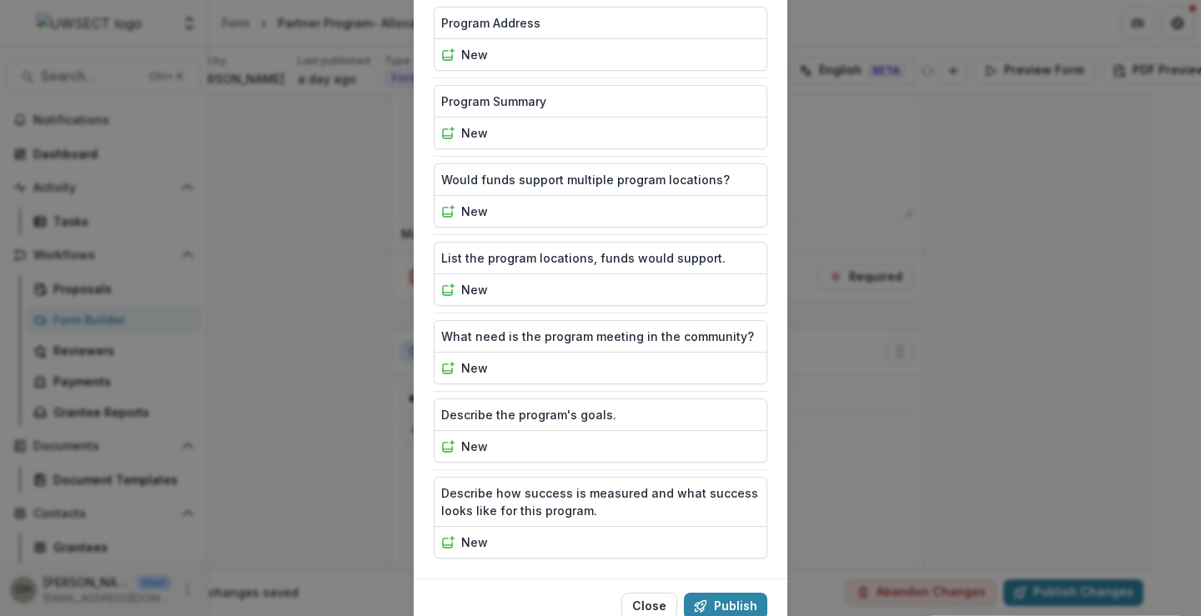
scroll to position [832, 0]
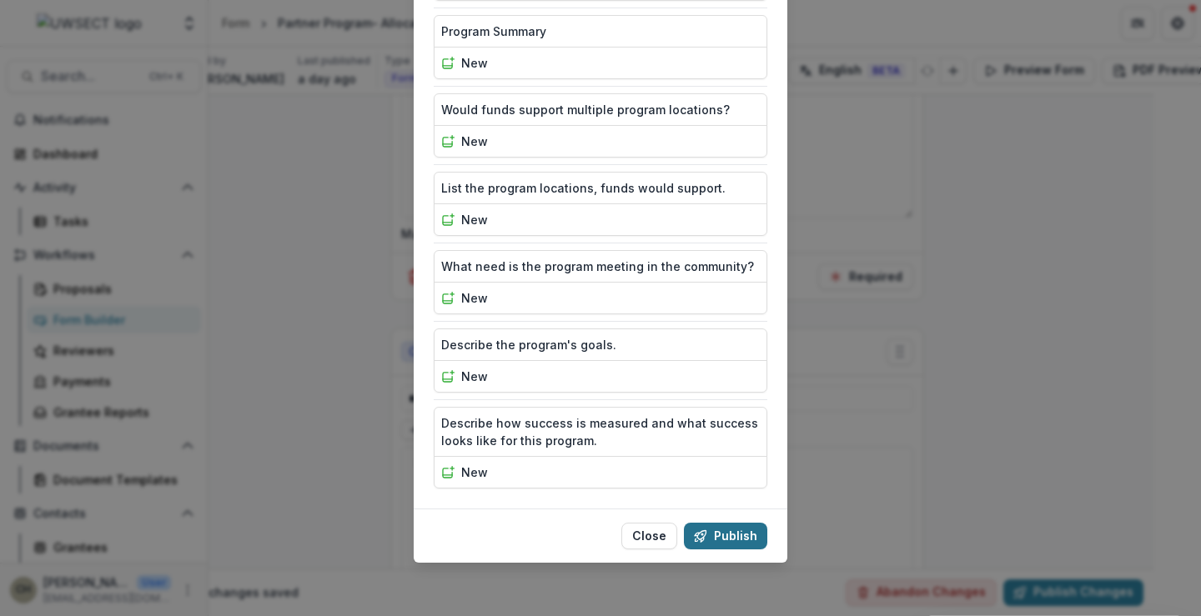
click at [716, 527] on button "Publish" at bounding box center [725, 536] width 83 height 27
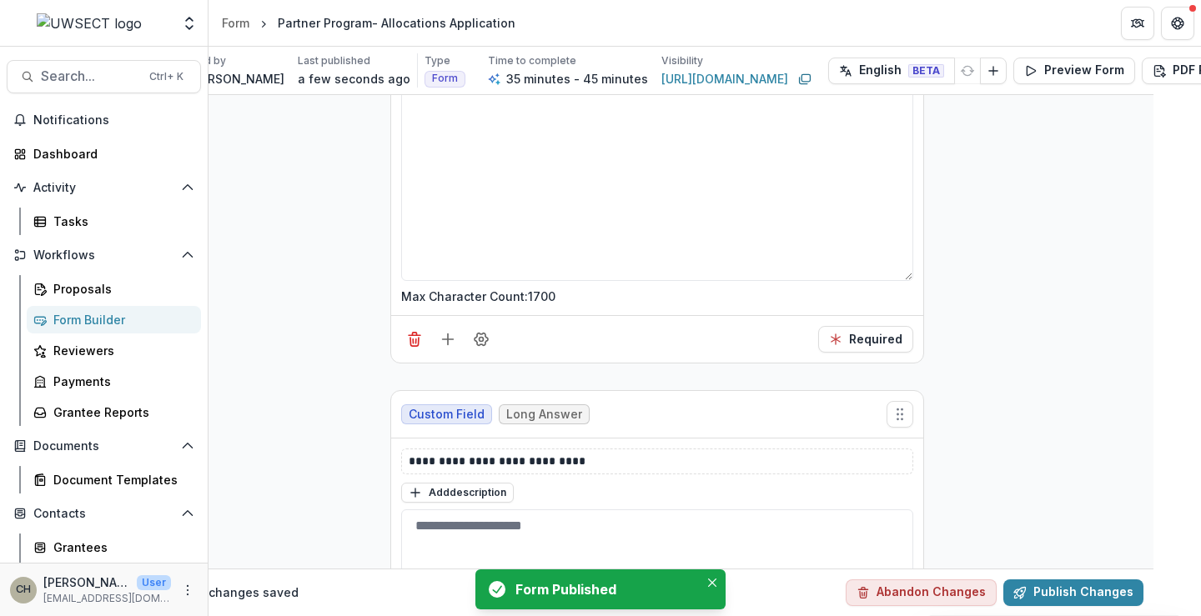
scroll to position [4318, 48]
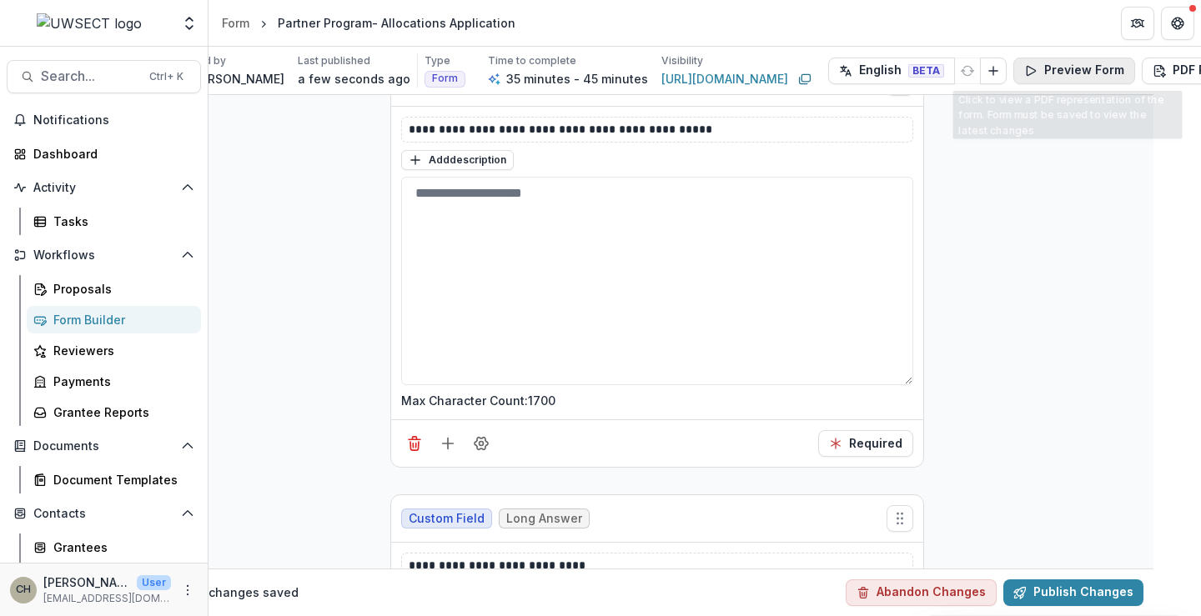
click at [1081, 72] on button "Preview Form" at bounding box center [1075, 71] width 122 height 27
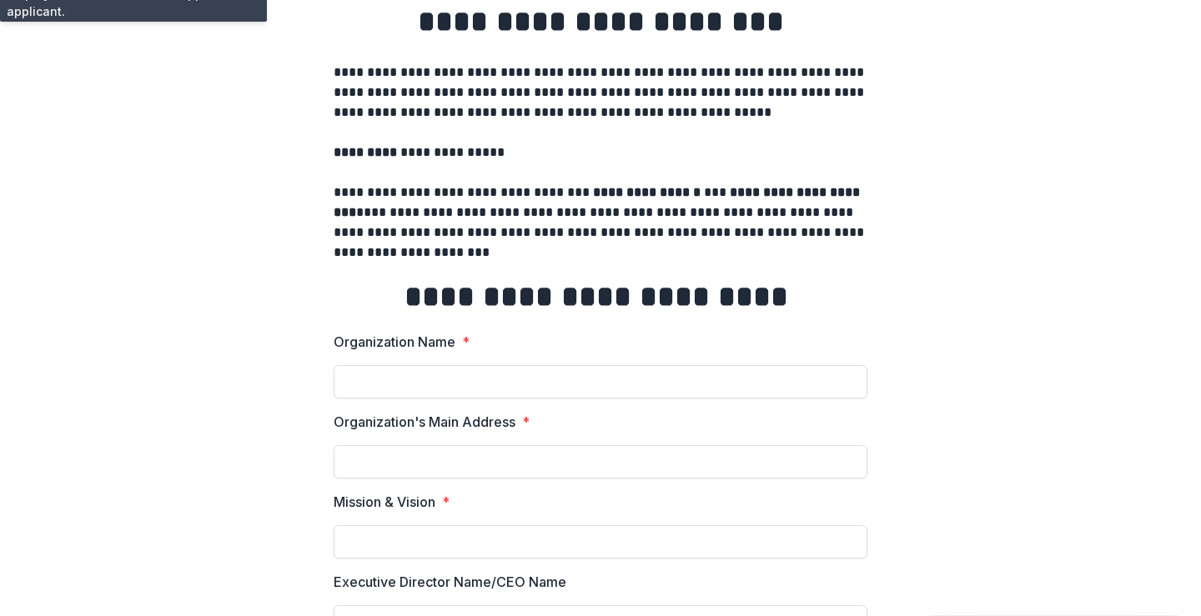
scroll to position [0, 0]
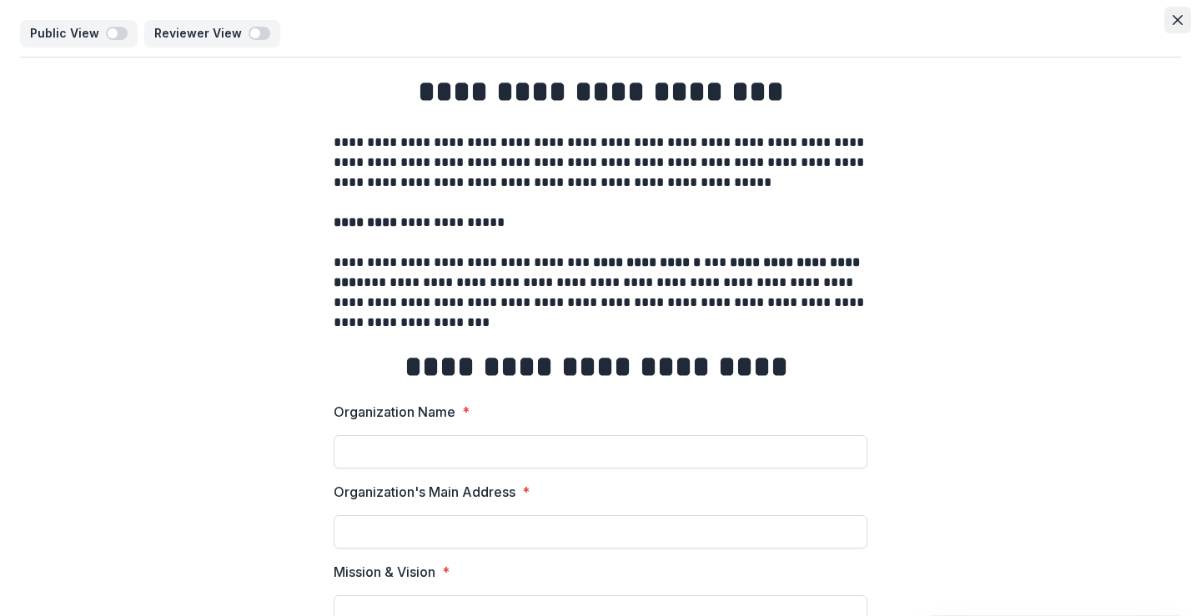
click at [1176, 23] on icon "Close" at bounding box center [1178, 20] width 10 height 10
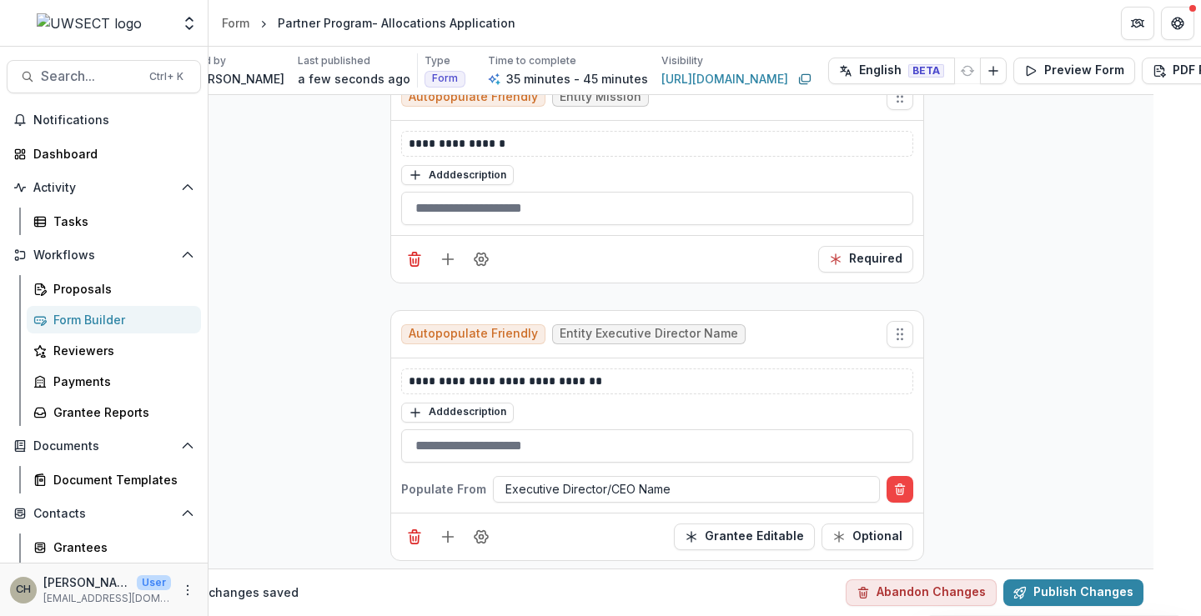
scroll to position [1502, 48]
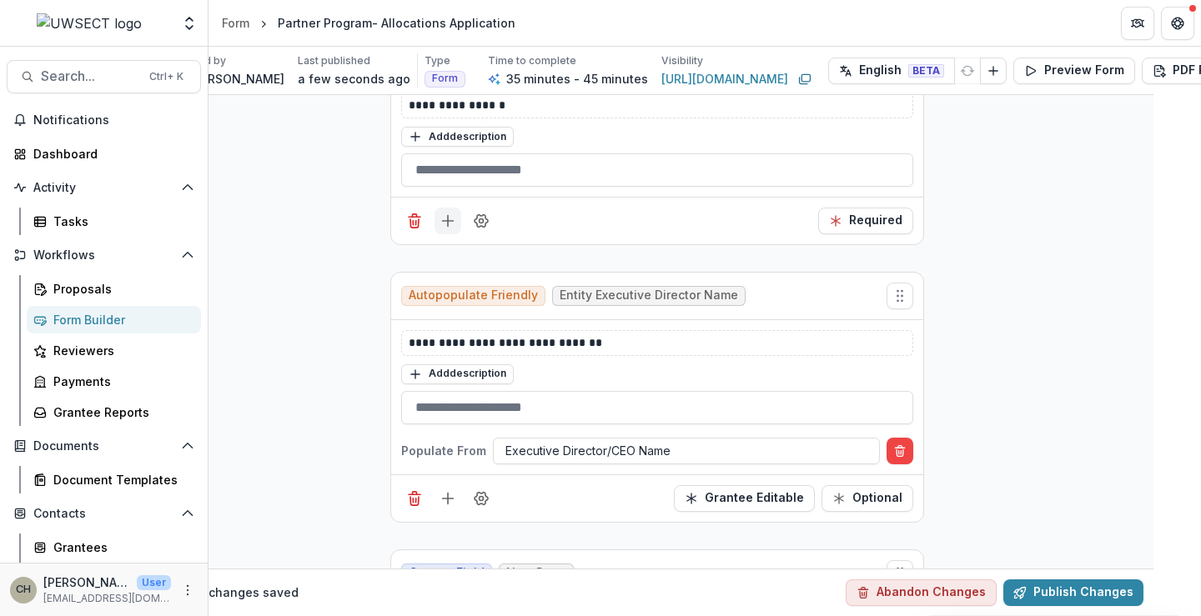
click at [442, 229] on button "Add field" at bounding box center [448, 221] width 27 height 27
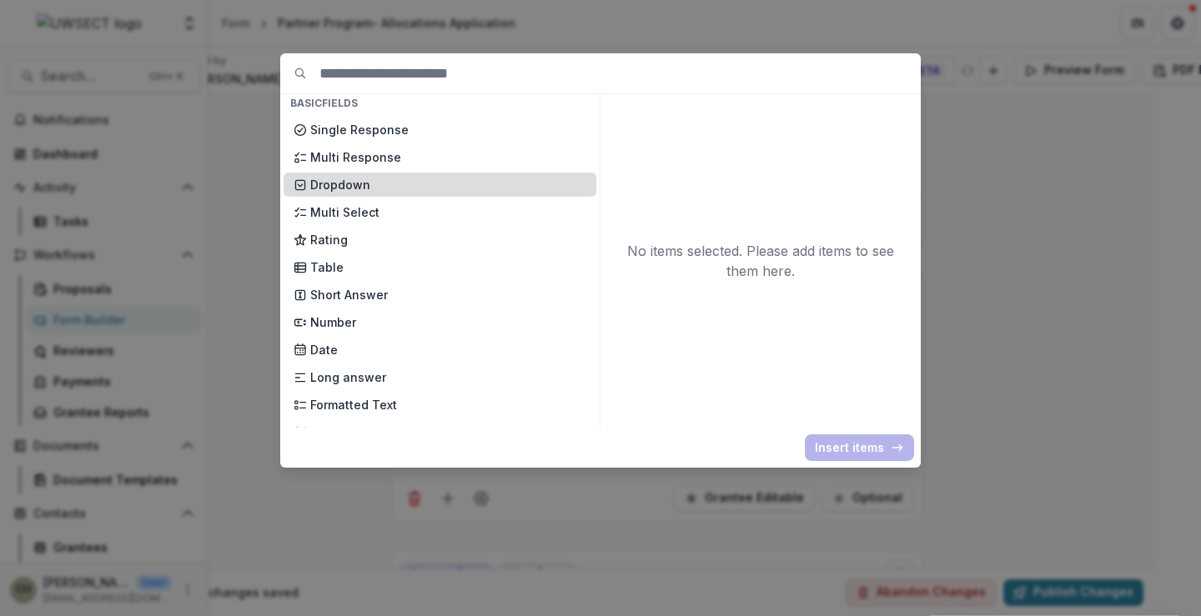
scroll to position [167, 0]
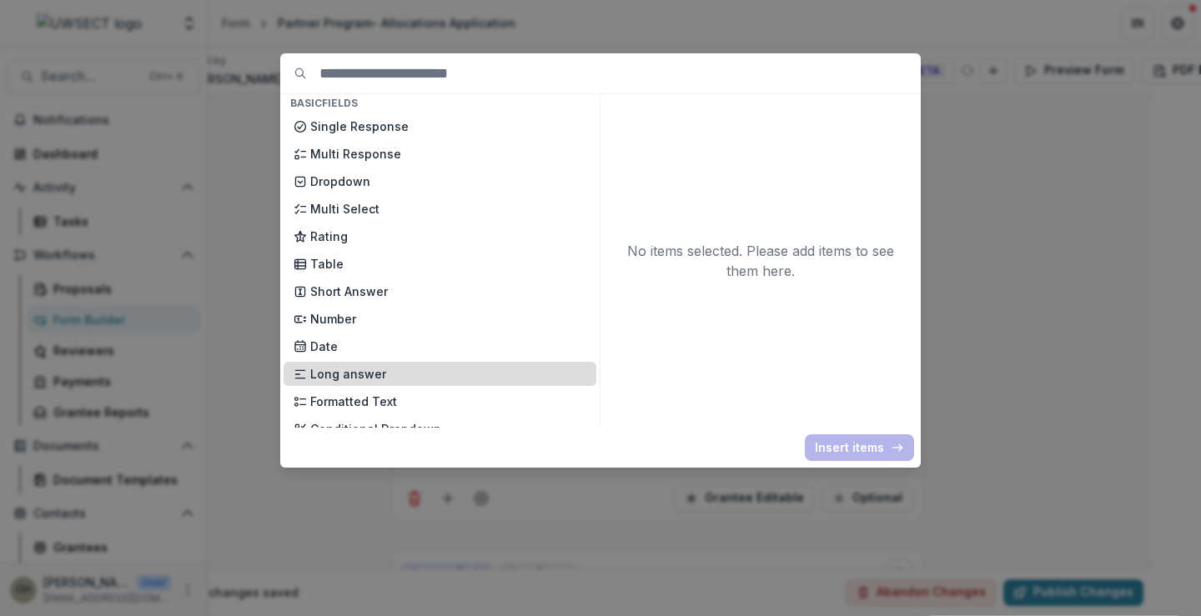
click at [364, 365] on div "Long answer" at bounding box center [440, 374] width 313 height 24
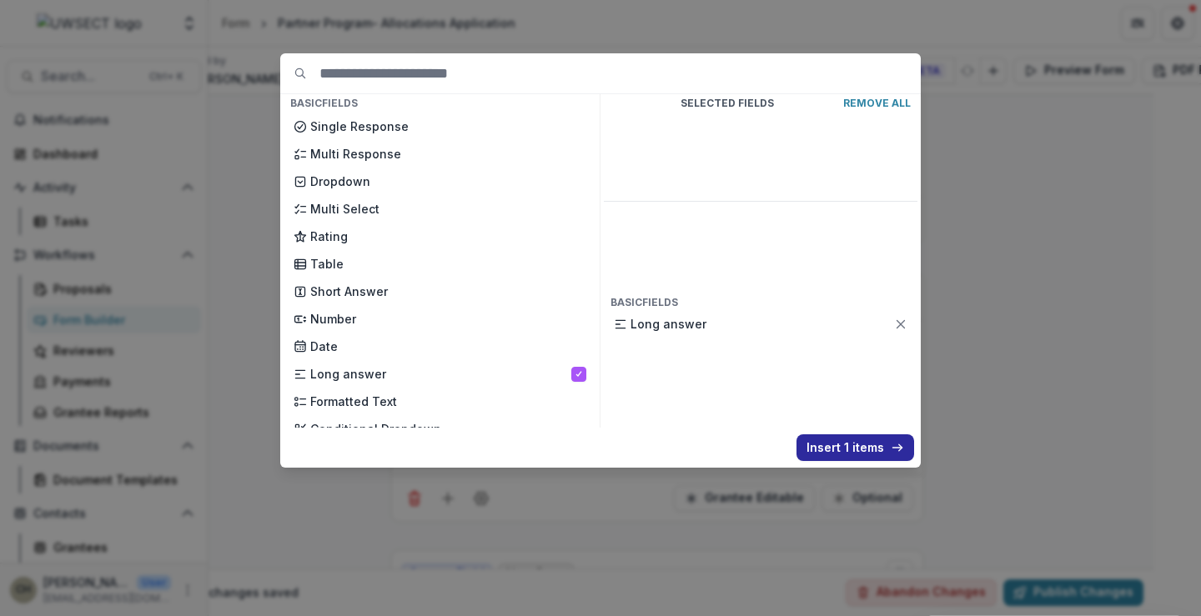
click at [821, 454] on button "Insert 1 items" at bounding box center [856, 448] width 118 height 27
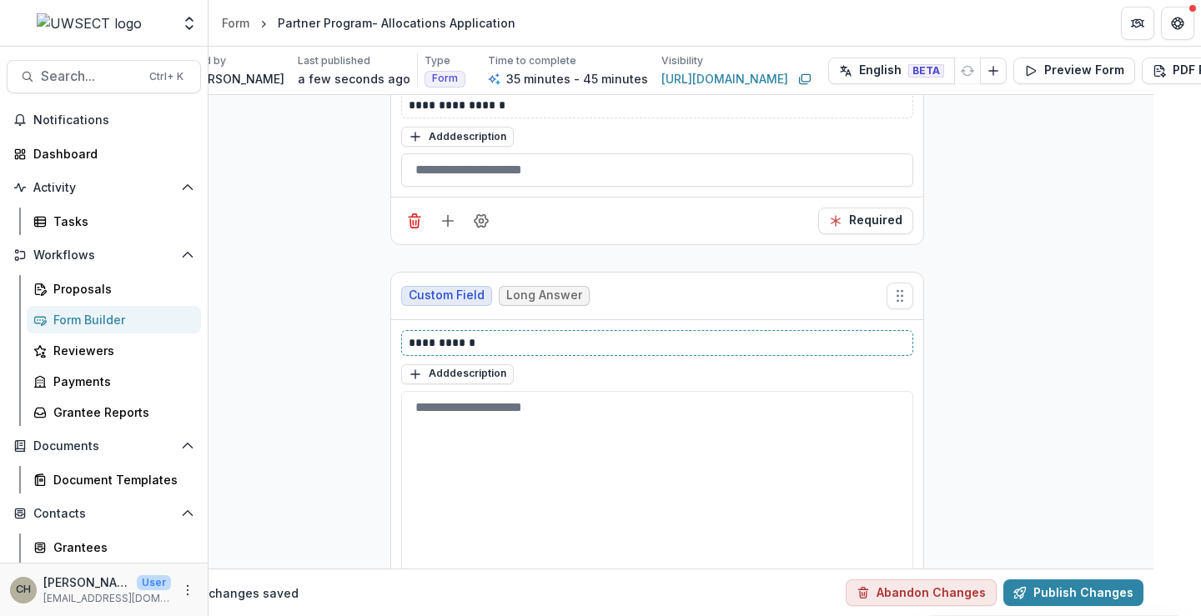
click at [560, 350] on p "**********" at bounding box center [657, 344] width 497 height 18
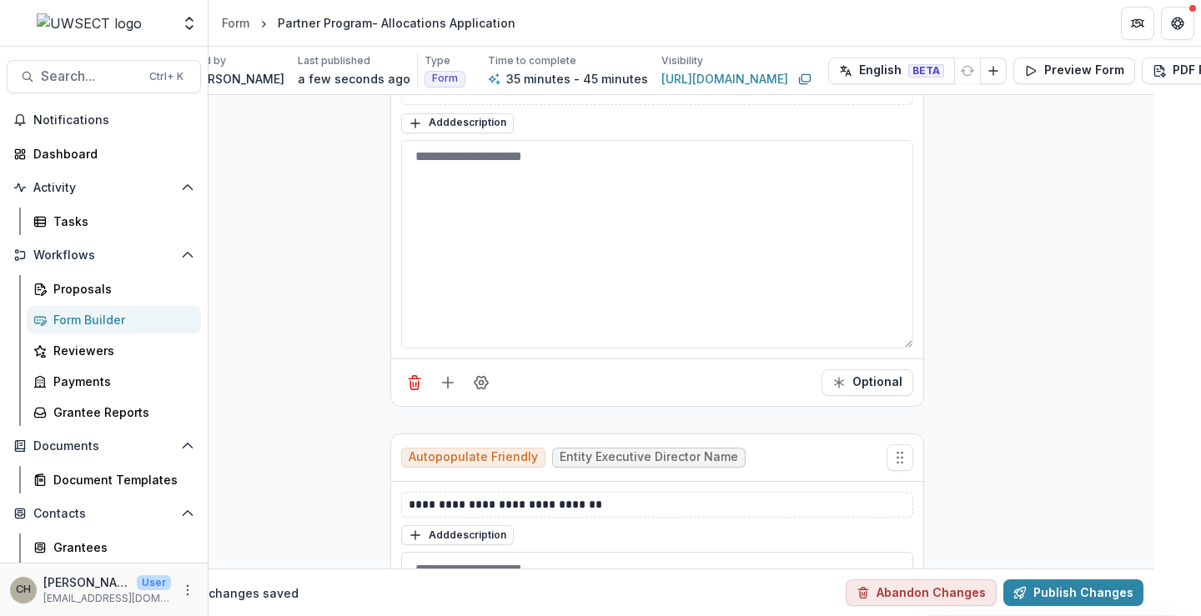
scroll to position [1835, 48]
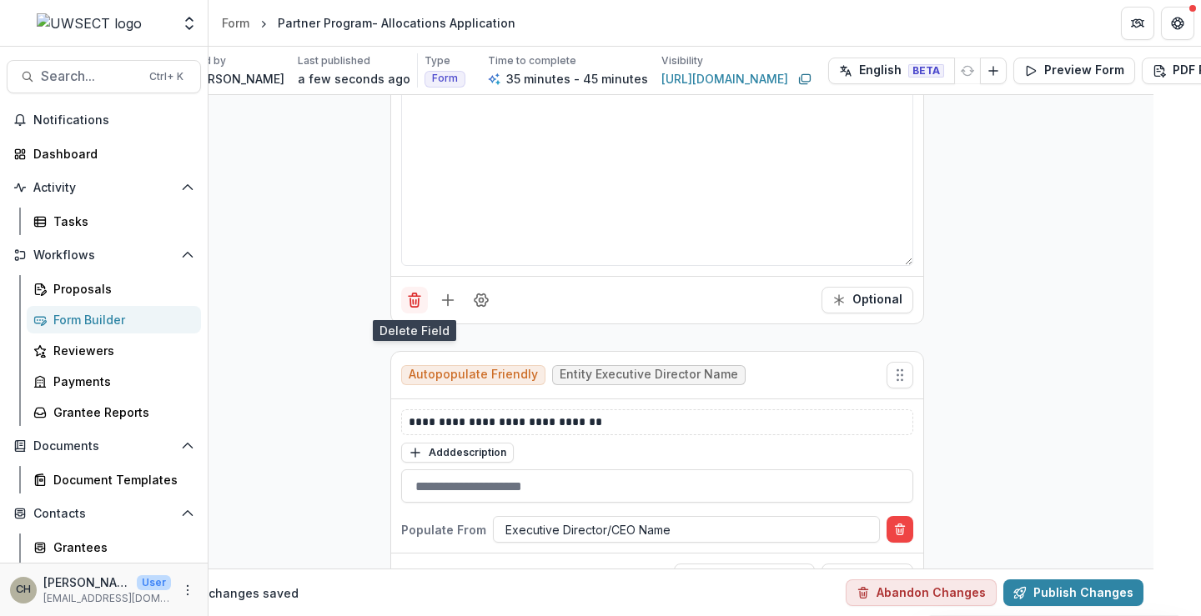
click at [410, 304] on icon "Delete field" at bounding box center [414, 300] width 17 height 17
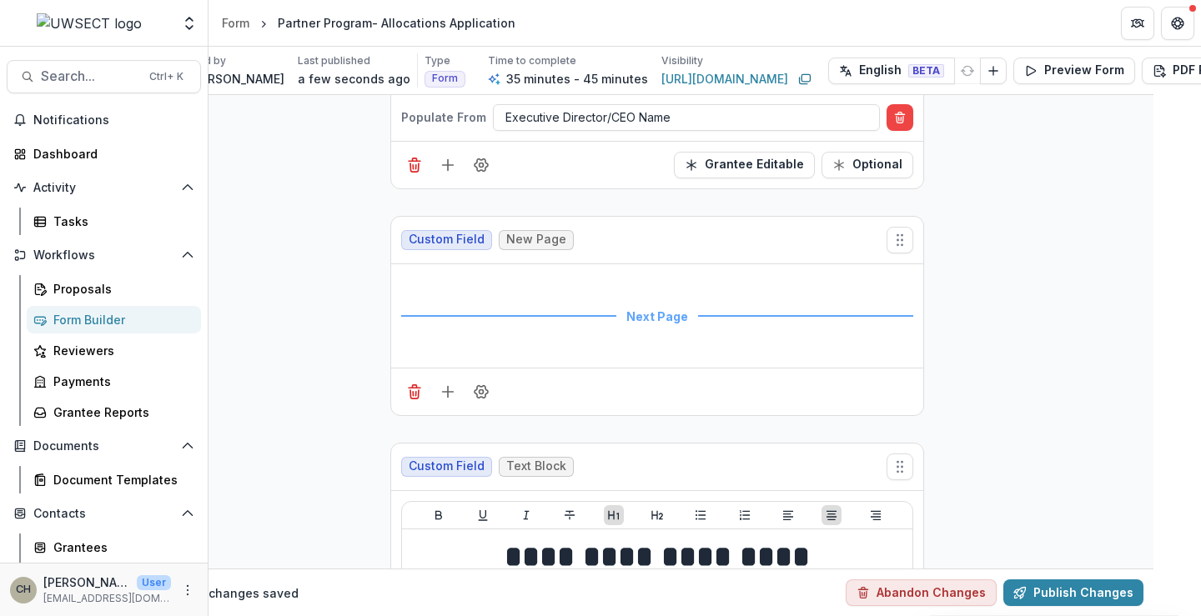
scroll to position [1422, 48]
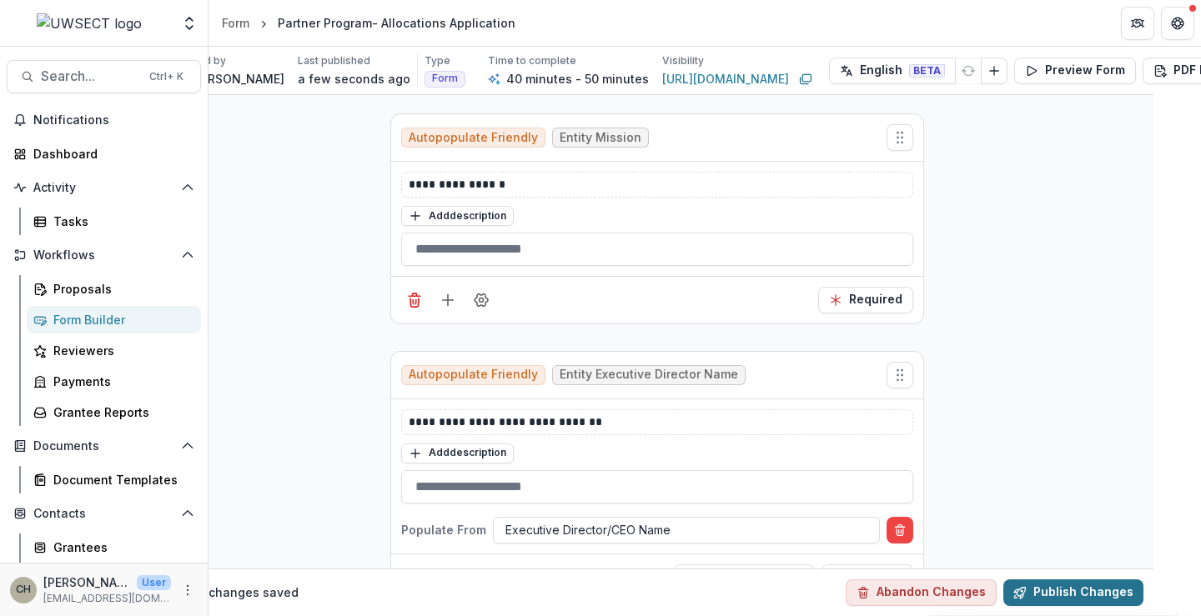
click at [1038, 580] on button "Publish Changes" at bounding box center [1074, 593] width 140 height 27
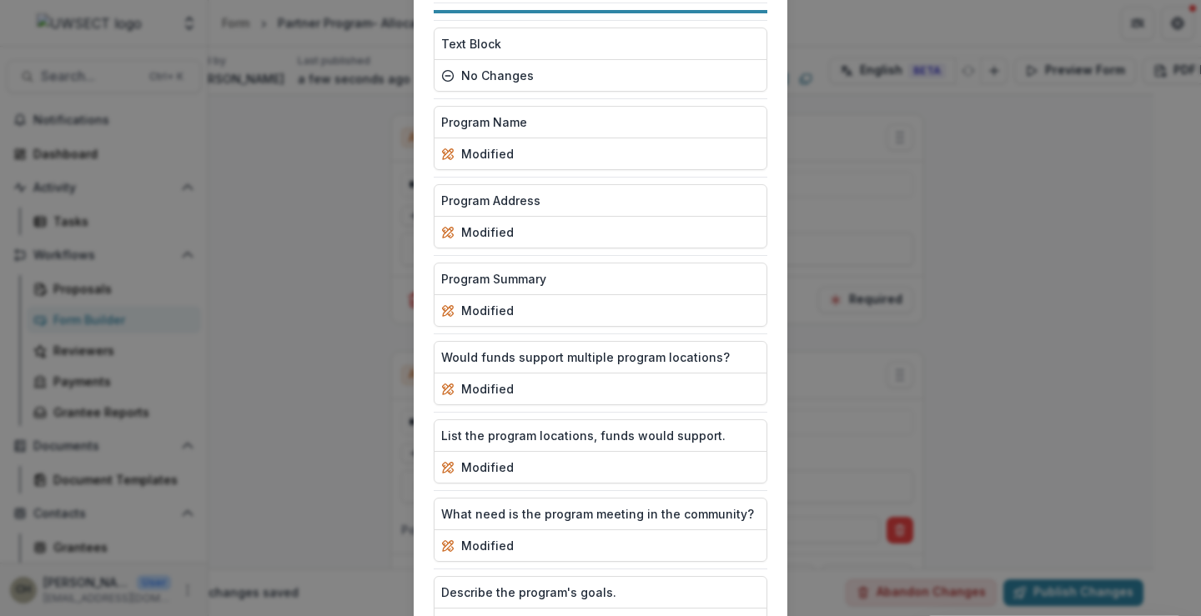
scroll to position [832, 0]
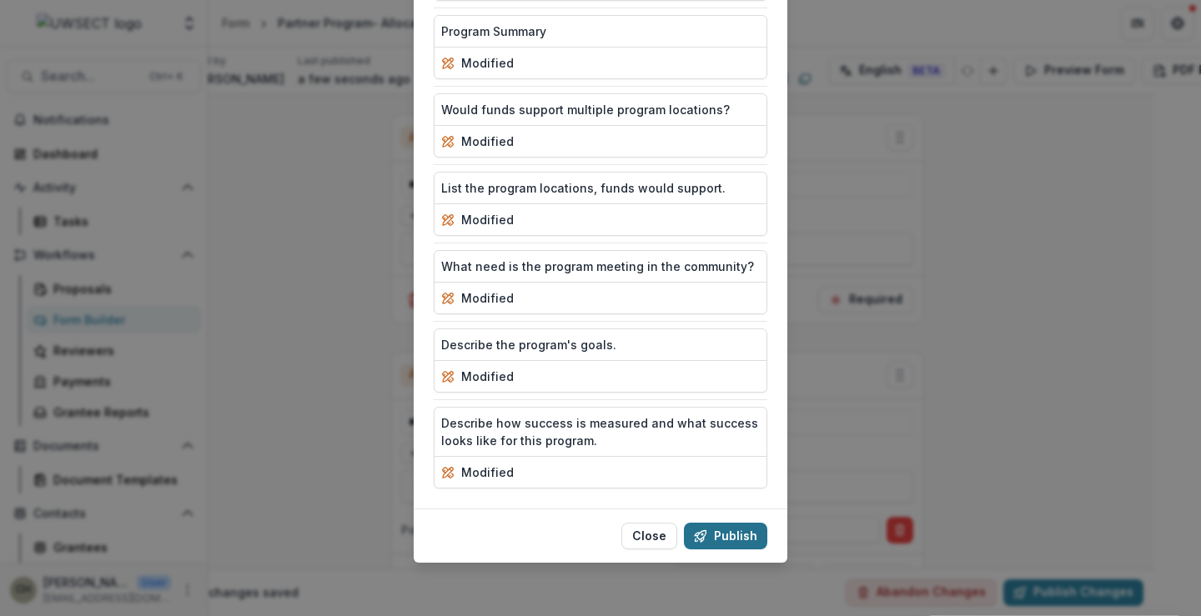
click at [753, 543] on button "Publish" at bounding box center [725, 536] width 83 height 27
